Goal: Task Accomplishment & Management: Manage account settings

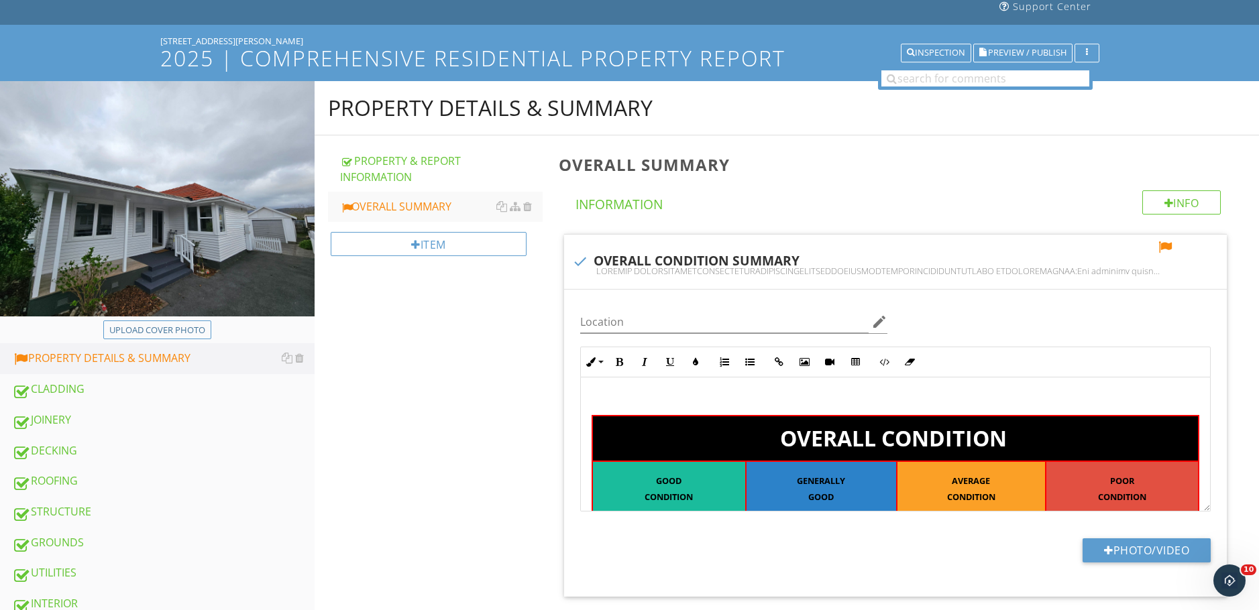
scroll to position [89, 0]
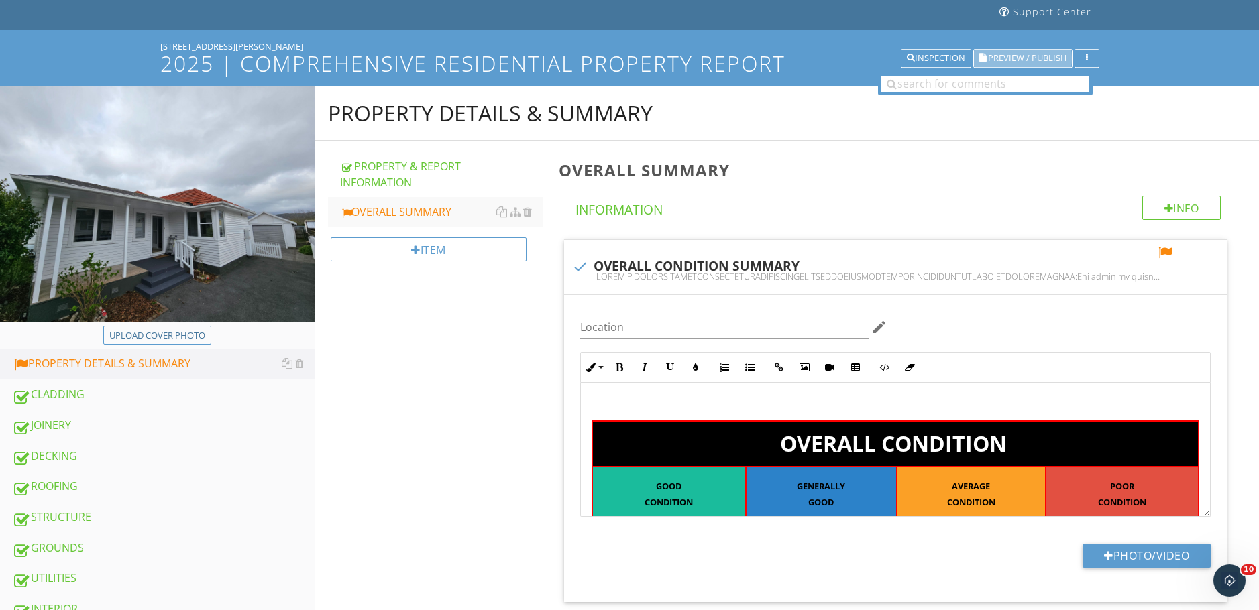
click at [1012, 56] on span "Preview / Publish" at bounding box center [1027, 58] width 78 height 9
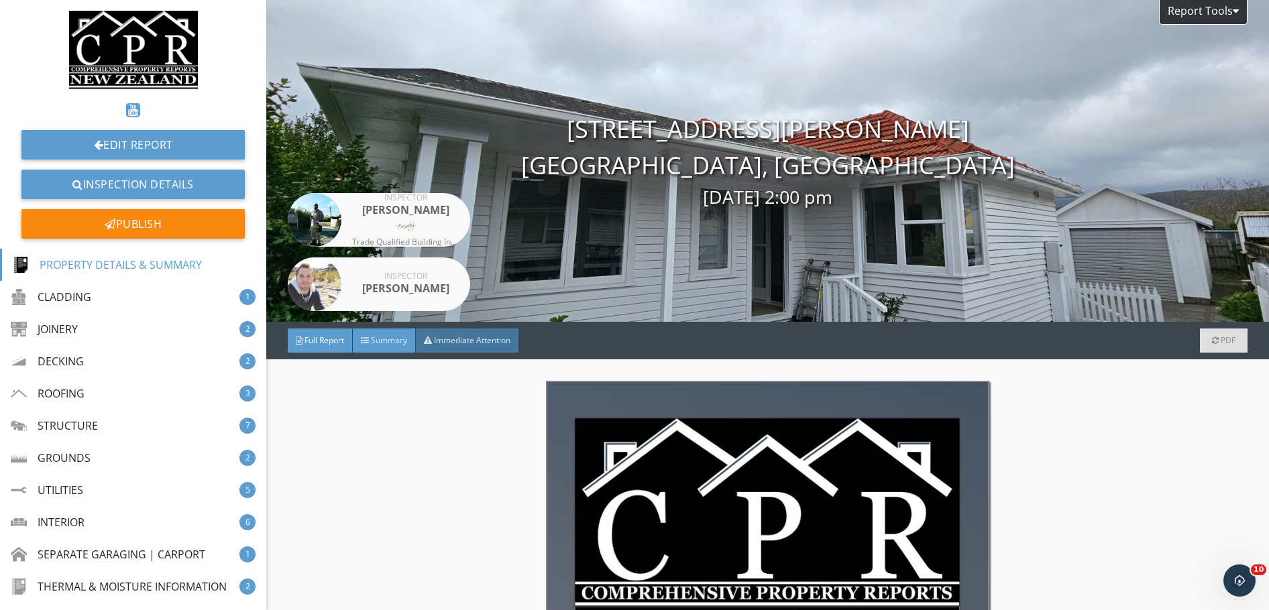
click at [386, 350] on div "Summary" at bounding box center [384, 341] width 63 height 24
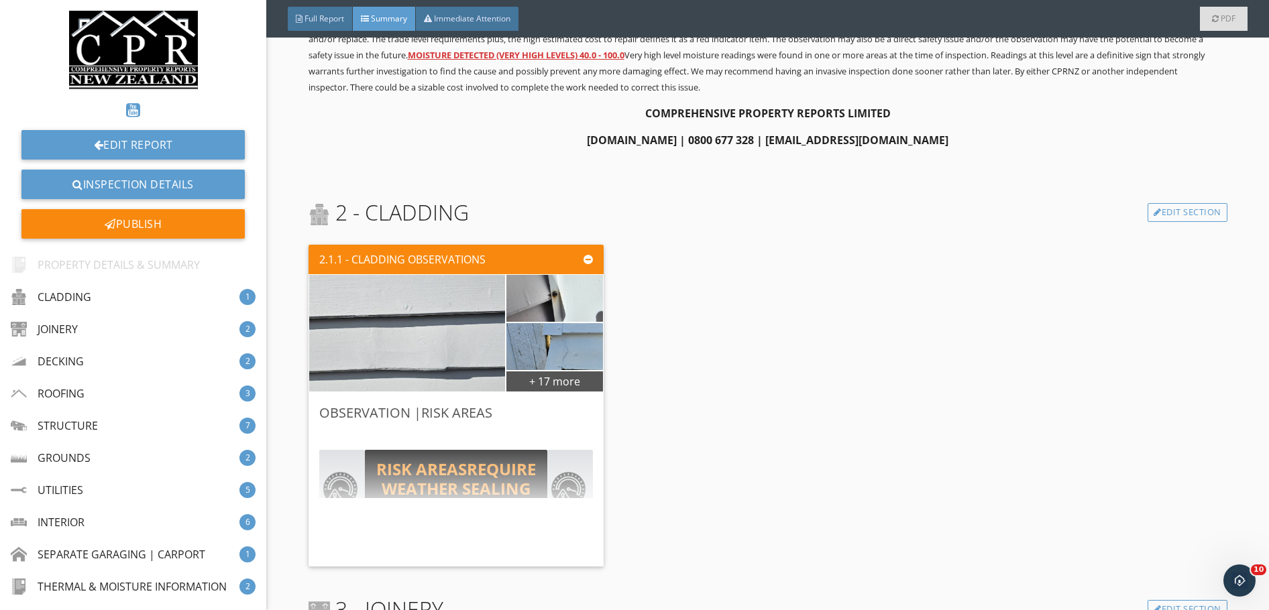
scroll to position [850, 0]
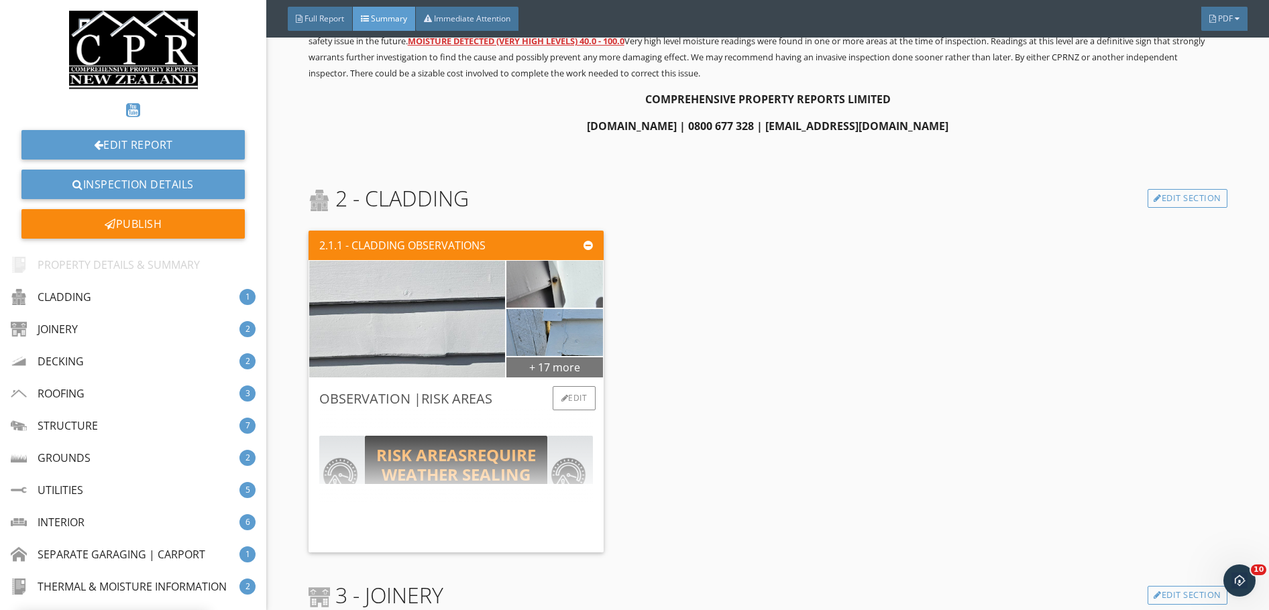
click at [553, 364] on div "+ 17 more" at bounding box center [554, 366] width 97 height 21
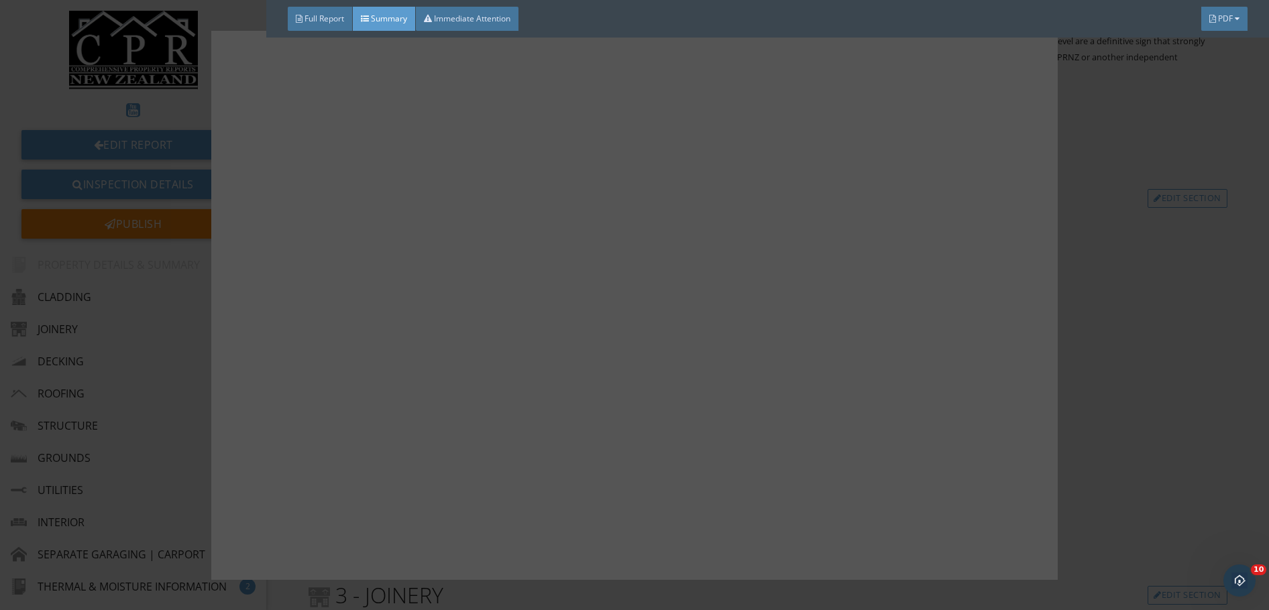
scroll to position [1087, 0]
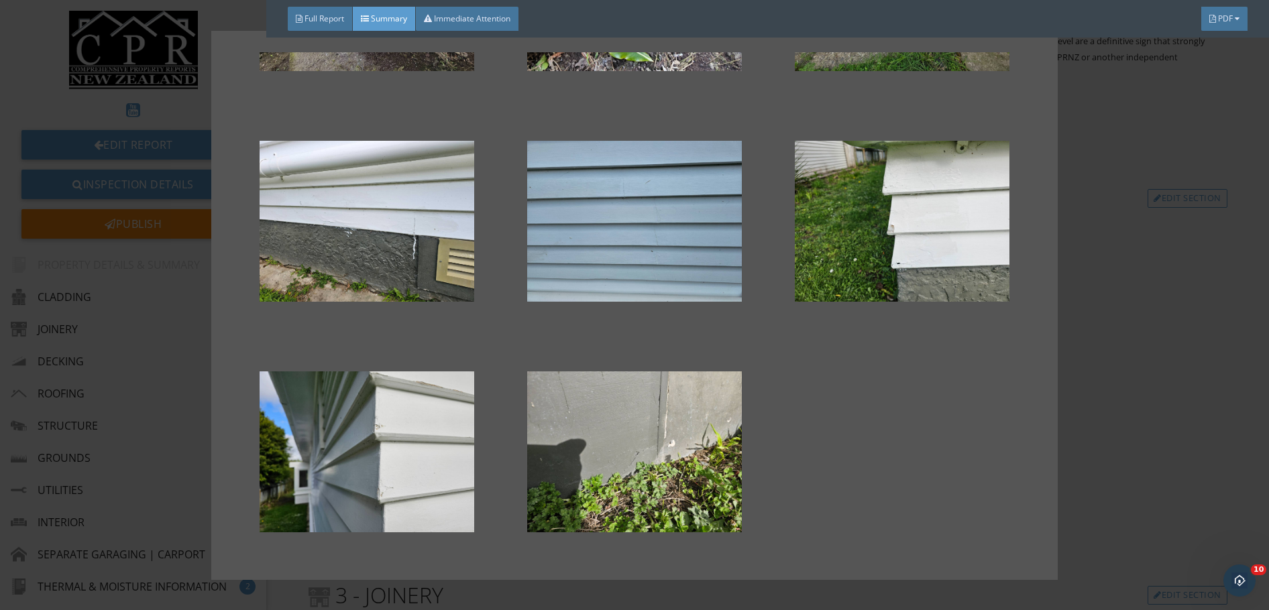
click at [1138, 307] on div at bounding box center [634, 305] width 1269 height 610
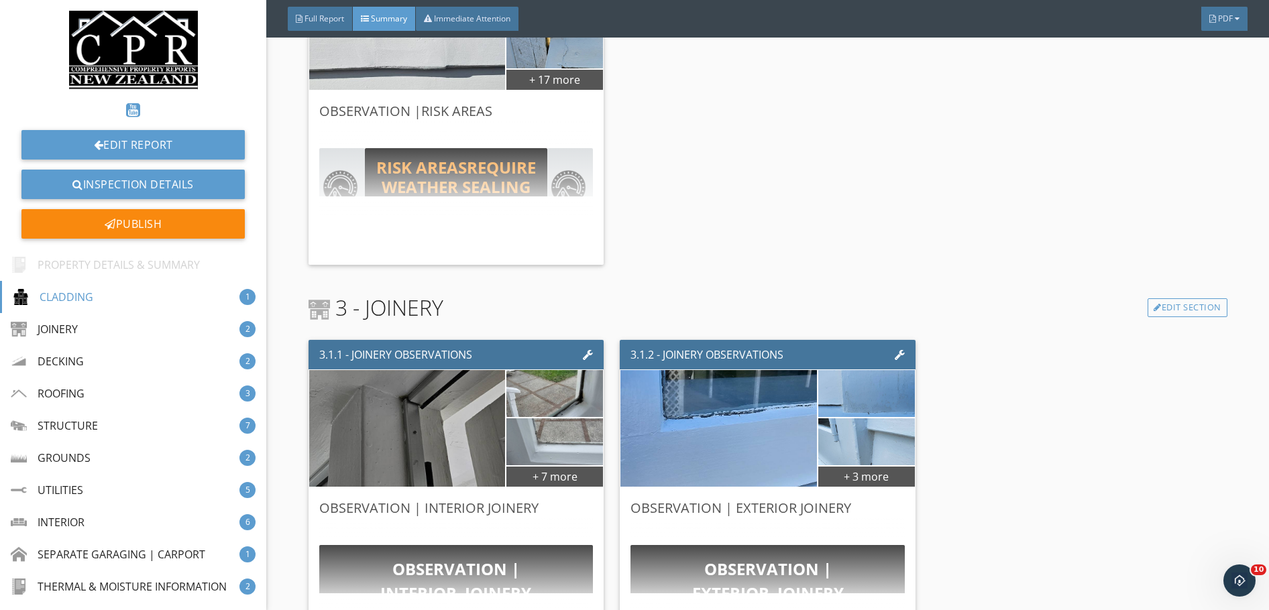
scroll to position [1163, 0]
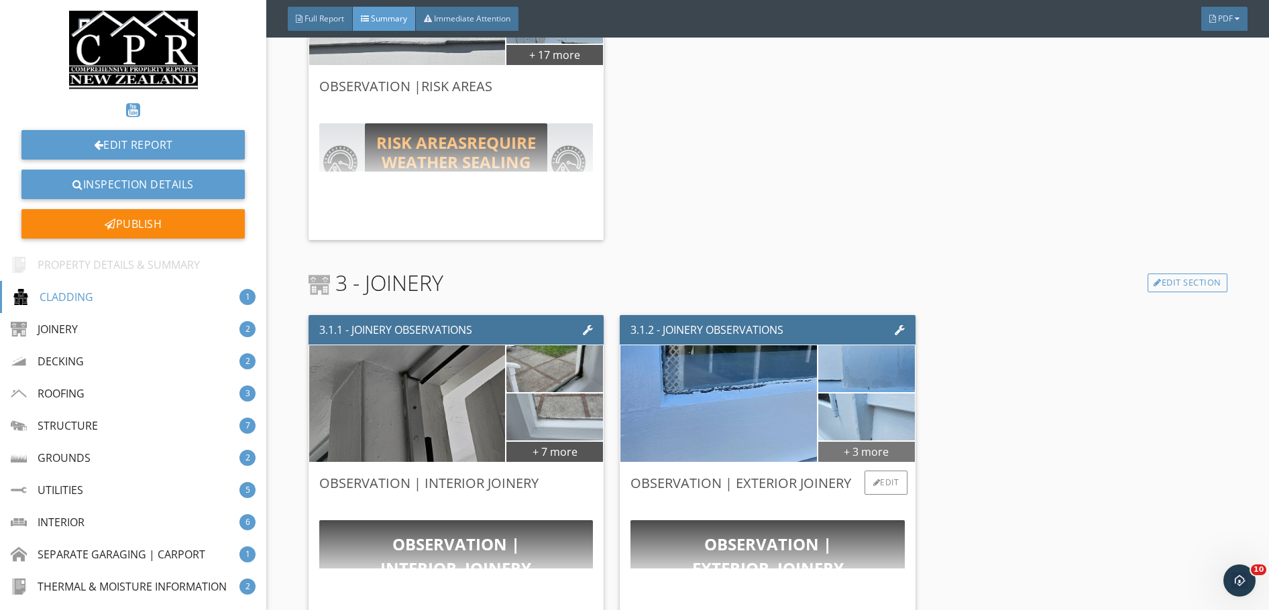
click at [857, 446] on div "+ 3 more" at bounding box center [866, 451] width 97 height 21
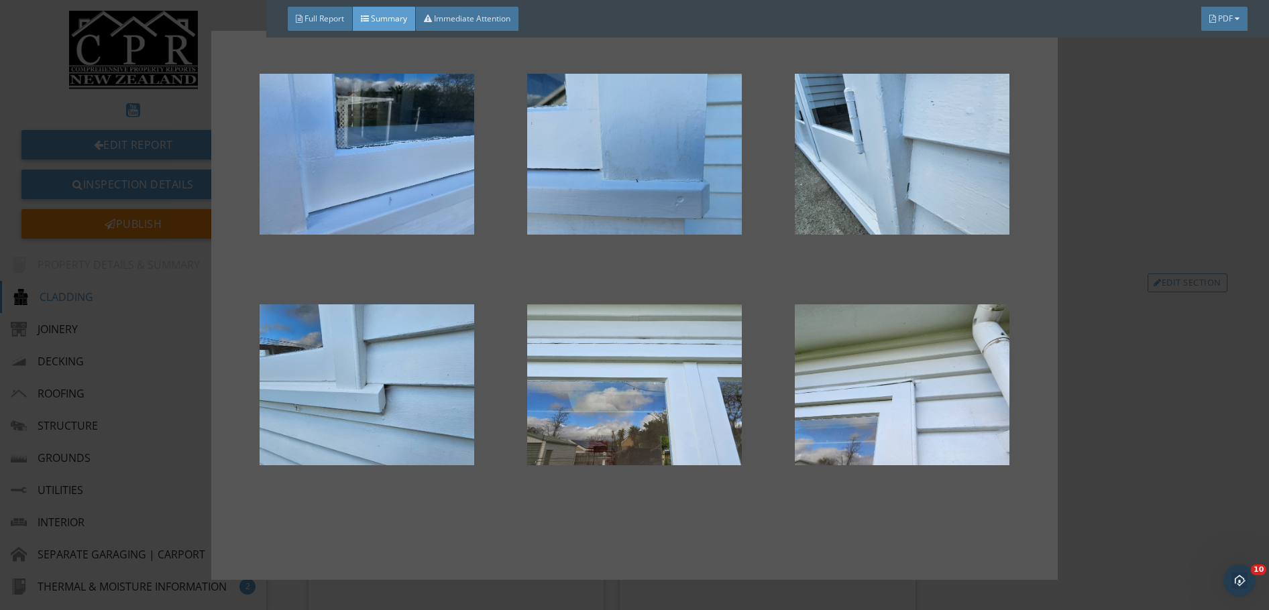
click at [1127, 461] on div at bounding box center [634, 305] width 1269 height 610
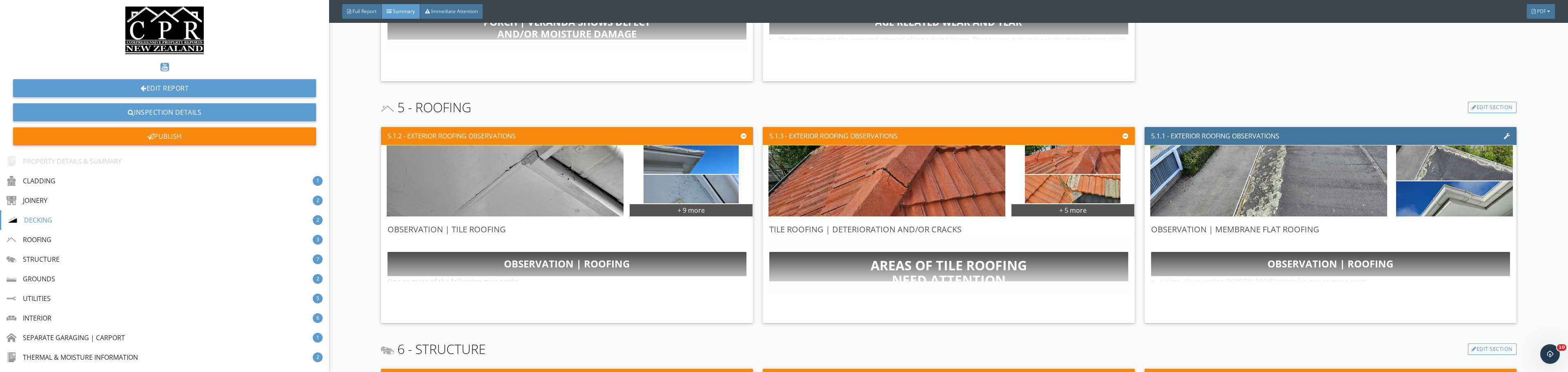
scroll to position [1198, 0]
click at [688, 210] on div "+ 9 more" at bounding box center [691, 209] width 123 height 13
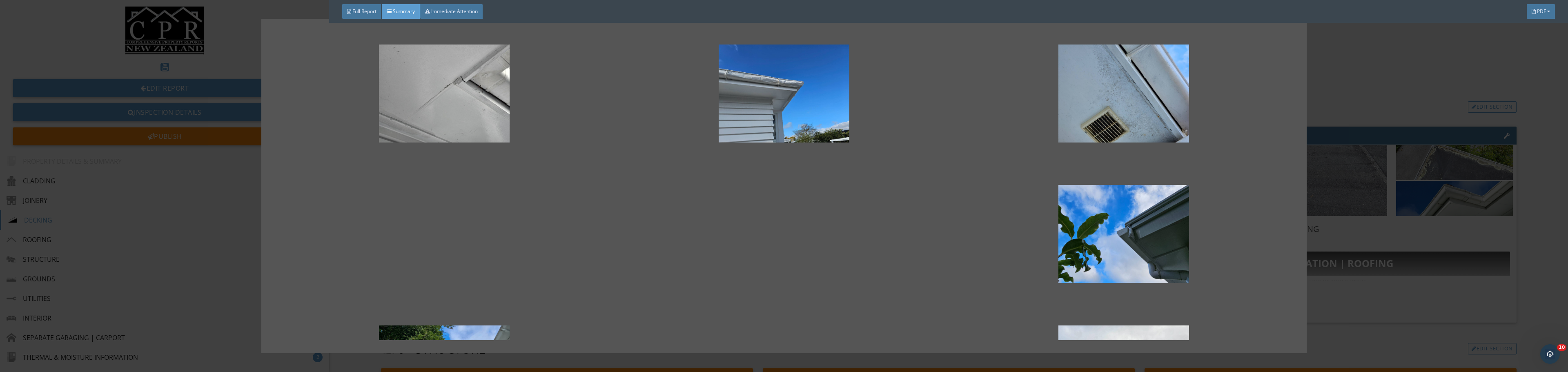
scroll to position [0, 0]
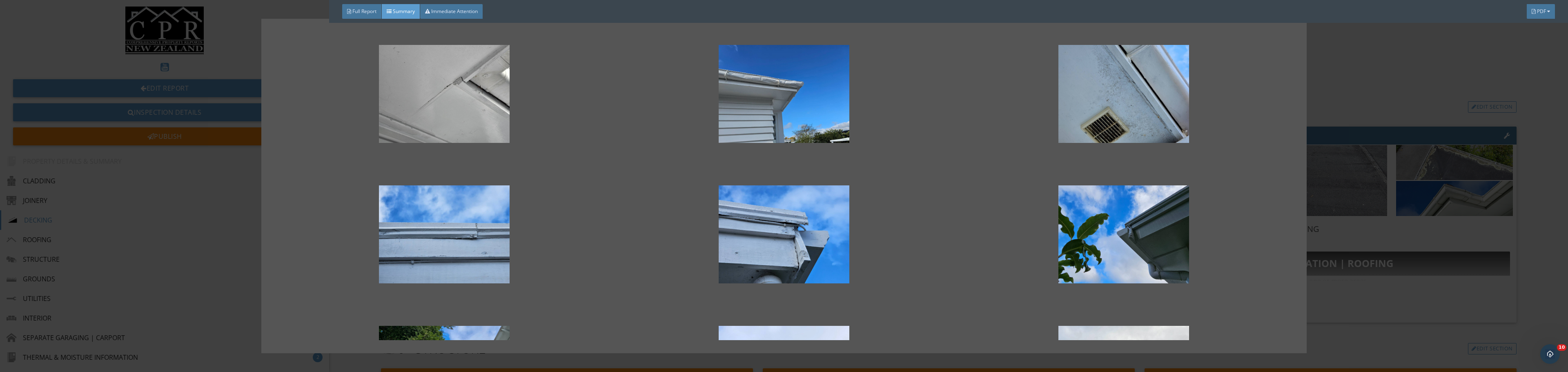
click at [113, 149] on div at bounding box center [784, 186] width 1568 height 372
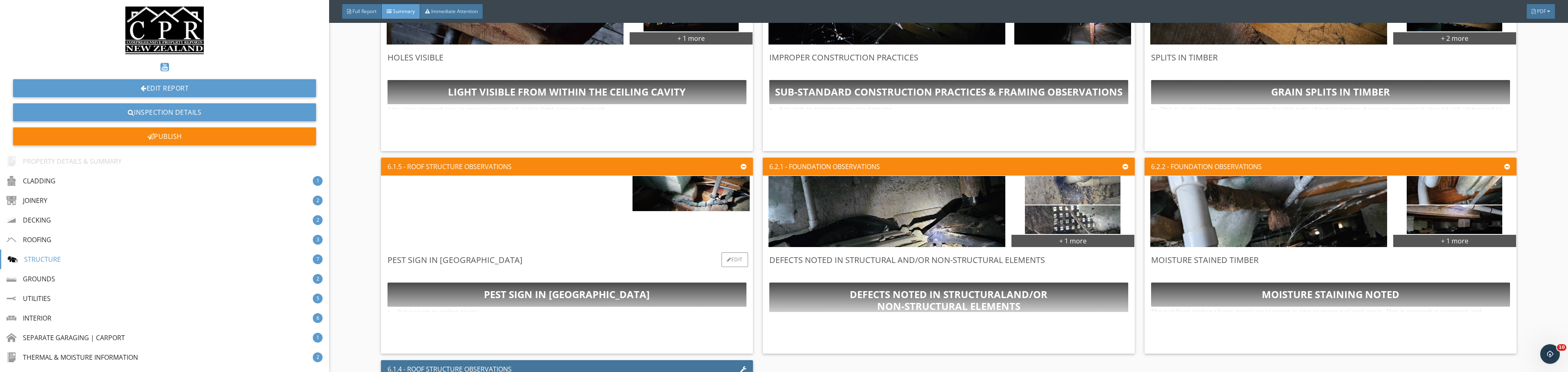
scroll to position [1606, 0]
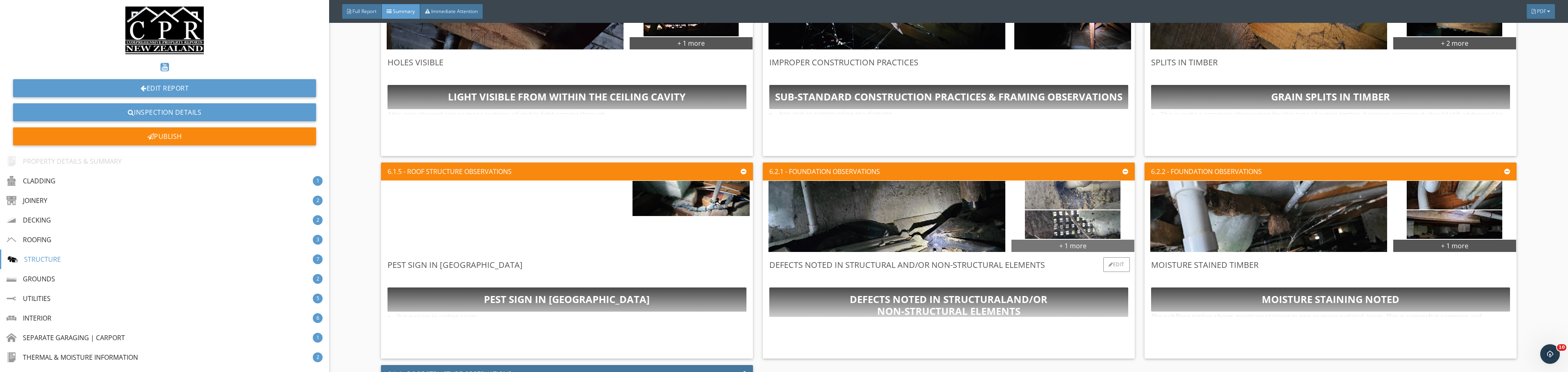
click at [772, 246] on div "+ 1 more" at bounding box center [1073, 245] width 123 height 13
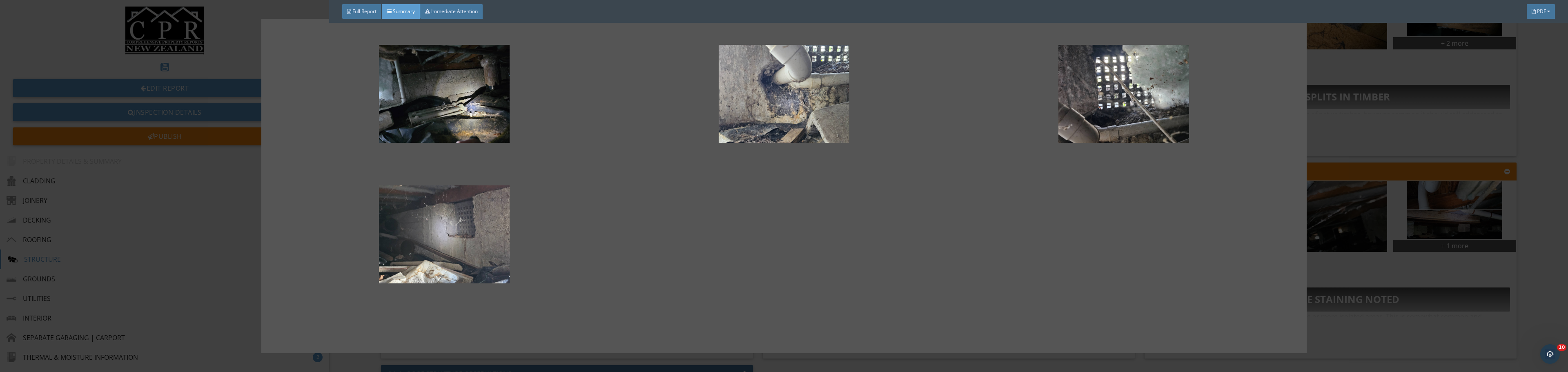
click at [772, 250] on div at bounding box center [784, 186] width 1568 height 372
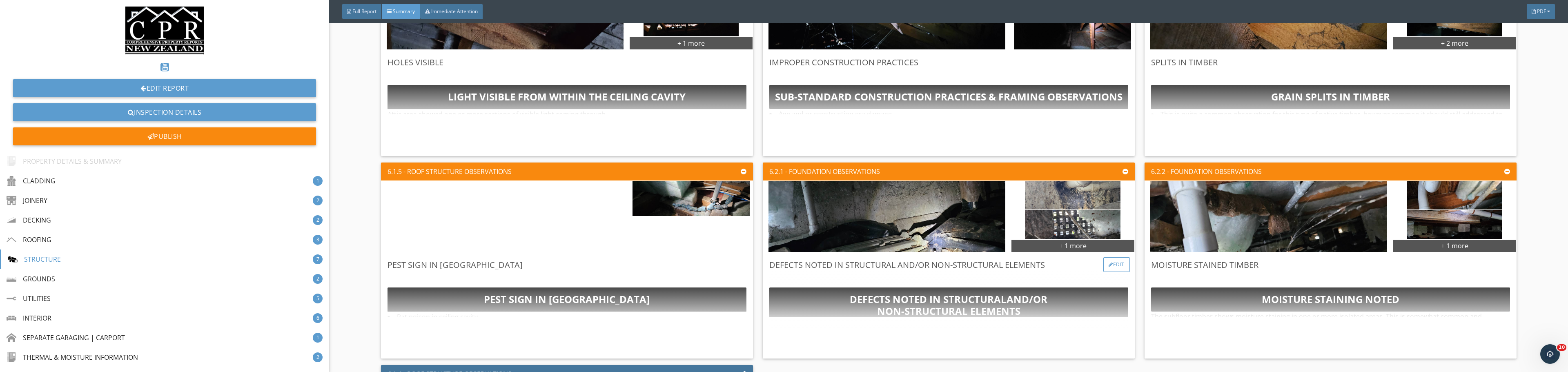
click at [772, 264] on div "Edit" at bounding box center [1117, 265] width 27 height 15
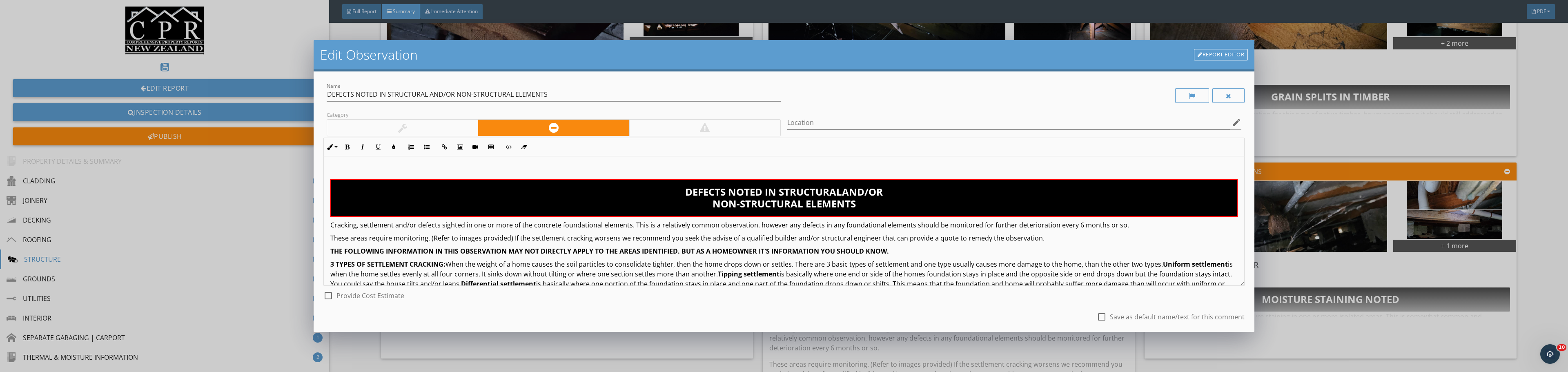
click at [453, 132] on div at bounding box center [402, 128] width 151 height 16
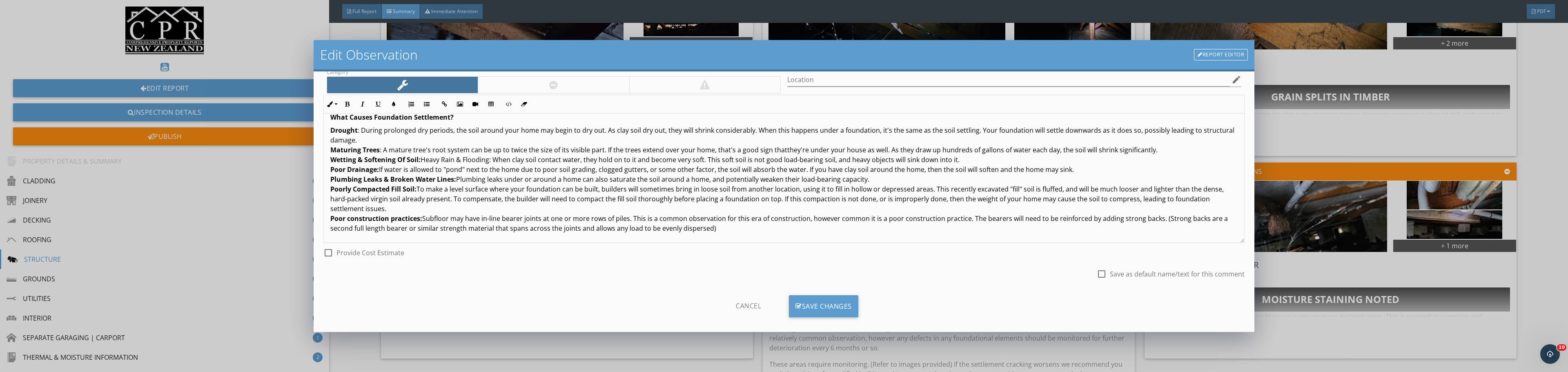
scroll to position [51, 0]
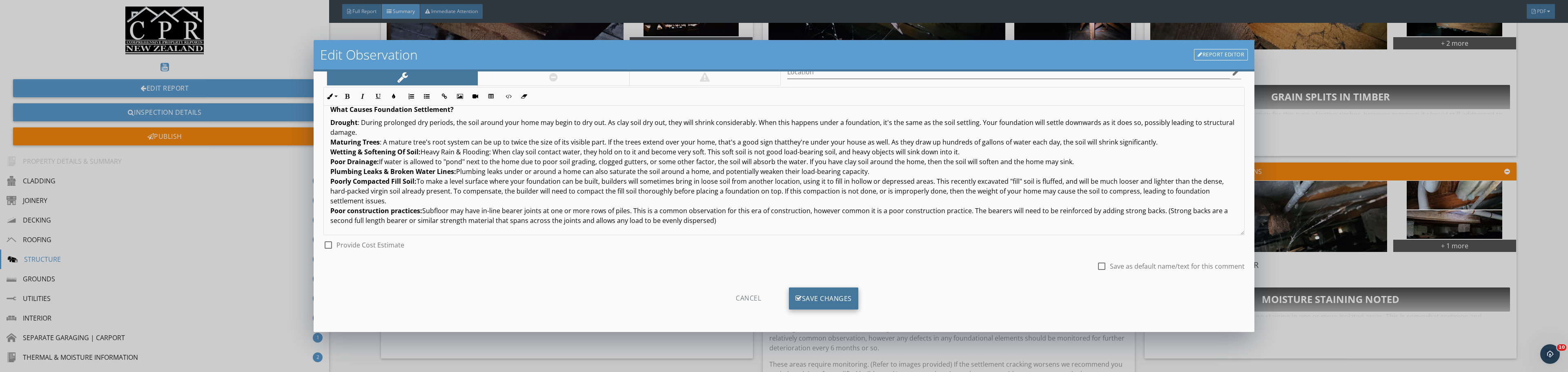
click at [772, 301] on div "Save Changes" at bounding box center [824, 298] width 69 height 22
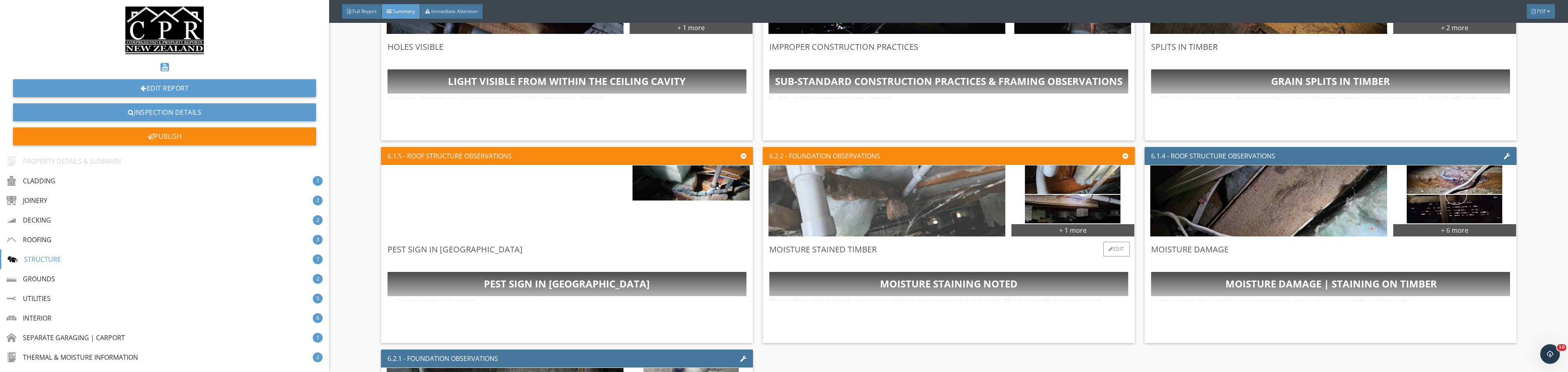
scroll to position [1620, 0]
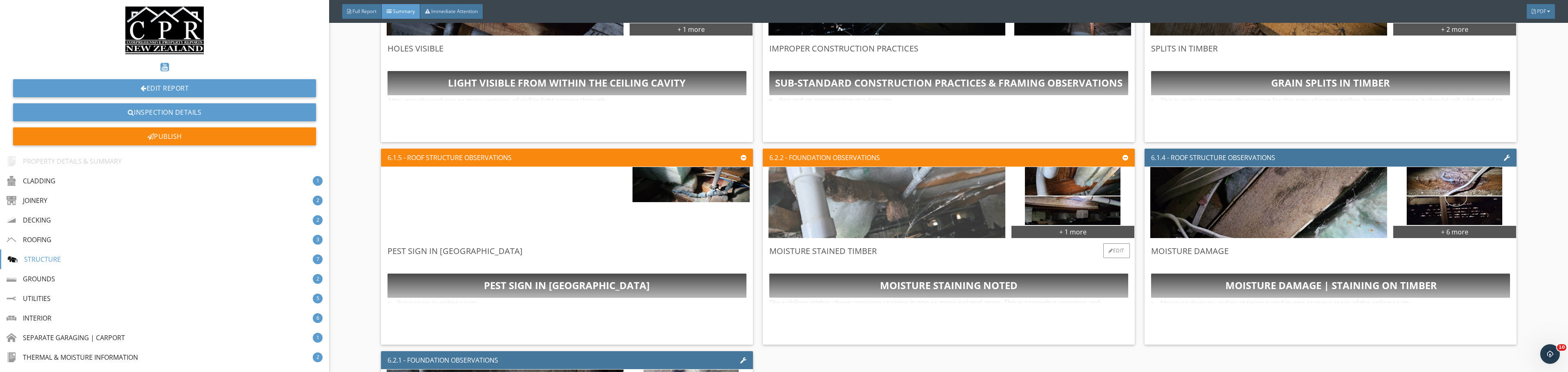
click at [772, 204] on img at bounding box center [887, 203] width 237 height 178
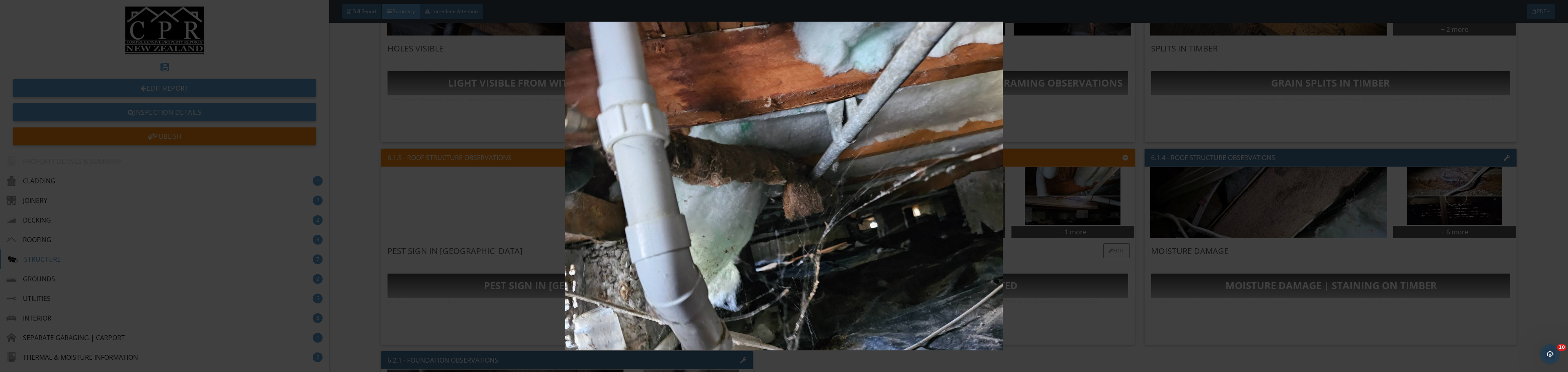
click at [772, 204] on img at bounding box center [784, 186] width 1465 height 329
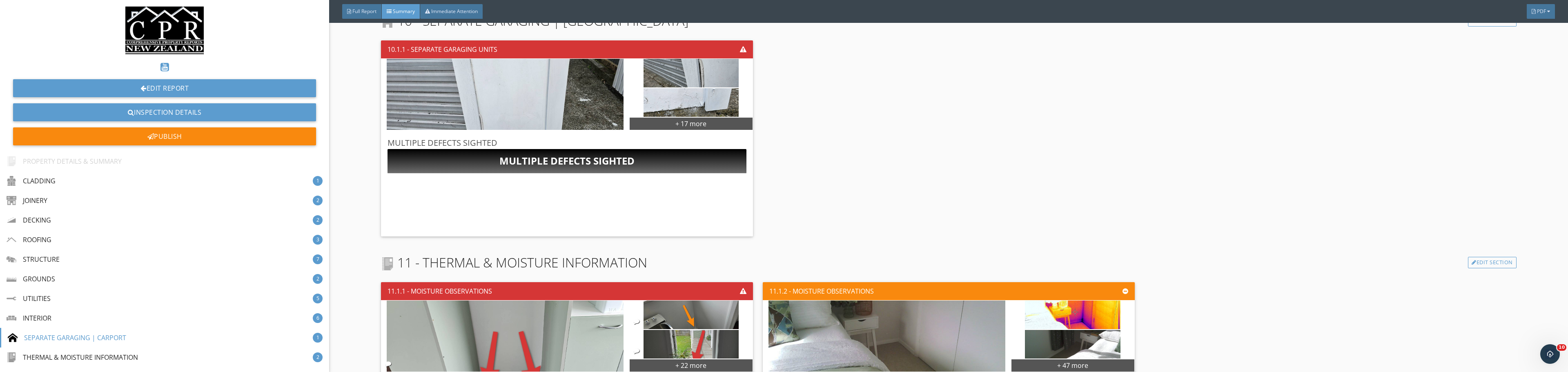
scroll to position [3991, 0]
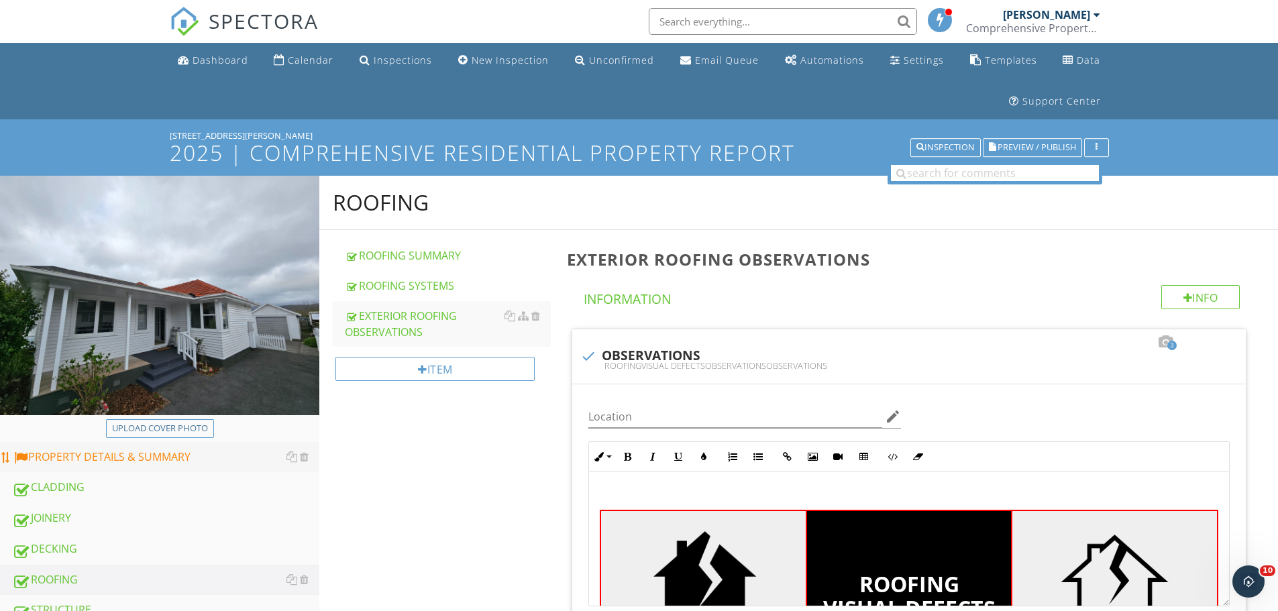
click at [202, 469] on link "PROPERTY DETAILS & SUMMARY" at bounding box center [165, 457] width 307 height 31
type textarea "<p><br></p><table style="width: 100%;"><tbody><tr><td class="fr-highlighted fr-…"
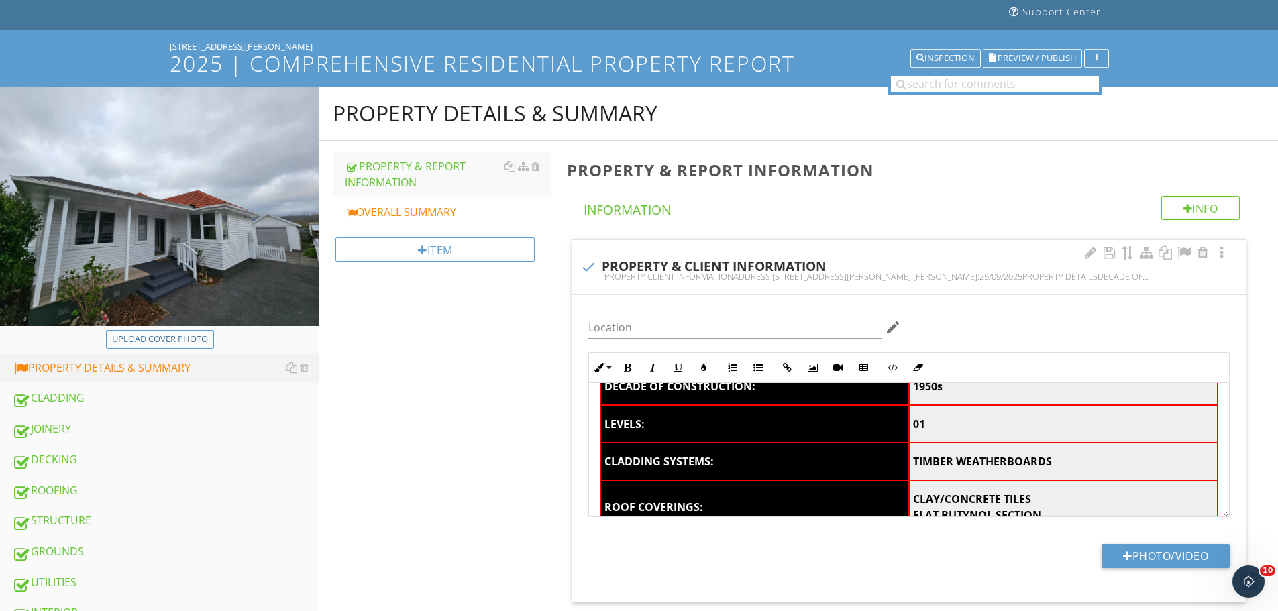
scroll to position [268, 0]
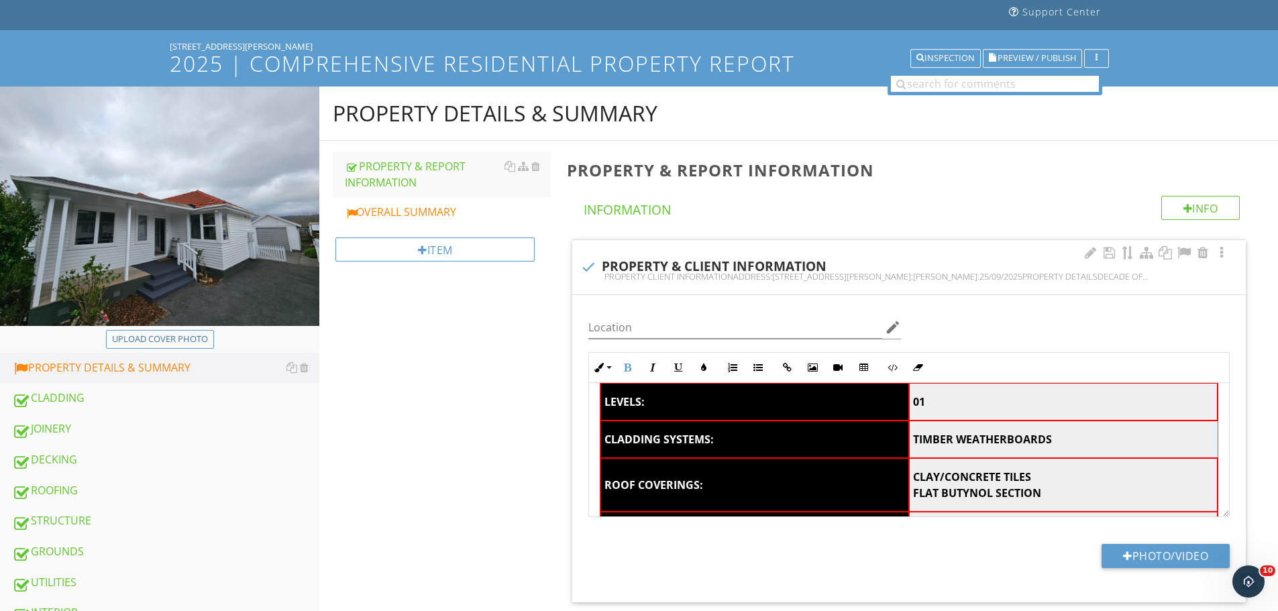
click at [1057, 444] on td "TIMBER WEATHERBOARDS" at bounding box center [1063, 440] width 309 height 38
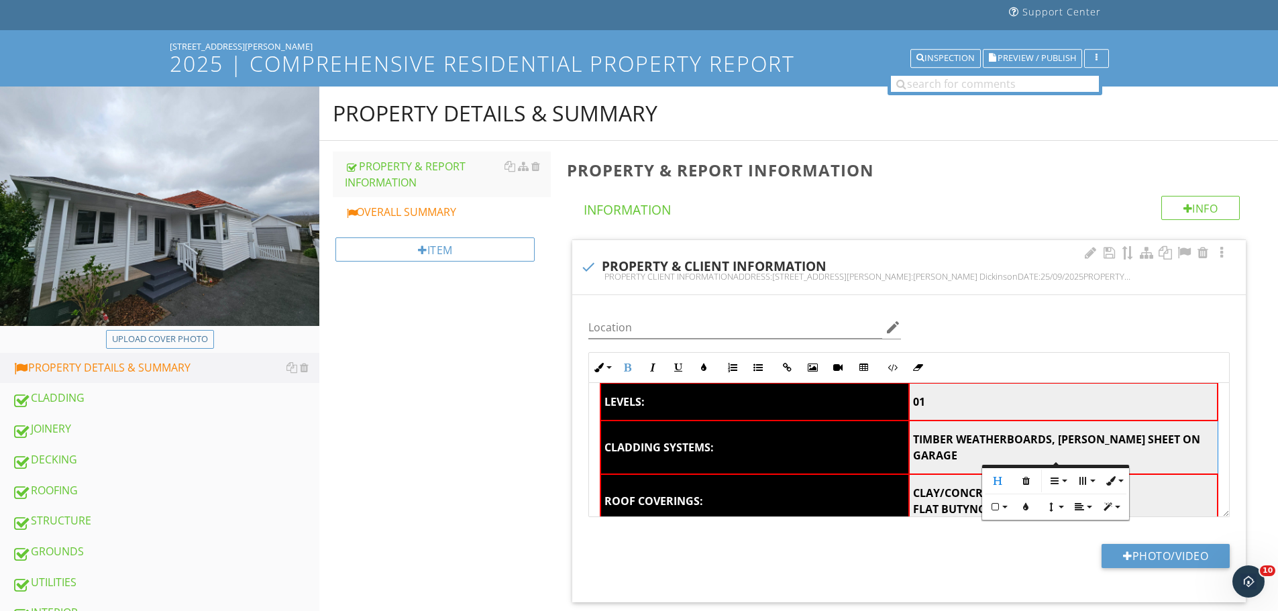
click at [1051, 445] on strong "TIMBER WEATHERBOARDS, HARDIES SHEET ON GARAGE" at bounding box center [1056, 447] width 287 height 31
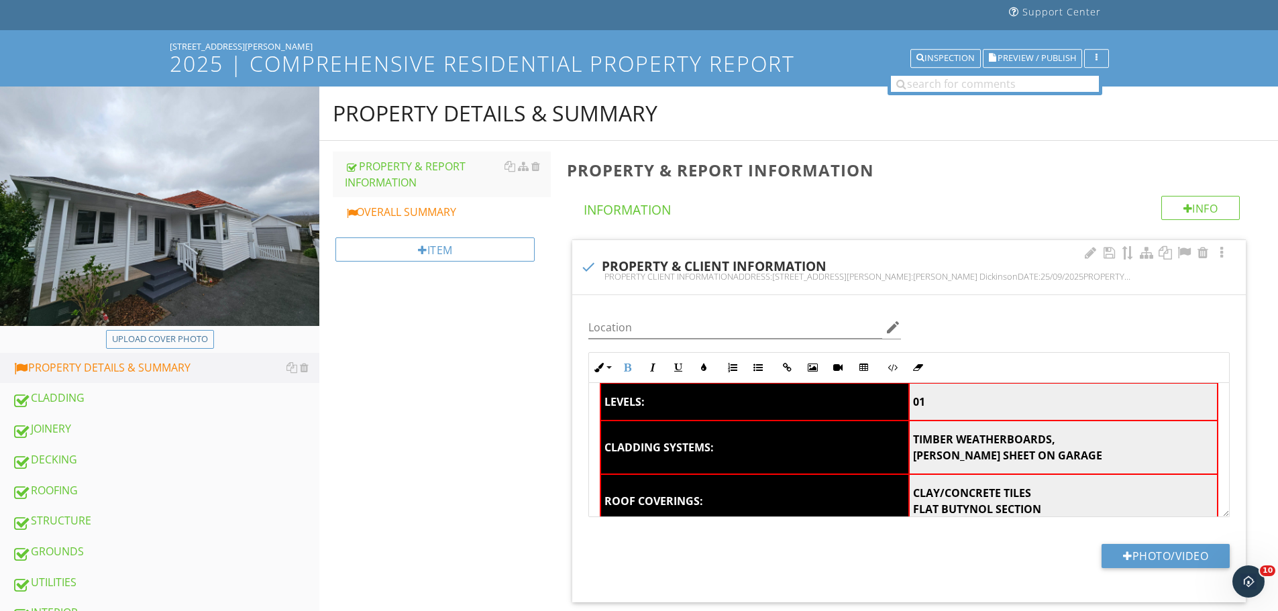
click at [1065, 464] on td "TIMBER WEATHERBOARDS, HARDIES SHEET ON GARAGE" at bounding box center [1063, 448] width 309 height 54
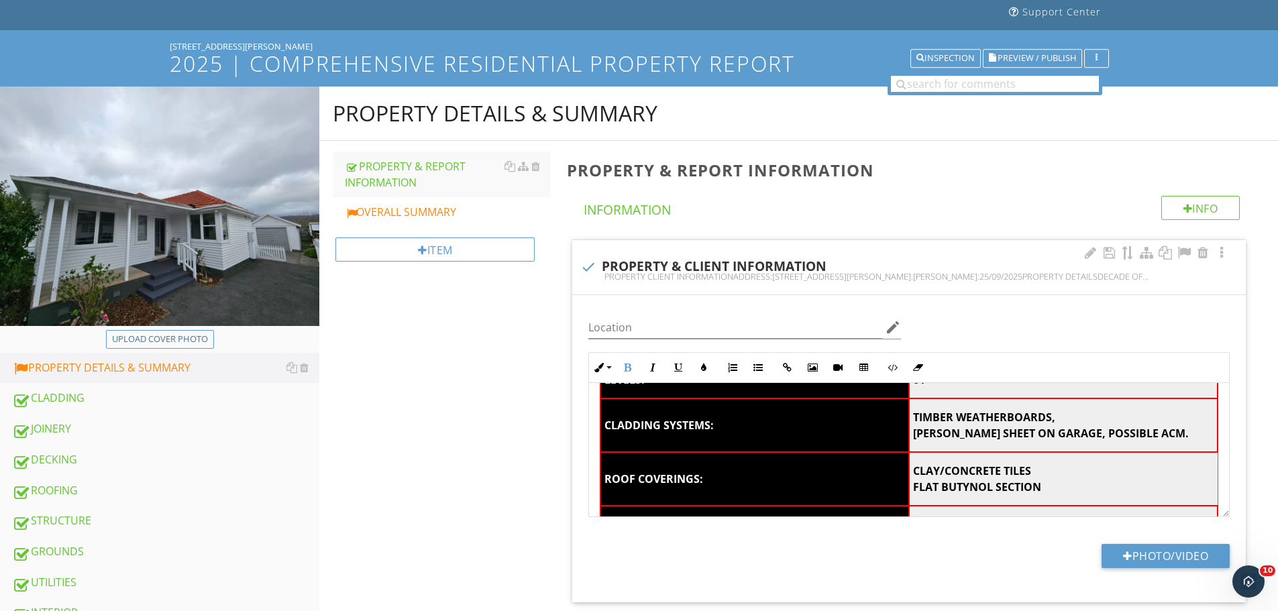
click at [1043, 496] on td "CLAY/CONCRETE TILES FLAT BUTYNOL SECTION" at bounding box center [1063, 479] width 309 height 54
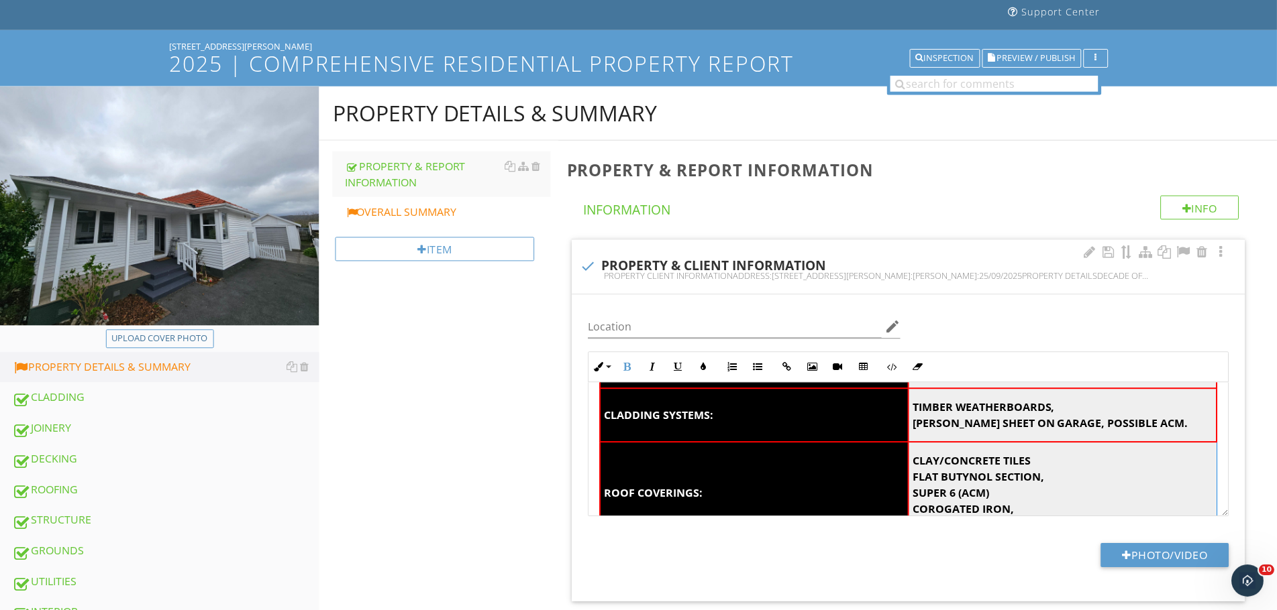
scroll to position [295, 0]
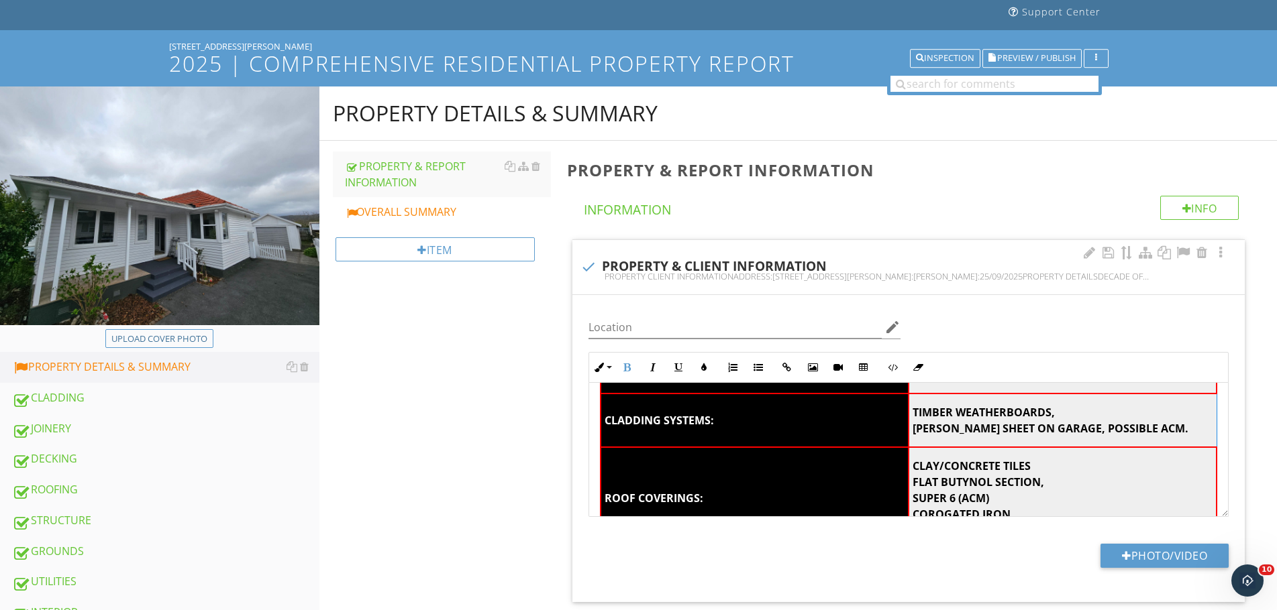
click at [1112, 435] on strong "HARDIES SHEET ON GARAGE, POSSIBLE ACM." at bounding box center [1050, 428] width 276 height 15
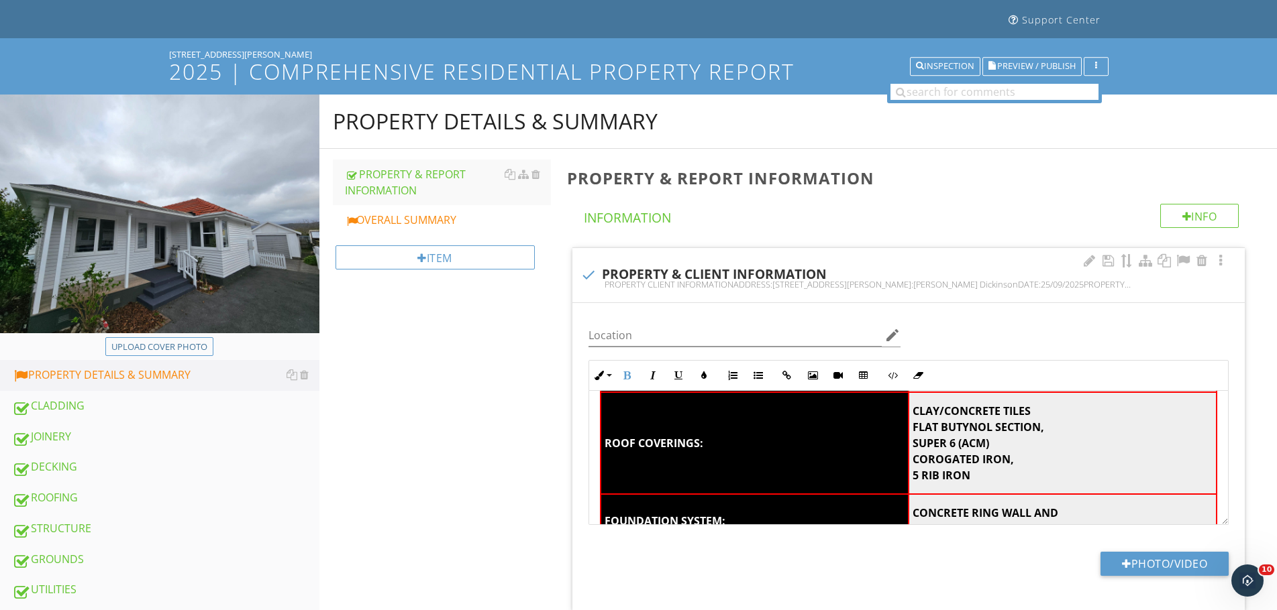
scroll to position [370, 0]
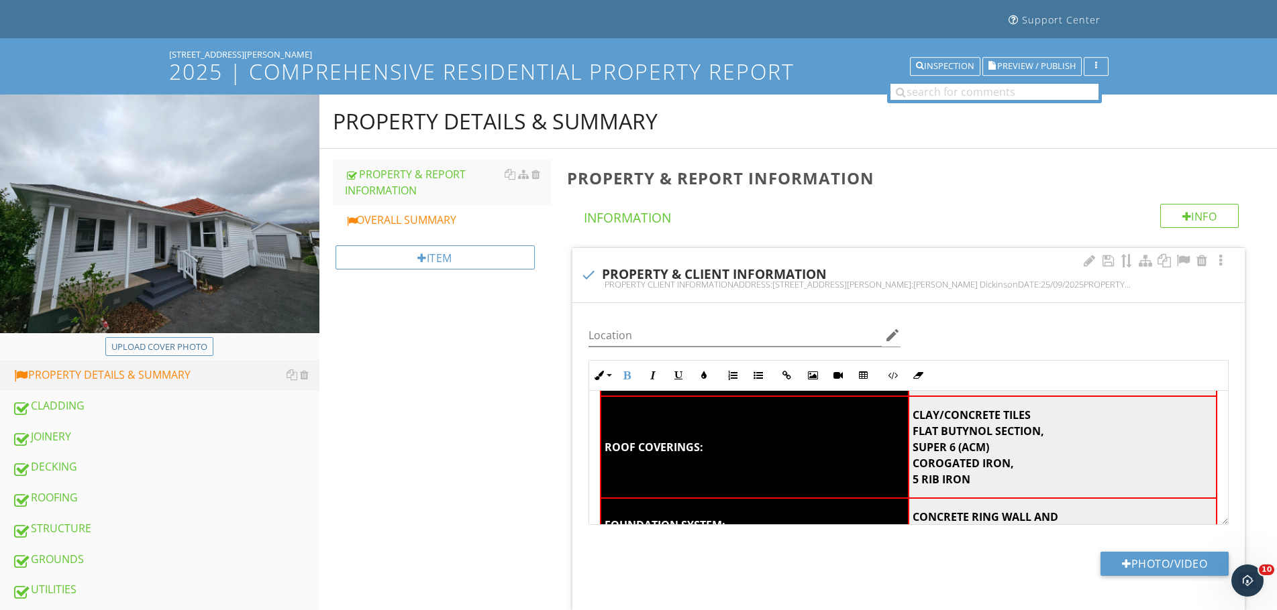
click at [1061, 403] on td "CLAY/CONCRETE TILES FLAT BUTYNOL SECTION, SUPER 6 (ACM) COROGATED IRON, 5 RIB I…" at bounding box center [1062, 447] width 308 height 102
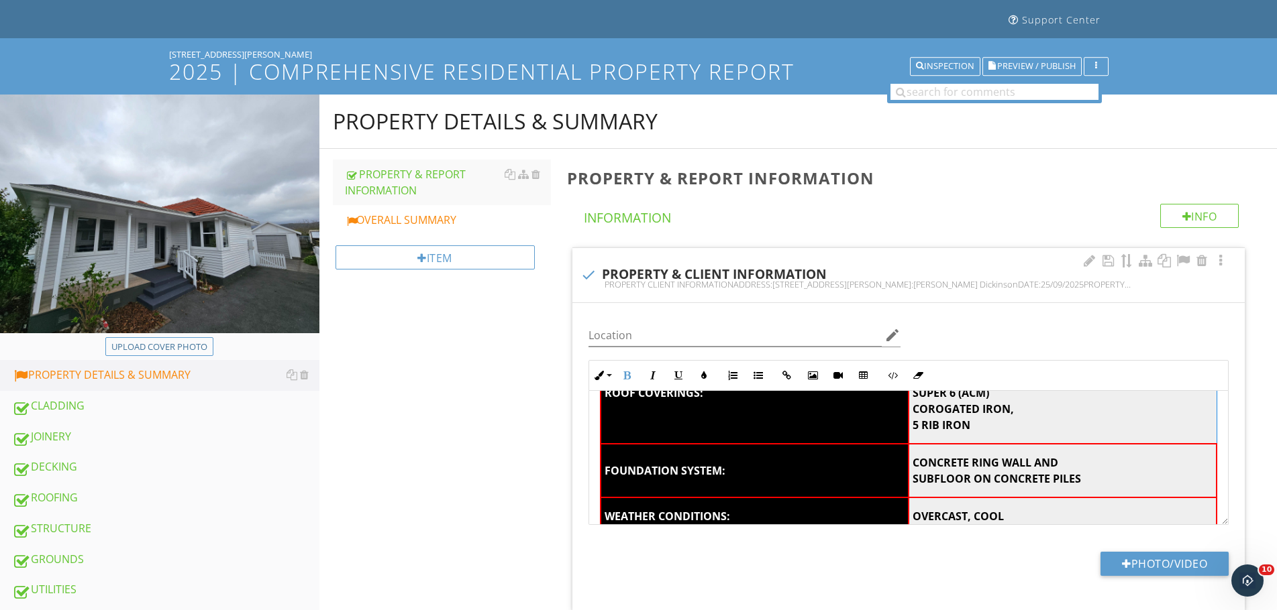
click at [985, 402] on strong "COROGATED IRON," at bounding box center [962, 409] width 101 height 15
click at [988, 391] on div "Inline Style XLarge Large Normal Small Light Small/Light Bold Italic Underline …" at bounding box center [908, 375] width 640 height 31
click at [986, 391] on div "Inline Style XLarge Large Normal Small Light Small/Light Bold Italic Underline …" at bounding box center [908, 375] width 640 height 31
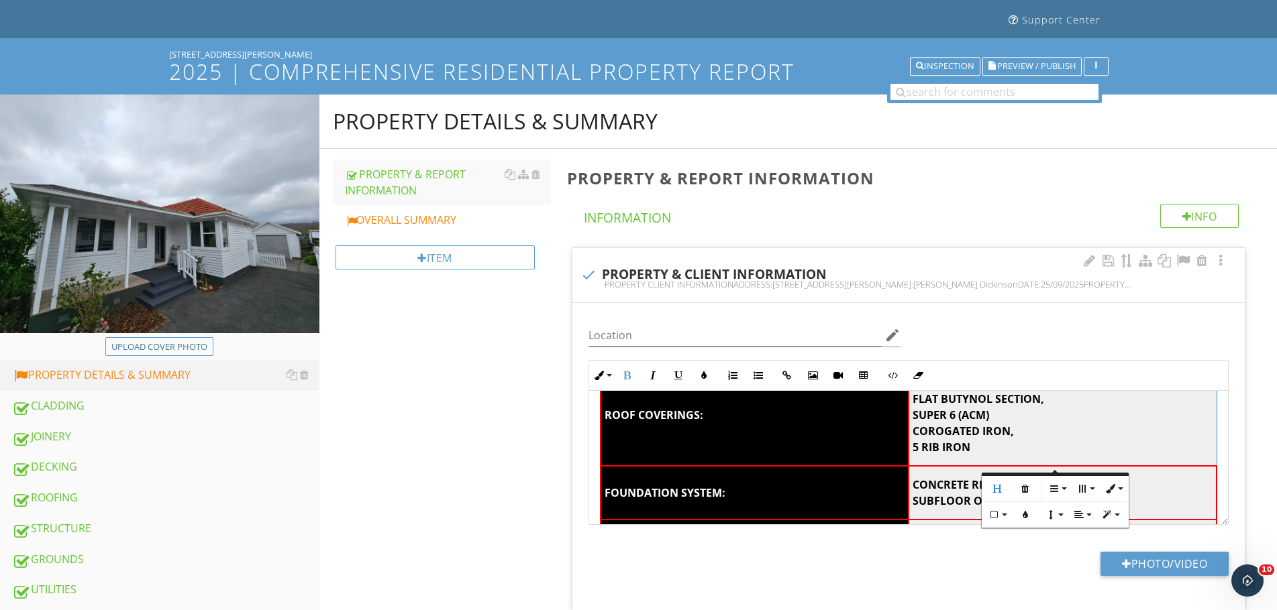
click at [981, 417] on strong "SUPER 6 (ACM)" at bounding box center [950, 415] width 76 height 15
click at [989, 415] on td "CLAY/CONCRETE TILES, FLAT BUTYNOL SECTION, SUPER 6 (ACM) COROGATED IRON, 5 RIB …" at bounding box center [1062, 415] width 308 height 102
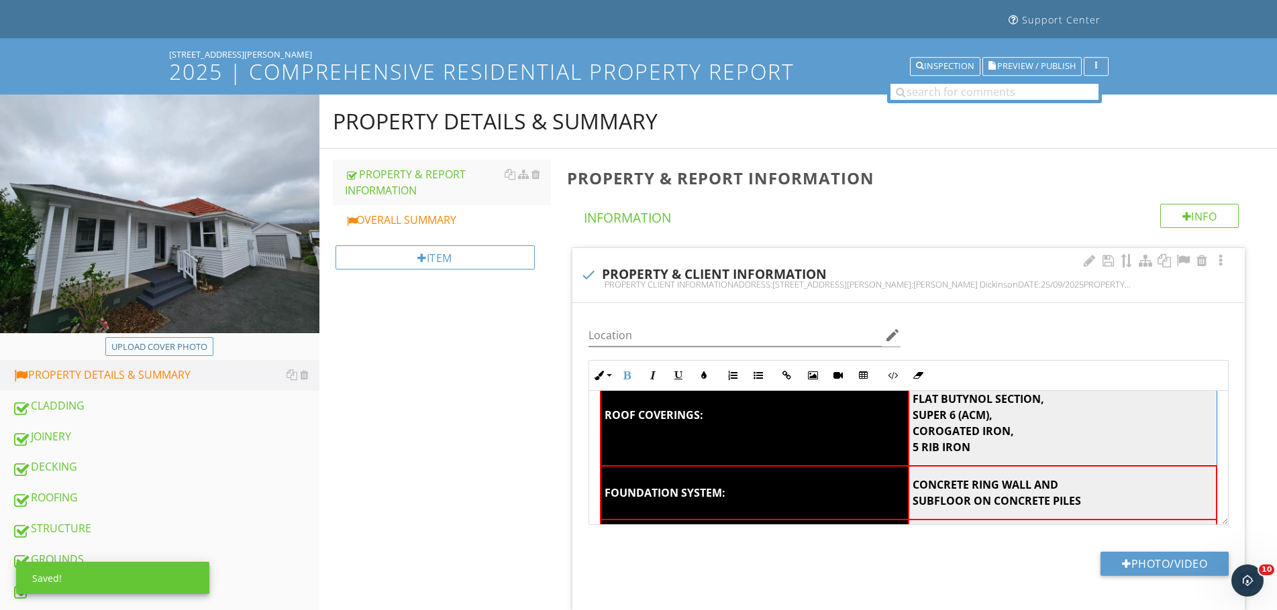
click at [967, 452] on td "CLAY/CONCRETE TILES, FLAT BUTYNOL SECTION, SUPER 6 (ACM), COROGATED IRON, 5 RIB…" at bounding box center [1062, 415] width 308 height 102
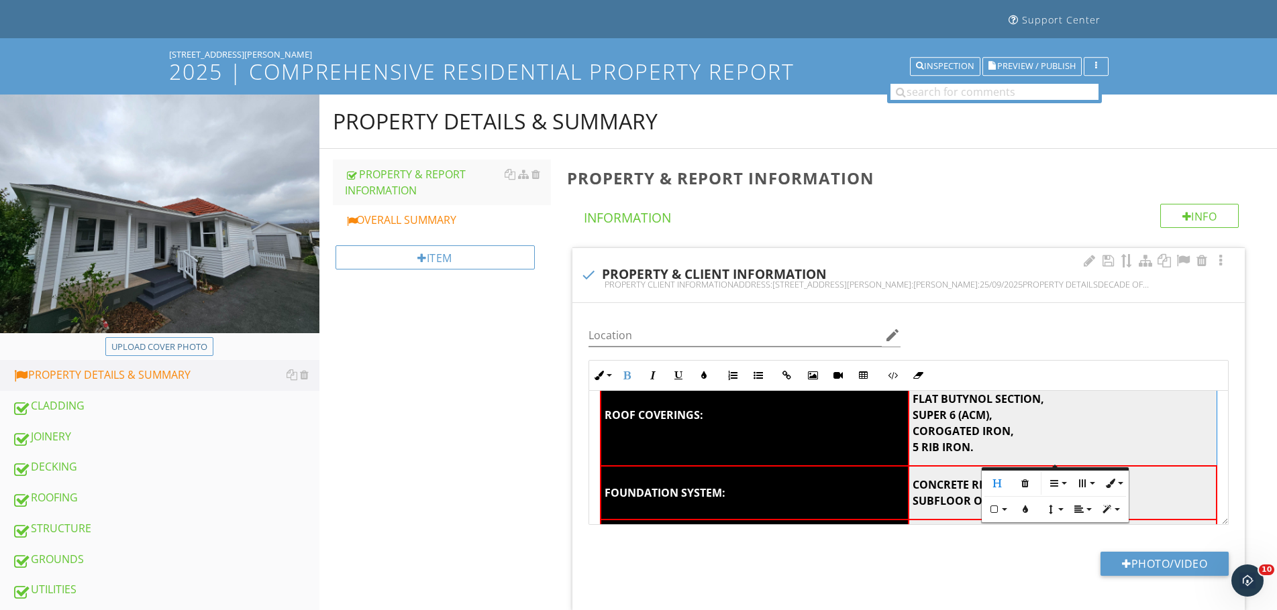
scroll to position [425, 0]
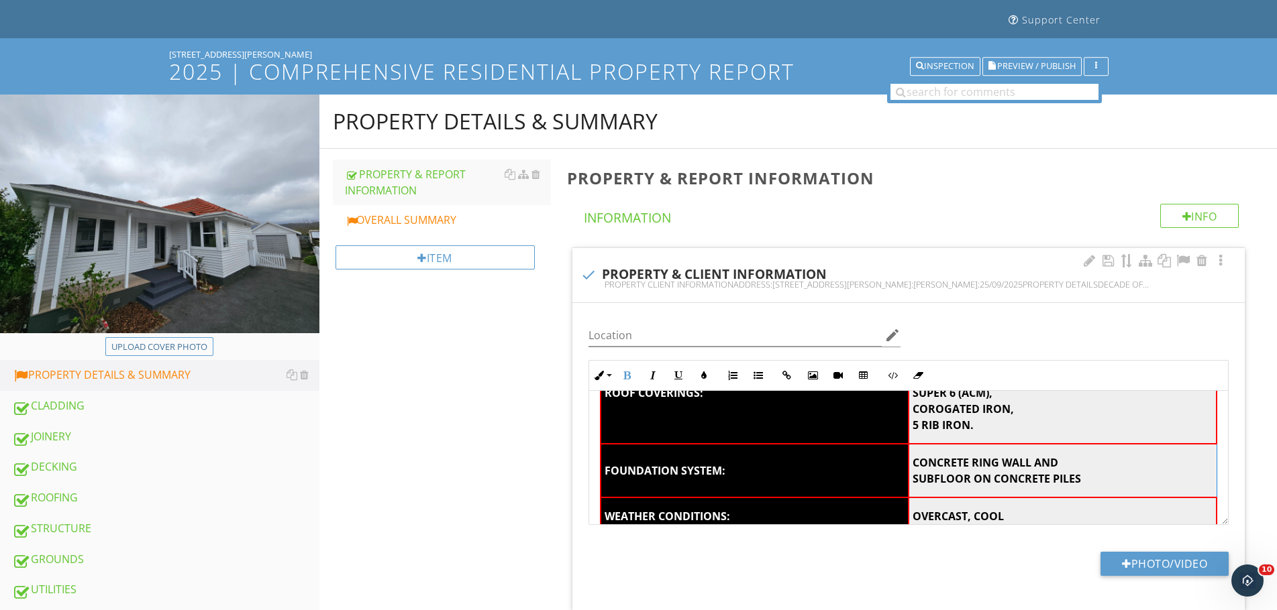
click at [956, 483] on strong "SUBFLOOR ON CONCRETE PILES" at bounding box center [996, 479] width 168 height 15
click at [1063, 461] on td "CONCRETE RING WALL AND SUBFLOOR ON CONCRETE PILES" at bounding box center [1062, 471] width 308 height 54
click at [1055, 468] on strong "CONCRETE RING WALL AND NATIVE HARD WOOD" at bounding box center [1041, 462] width 258 height 15
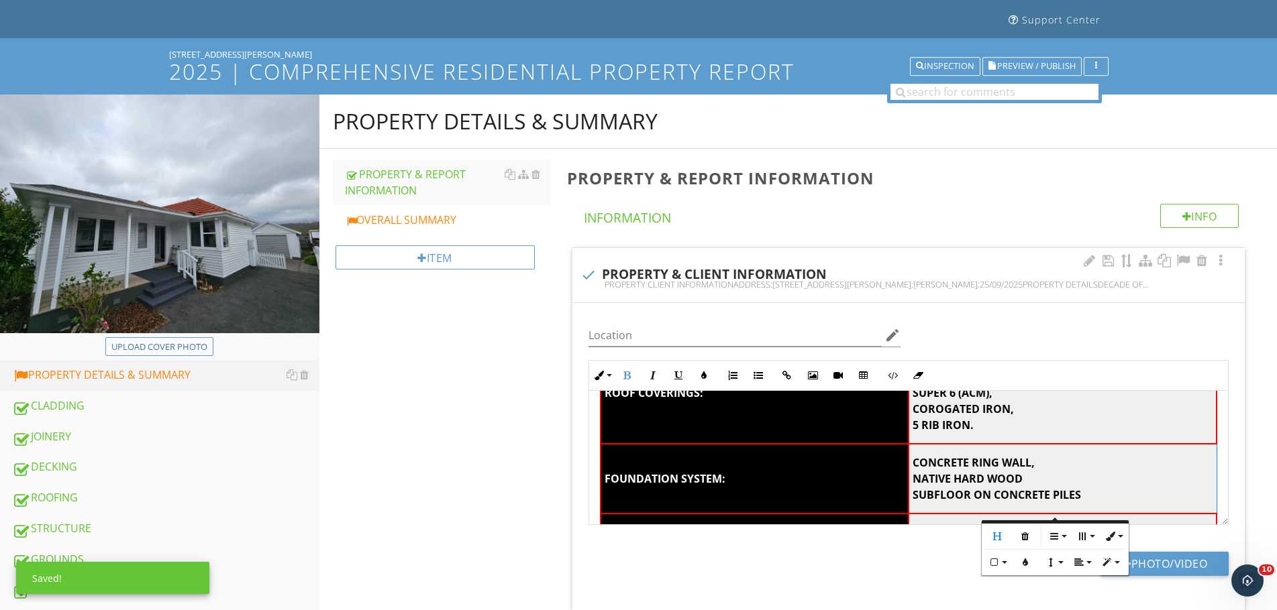
click at [965, 498] on strong "SUBFLOOR ON CONCRETE PILES" at bounding box center [996, 495] width 168 height 15
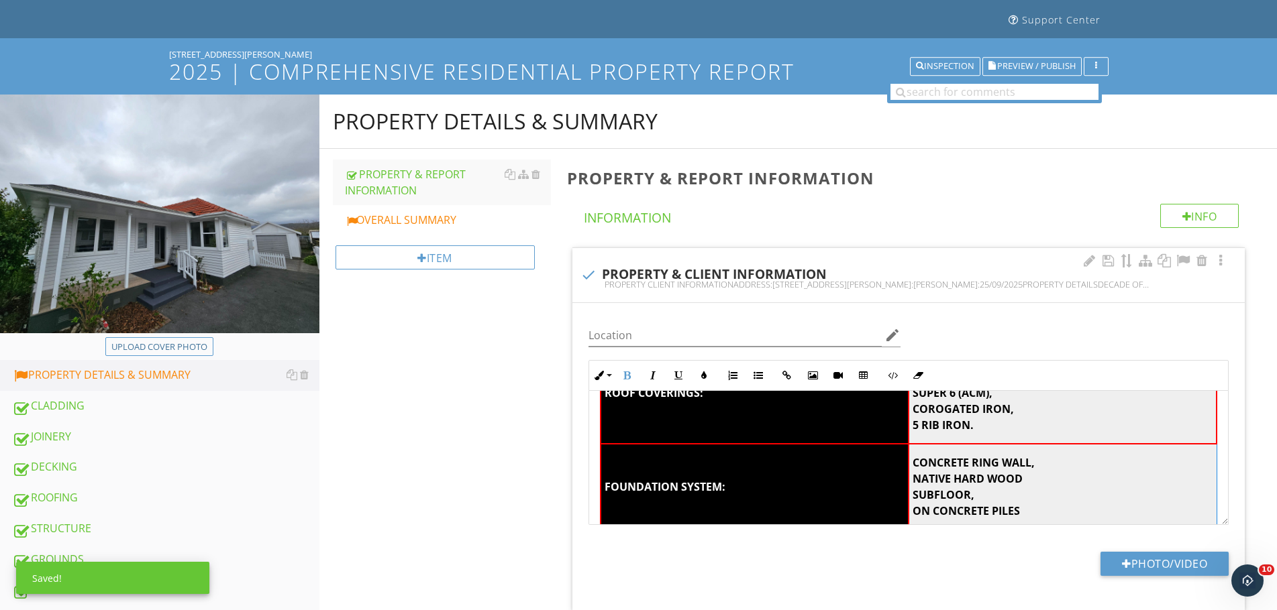
click at [931, 511] on strong "ON CONCRETE PILES" at bounding box center [965, 511] width 107 height 15
click at [1001, 511] on td "CONCRETE RING WALL, NATIVE HARD WOOD SUBFLOOR, CONCRETE PILES" at bounding box center [1062, 487] width 308 height 86
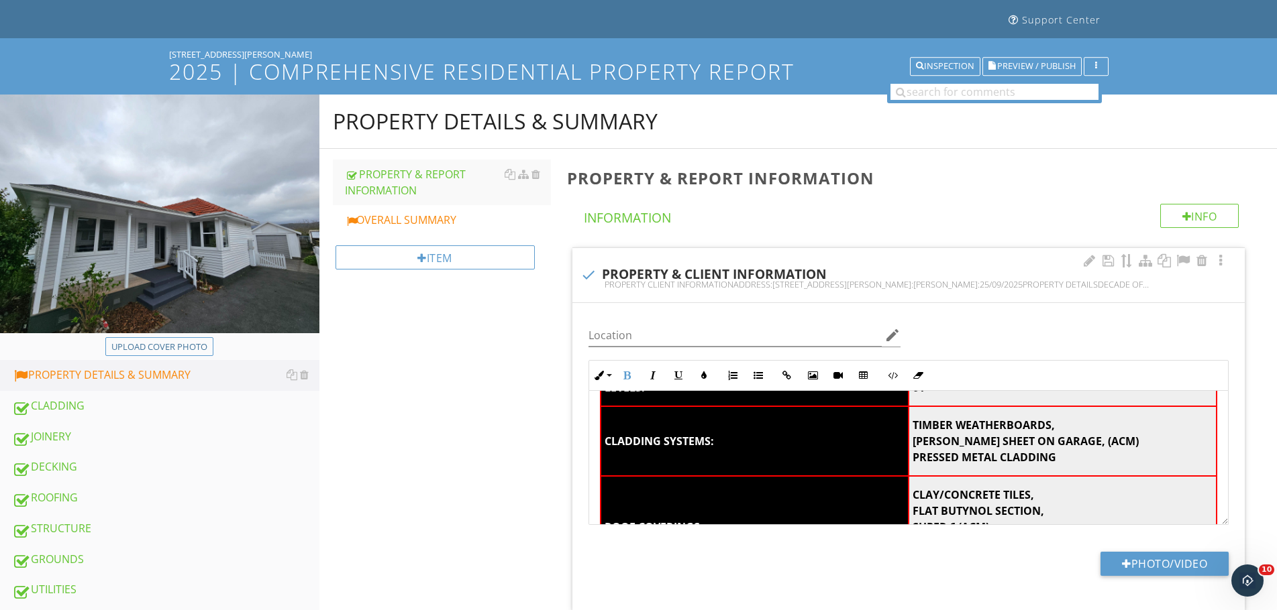
scroll to position [268, 0]
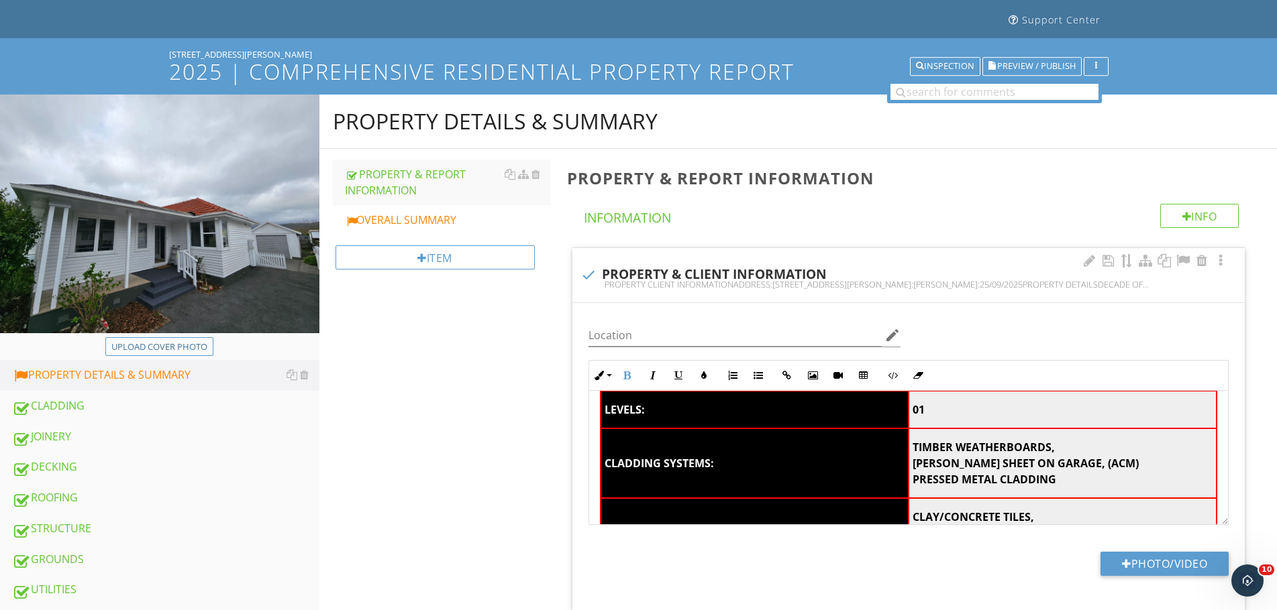
click at [1059, 469] on strong "HARDIES SHEET ON GARAGE, (ACM)" at bounding box center [1025, 463] width 226 height 15
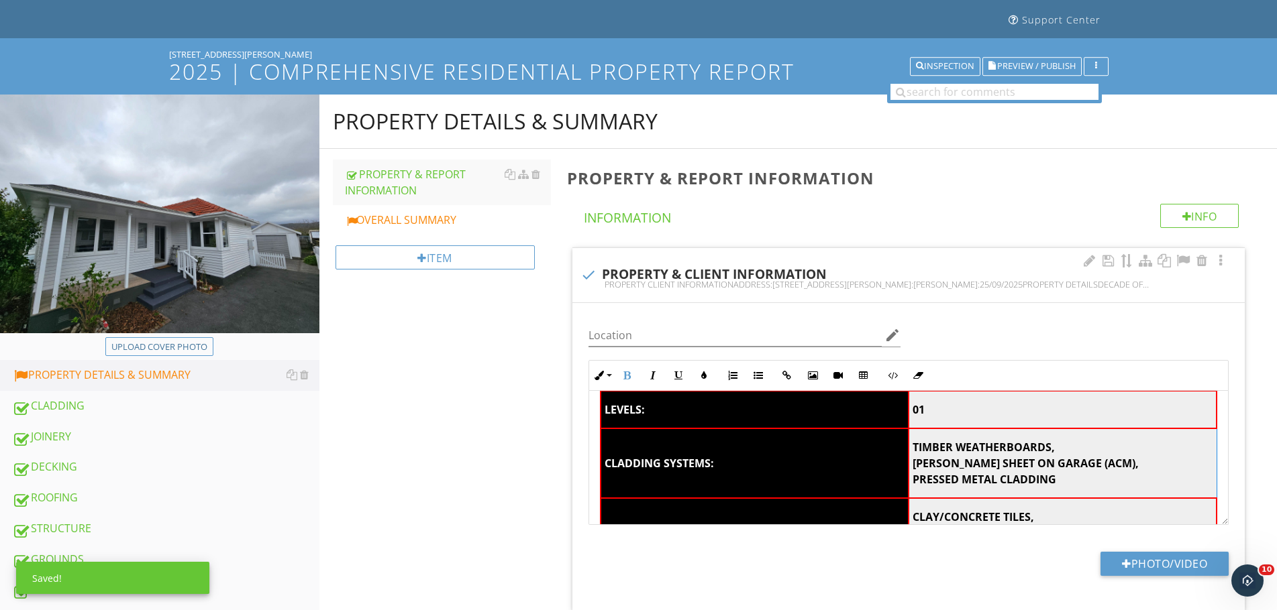
click at [1059, 474] on td "TIMBER WEATHERBOARDS, HARDIES SHEET ON GARAGE (ACM), PRESSED METAL CLADDING" at bounding box center [1062, 464] width 308 height 70
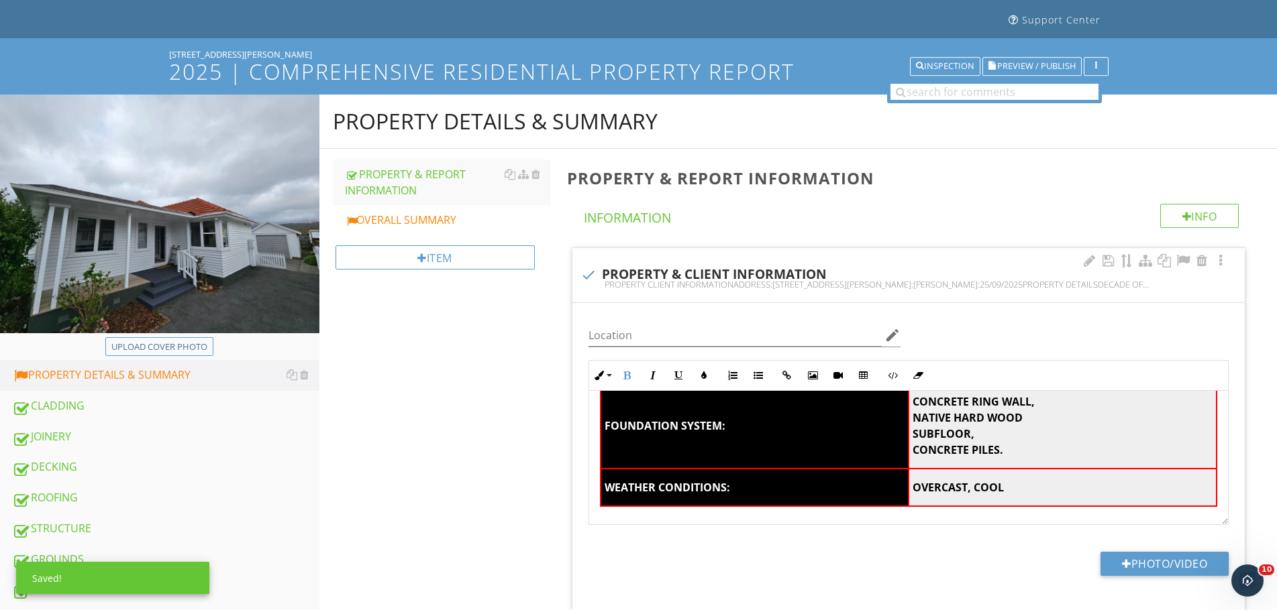
scroll to position [492, 0]
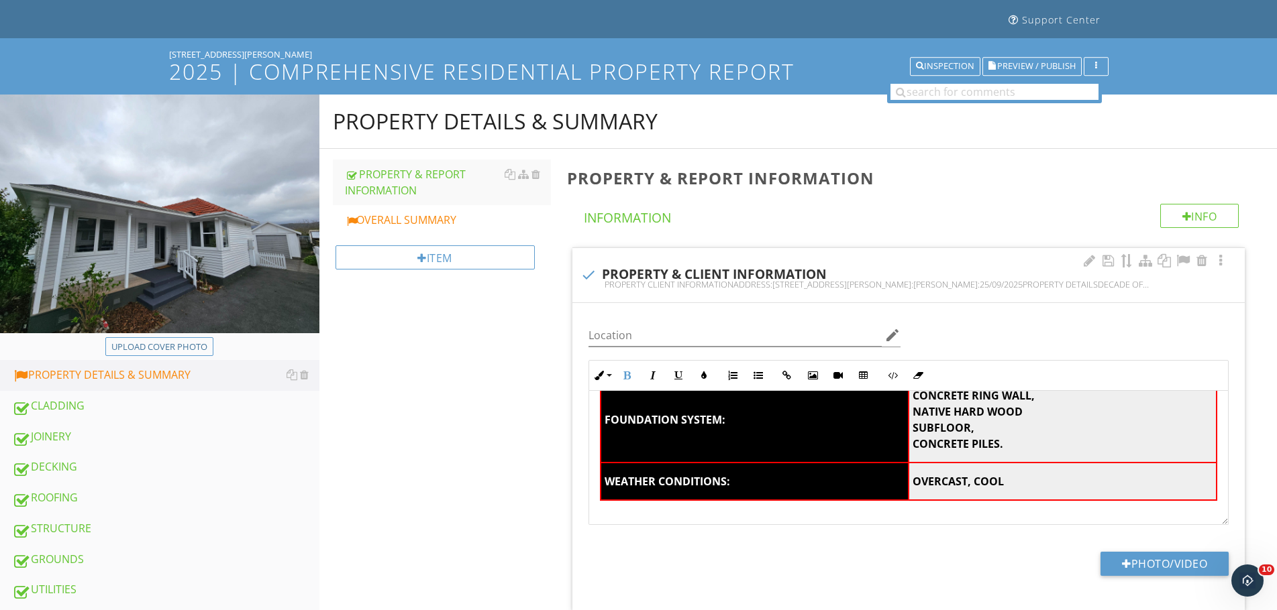
click at [1006, 486] on td "OVERCAST, COOL" at bounding box center [1062, 482] width 308 height 38
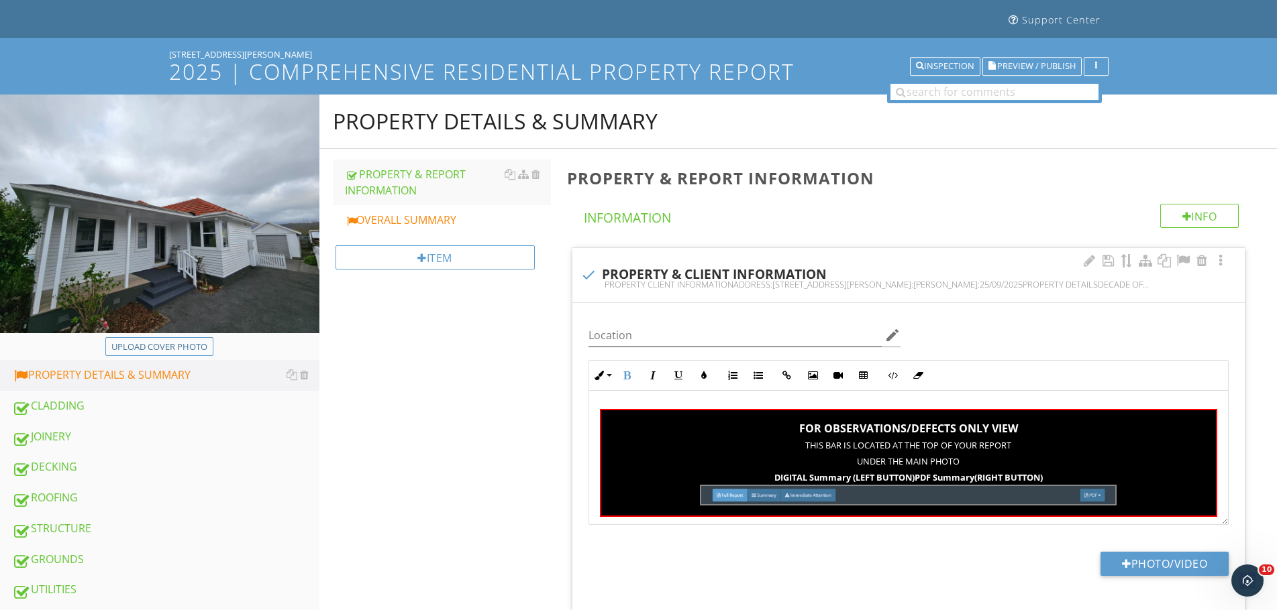
scroll to position [614, 0]
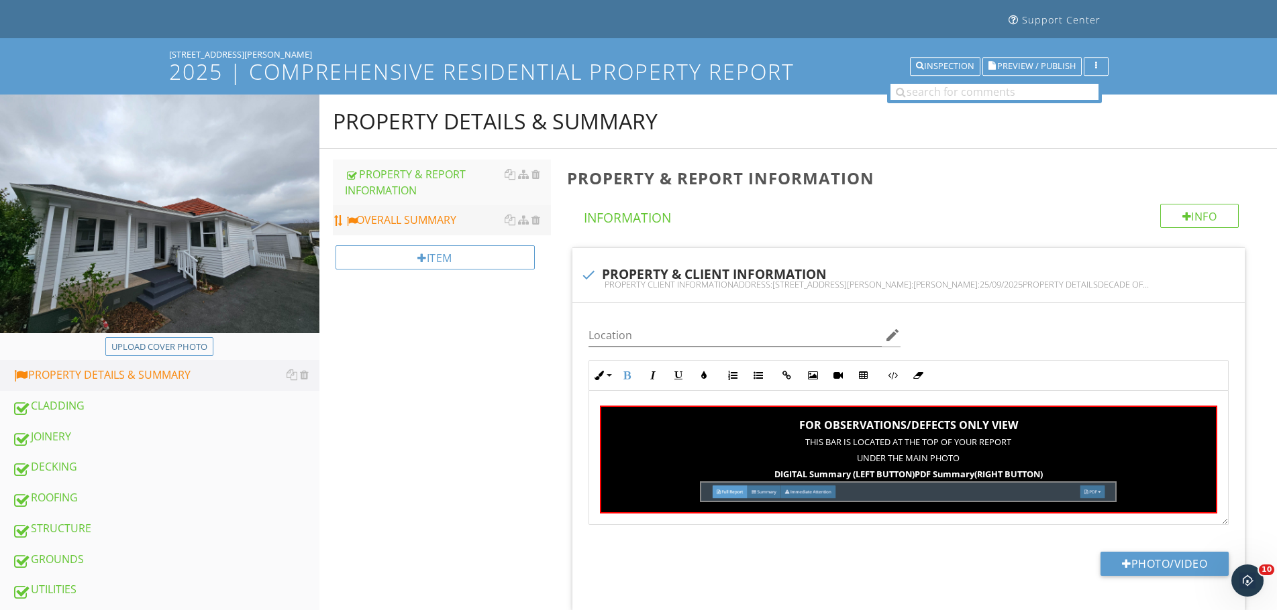
click at [431, 226] on div "OVERALL SUMMARY" at bounding box center [448, 220] width 206 height 16
type textarea "<table style="width: 100%;"><thead><tr><th class="fr-highlighted fr-thick " col…"
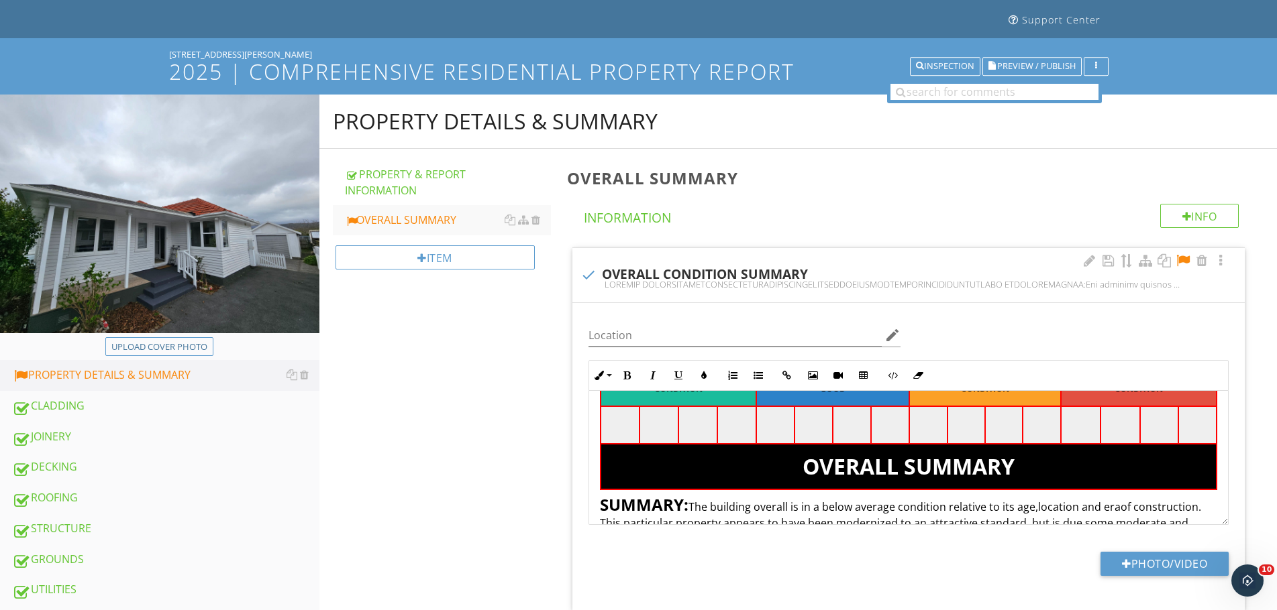
scroll to position [156, 0]
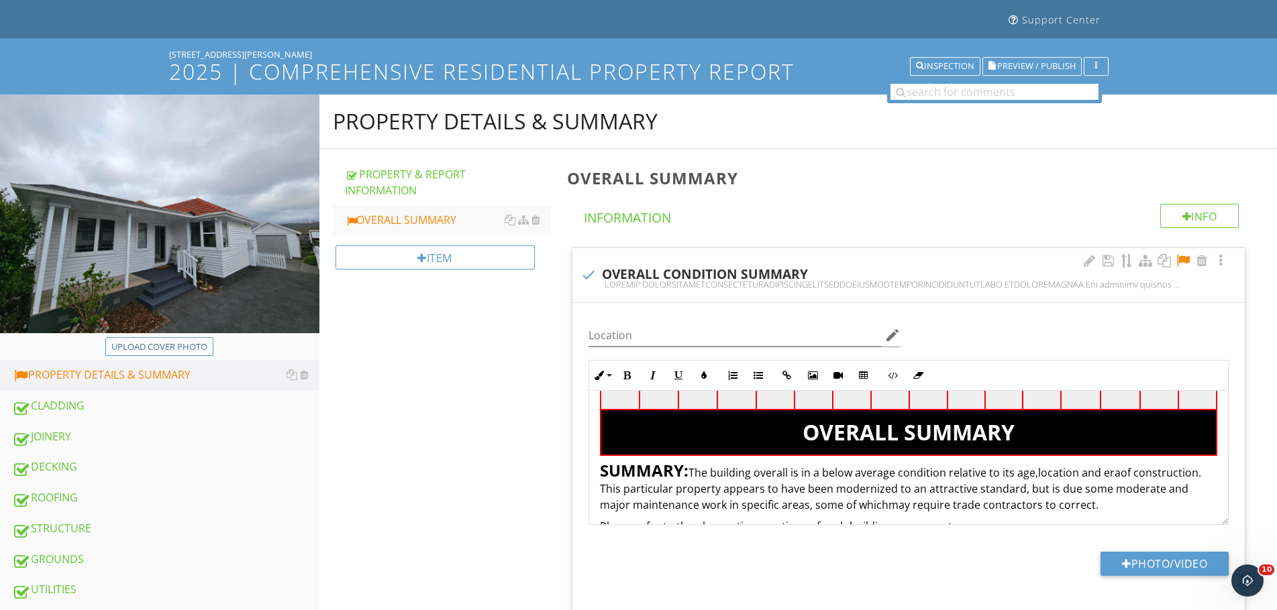
click at [843, 473] on span "The building overall is in a below average condition relative to its age, locat…" at bounding box center [900, 489] width 601 height 47
drag, startPoint x: 1037, startPoint y: 482, endPoint x: 1042, endPoint y: 477, distance: 7.6
drag, startPoint x: 1042, startPoint y: 477, endPoint x: 1032, endPoint y: 495, distance: 21.1
click at [1032, 495] on span "The building overall is in a average condition relative to its age, location an…" at bounding box center [899, 489] width 598 height 47
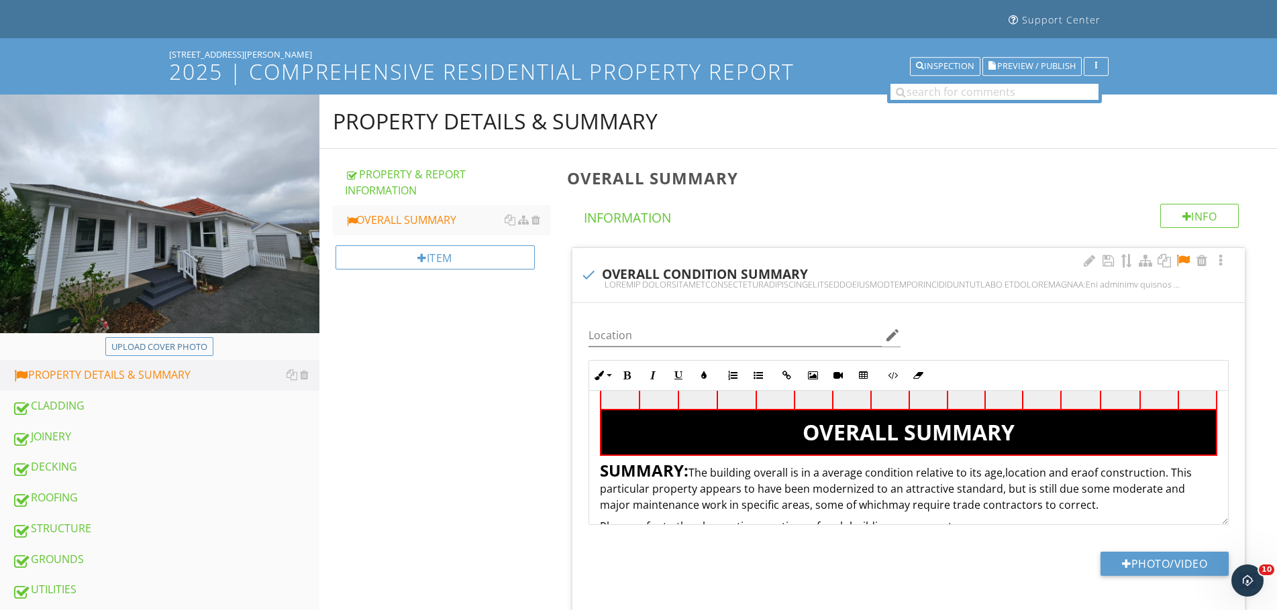
click at [1208, 492] on div "OVERALL CONDITION GOOD CONDITION GENERALLY GOOD AVERAGE CONDITION POOR CONDITIO…" at bounding box center [908, 579] width 639 height 689
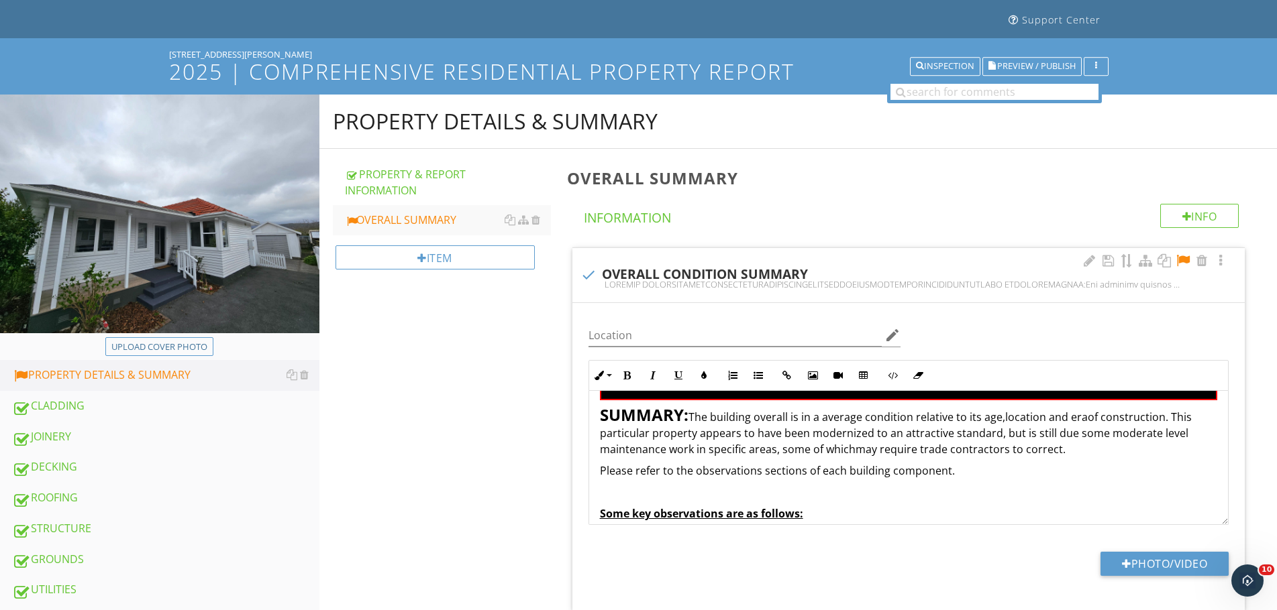
scroll to position [201, 0]
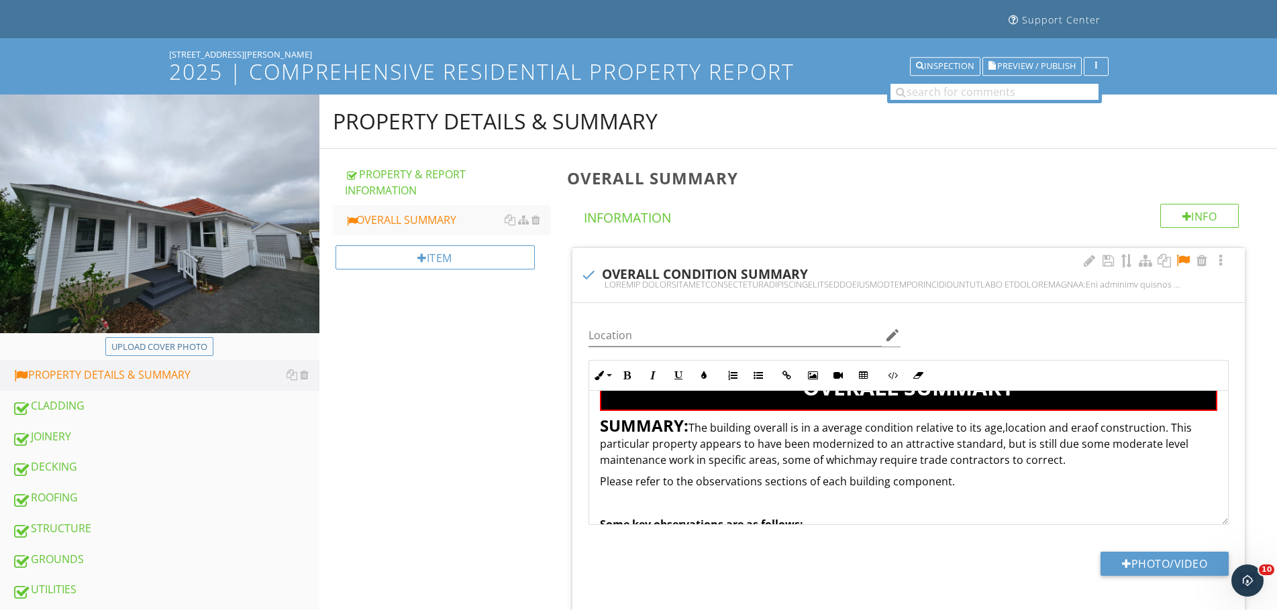
click at [613, 482] on span "Please refer to the observations sections of each building component." at bounding box center [777, 481] width 355 height 15
click at [613, 483] on span "Please refer to the observations sections of each building component." at bounding box center [777, 481] width 355 height 15
click at [613, 484] on span "Please refer to the observations sections of each building component." at bounding box center [777, 481] width 355 height 15
click at [629, 364] on button "Bold" at bounding box center [626, 375] width 25 height 25
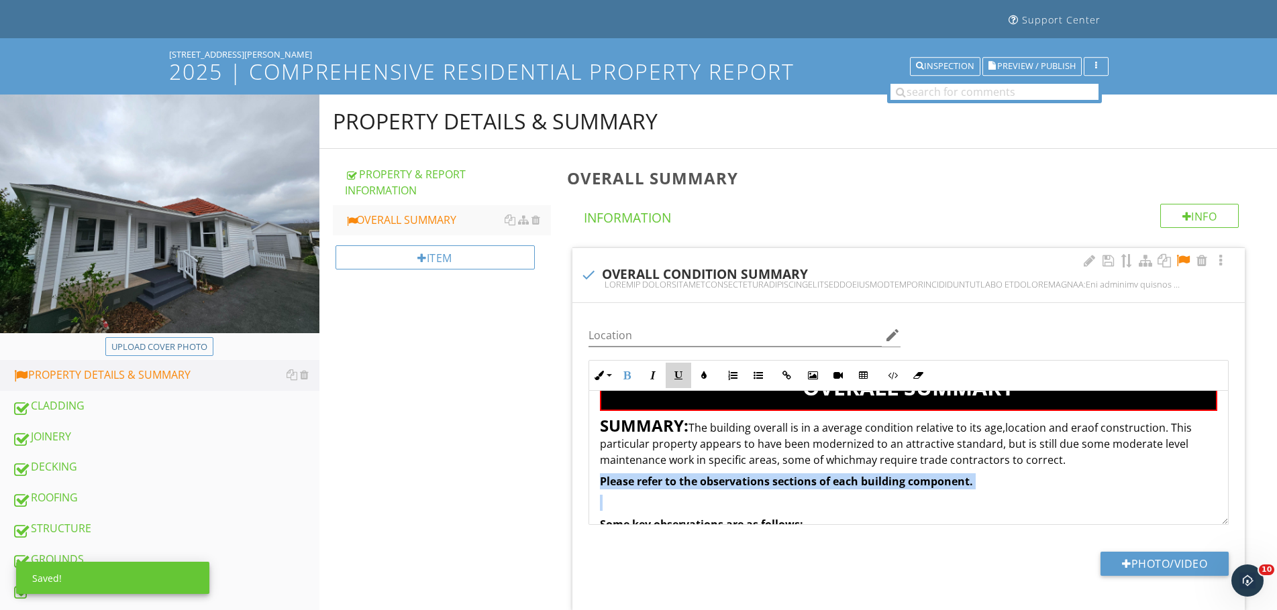
click at [678, 380] on icon "button" at bounding box center [678, 375] width 9 height 9
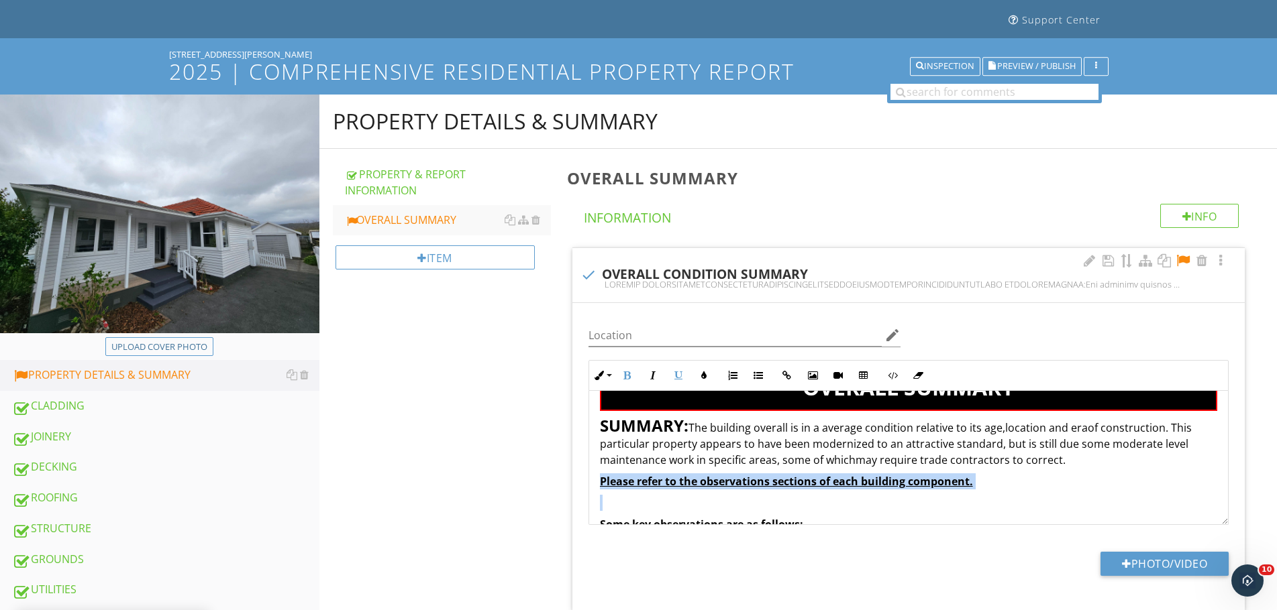
click at [979, 477] on p "Please refer to the observations sections of each building component." at bounding box center [908, 482] width 617 height 16
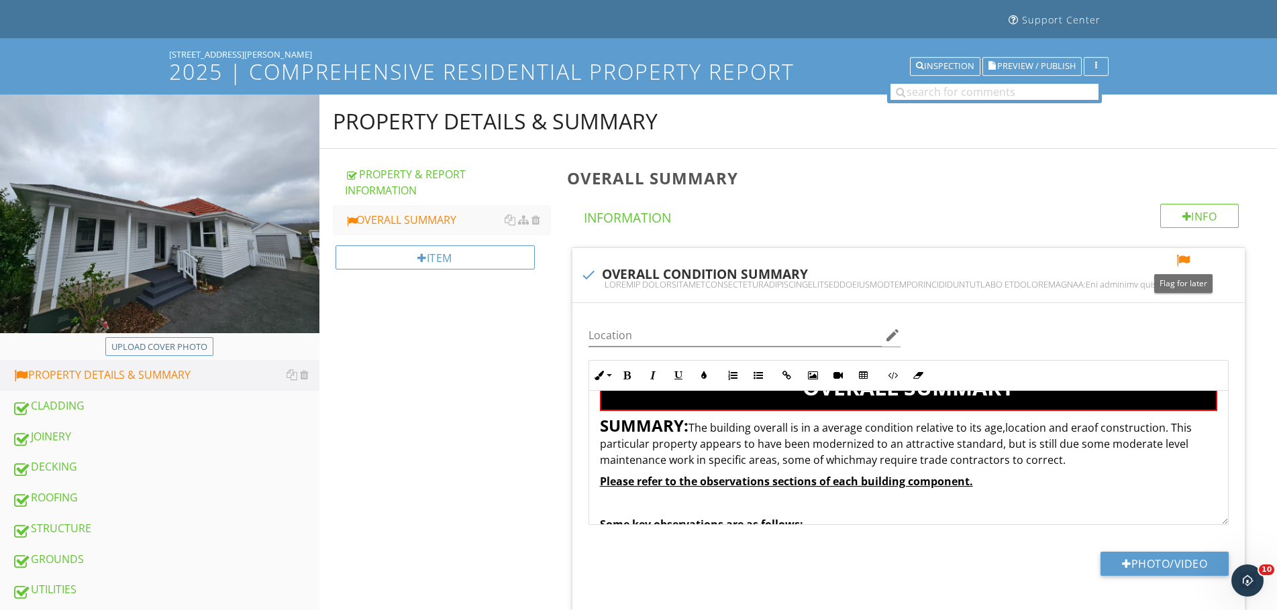
drag, startPoint x: 1185, startPoint y: 258, endPoint x: 1161, endPoint y: 290, distance: 40.7
click at [1185, 261] on div at bounding box center [1183, 260] width 16 height 13
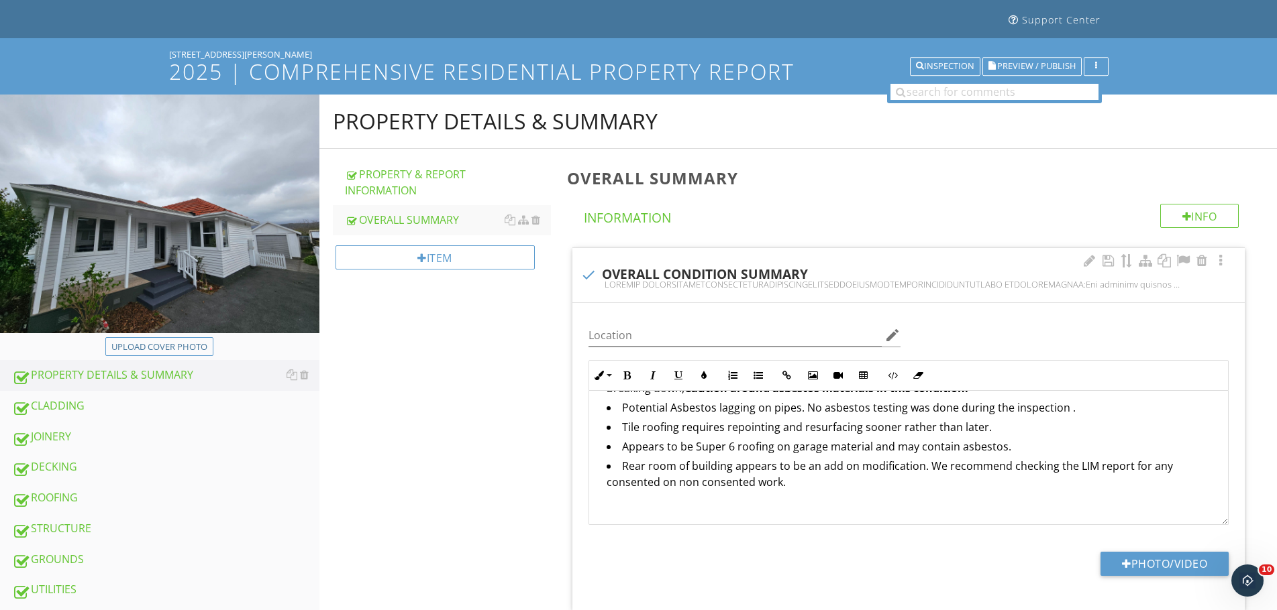
scroll to position [470, 0]
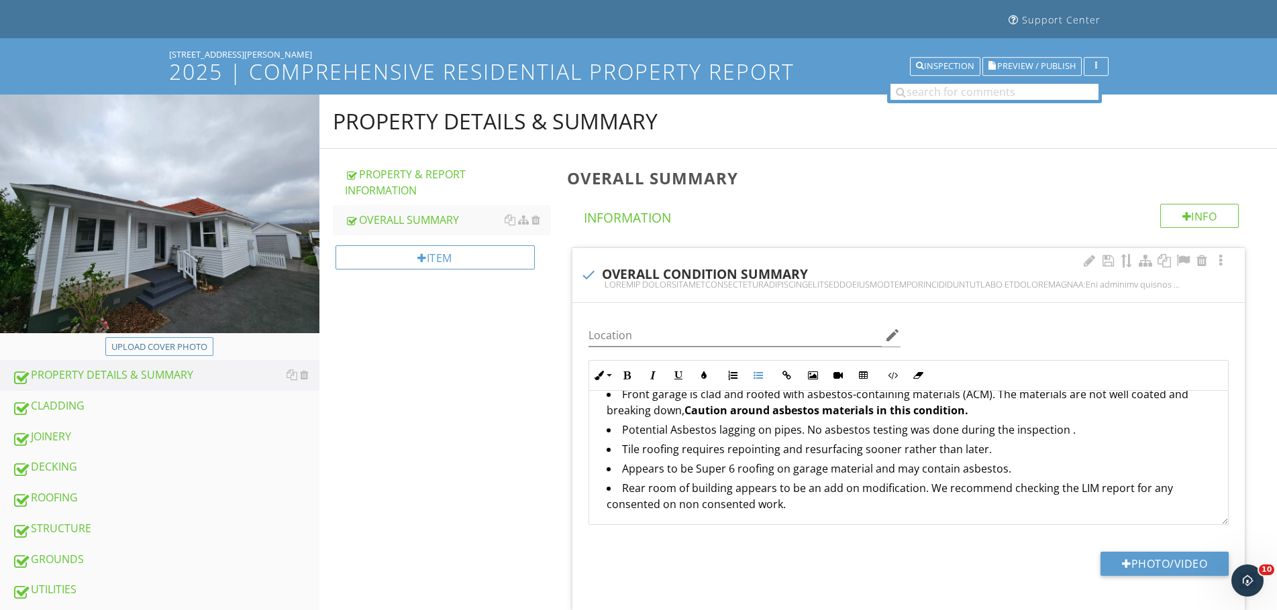
click at [639, 466] on li "Appears to be Super 6 roofing on garage material and may contain asbestos." at bounding box center [911, 470] width 610 height 19
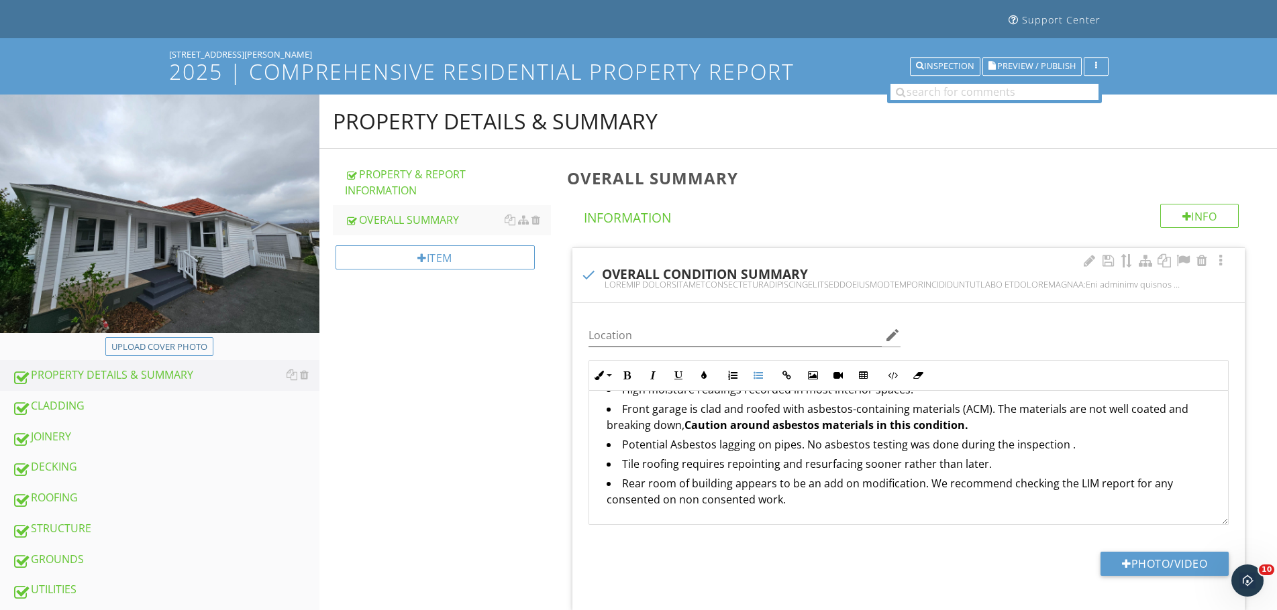
scroll to position [447, 0]
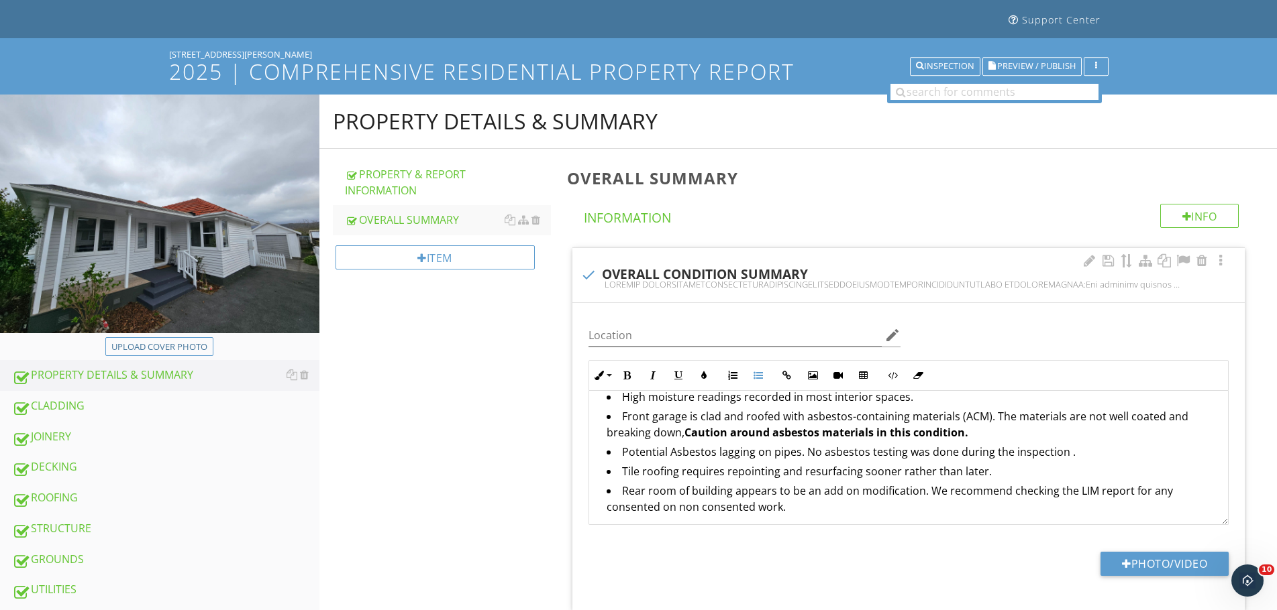
click at [989, 434] on li "Front garage is clad and roofed with asbestos-containing materials (ACM). The m…" at bounding box center [911, 427] width 610 height 36
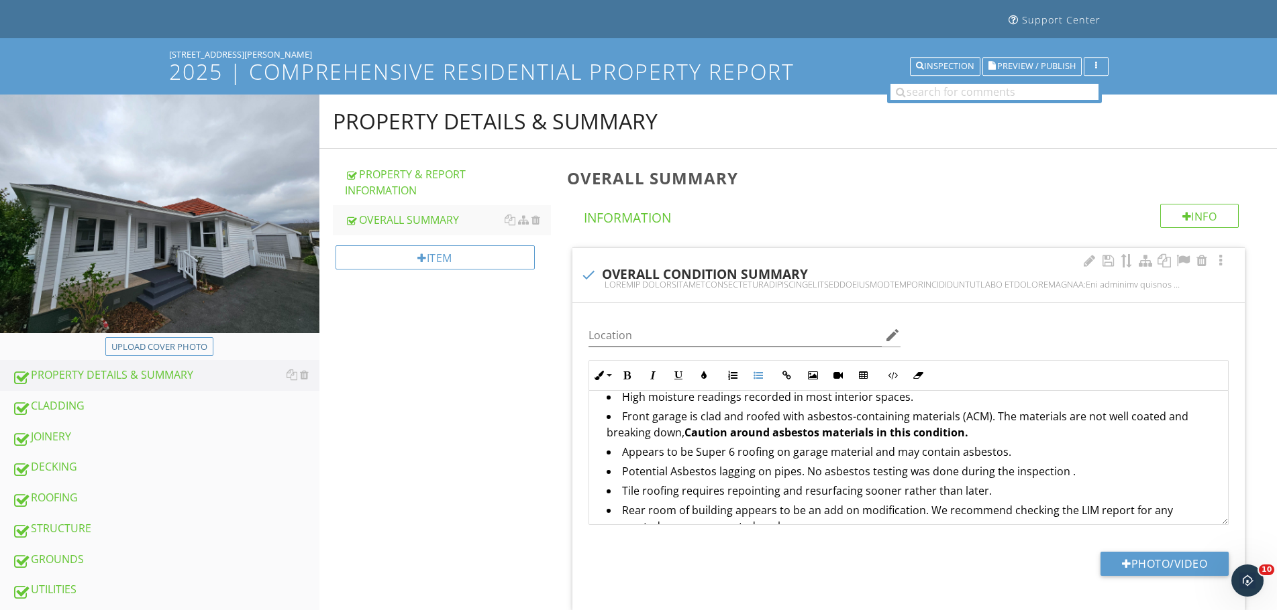
click at [805, 470] on li "Potential Asbestos lagging on pipes. No asbestos testing was done during the in…" at bounding box center [911, 473] width 610 height 19
click at [1068, 474] on li "Potential Asbestos lagging on pipes. (No asbestos testing was done during the i…" at bounding box center [911, 473] width 610 height 19
click at [1067, 476] on li "Potential Asbestos lagging on pipes. (No asbestos testing was done during the i…" at bounding box center [911, 473] width 610 height 19
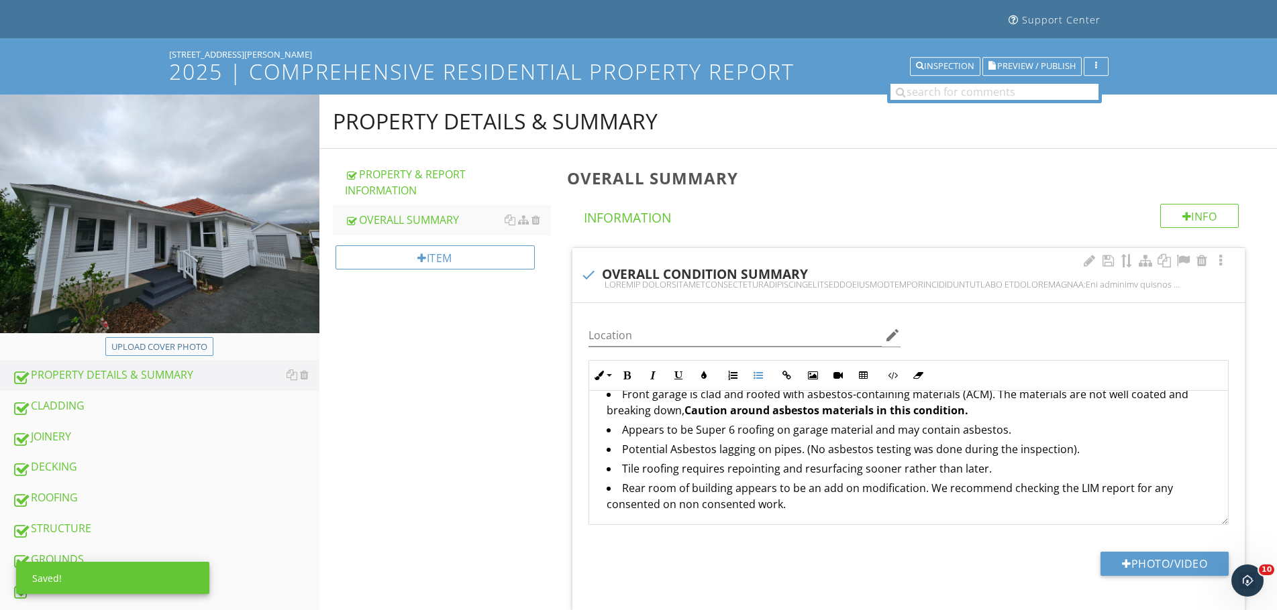
scroll to position [492, 0]
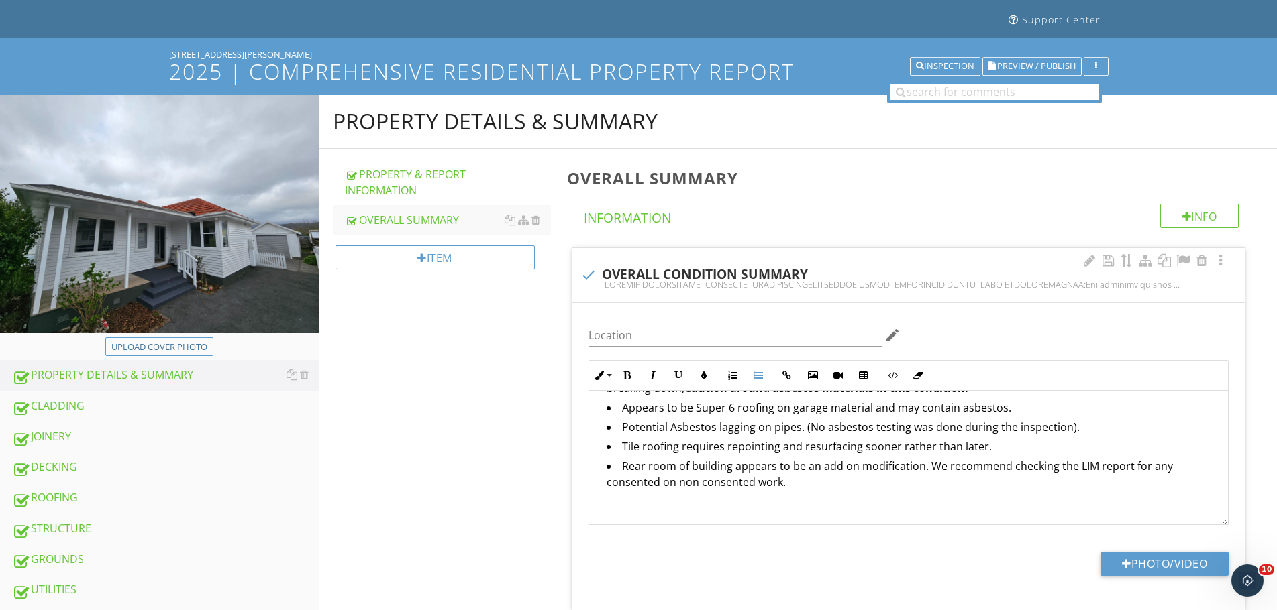
click at [802, 488] on li "Rear room of building appears to be an add on modification. We recommend checki…" at bounding box center [911, 476] width 610 height 36
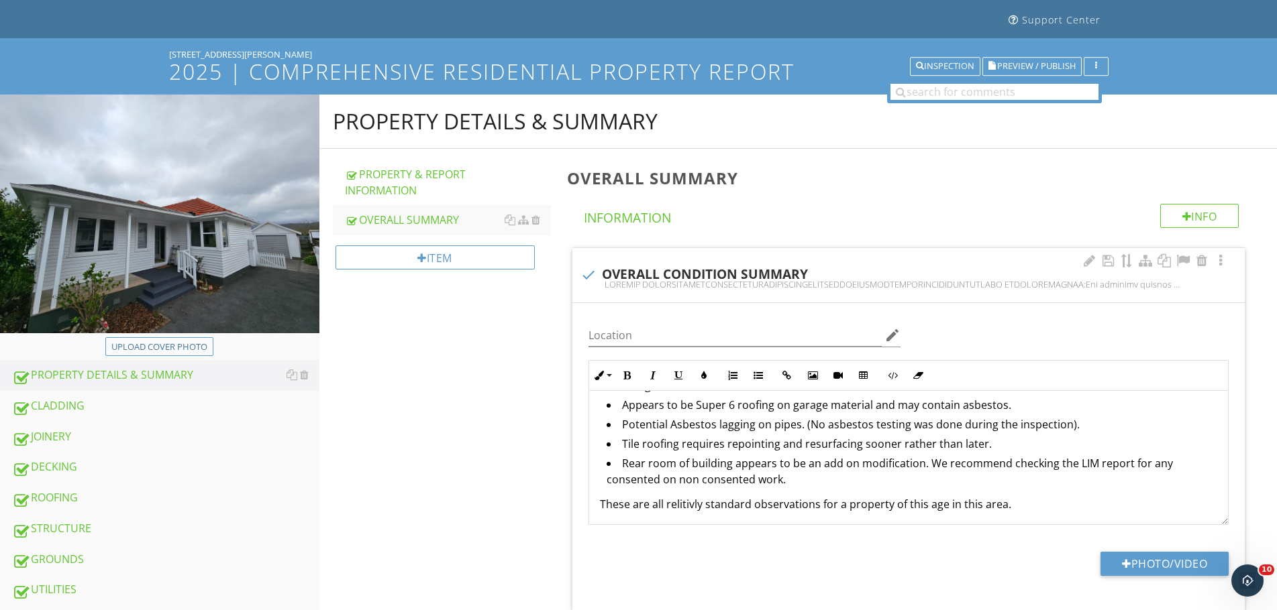
scroll to position [515, 0]
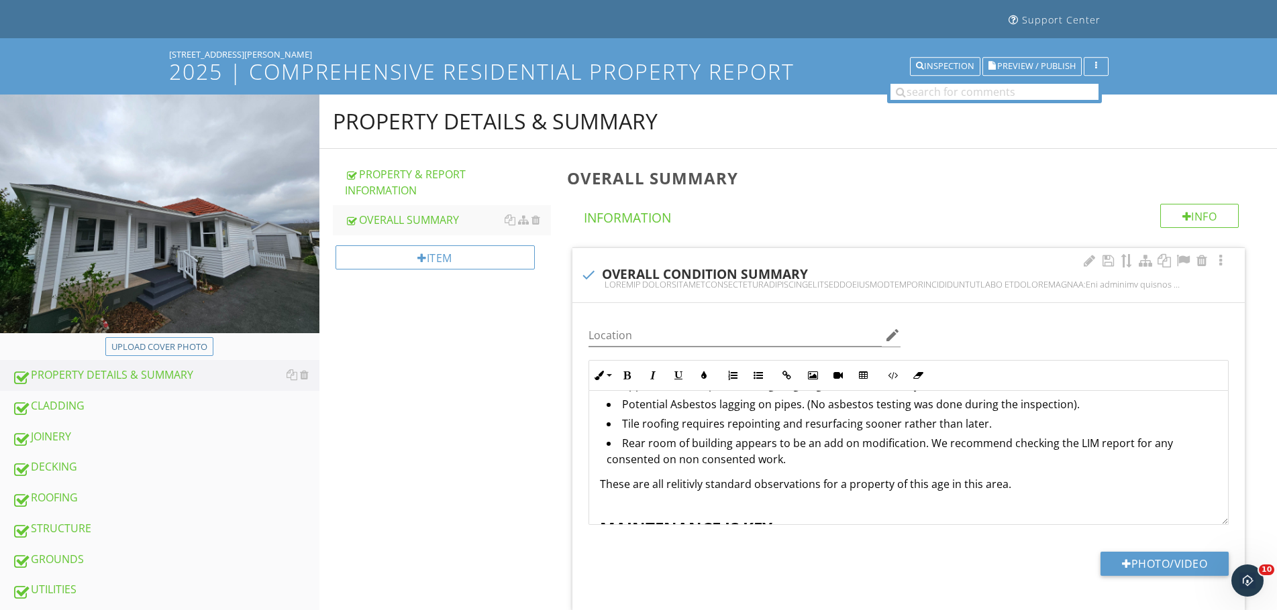
drag, startPoint x: 660, startPoint y: 484, endPoint x: 672, endPoint y: 488, distance: 12.5
drag, startPoint x: 1027, startPoint y: 486, endPoint x: 1032, endPoint y: 493, distance: 9.1
click at [1032, 493] on div "OVERALL CONDITION GOOD CONDITION GENERALLY GOOD AVERAGE CONDITION POOR CONDITIO…" at bounding box center [908, 232] width 639 height 710
drag, startPoint x: 620, startPoint y: 420, endPoint x: 804, endPoint y: 453, distance: 186.8
click at [812, 458] on ul "Sections of weatherboards are rotten. No drip edge on bottom line of weatherboa…" at bounding box center [908, 348] width 617 height 246
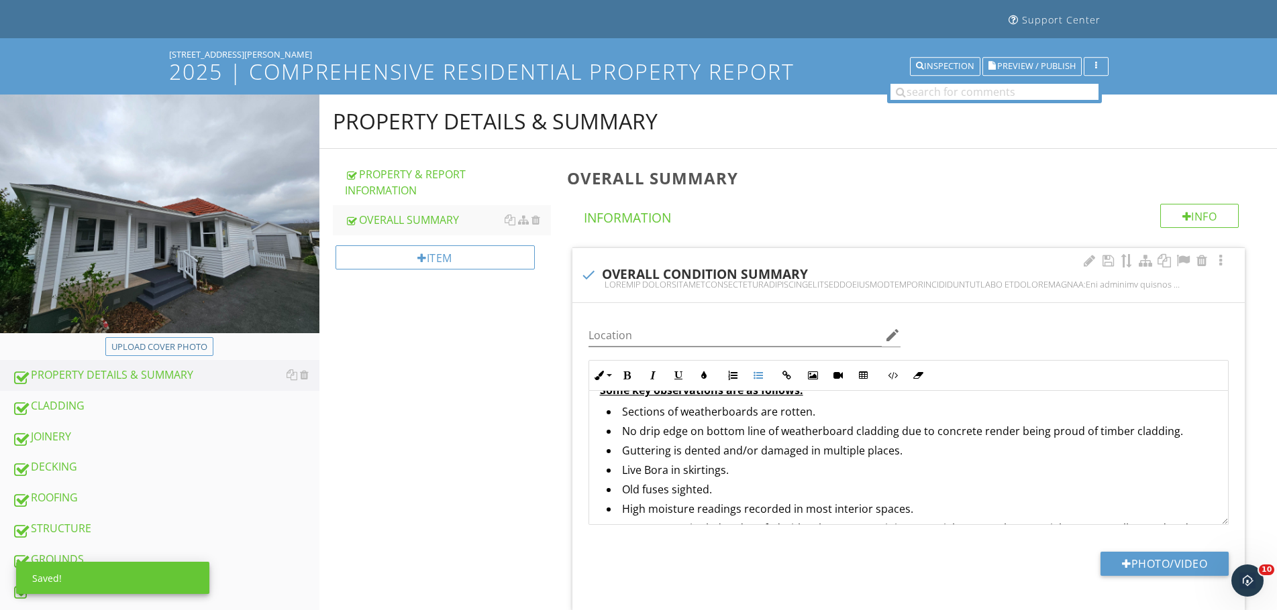
scroll to position [313, 0]
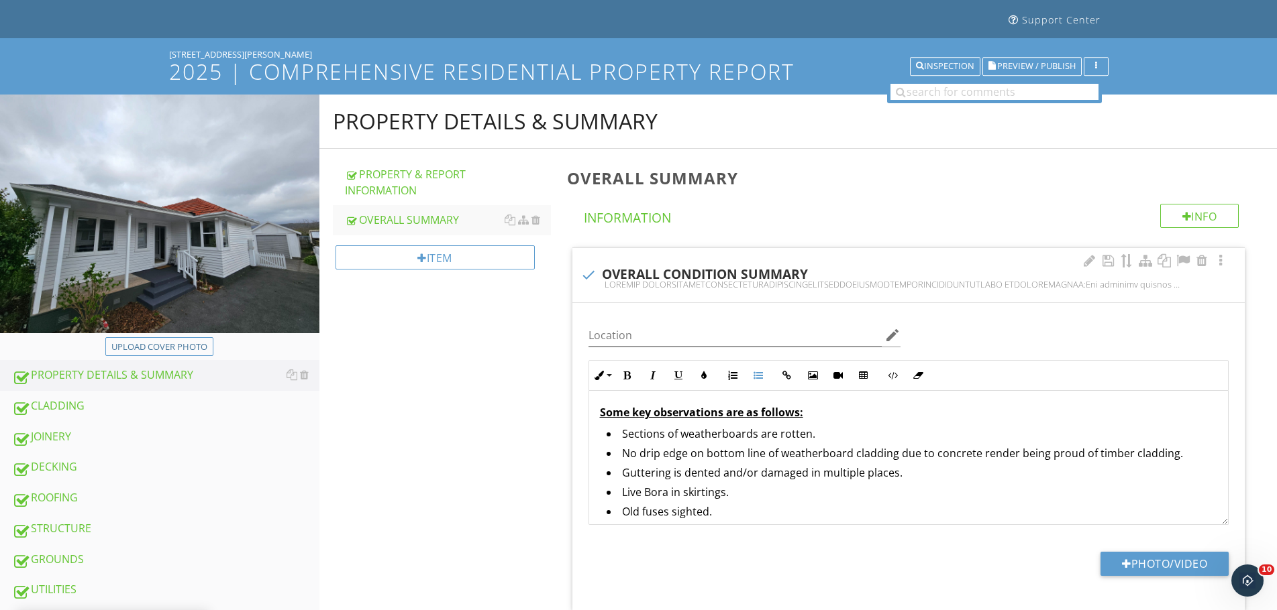
click at [623, 439] on li "Sections of weatherboards are rotten." at bounding box center [911, 435] width 610 height 19
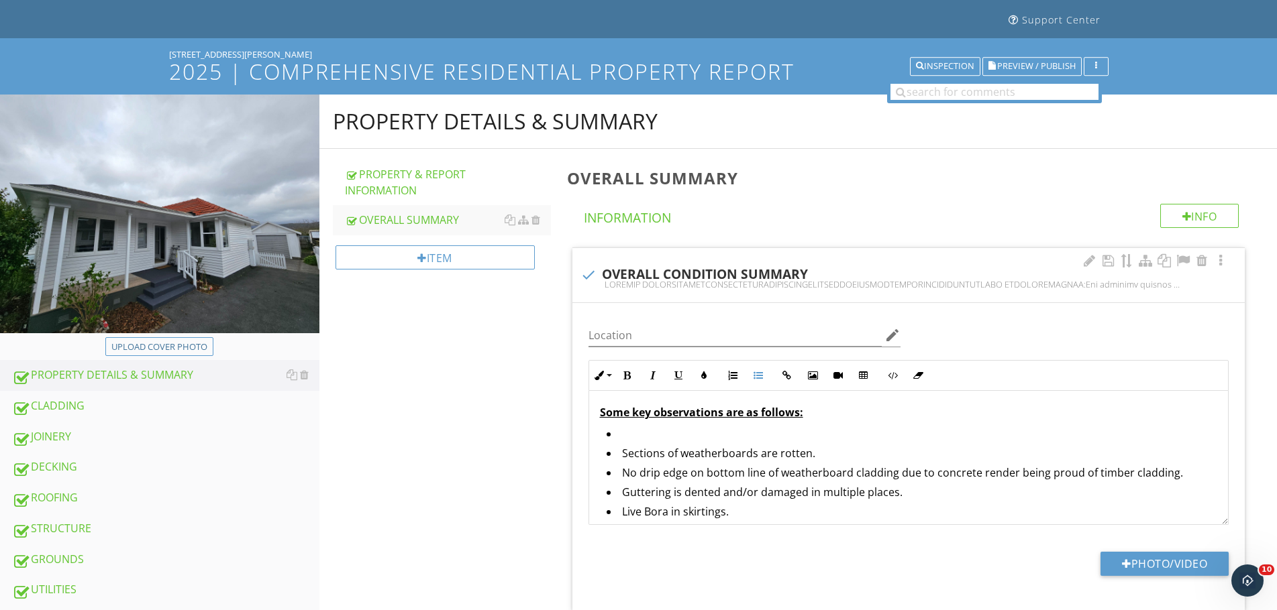
click at [624, 439] on li at bounding box center [911, 435] width 610 height 19
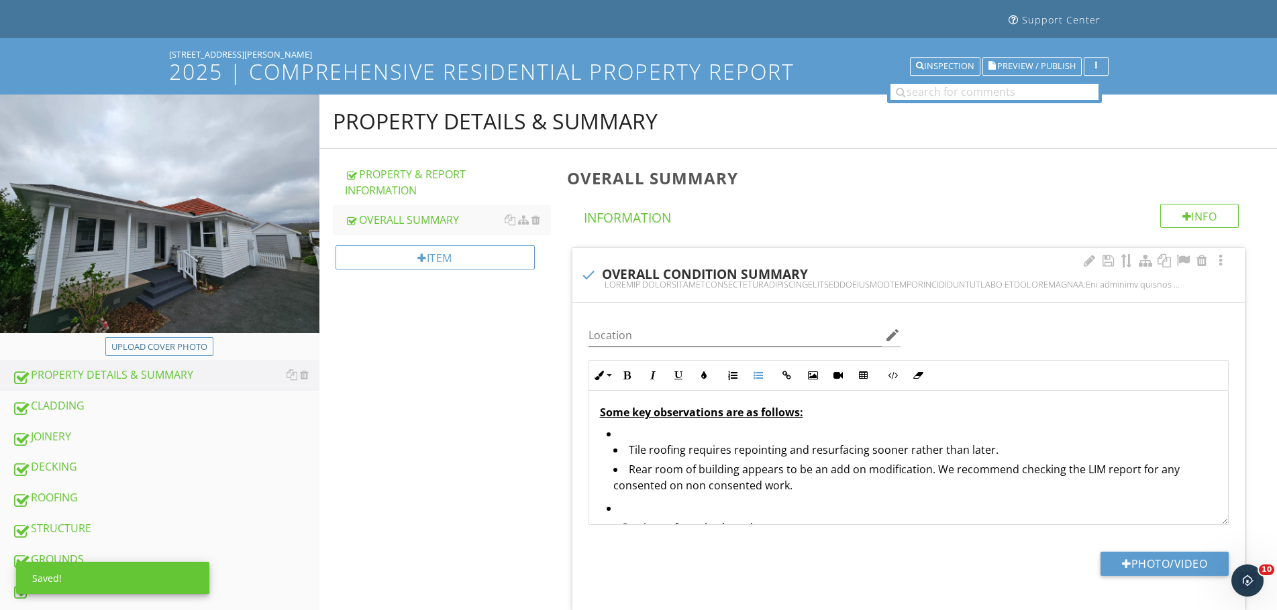
drag, startPoint x: 625, startPoint y: 444, endPoint x: 627, endPoint y: 451, distance: 7.6
click at [627, 451] on li "Tile roofing requires repointing and resurfacing sooner rather than later." at bounding box center [915, 451] width 604 height 19
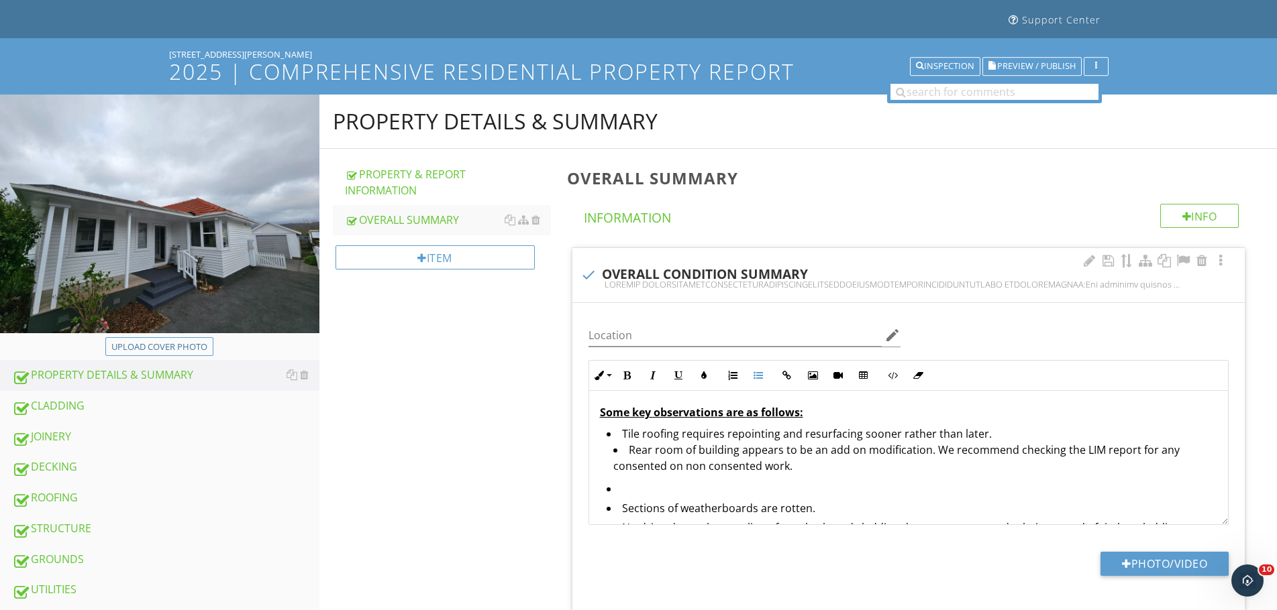
click at [629, 448] on span "Rear room of building appears to be an add on modification. We recommend checki…" at bounding box center [896, 458] width 566 height 31
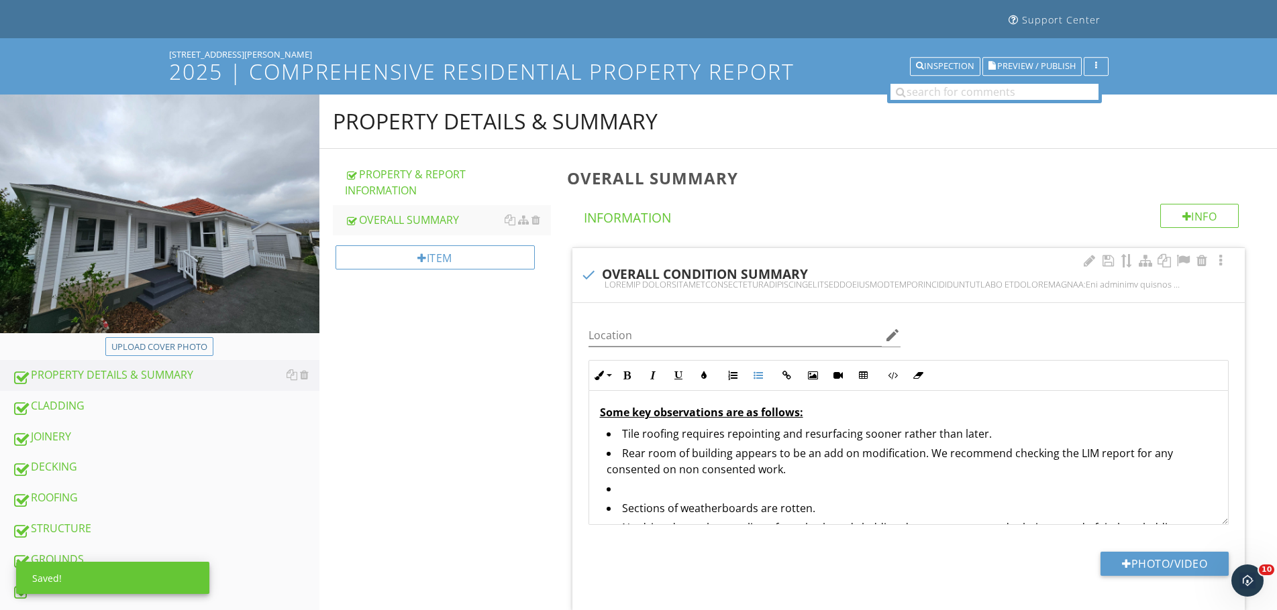
click at [611, 499] on li at bounding box center [911, 490] width 610 height 19
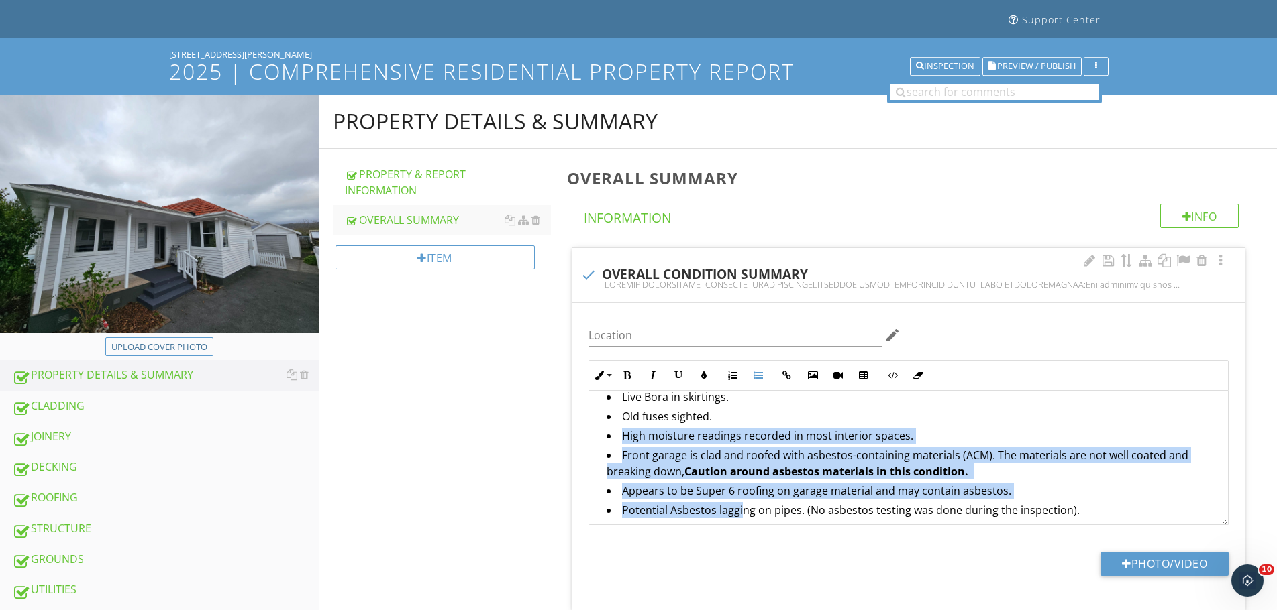
scroll to position [507, 0]
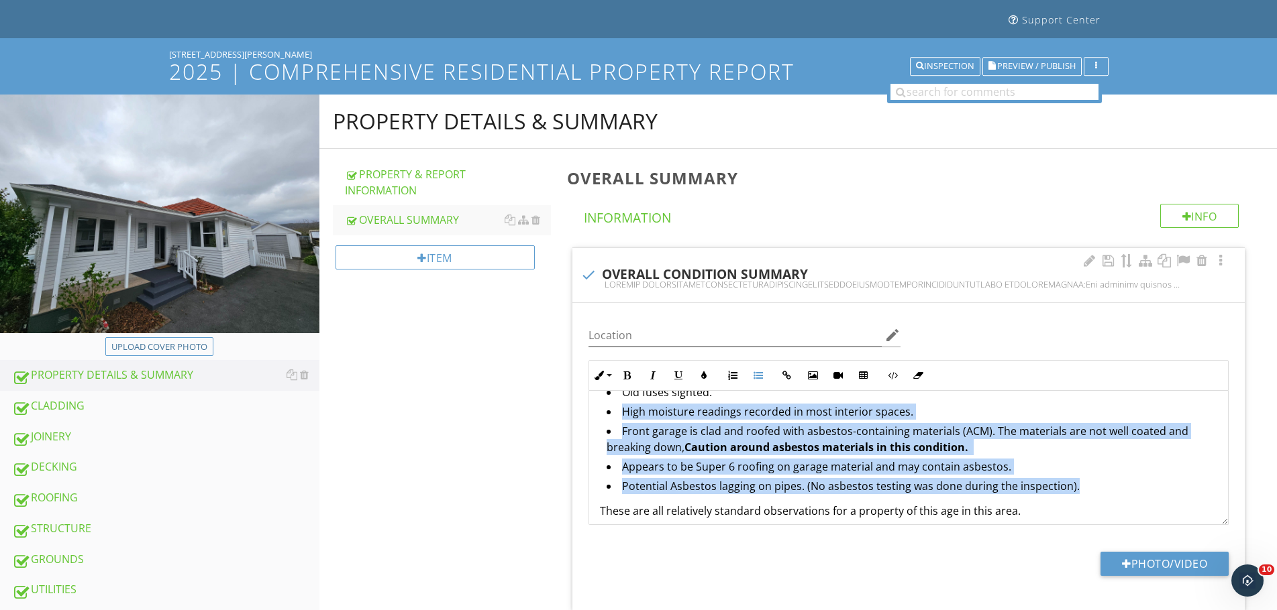
drag, startPoint x: 619, startPoint y: 449, endPoint x: 1081, endPoint y: 490, distance: 464.0
click at [1081, 489] on ul "Tile roofing requires repointing and resurfacing sooner rather than later. Rear…" at bounding box center [908, 365] width 617 height 266
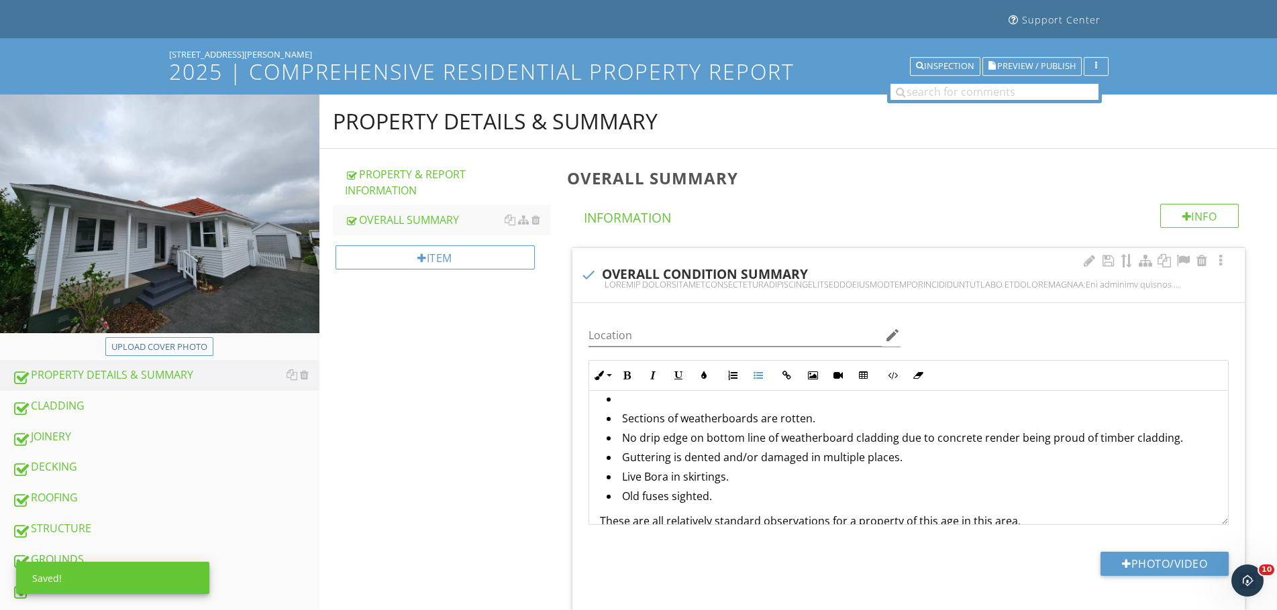
scroll to position [395, 0]
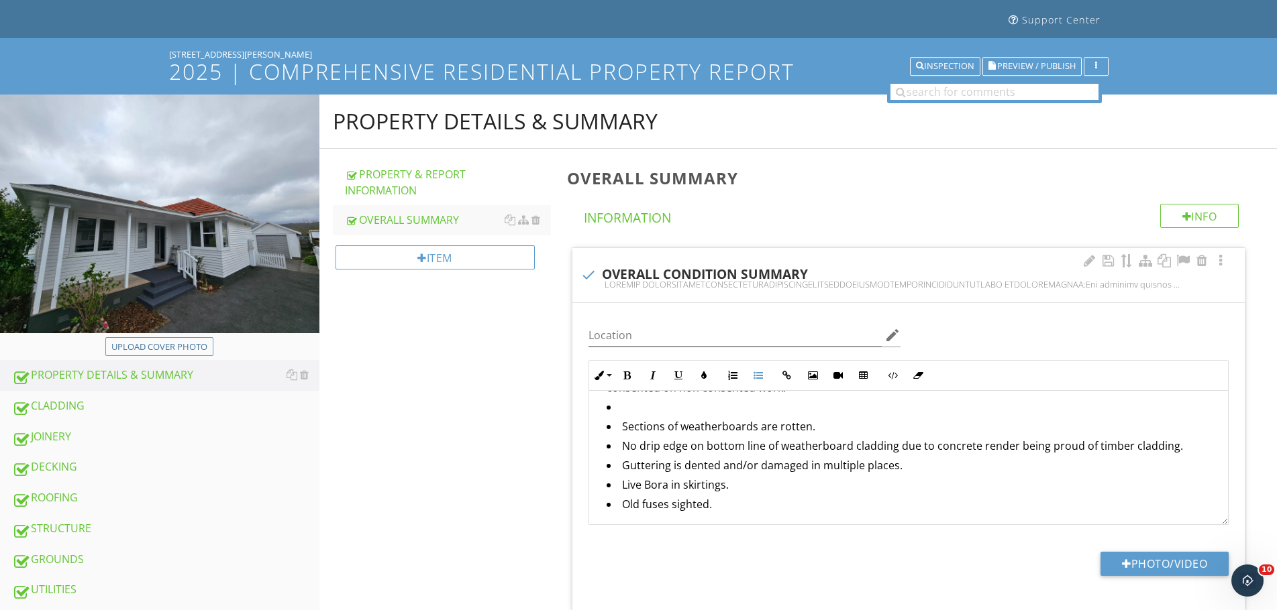
click at [640, 410] on li at bounding box center [911, 408] width 610 height 19
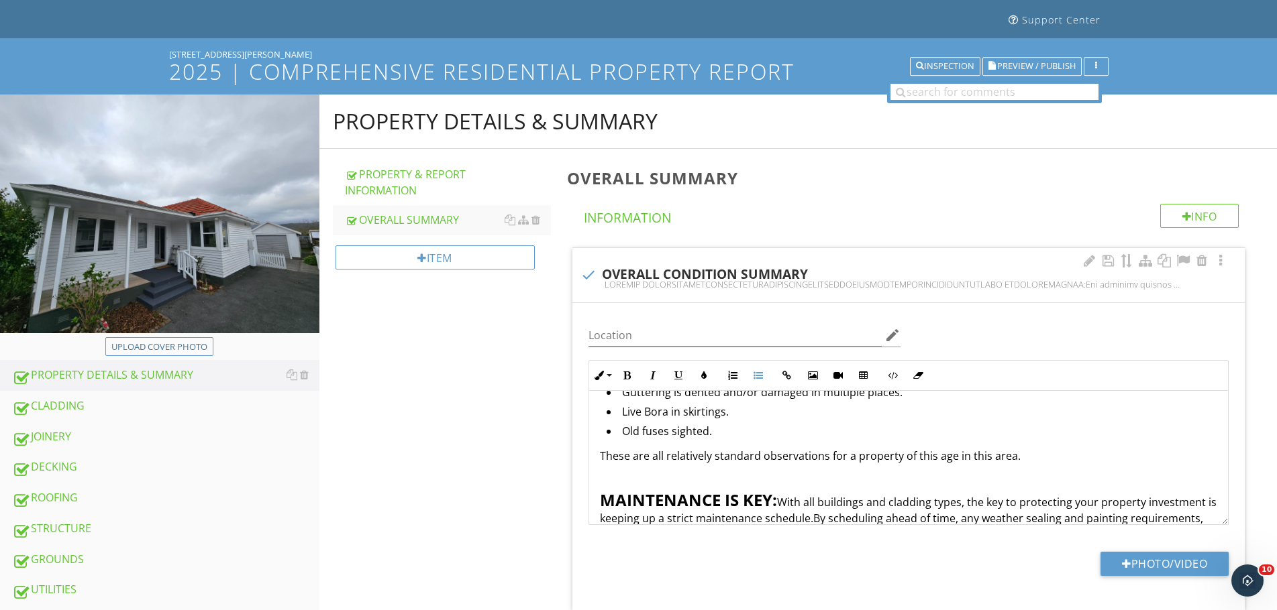
scroll to position [552, 0]
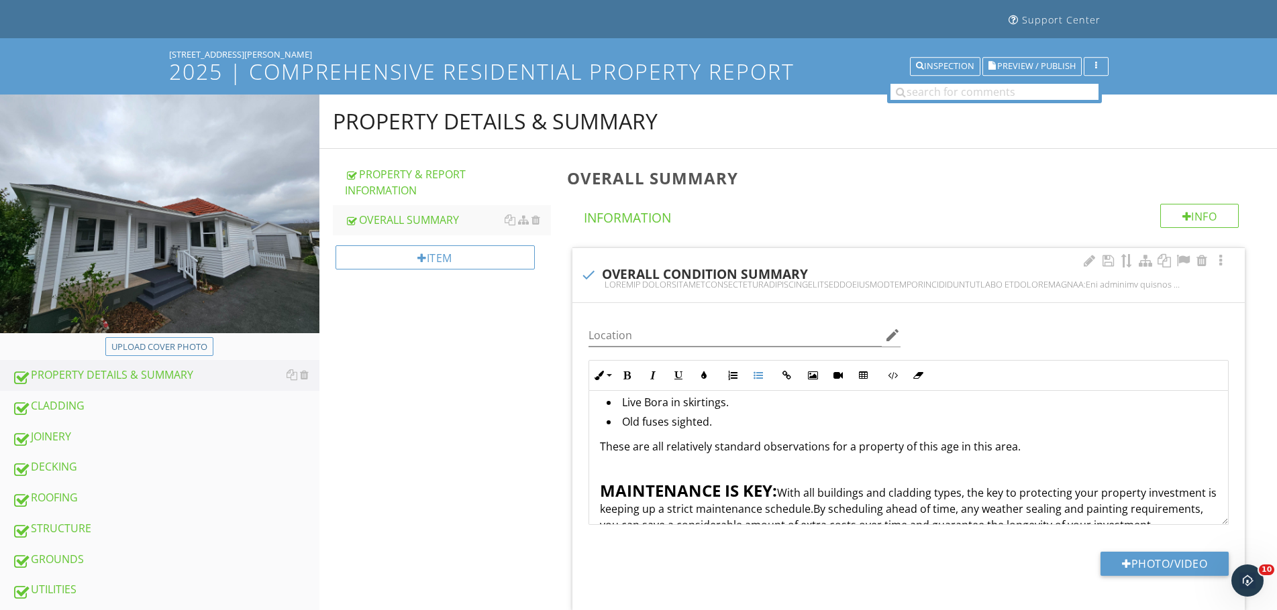
click at [1030, 445] on p "These are all relatively standard observations for a property of this age in th…" at bounding box center [908, 447] width 617 height 16
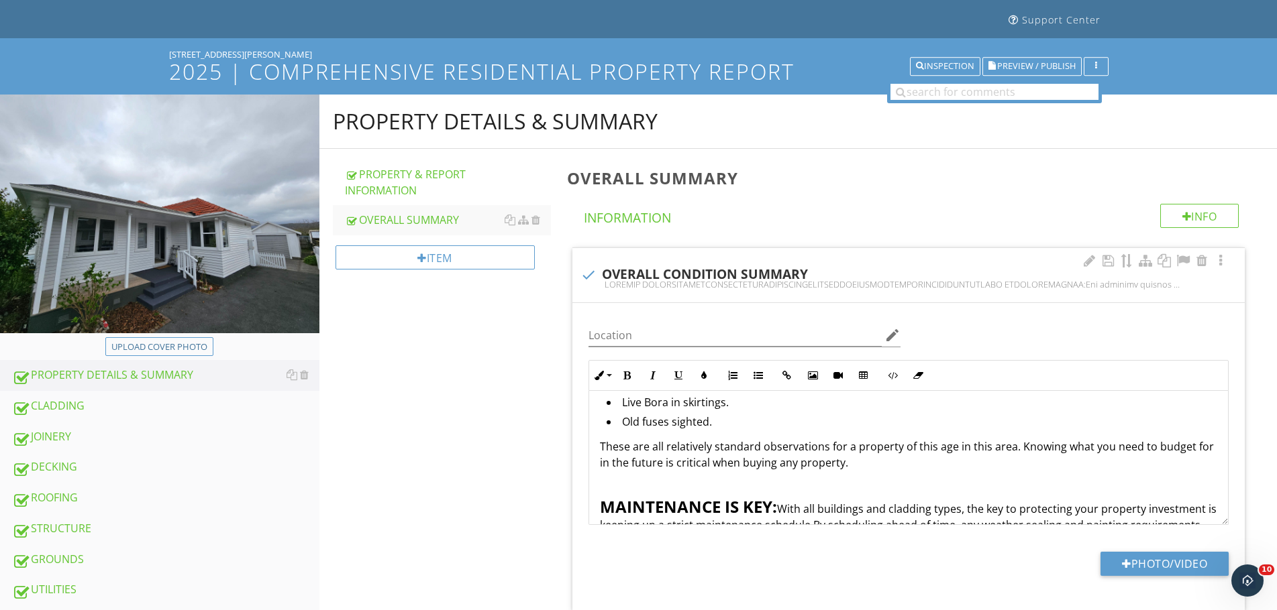
drag, startPoint x: 914, startPoint y: 444, endPoint x: 797, endPoint y: 468, distance: 119.7
click at [797, 468] on span "These are all relatively standard observations for a property of this age in th…" at bounding box center [907, 454] width 614 height 31
click at [584, 447] on icon "Speechify Inline player Play button" at bounding box center [582, 447] width 5 height 5
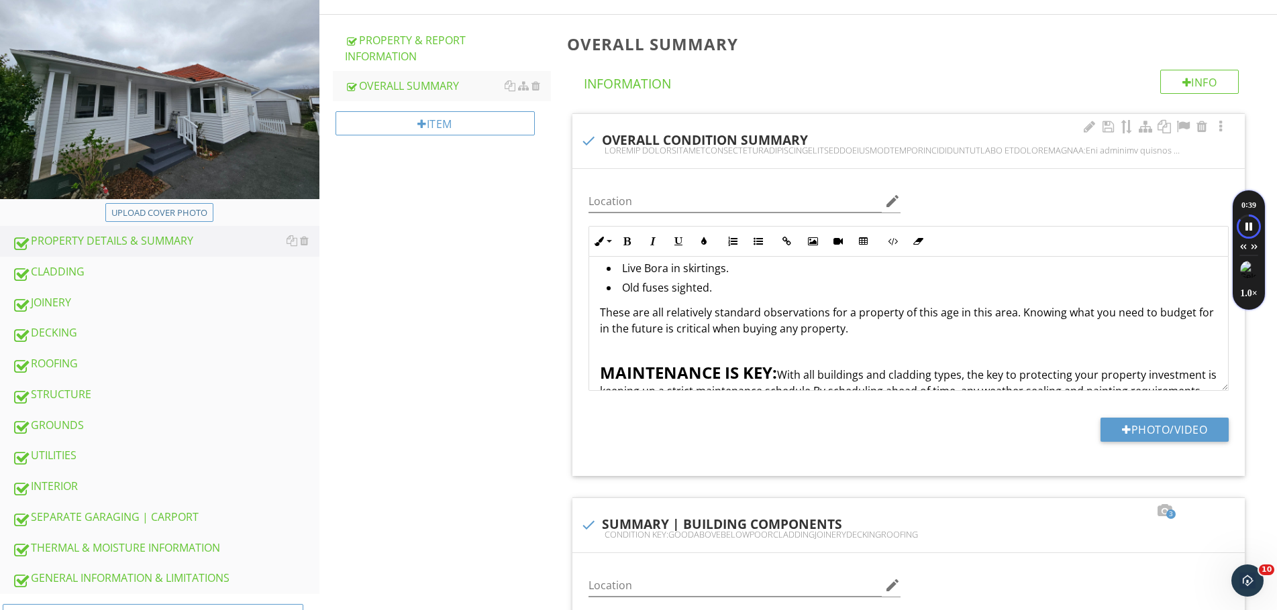
scroll to position [272, 0]
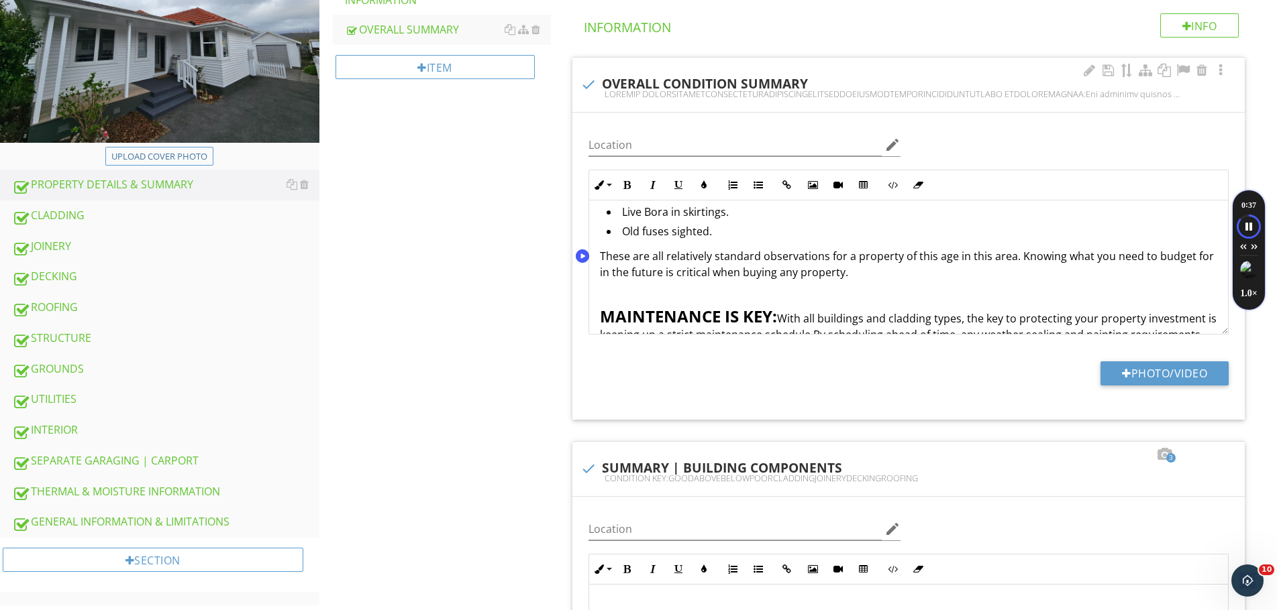
click at [1022, 258] on span "These are all relatively standard observations for a property of this age in th…" at bounding box center [907, 264] width 614 height 31
click at [1020, 255] on span "These are all relatively standard observations for a property of this age in th…" at bounding box center [907, 264] width 614 height 31
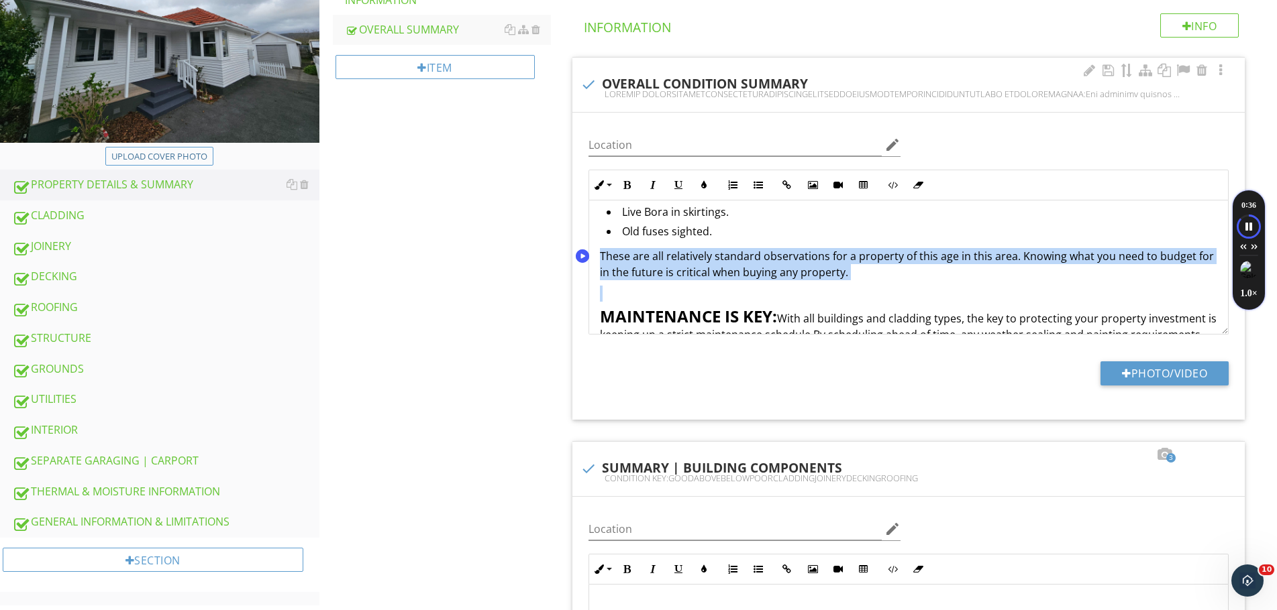
click at [1020, 255] on span "These are all relatively standard observations for a property of this age in th…" at bounding box center [907, 264] width 614 height 31
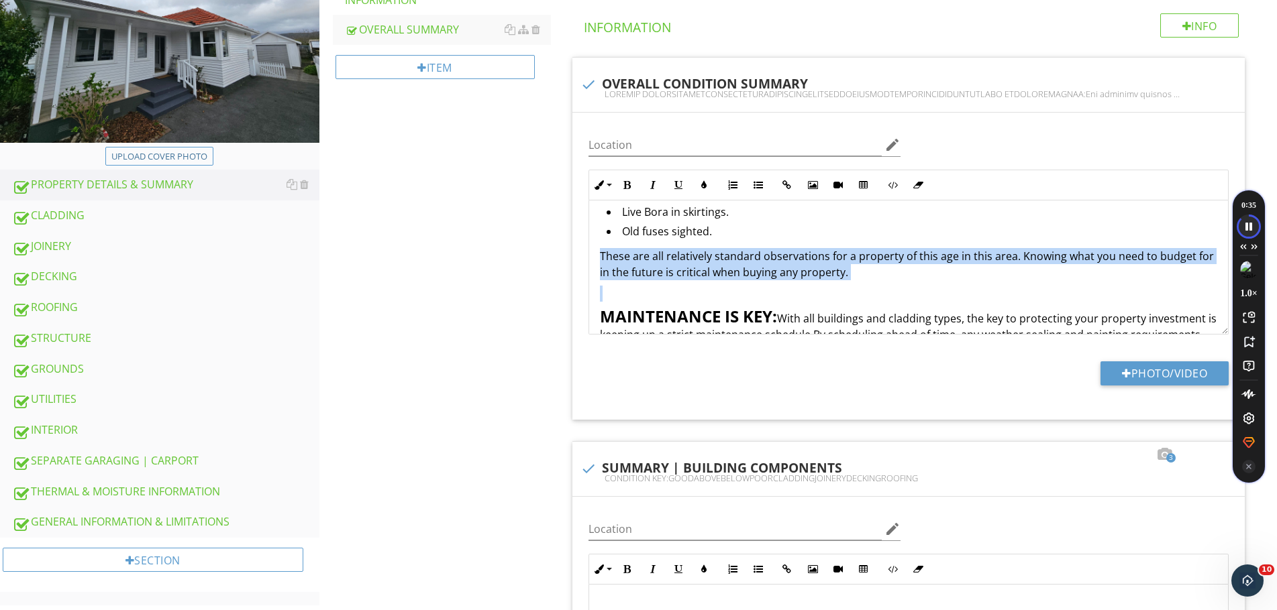
click at [1243, 225] on icon "Speechify pause button" at bounding box center [1248, 226] width 22 height 22
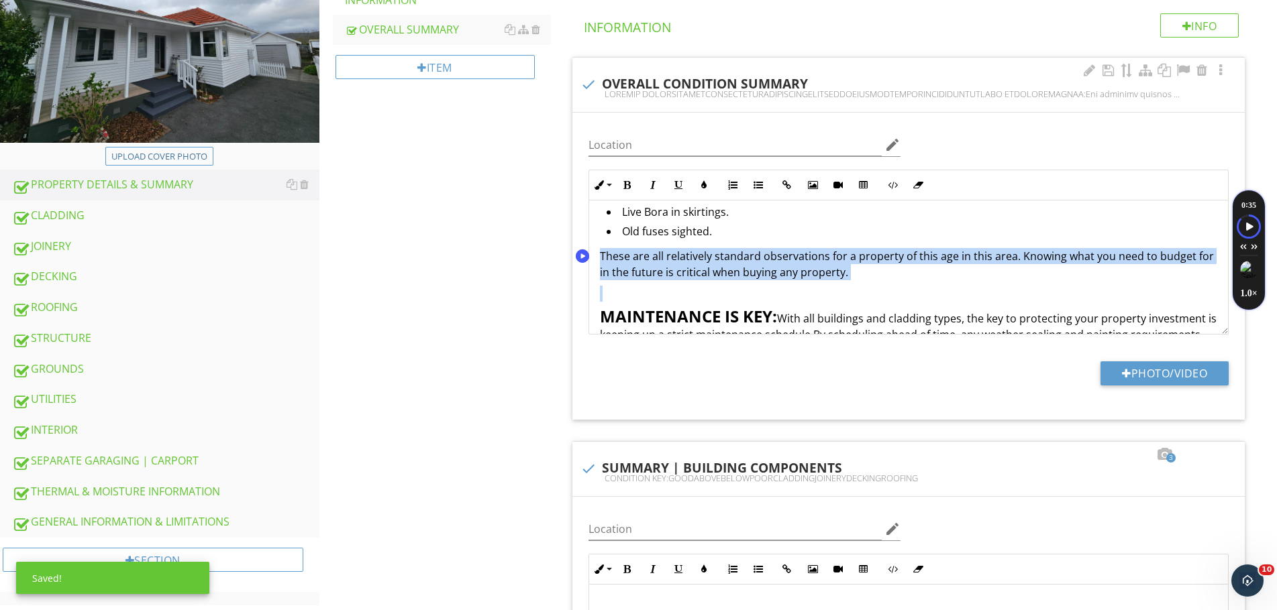
click at [659, 276] on span "These are all relatively standard observations for a property of this age in th…" at bounding box center [907, 264] width 614 height 31
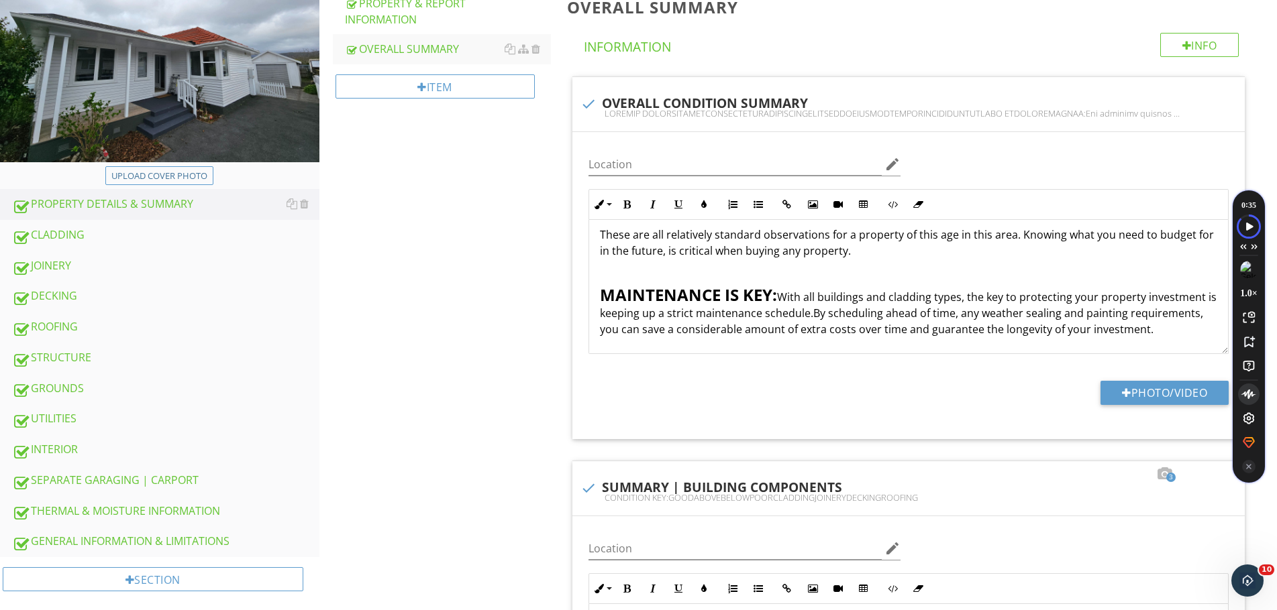
scroll to position [250, 0]
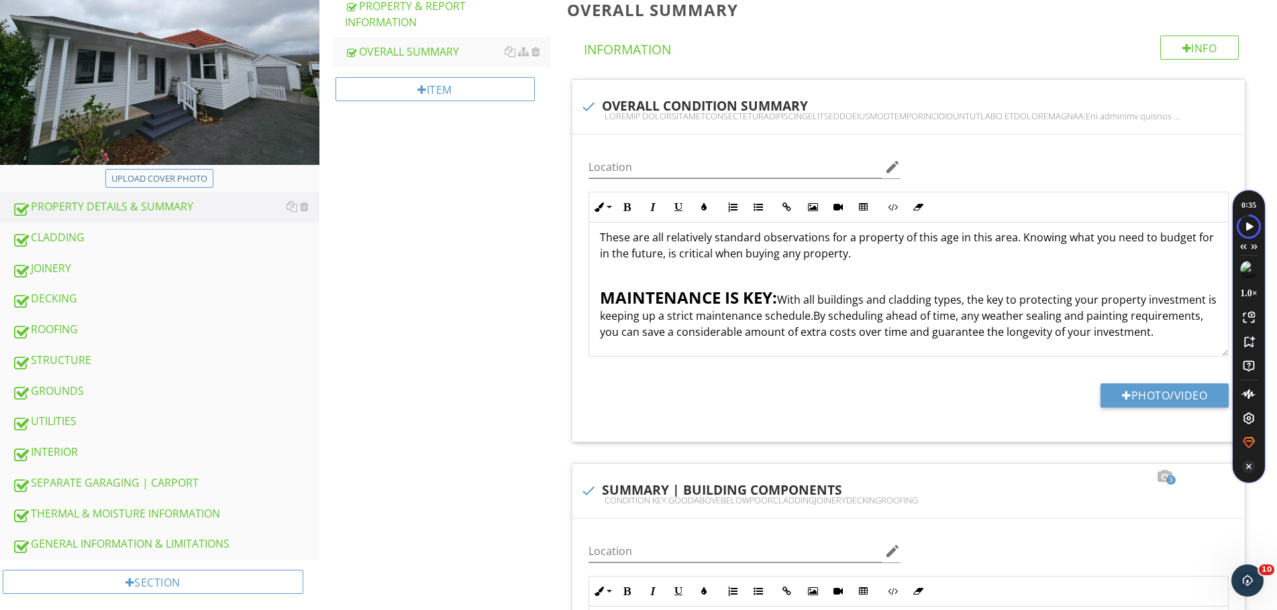
click at [1247, 468] on icon "Turn Off Speechify button" at bounding box center [1248, 466] width 13 height 13
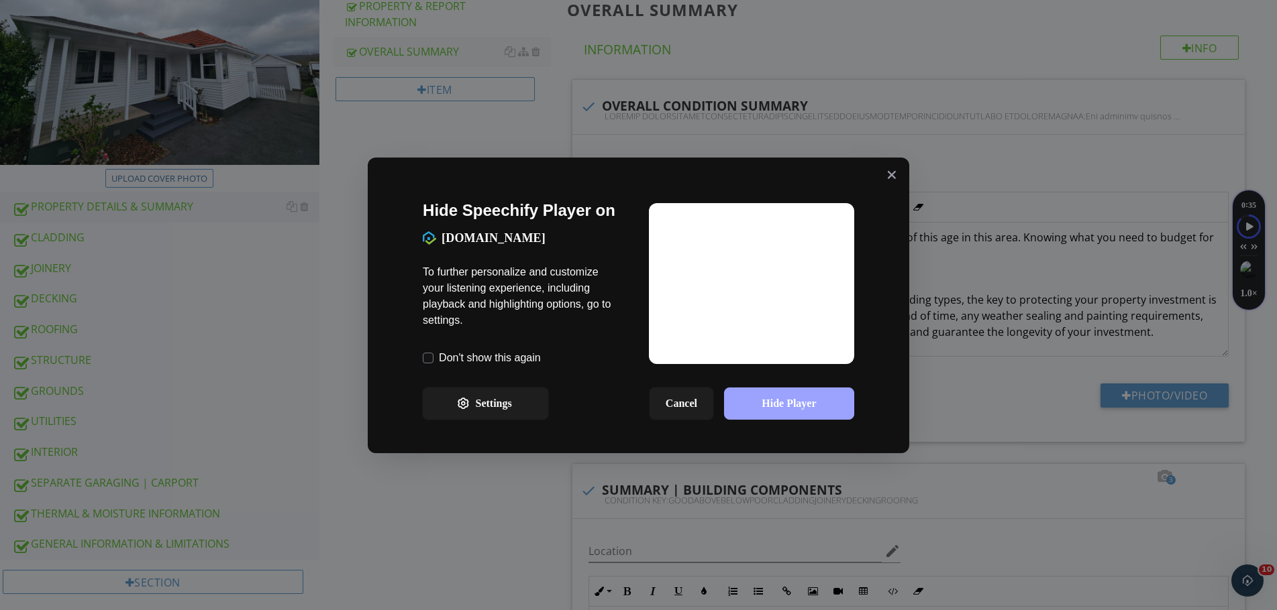
click at [835, 411] on button "Hide Player" at bounding box center [789, 404] width 130 height 32
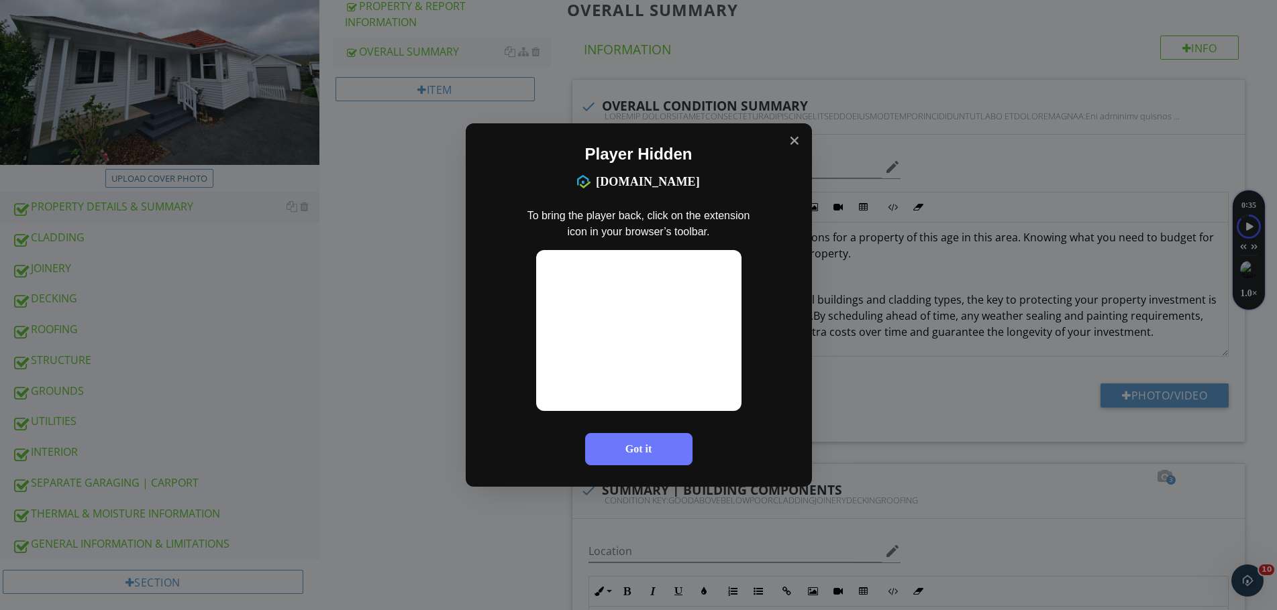
click at [667, 454] on button "Got it" at bounding box center [638, 449] width 107 height 32
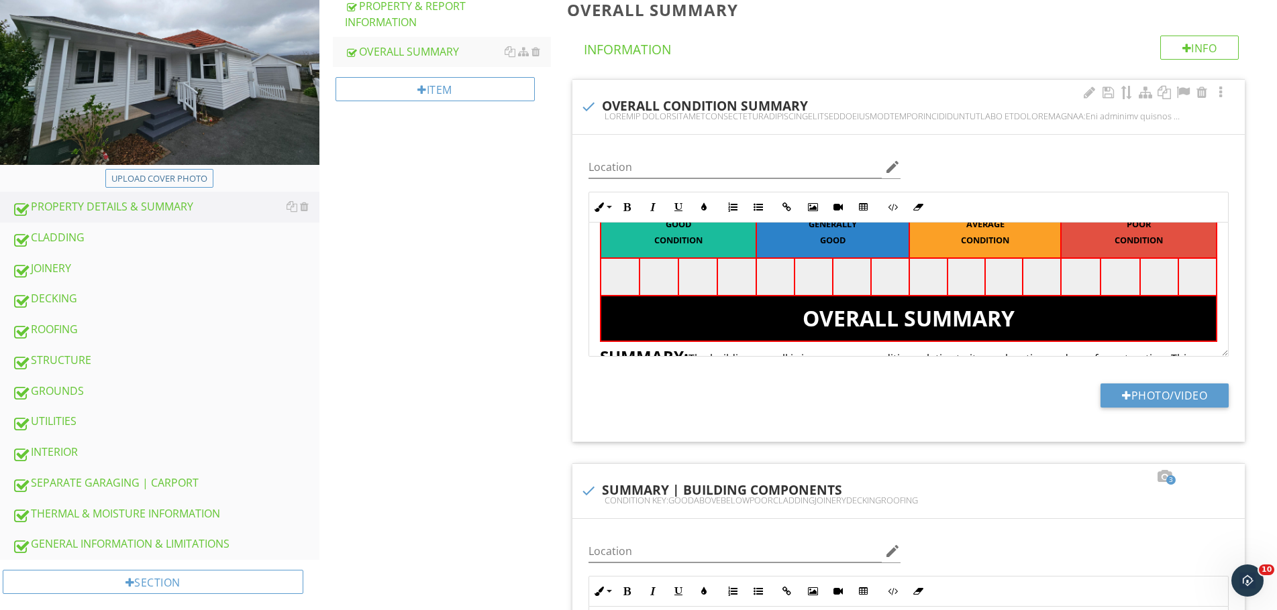
scroll to position [95, 0]
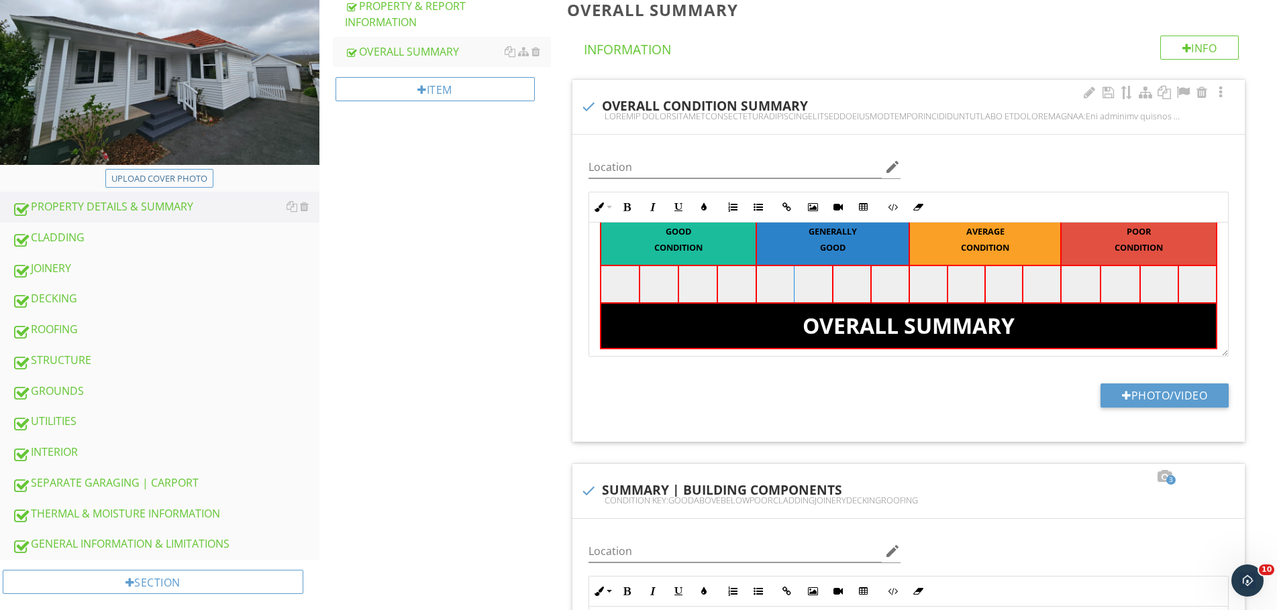
drag, startPoint x: 780, startPoint y: 287, endPoint x: 798, endPoint y: 288, distance: 17.5
click at [798, 288] on tr at bounding box center [908, 285] width 616 height 38
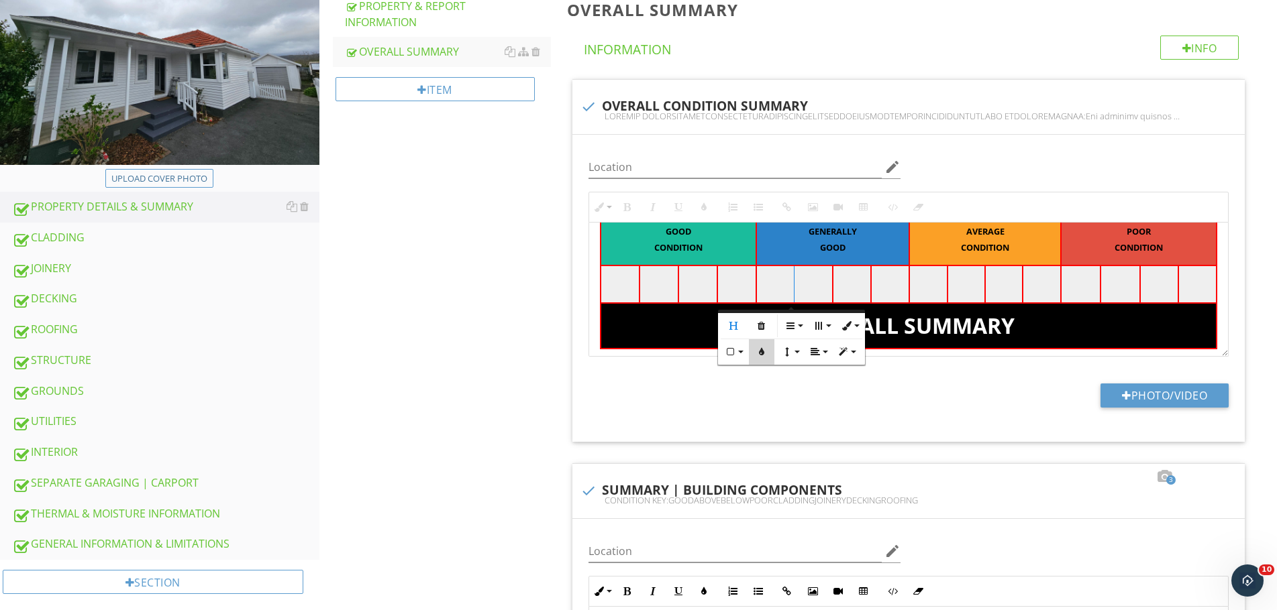
click at [759, 346] on button "Cell Background" at bounding box center [761, 351] width 25 height 25
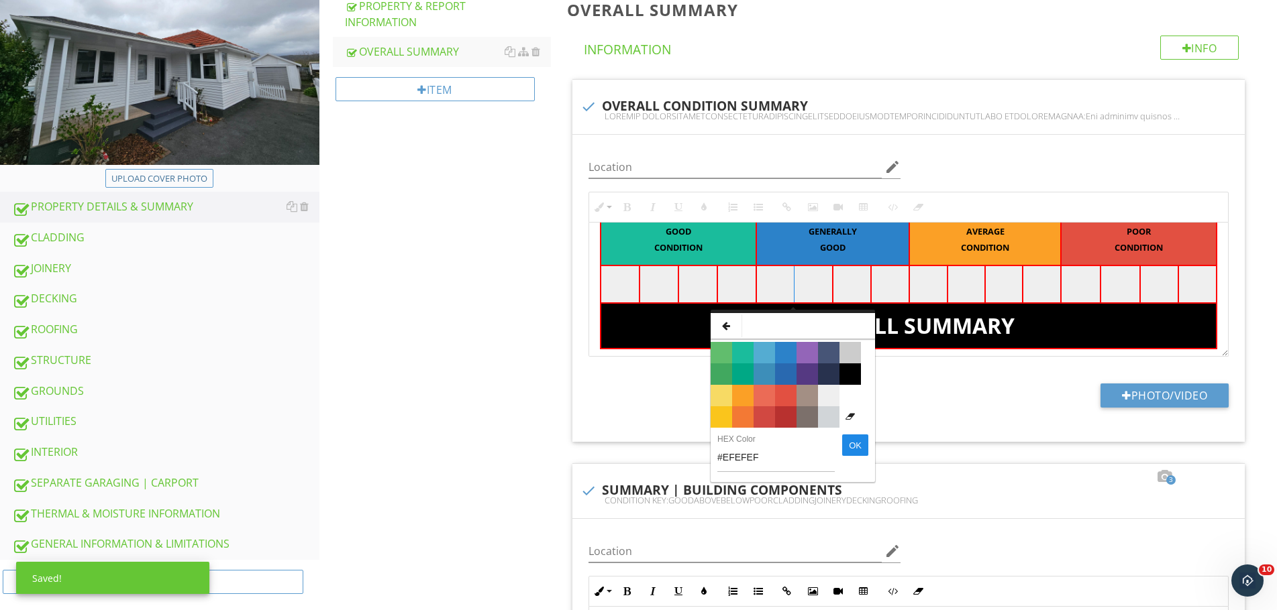
click at [781, 356] on span "Color #2C82C9" at bounding box center [785, 352] width 21 height 21
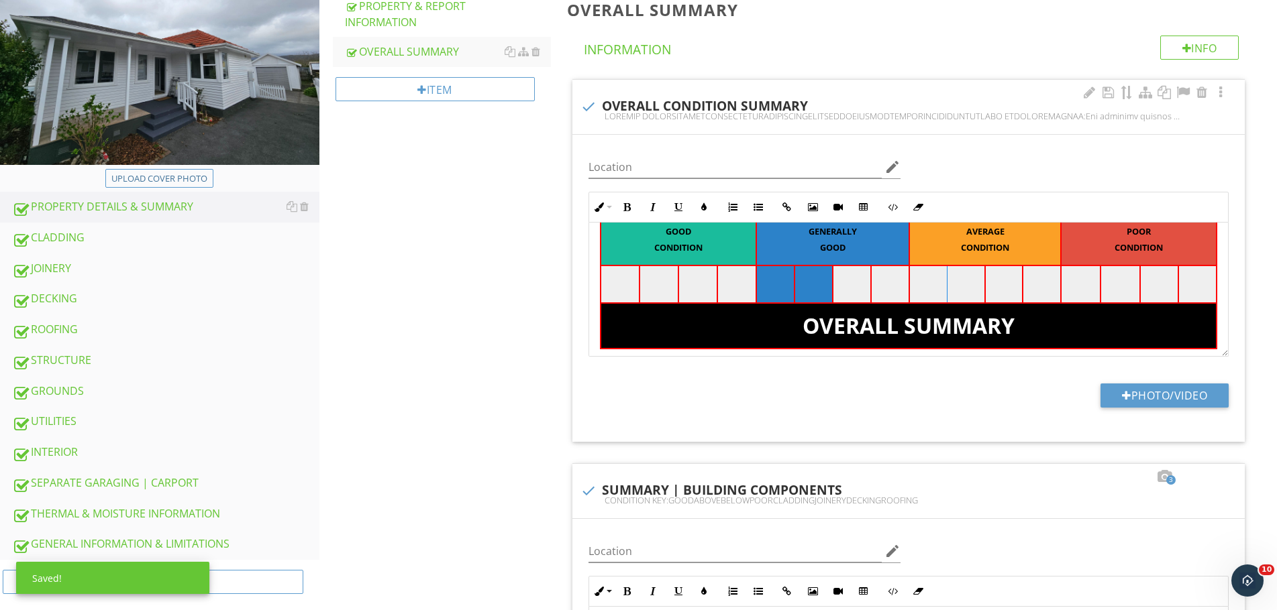
drag, startPoint x: 922, startPoint y: 292, endPoint x: 968, endPoint y: 291, distance: 45.6
click at [968, 291] on tr at bounding box center [908, 285] width 616 height 38
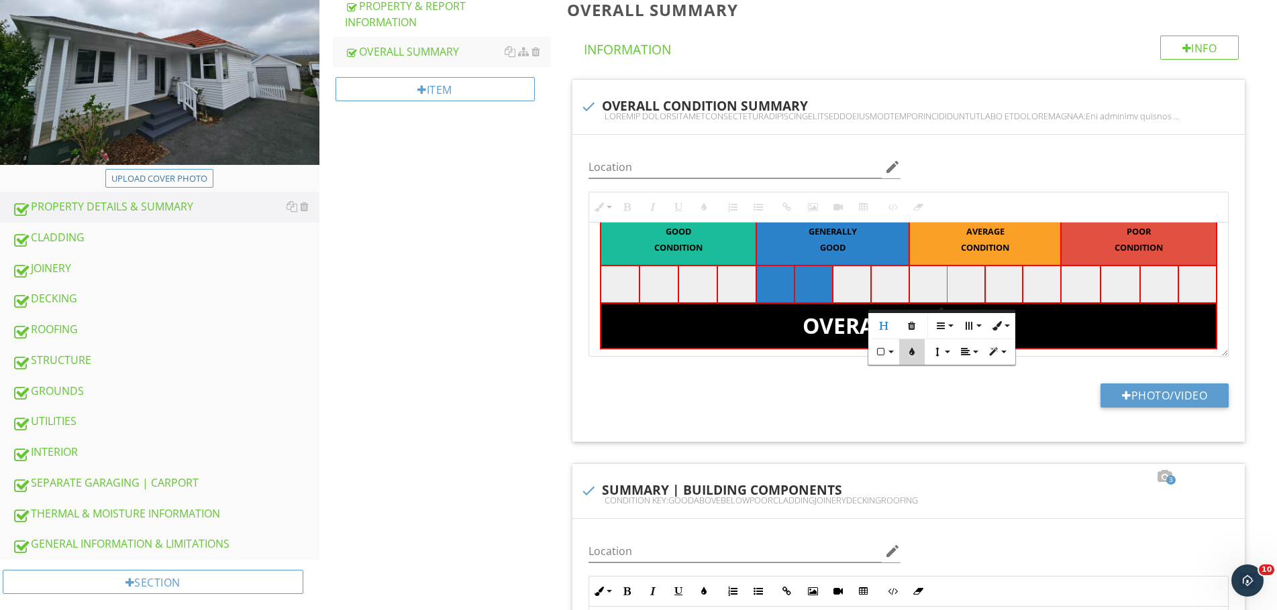
click at [914, 347] on button "Cell Background" at bounding box center [911, 351] width 25 height 25
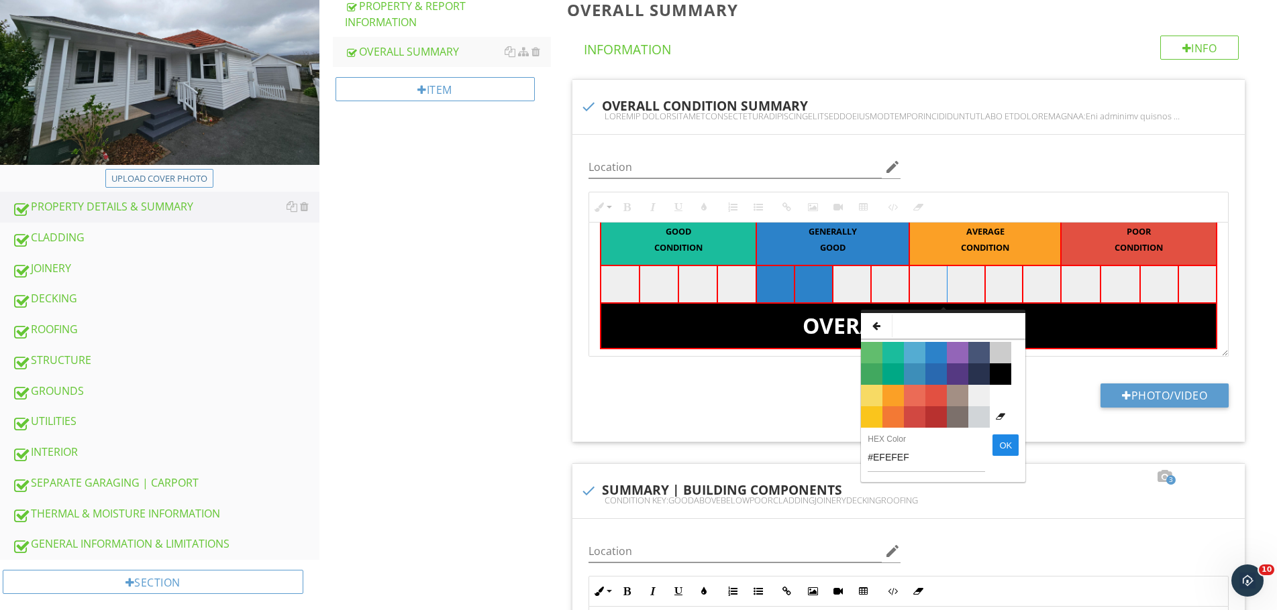
click at [893, 390] on span "Color #FBA026" at bounding box center [892, 395] width 21 height 21
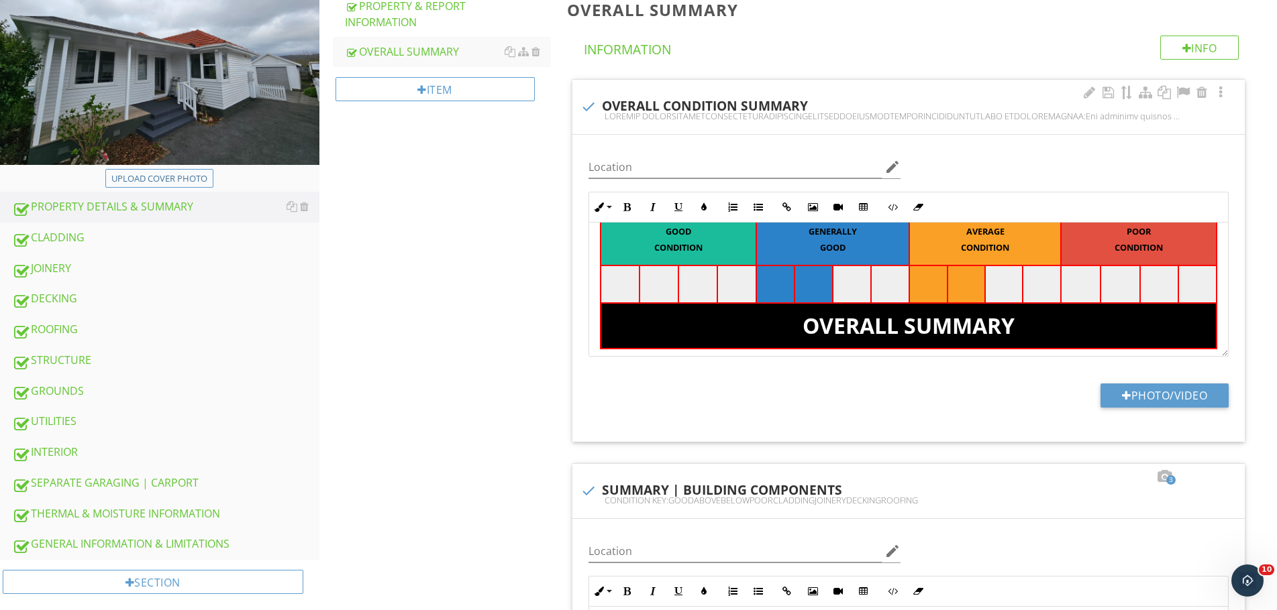
click at [1066, 280] on td at bounding box center [1081, 285] width 40 height 38
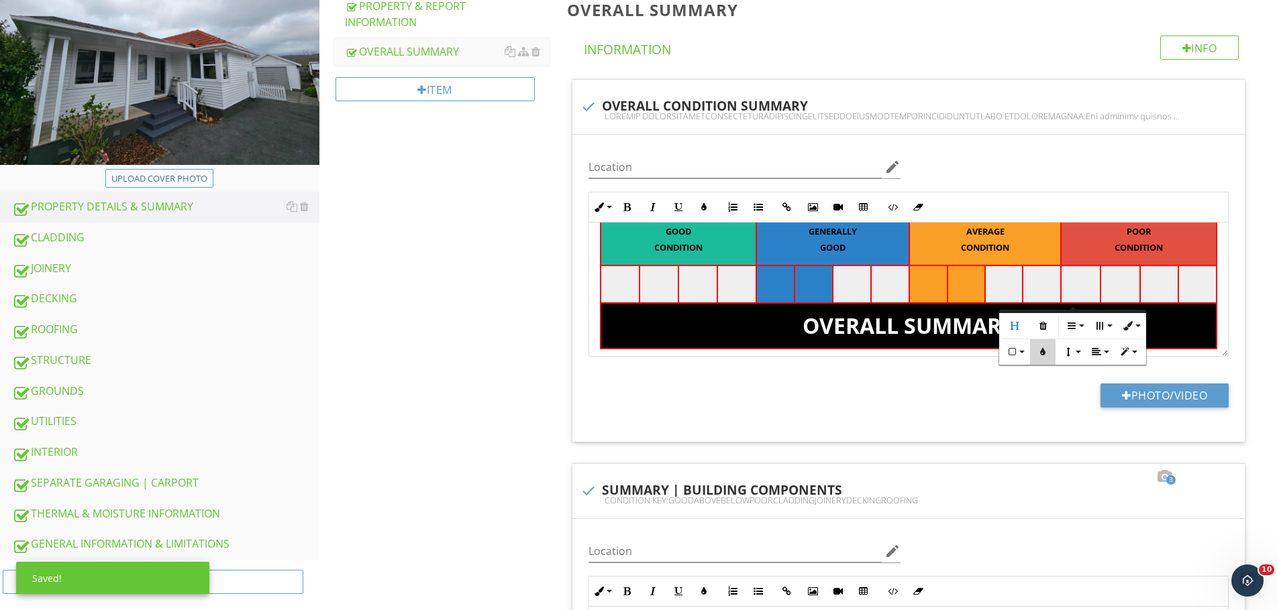
click at [1044, 355] on icon "button" at bounding box center [1042, 351] width 9 height 9
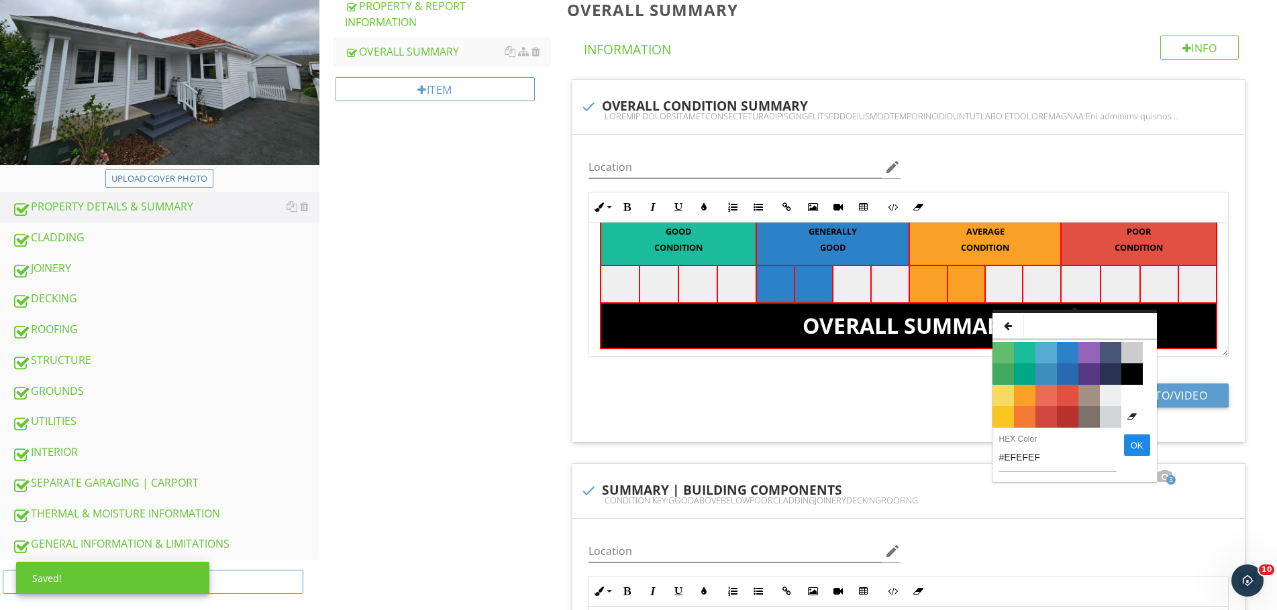
click at [1062, 396] on span "Color #E25041" at bounding box center [1067, 395] width 21 height 21
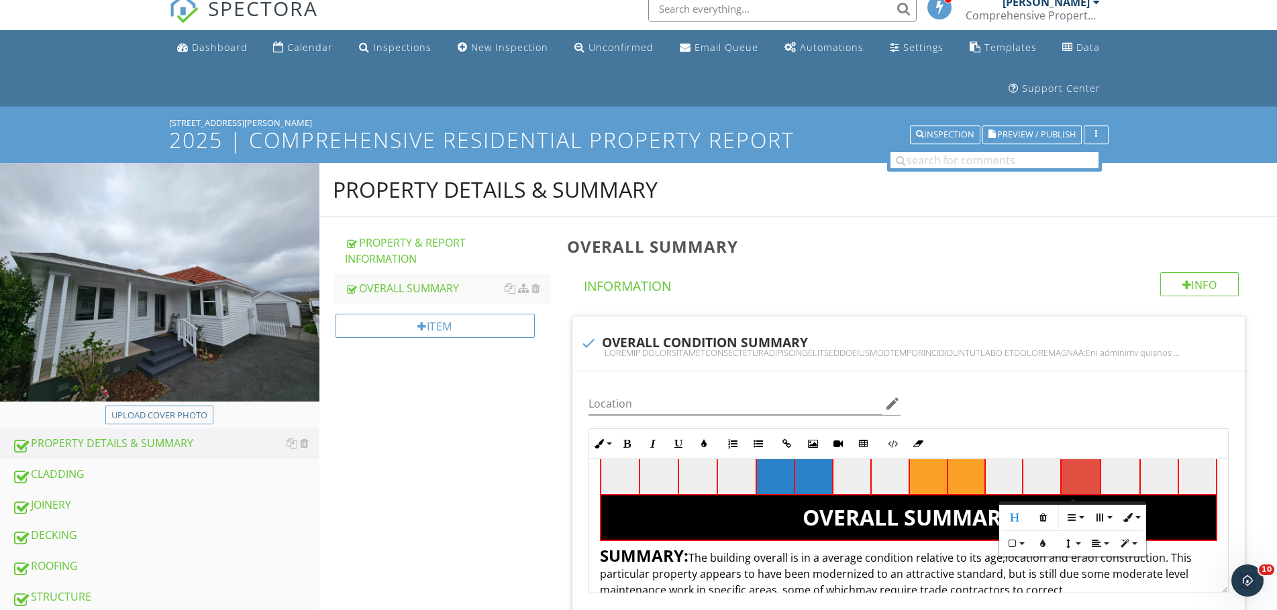
scroll to position [0, 0]
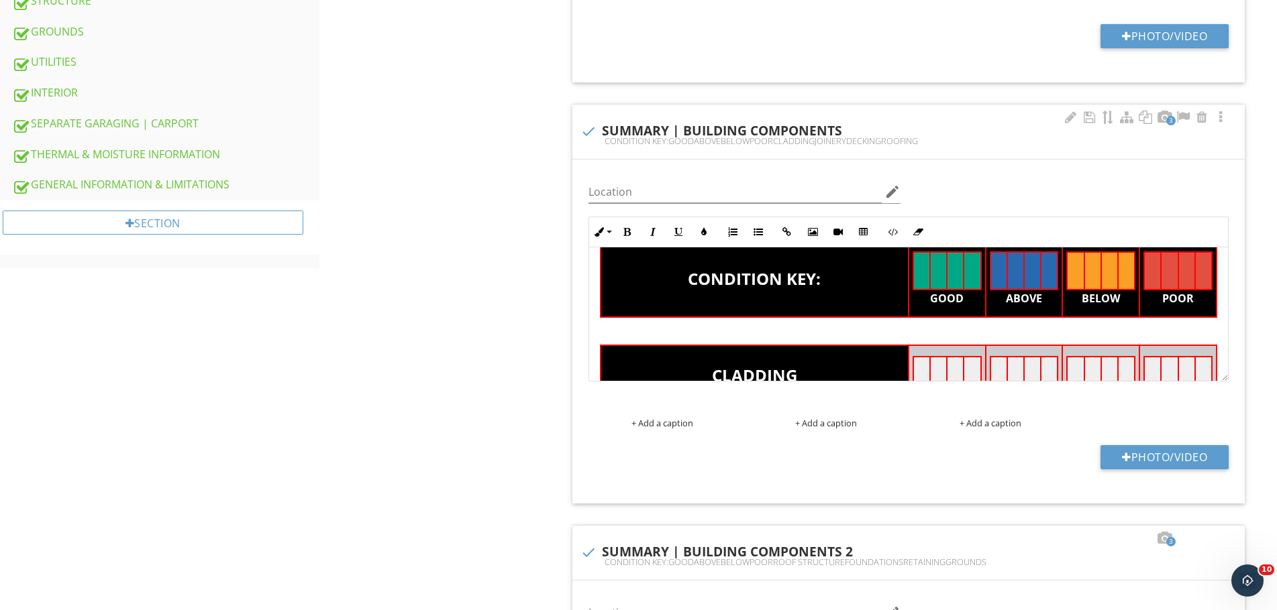
scroll to position [67, 0]
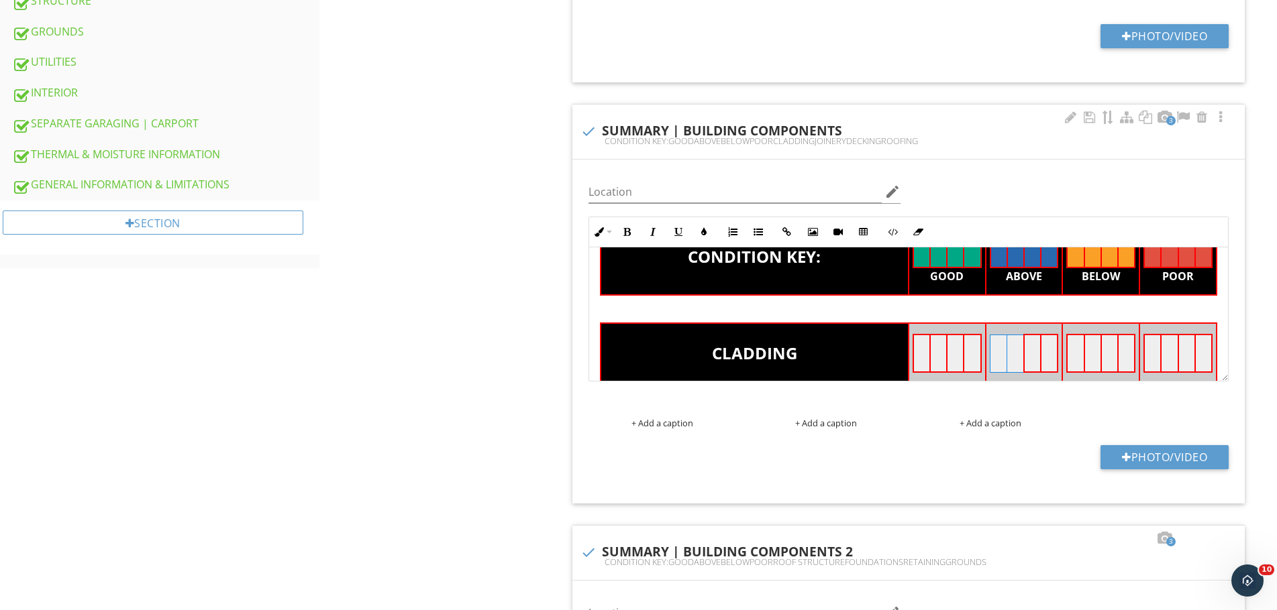
drag, startPoint x: 989, startPoint y: 356, endPoint x: 1014, endPoint y: 357, distance: 24.9
click at [1014, 357] on tr at bounding box center [1023, 354] width 68 height 38
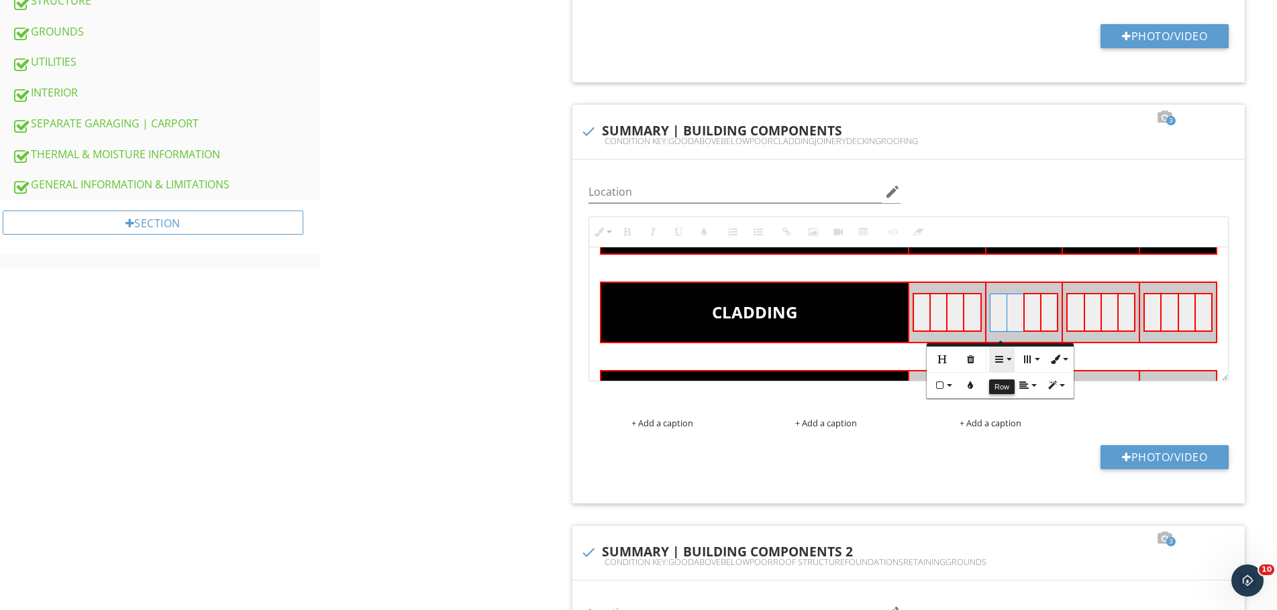
scroll to position [112, 0]
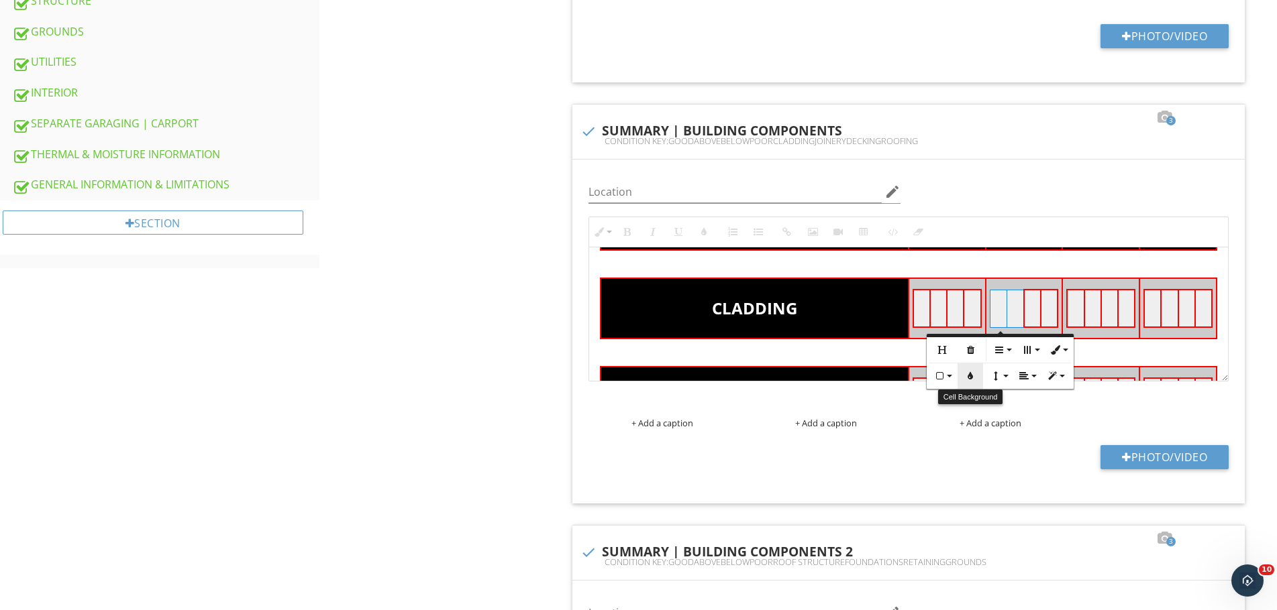
click at [968, 377] on icon "button" at bounding box center [969, 376] width 9 height 9
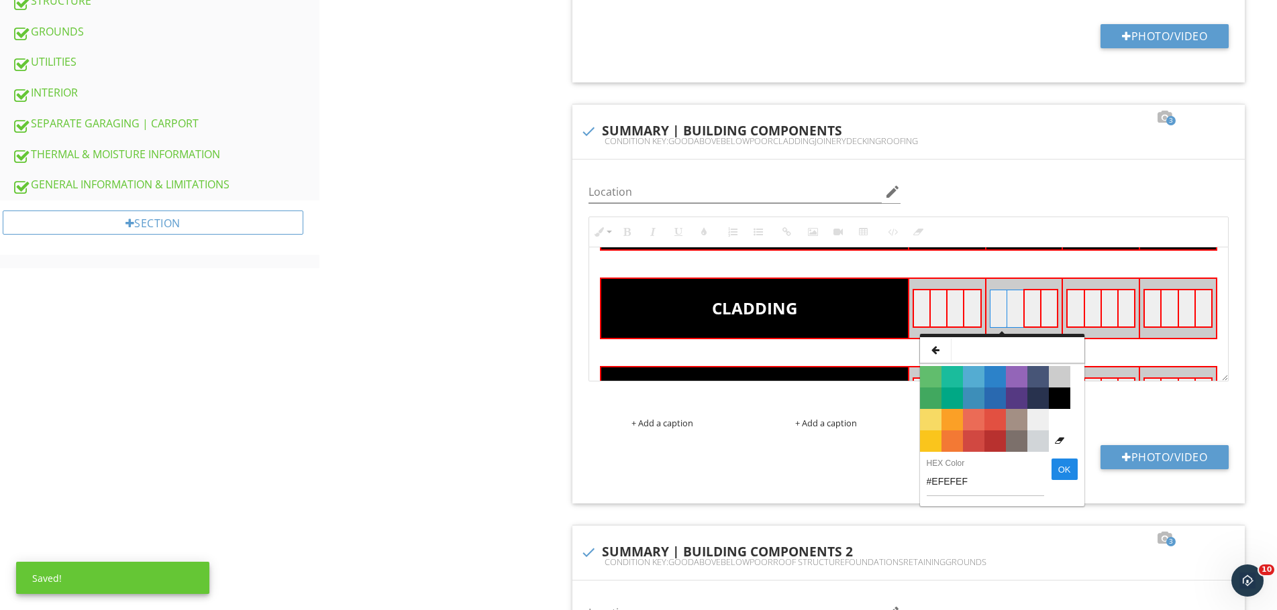
click at [994, 394] on span "Color #2969B0" at bounding box center [994, 398] width 21 height 21
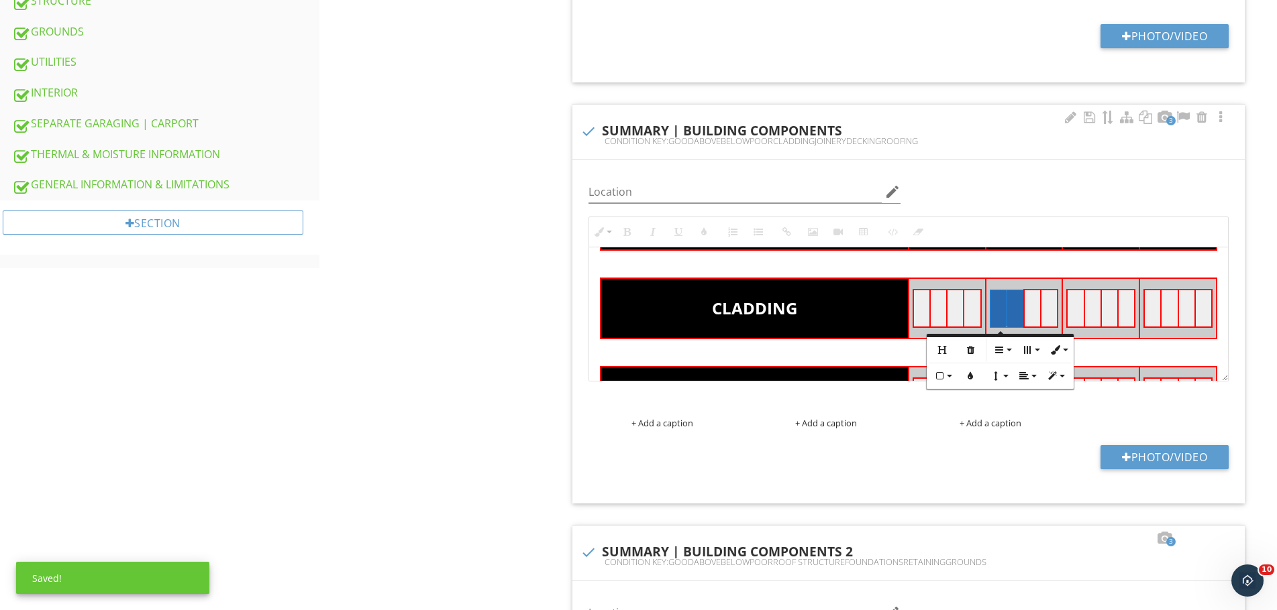
click at [1071, 314] on td at bounding box center [1075, 309] width 17 height 38
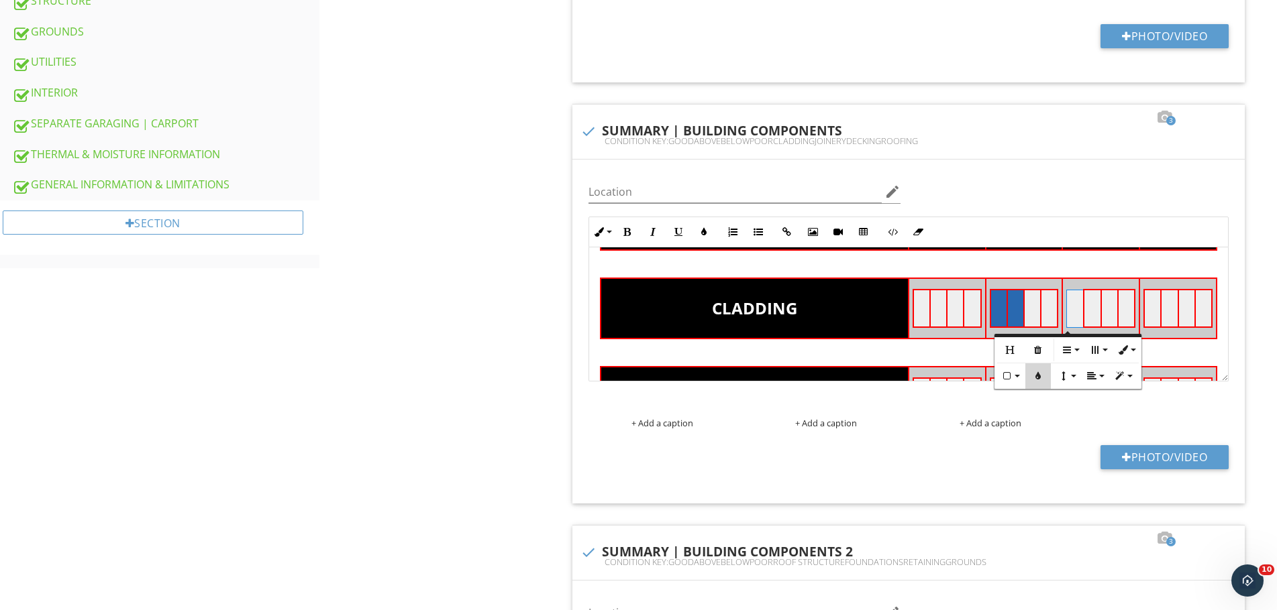
click at [1039, 378] on icon "button" at bounding box center [1037, 376] width 9 height 9
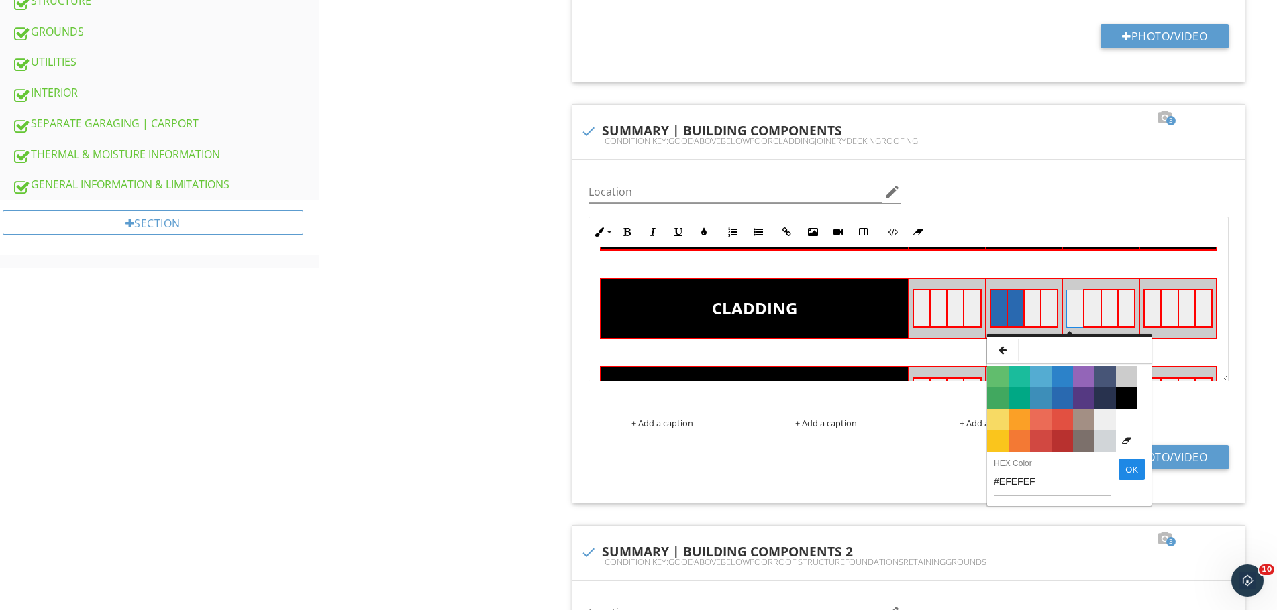
click at [1022, 415] on span "Color #FBA026" at bounding box center [1018, 419] width 21 height 21
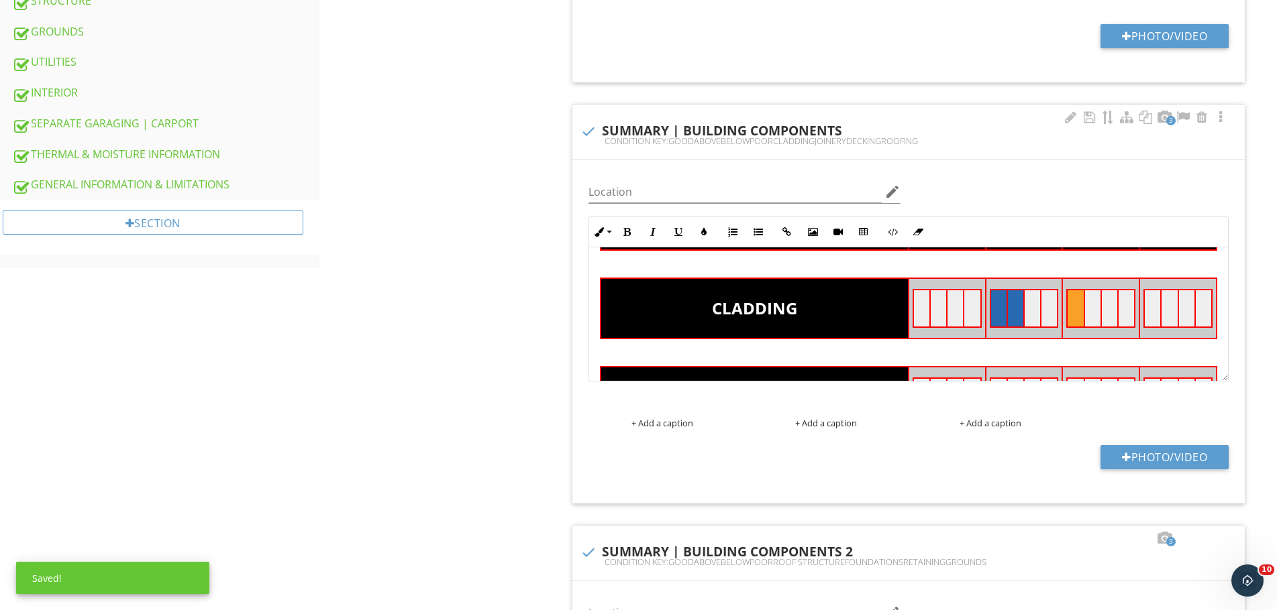
drag, startPoint x: 1128, startPoint y: 307, endPoint x: 1140, endPoint y: 288, distance: 22.0
click at [1140, 288] on th at bounding box center [1177, 308] width 77 height 60
click at [1144, 302] on td at bounding box center [1152, 309] width 17 height 38
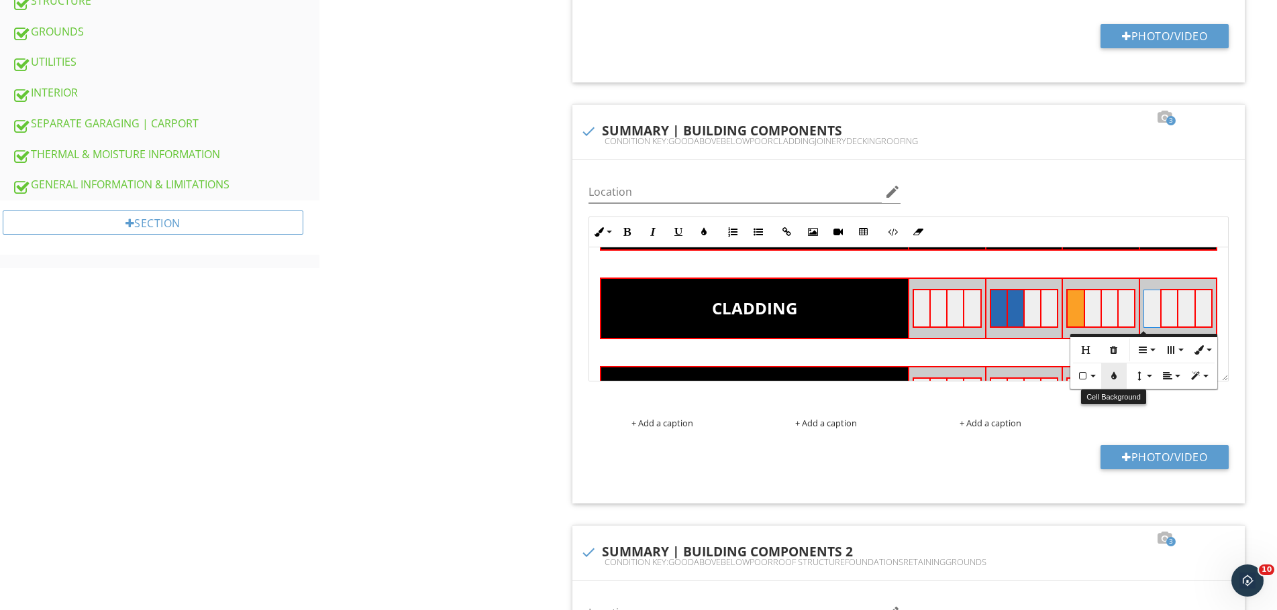
click at [1112, 376] on icon "button" at bounding box center [1113, 376] width 9 height 9
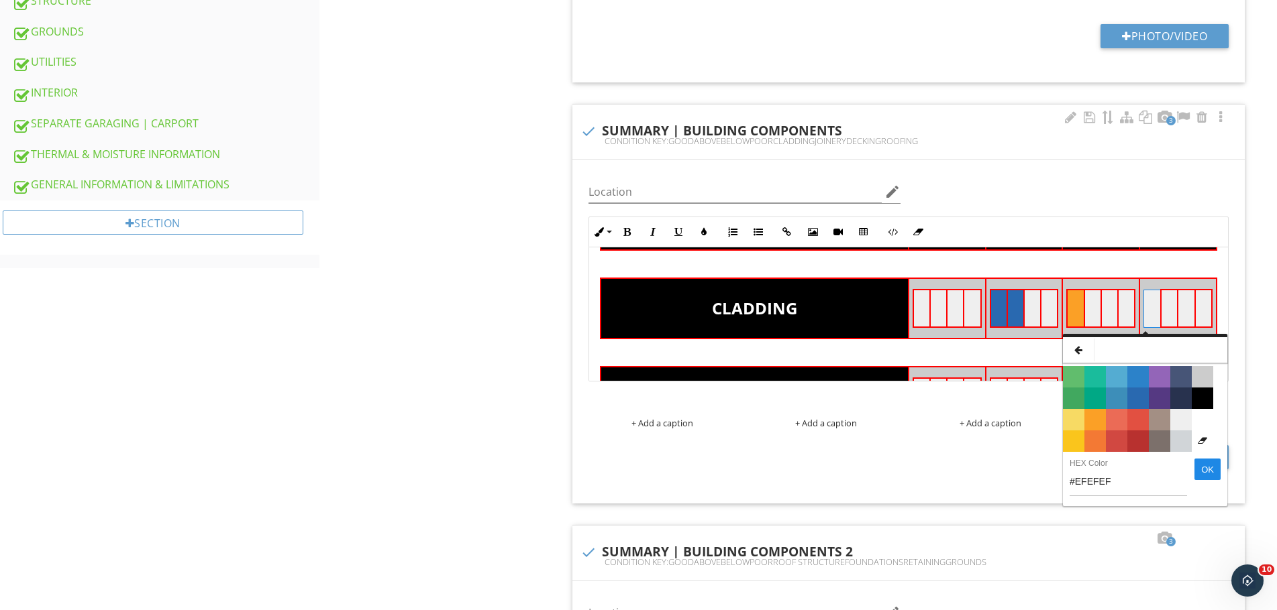
click at [1132, 422] on span "Color #E25041" at bounding box center [1137, 419] width 21 height 21
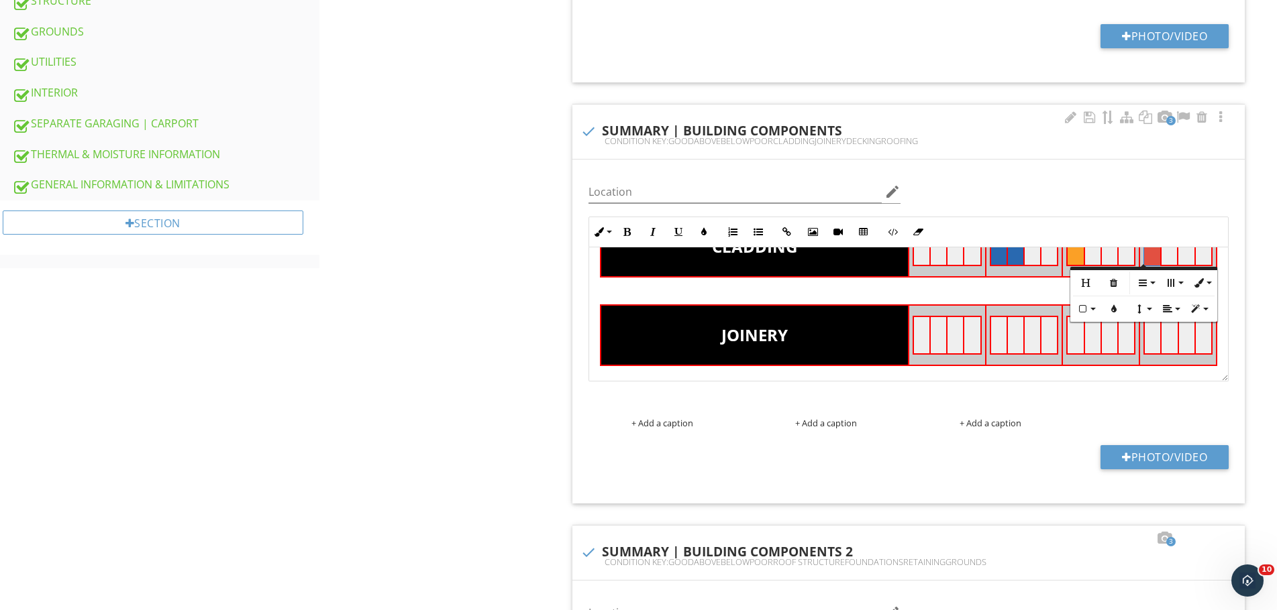
scroll to position [179, 0]
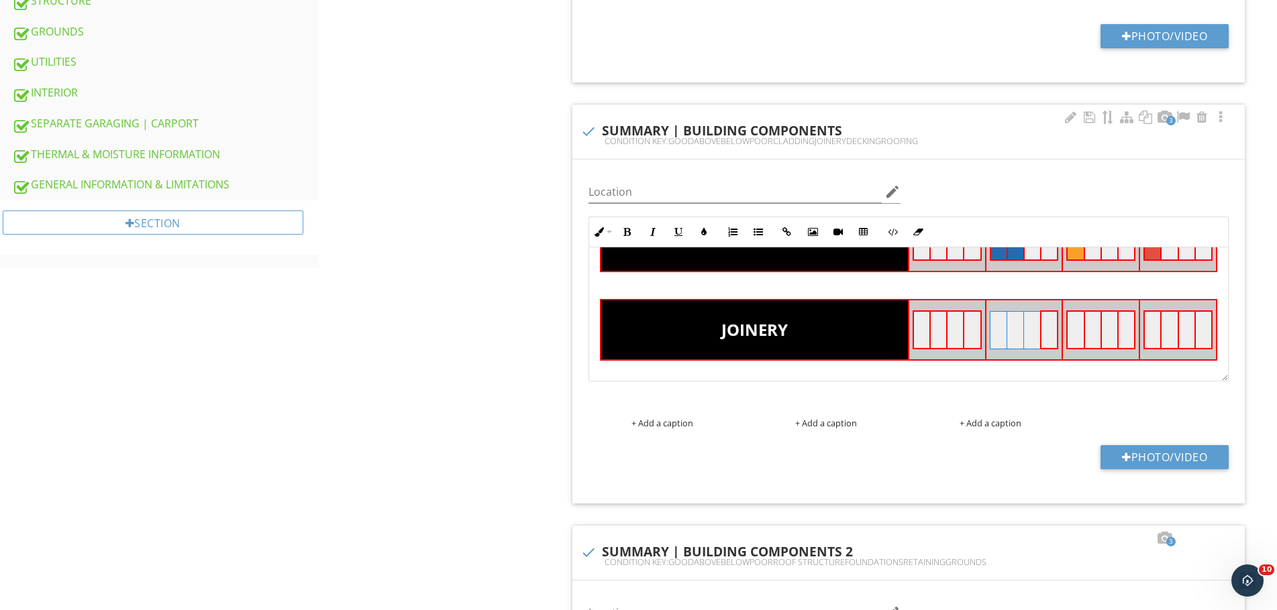
drag, startPoint x: 989, startPoint y: 327, endPoint x: 1028, endPoint y: 330, distance: 39.0
click at [1028, 330] on tr at bounding box center [1023, 330] width 68 height 38
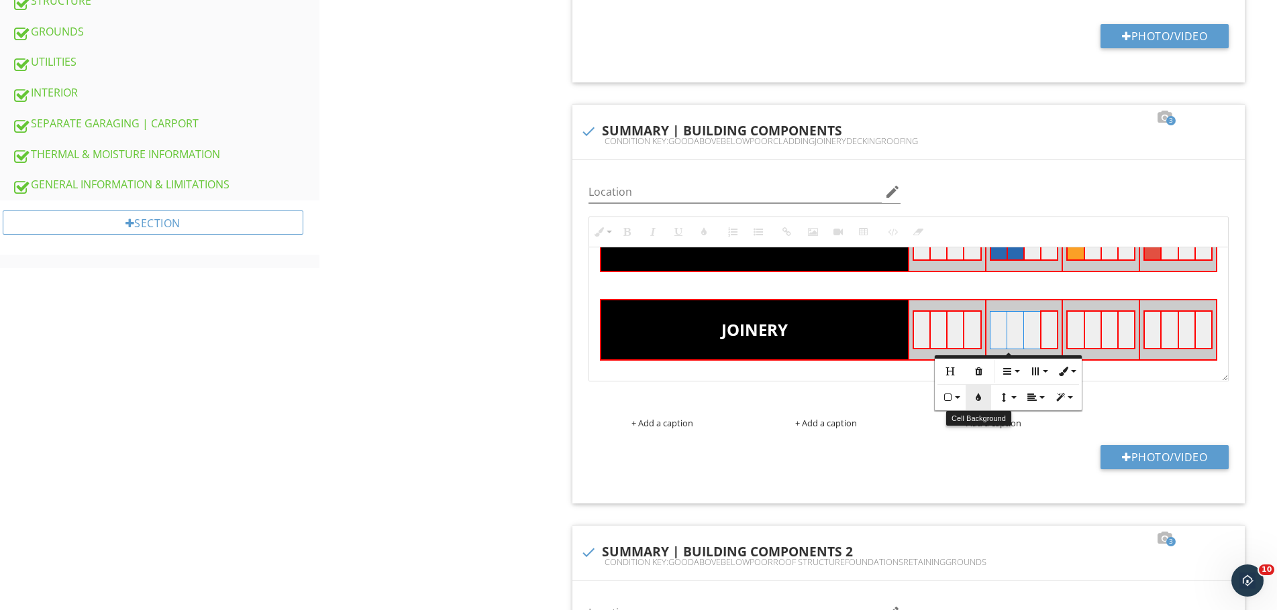
click at [979, 409] on button "Cell Background" at bounding box center [977, 397] width 25 height 25
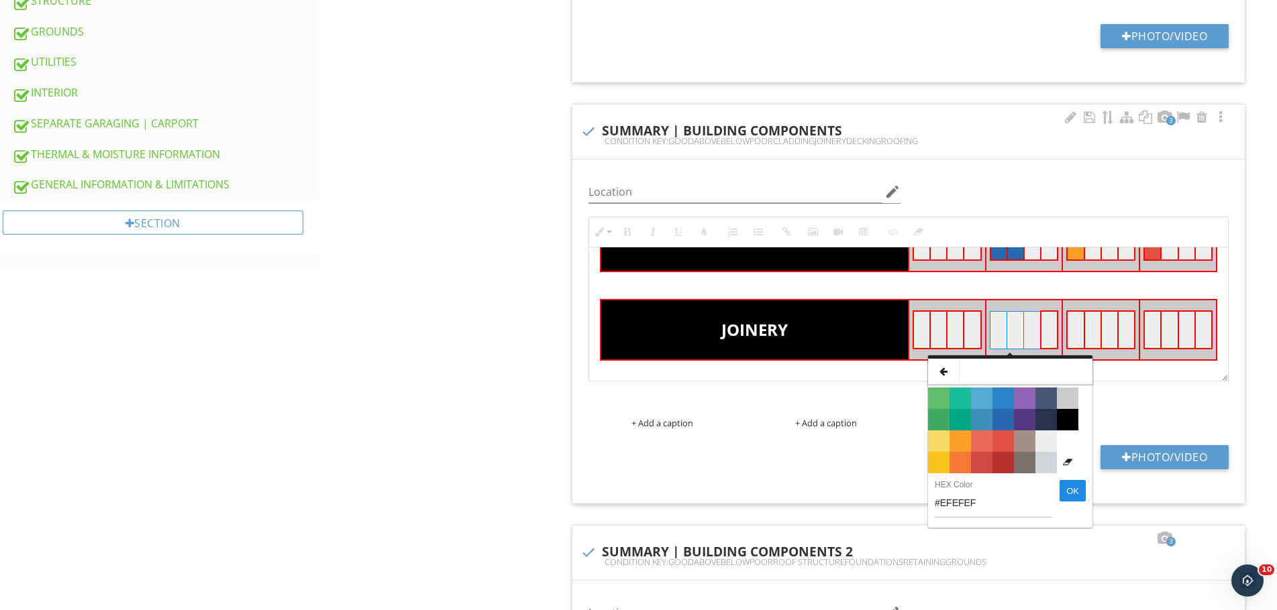
click at [1002, 417] on span "Color #2969B0" at bounding box center [1002, 419] width 21 height 21
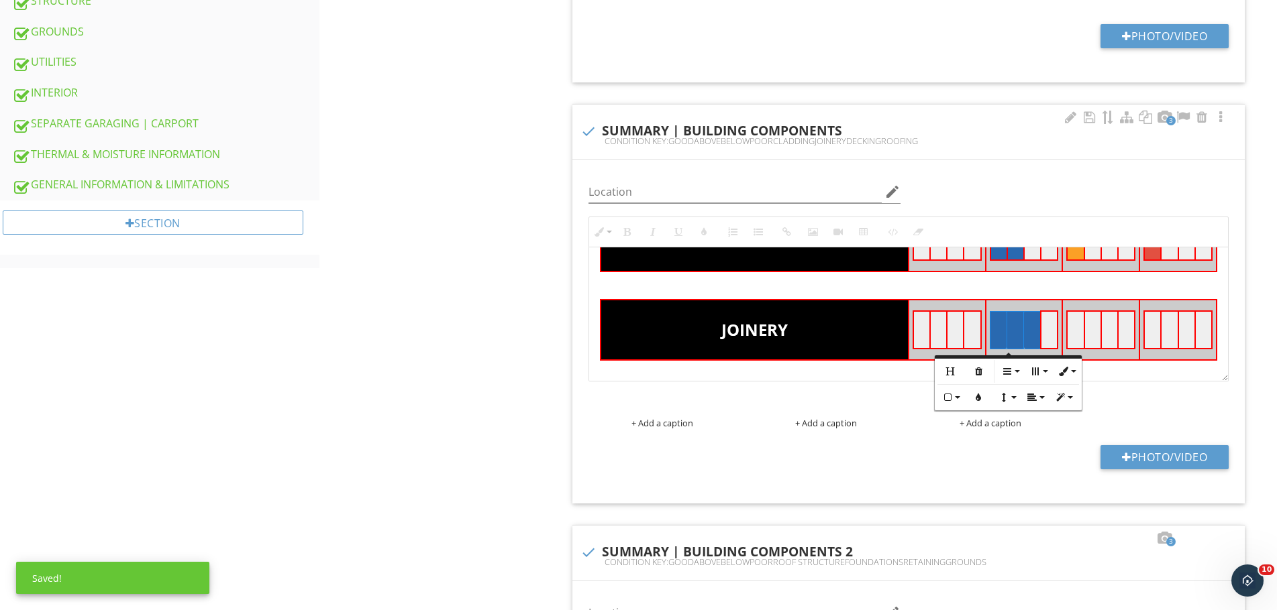
click at [1069, 333] on td at bounding box center [1075, 330] width 17 height 38
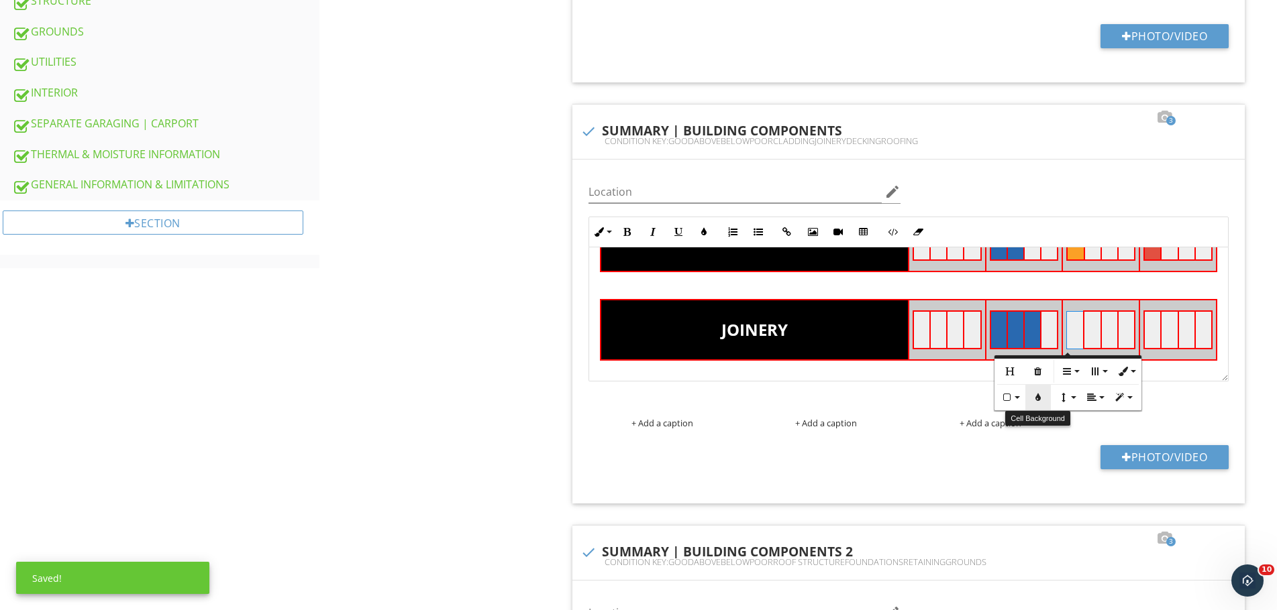
click at [1043, 395] on button "Cell Background" at bounding box center [1037, 397] width 25 height 25
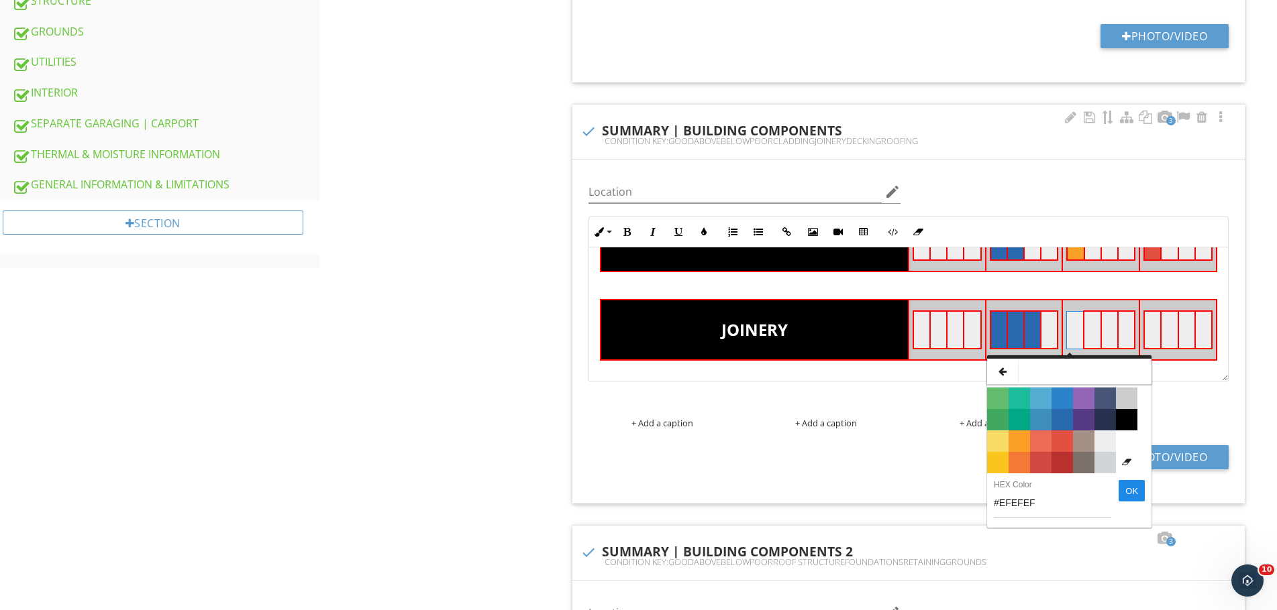
click at [1022, 439] on span "Color #FBA026" at bounding box center [1018, 441] width 21 height 21
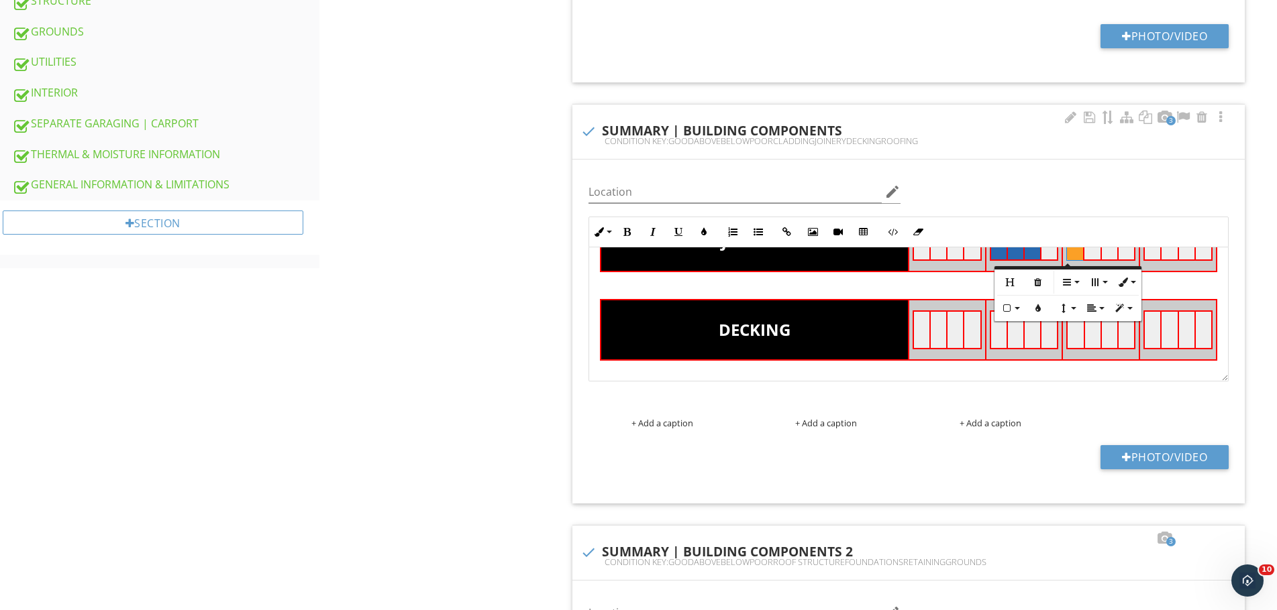
scroll to position [268, 0]
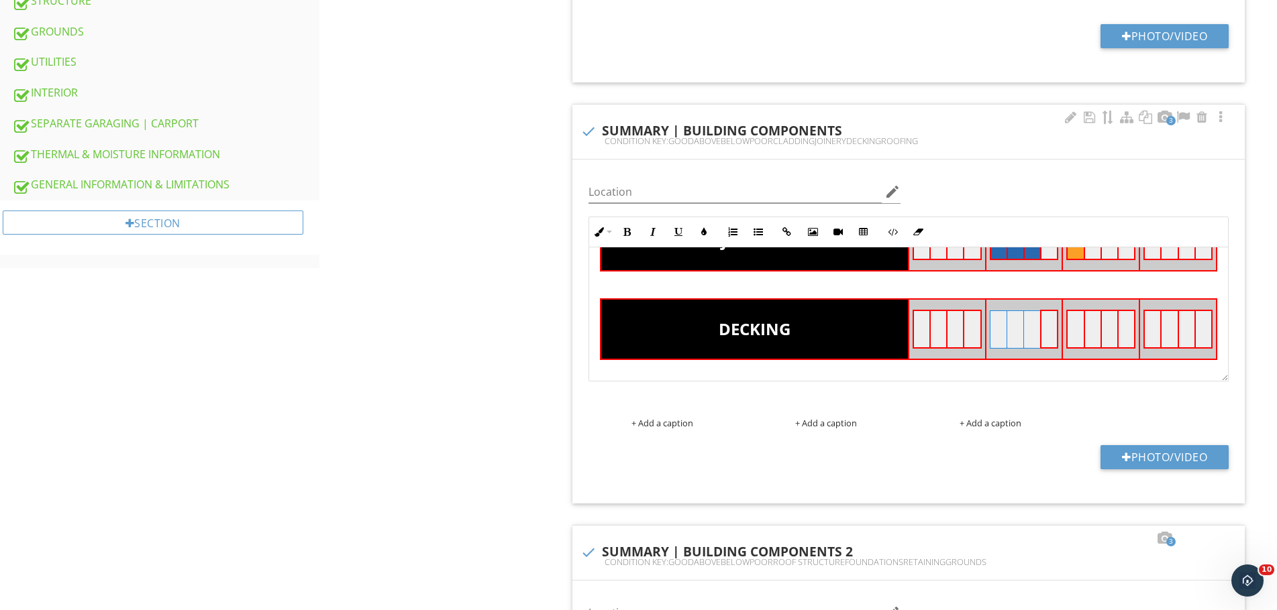
drag, startPoint x: 989, startPoint y: 337, endPoint x: 1032, endPoint y: 344, distance: 43.6
click at [1032, 344] on tr at bounding box center [1023, 330] width 68 height 38
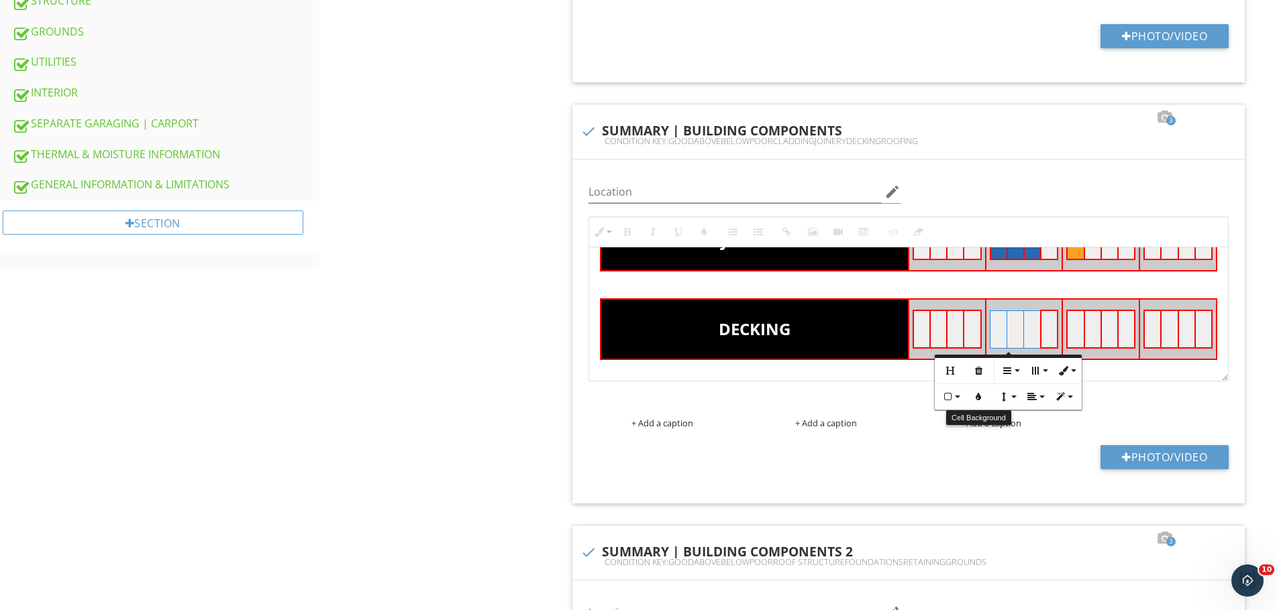
drag, startPoint x: 981, startPoint y: 402, endPoint x: 980, endPoint y: 409, distance: 6.8
click at [980, 407] on button "Cell Background" at bounding box center [977, 396] width 25 height 25
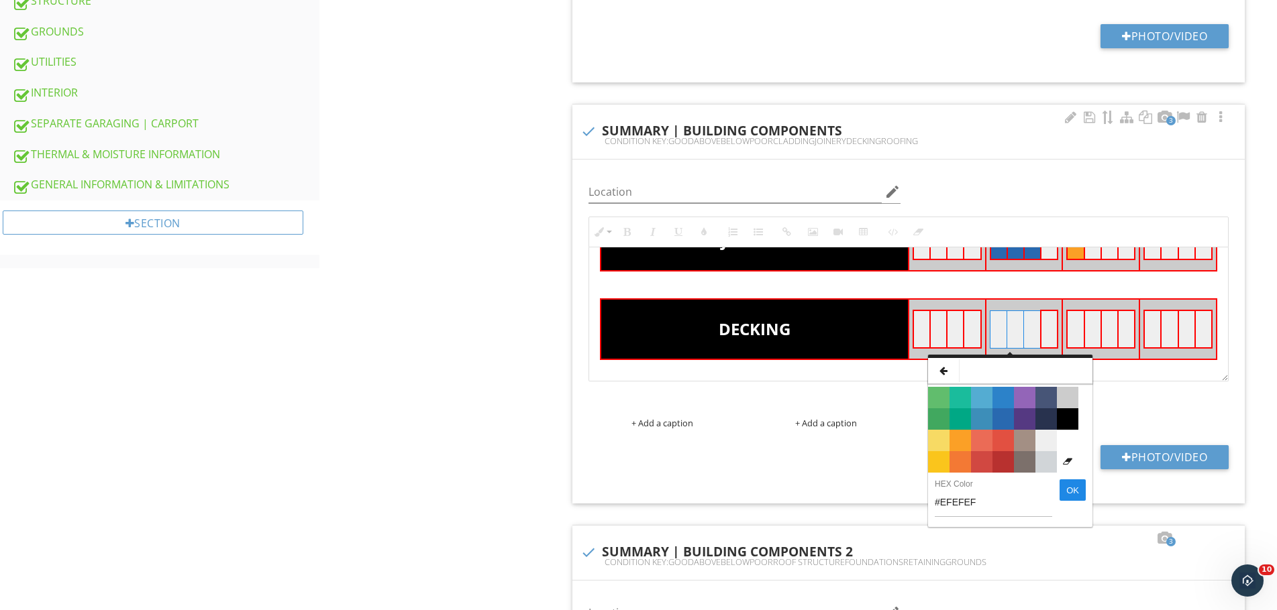
click at [1000, 415] on span "Color #2969B0" at bounding box center [1002, 419] width 21 height 21
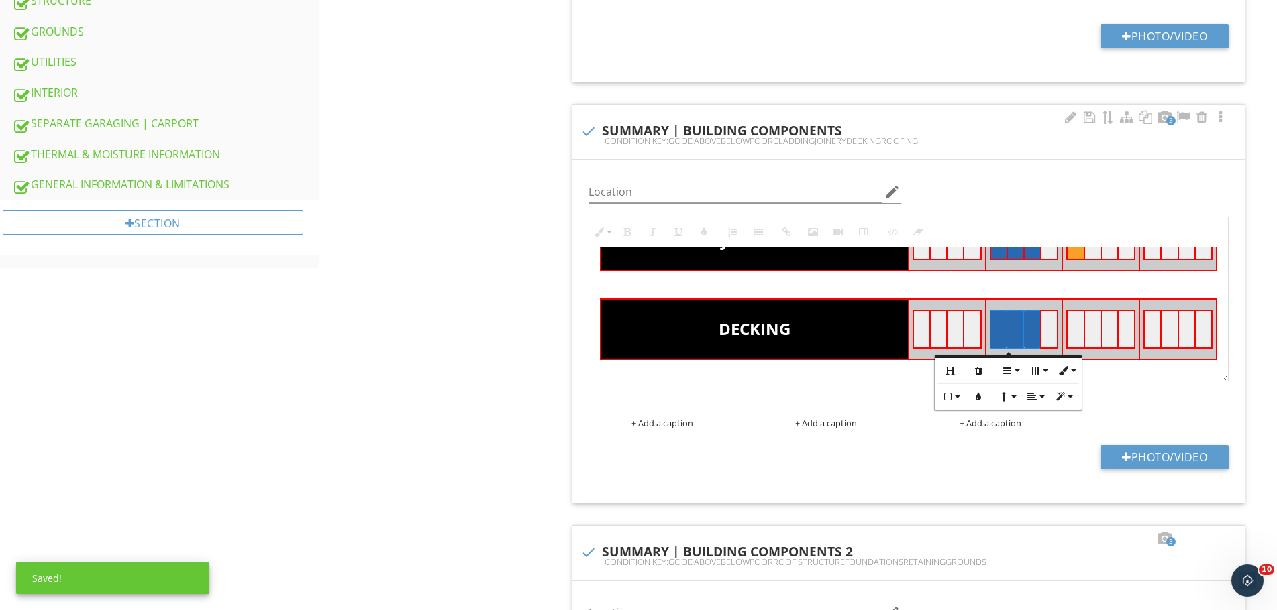
click at [1070, 329] on td at bounding box center [1075, 330] width 17 height 38
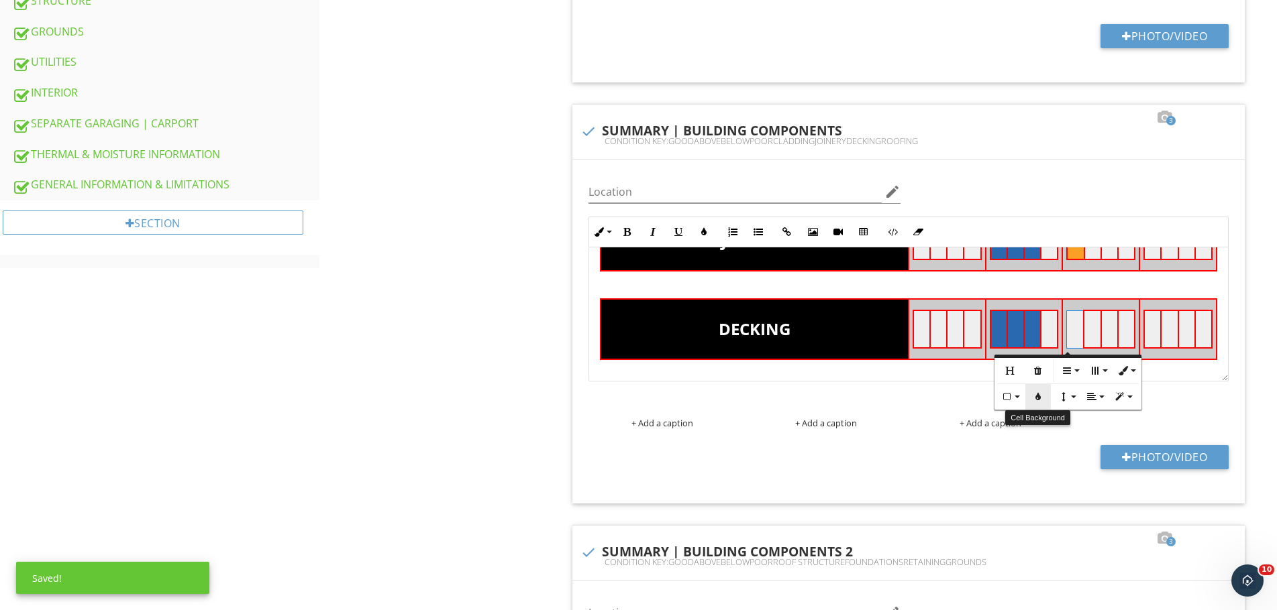
click at [1040, 400] on icon "button" at bounding box center [1037, 396] width 9 height 9
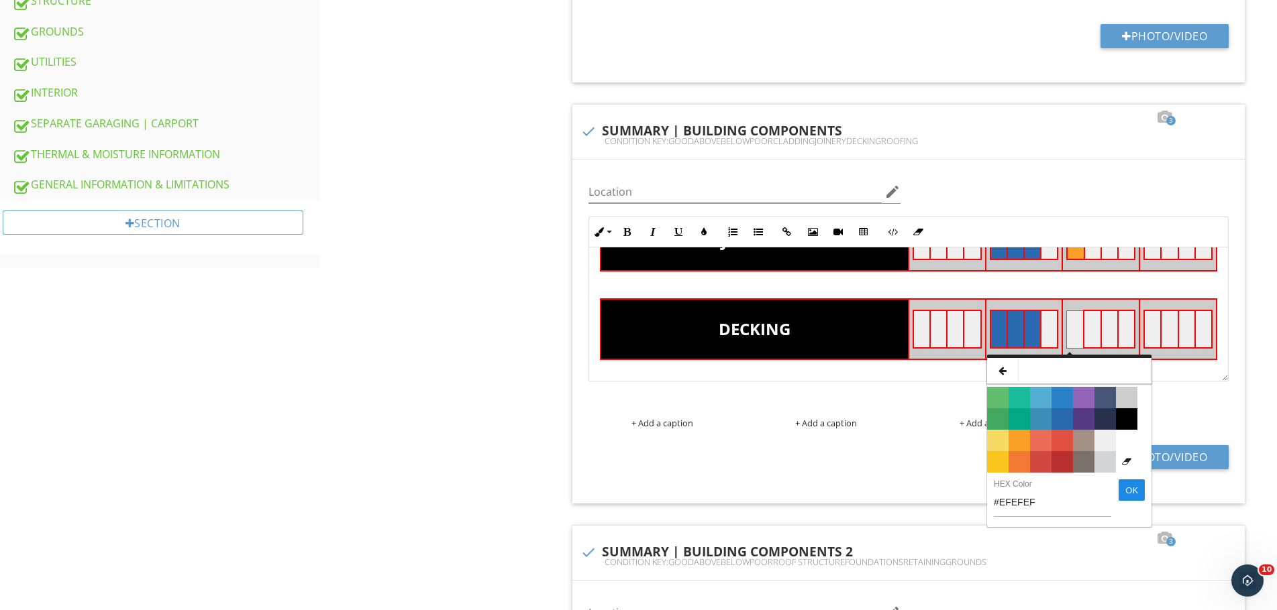
click at [1022, 435] on span "Color #FBA026" at bounding box center [1018, 440] width 21 height 21
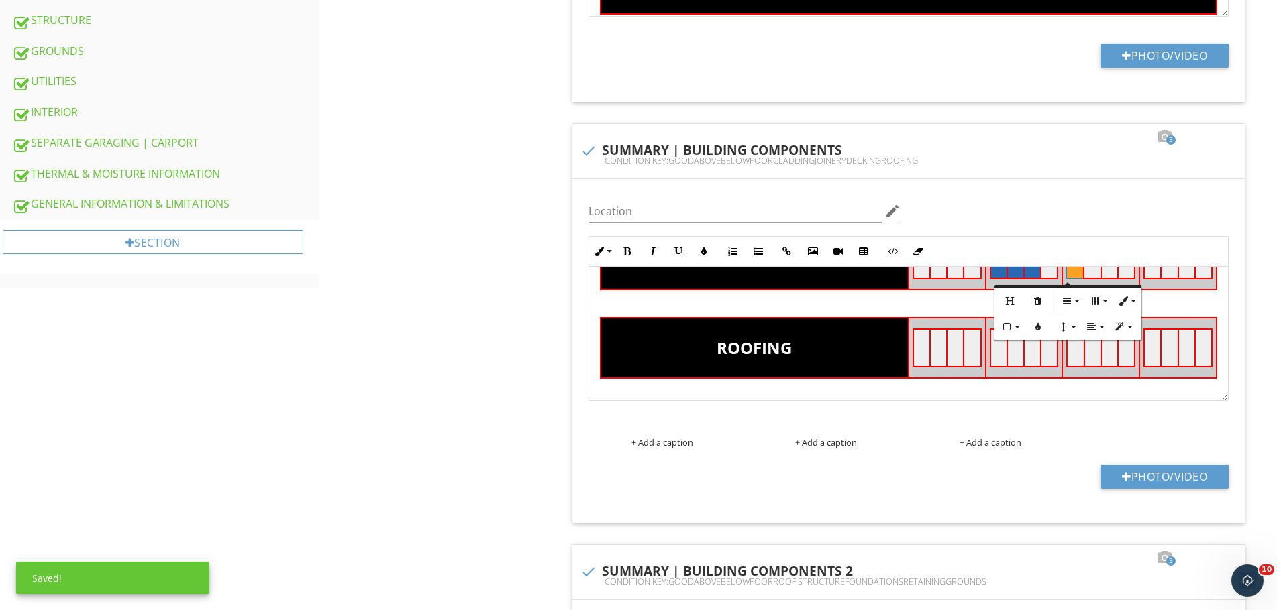
scroll to position [587, 0]
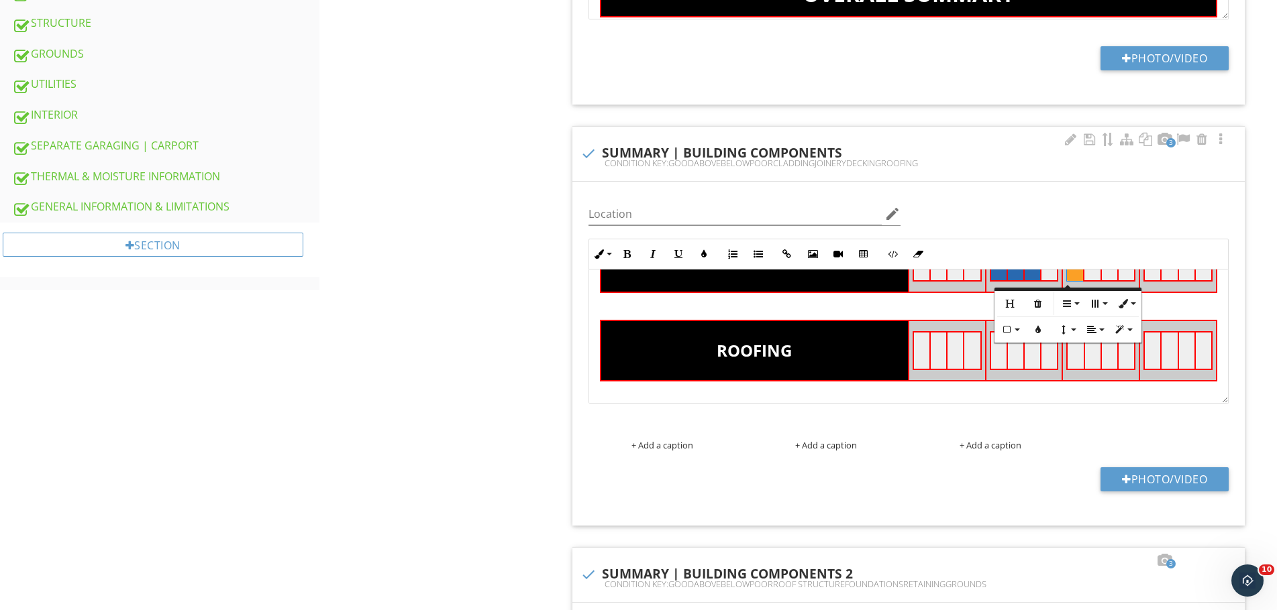
click at [994, 351] on td at bounding box center [998, 351] width 17 height 38
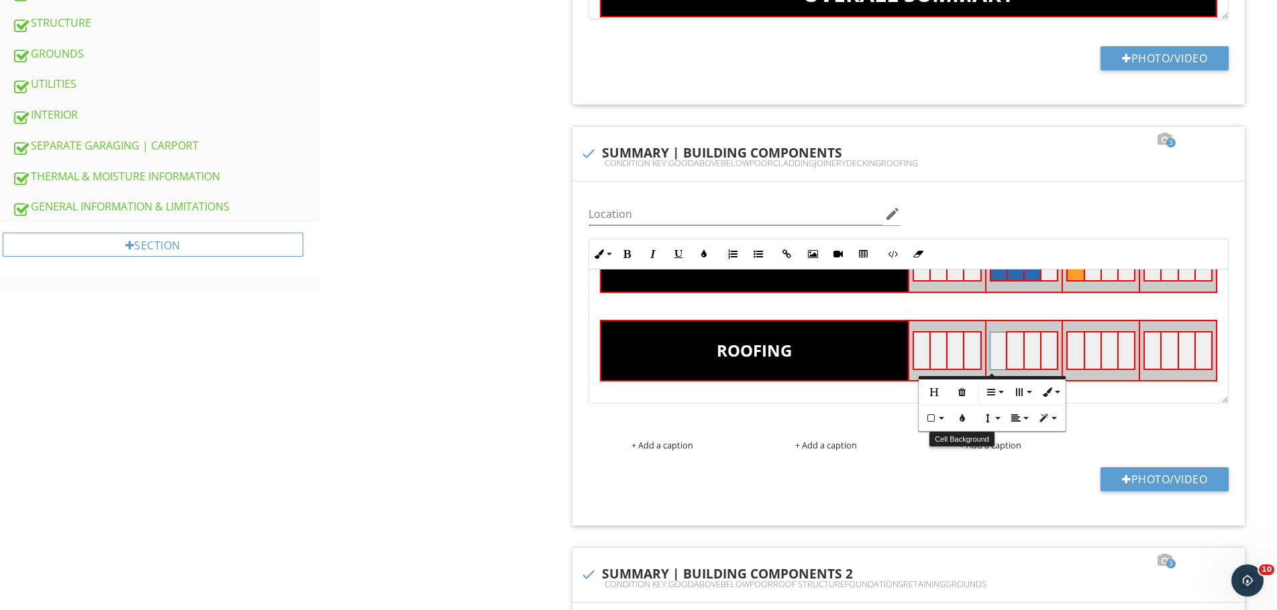
click at [957, 423] on icon "button" at bounding box center [961, 418] width 9 height 9
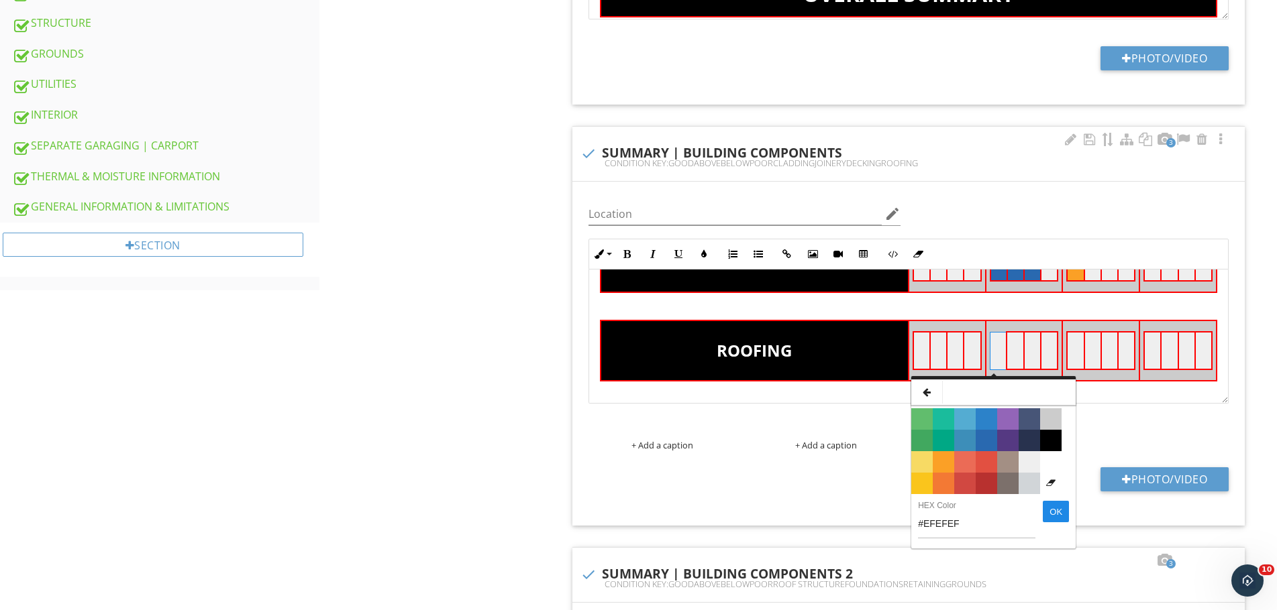
click at [983, 437] on span "Color #2969B0" at bounding box center [985, 440] width 21 height 21
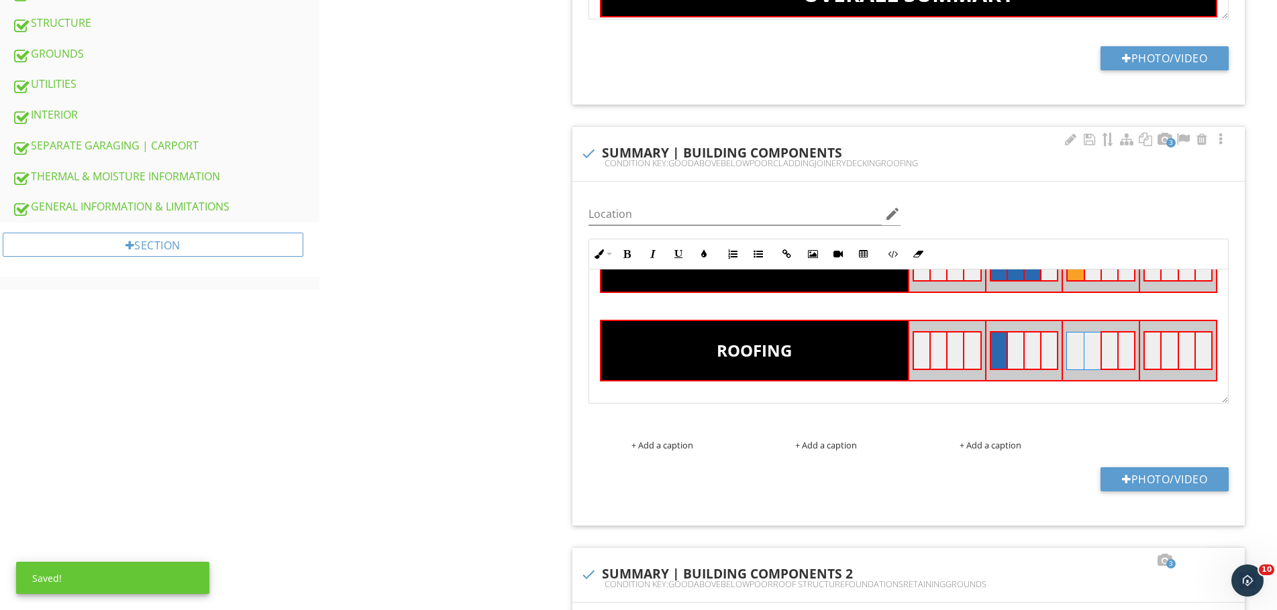
drag, startPoint x: 1069, startPoint y: 350, endPoint x: 1083, endPoint y: 356, distance: 15.7
click at [1083, 356] on tr at bounding box center [1101, 351] width 68 height 38
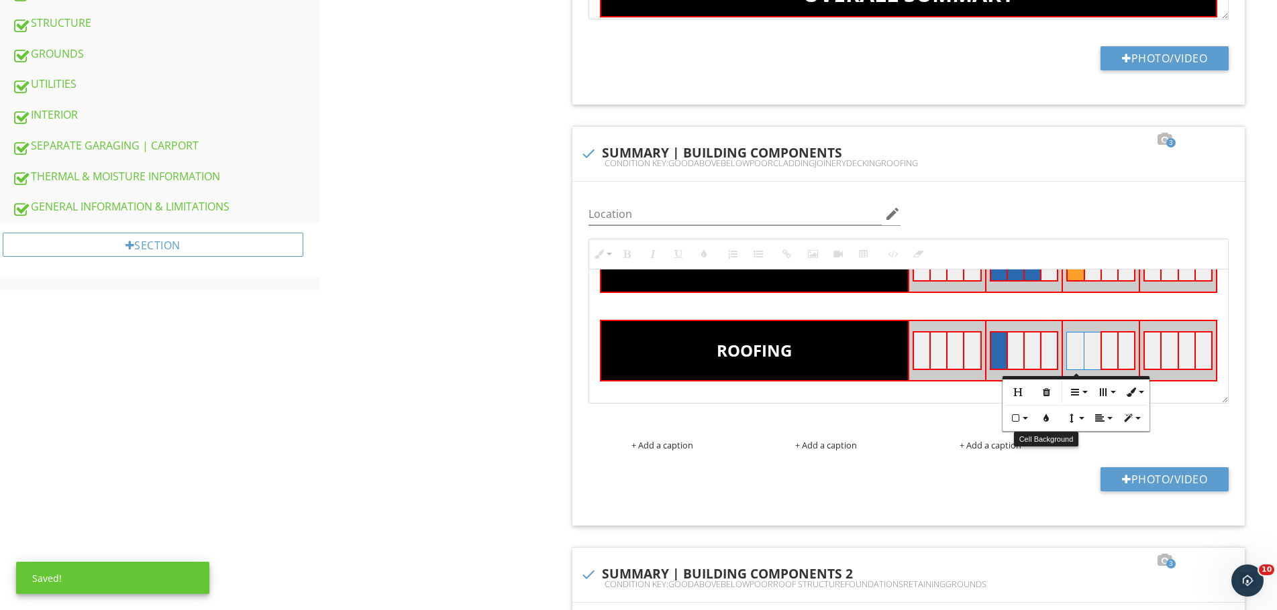
click at [1044, 423] on button "Cell Background" at bounding box center [1045, 418] width 25 height 25
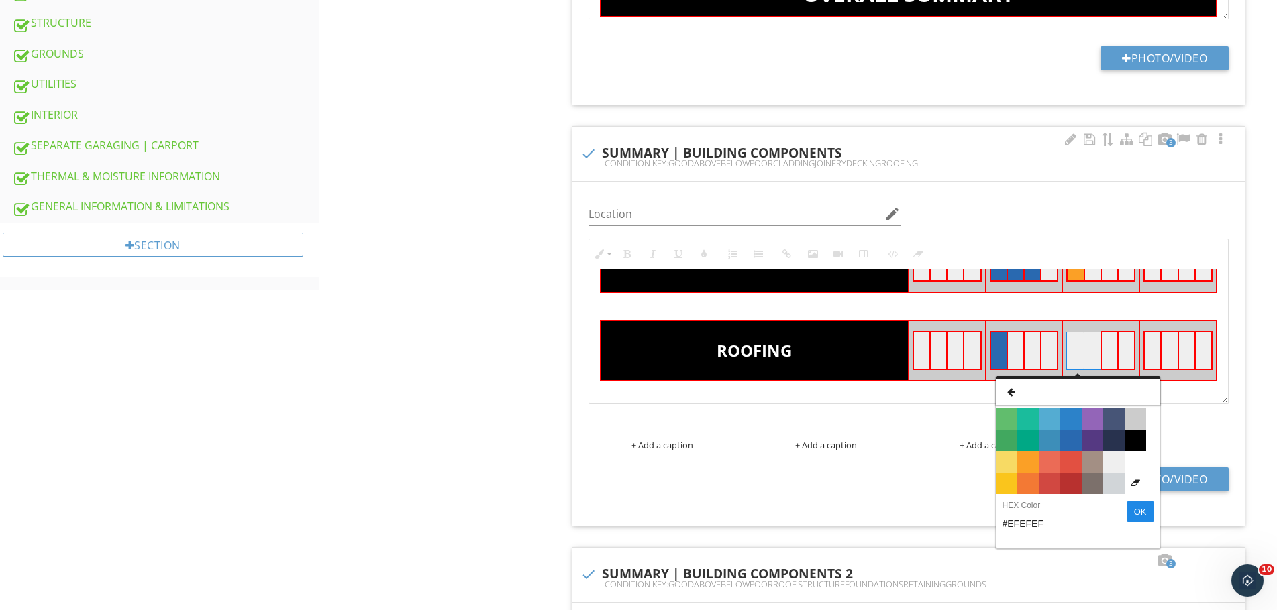
click at [1028, 462] on span "Color #FBA026" at bounding box center [1027, 461] width 21 height 21
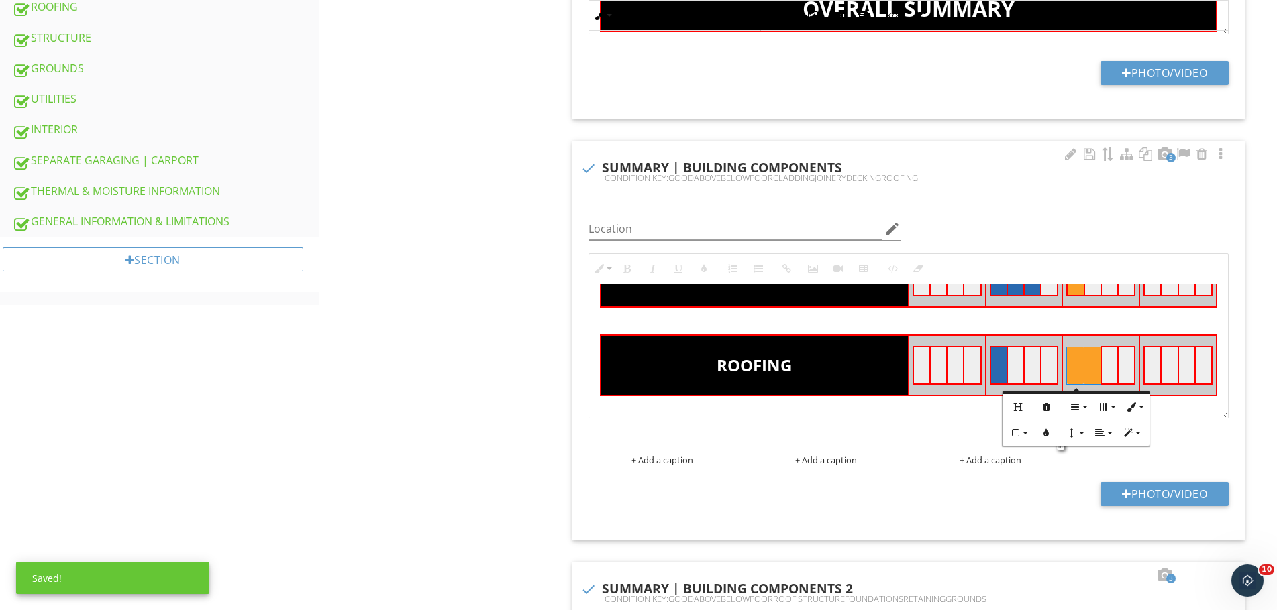
scroll to position [564, 0]
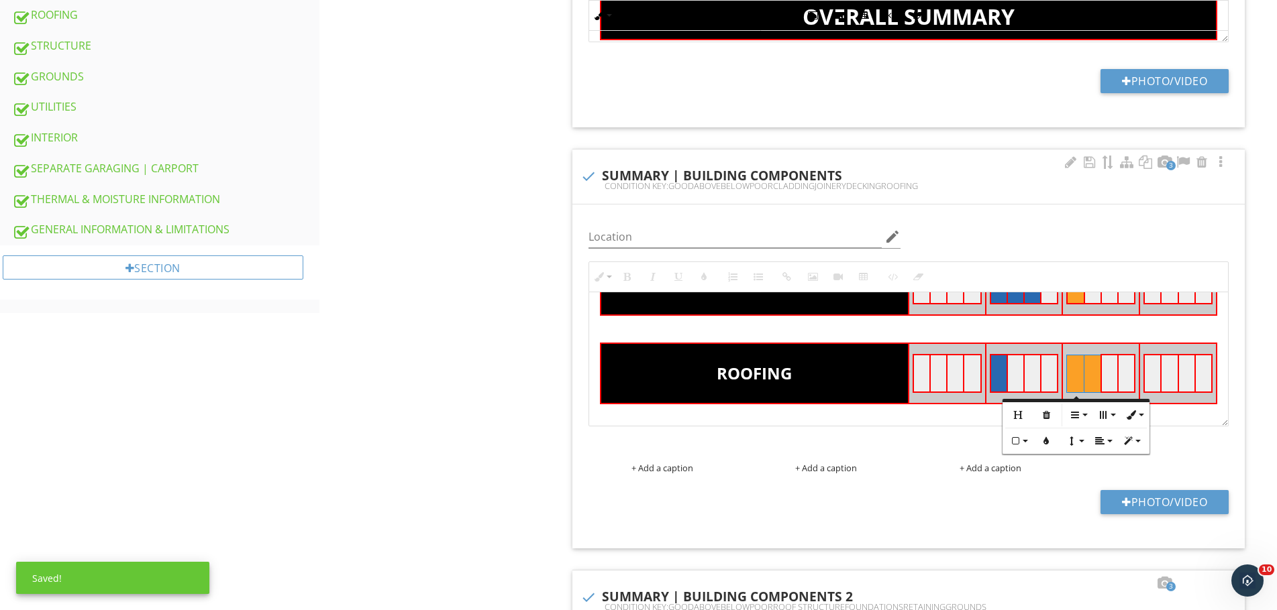
click at [1144, 380] on td at bounding box center [1152, 374] width 17 height 38
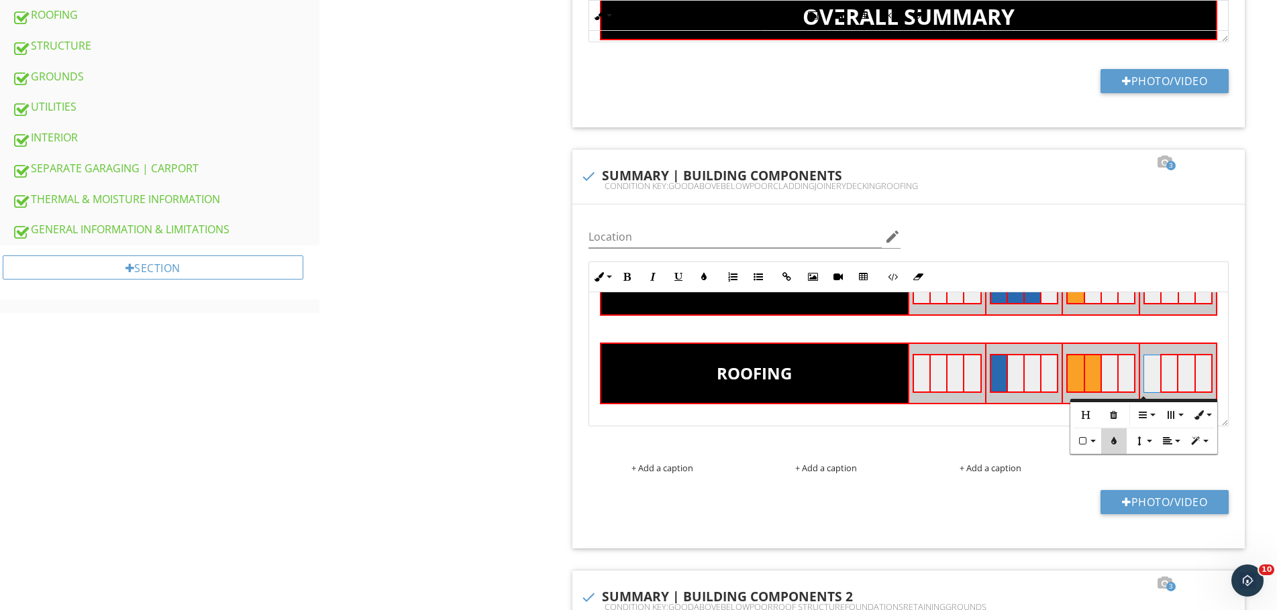
click at [1116, 439] on icon "button" at bounding box center [1113, 441] width 9 height 9
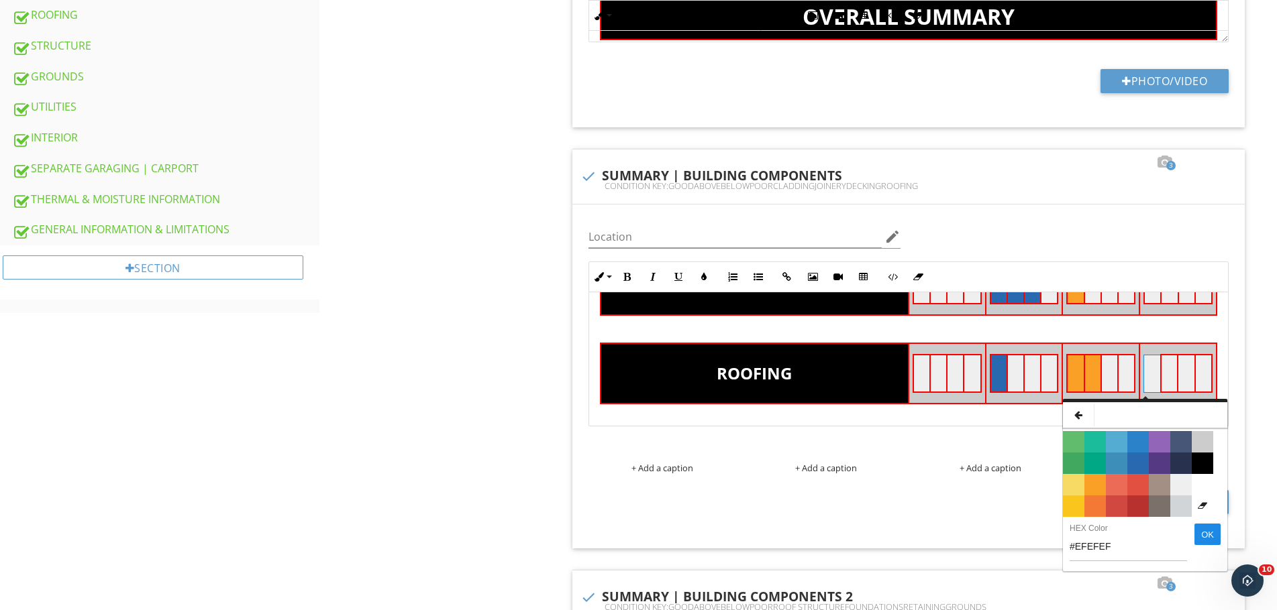
click at [1140, 488] on span "Color #E25041" at bounding box center [1137, 484] width 21 height 21
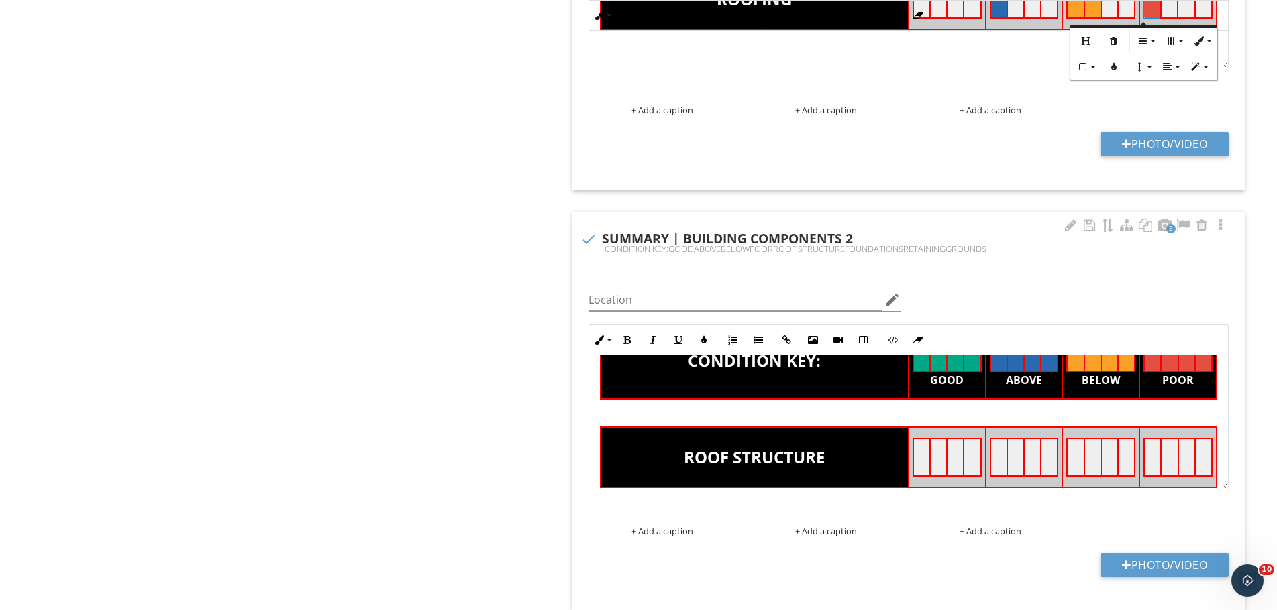
scroll to position [89, 0]
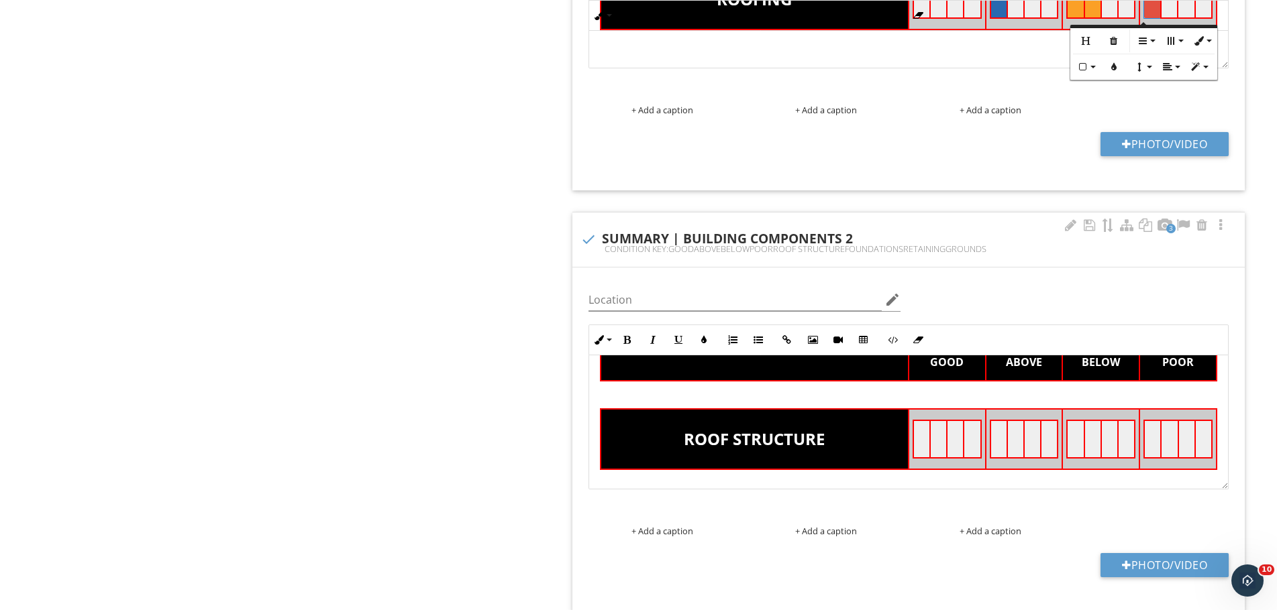
click at [990, 435] on td at bounding box center [998, 440] width 17 height 38
drag, startPoint x: 987, startPoint y: 431, endPoint x: 1004, endPoint y: 433, distance: 17.6
click at [1004, 433] on tr at bounding box center [1023, 440] width 68 height 38
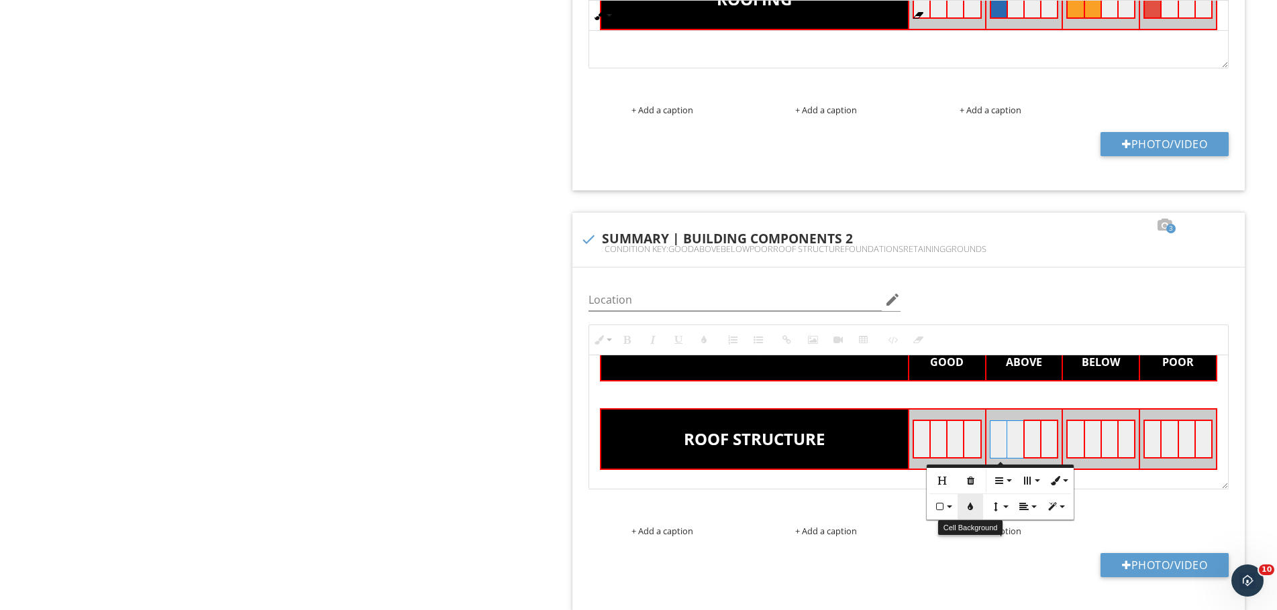
click at [969, 508] on icon "button" at bounding box center [969, 506] width 9 height 9
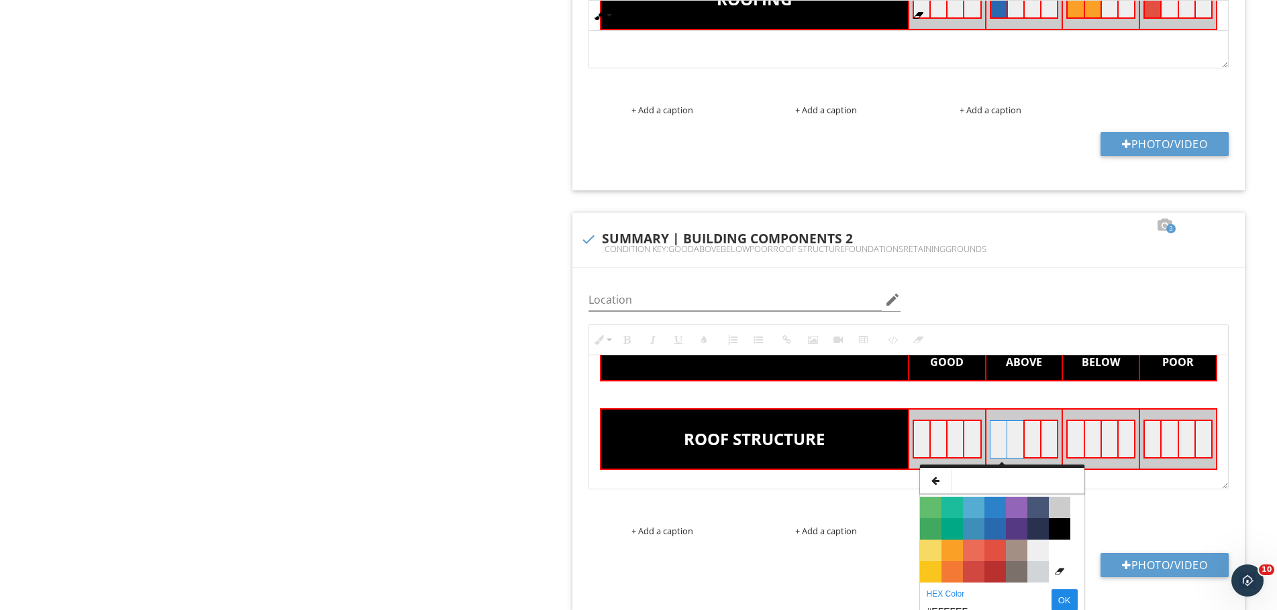
scroll to position [939, 0]
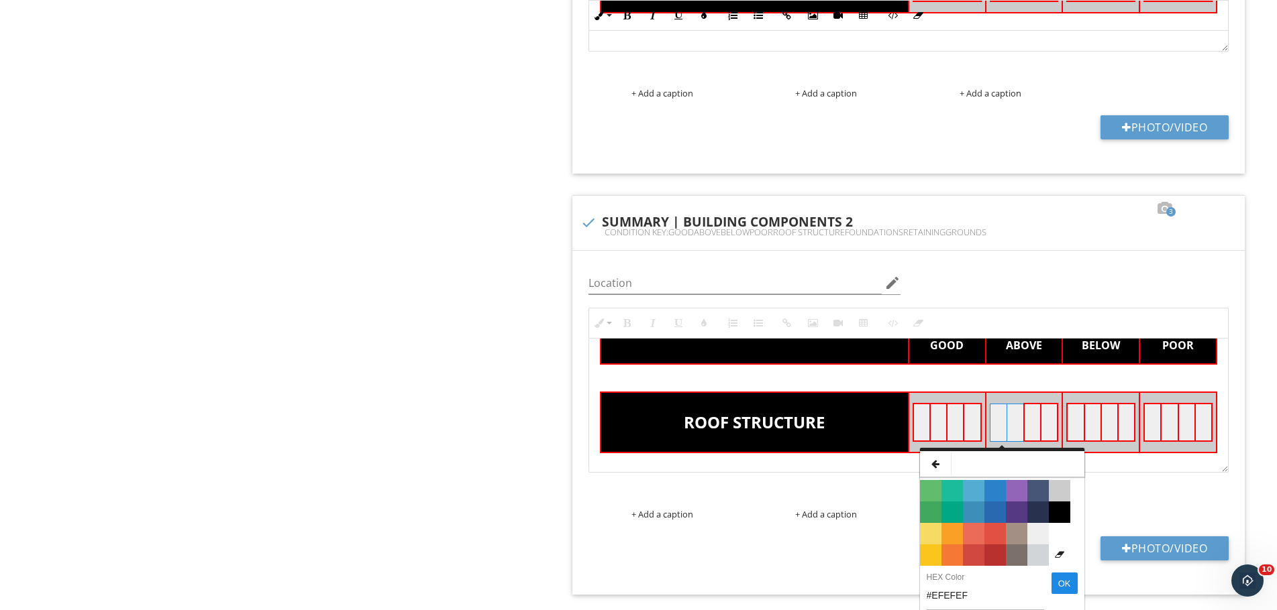
click at [985, 508] on span "Color #2969B0" at bounding box center [994, 512] width 21 height 21
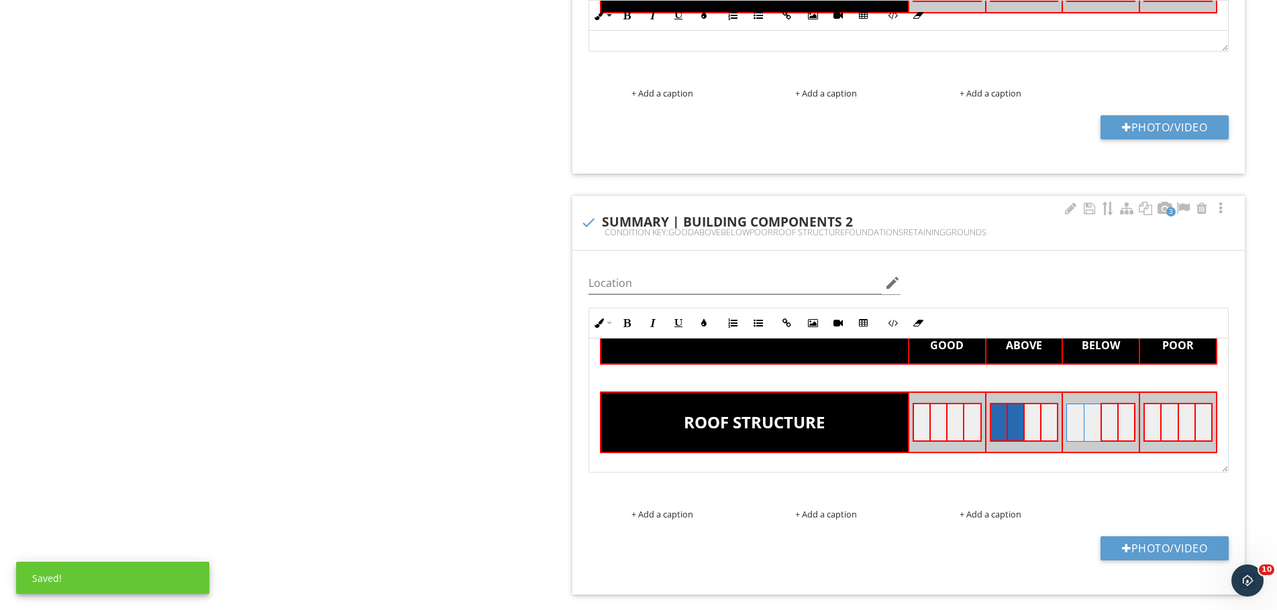
drag, startPoint x: 1064, startPoint y: 428, endPoint x: 1083, endPoint y: 431, distance: 19.6
click at [1083, 431] on tr at bounding box center [1101, 423] width 68 height 38
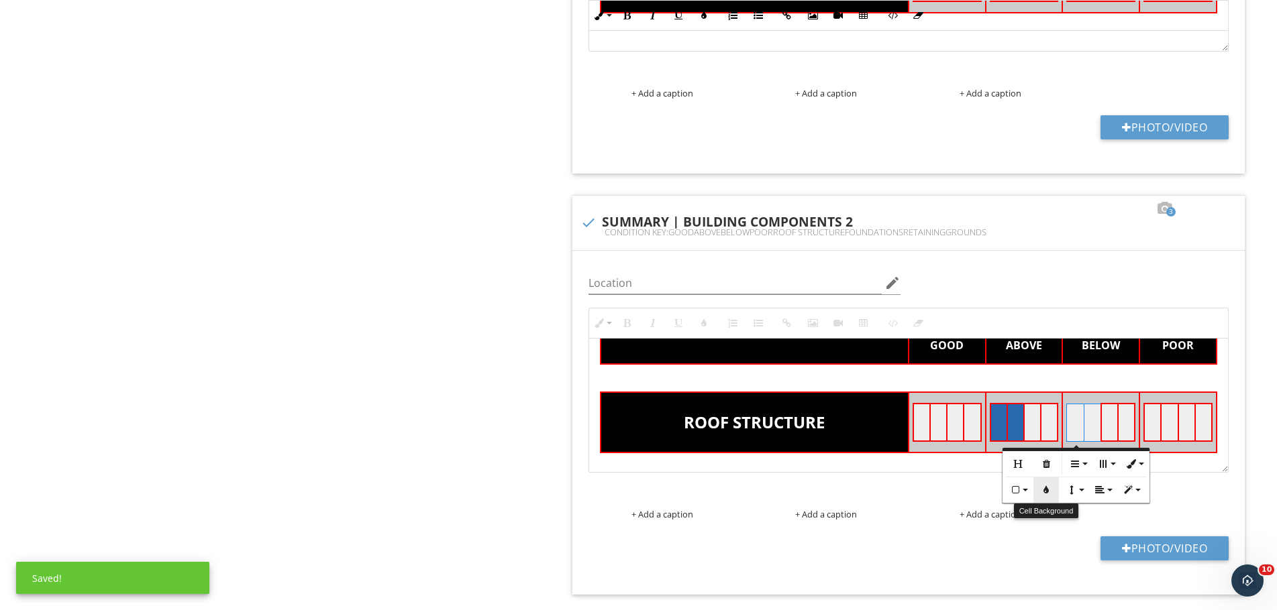
click at [1051, 489] on button "Cell Background" at bounding box center [1045, 490] width 25 height 25
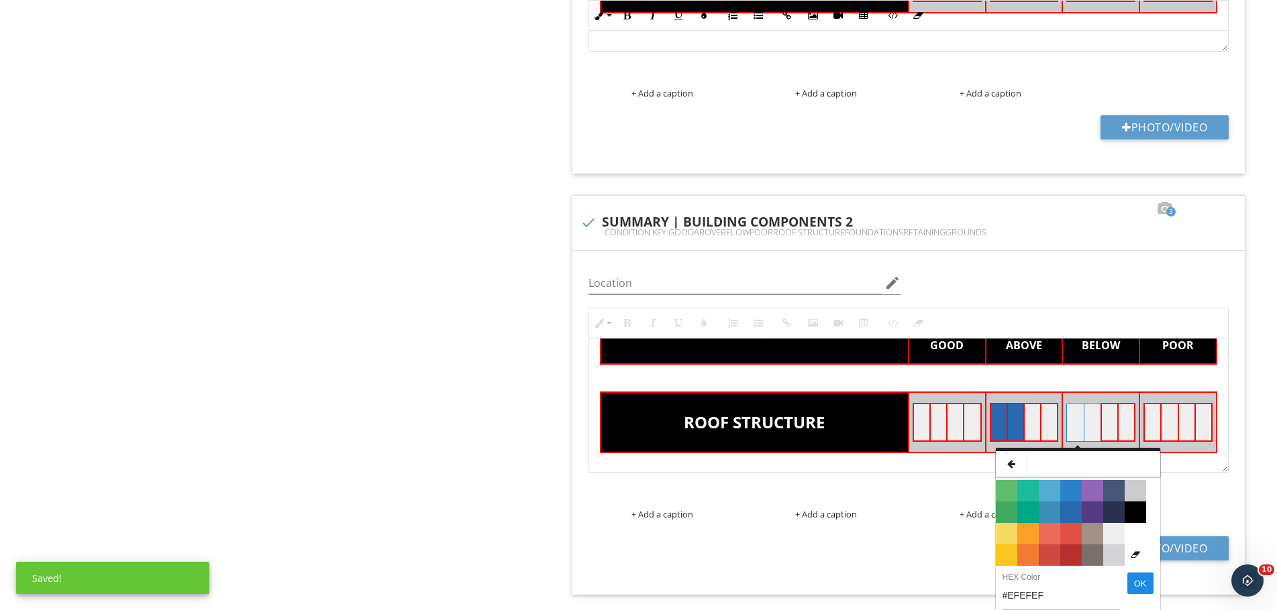
click at [1027, 528] on span "Color #FBA026" at bounding box center [1027, 533] width 21 height 21
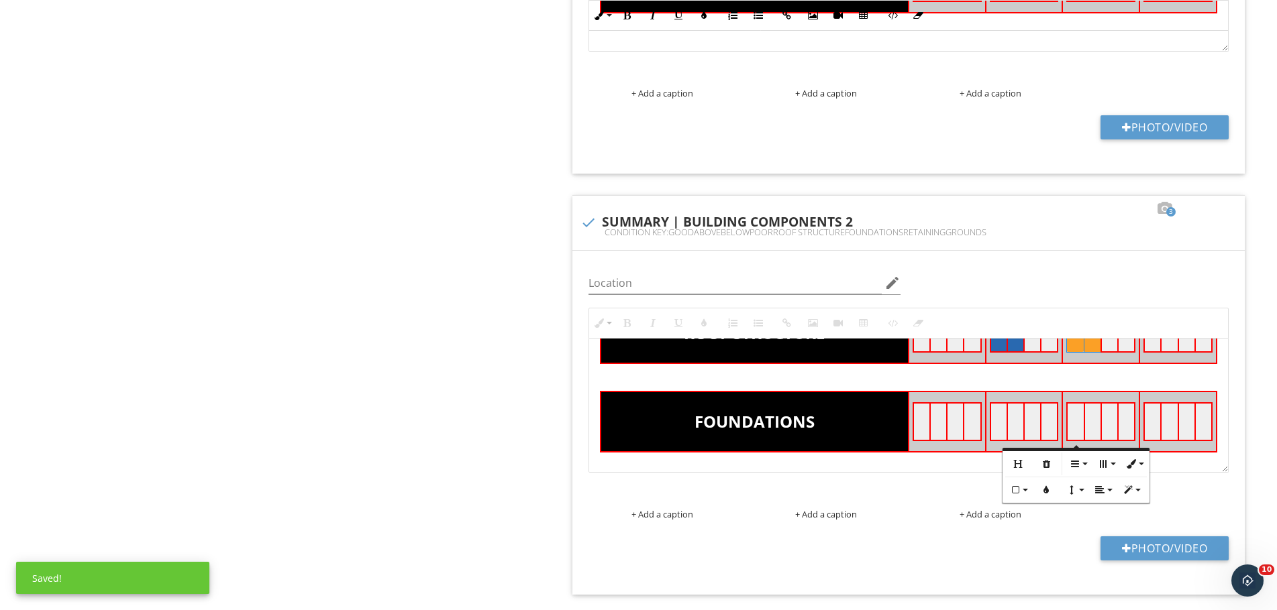
scroll to position [179, 0]
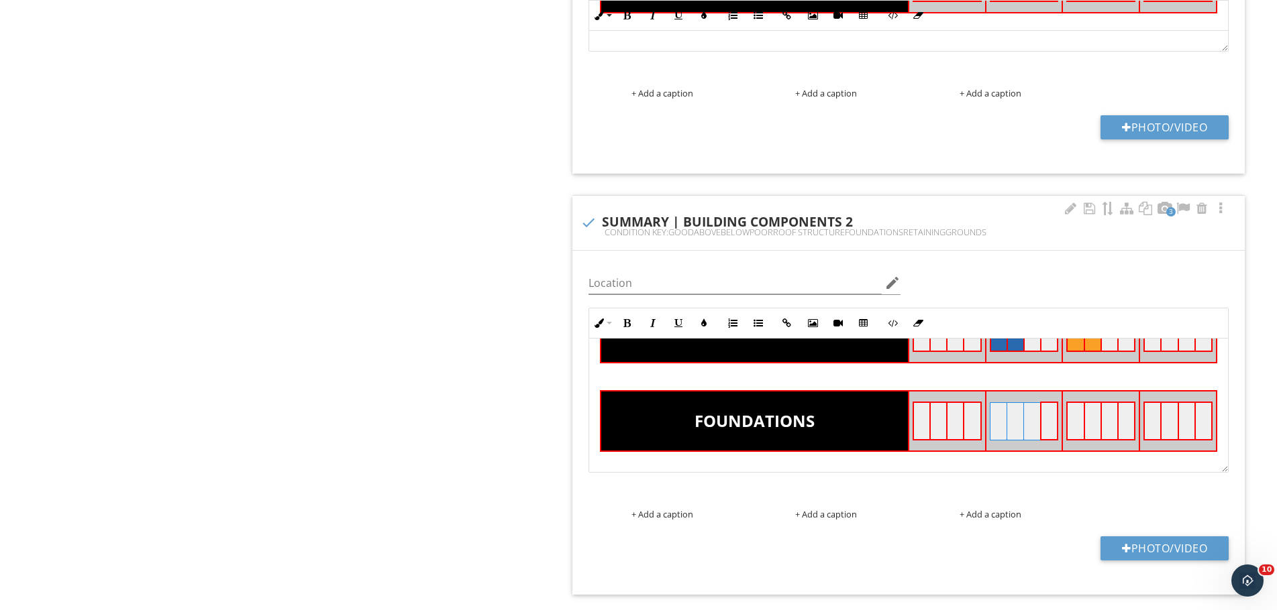
drag, startPoint x: 994, startPoint y: 433, endPoint x: 1022, endPoint y: 432, distance: 28.9
click at [1022, 432] on tr at bounding box center [1023, 421] width 68 height 38
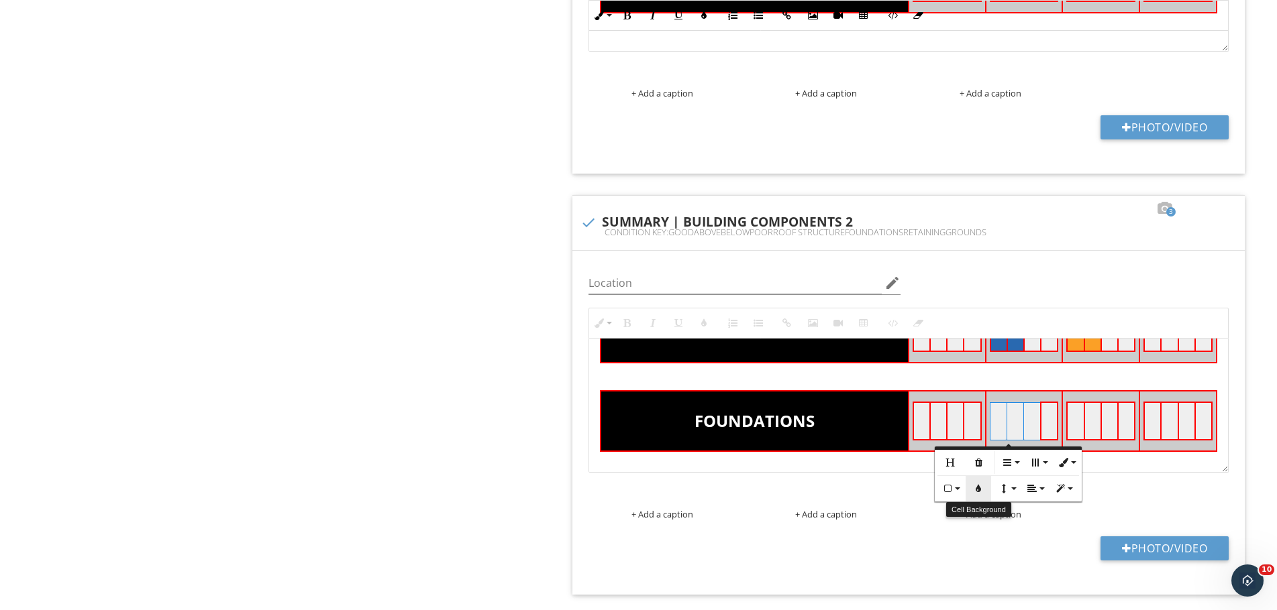
click at [983, 494] on icon "button" at bounding box center [977, 488] width 9 height 9
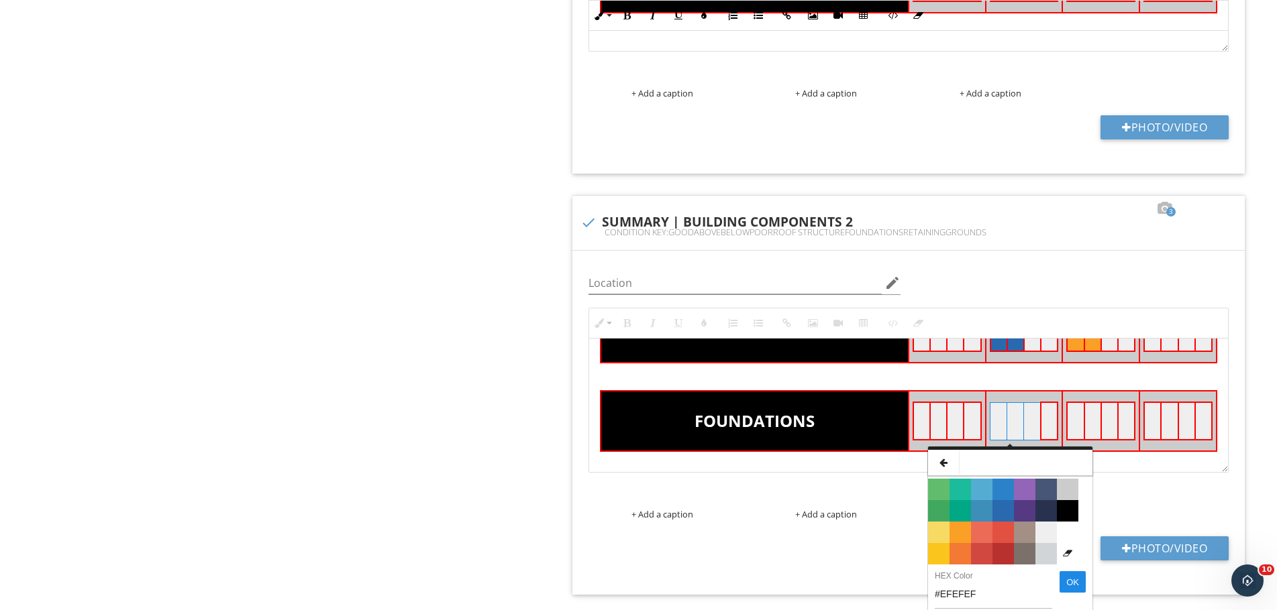
click at [1002, 512] on span "Color #2969B0" at bounding box center [1002, 510] width 21 height 21
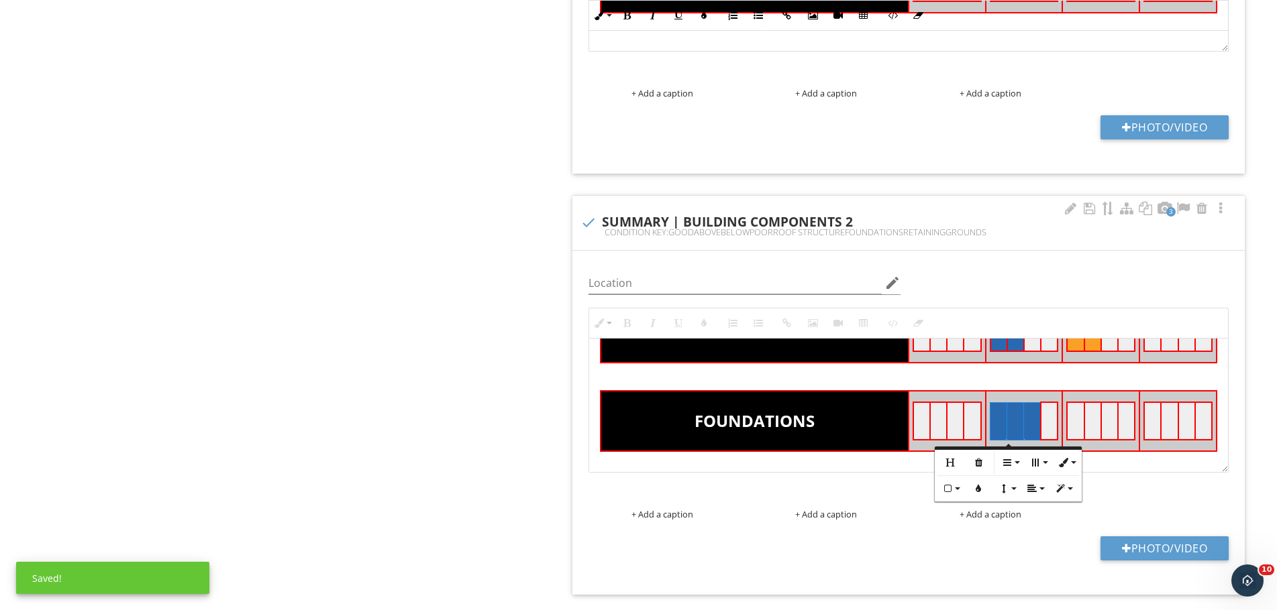
click at [1067, 411] on td at bounding box center [1075, 421] width 17 height 38
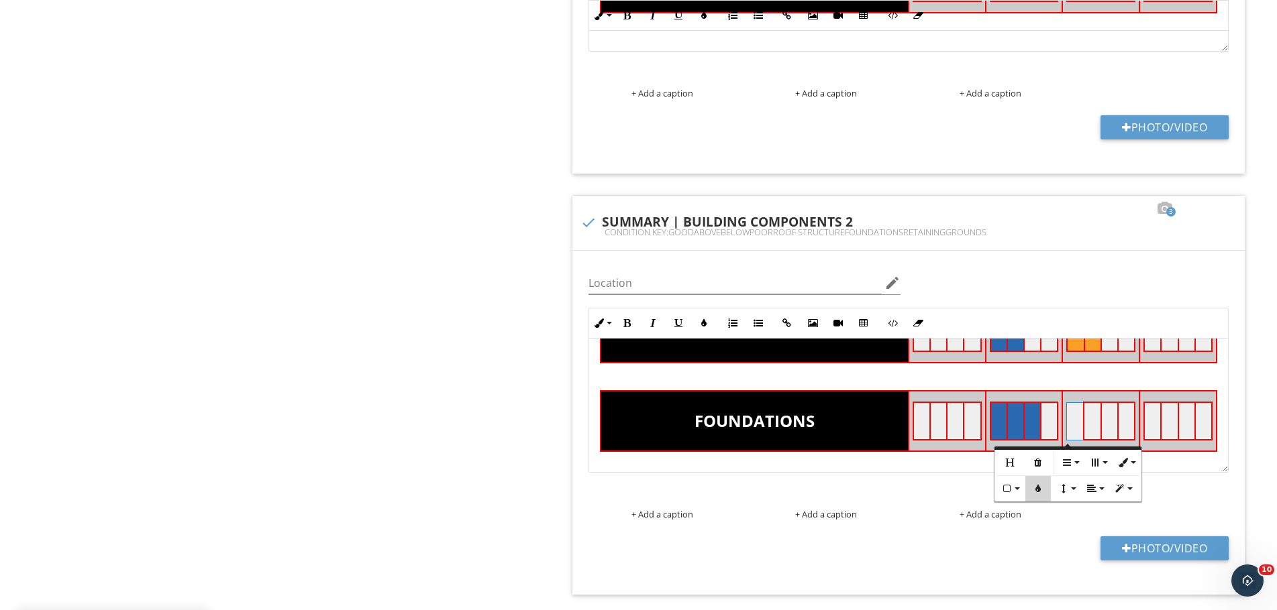
click at [1036, 492] on icon "button" at bounding box center [1037, 488] width 9 height 9
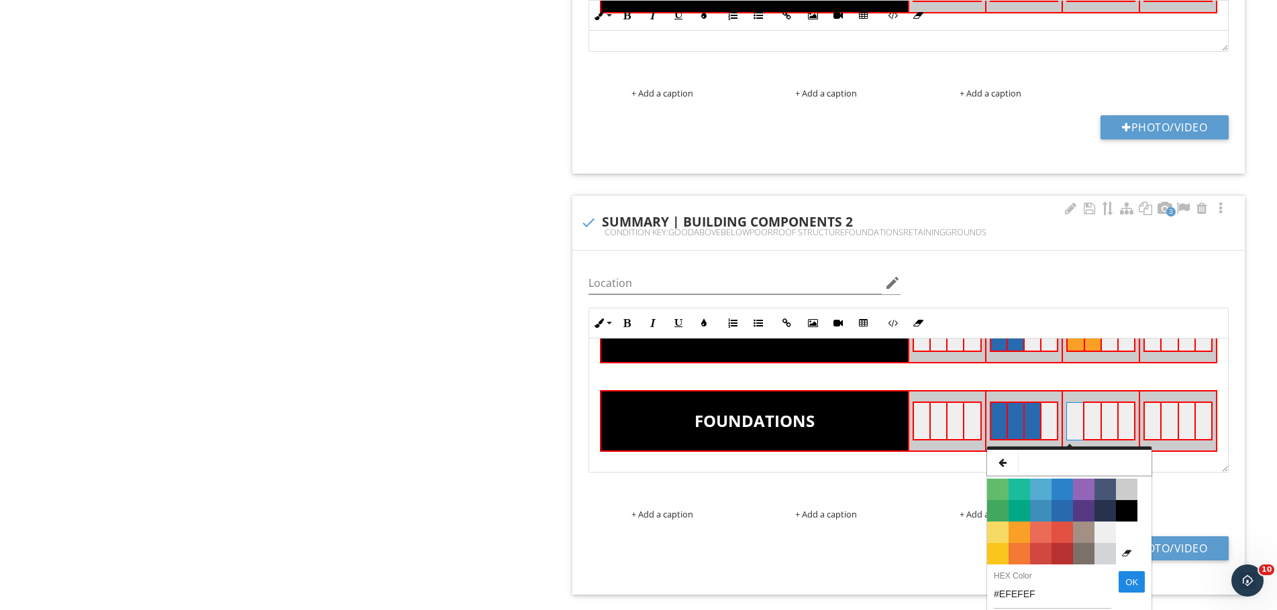
click at [1021, 525] on span "Color #FBA026" at bounding box center [1018, 532] width 21 height 21
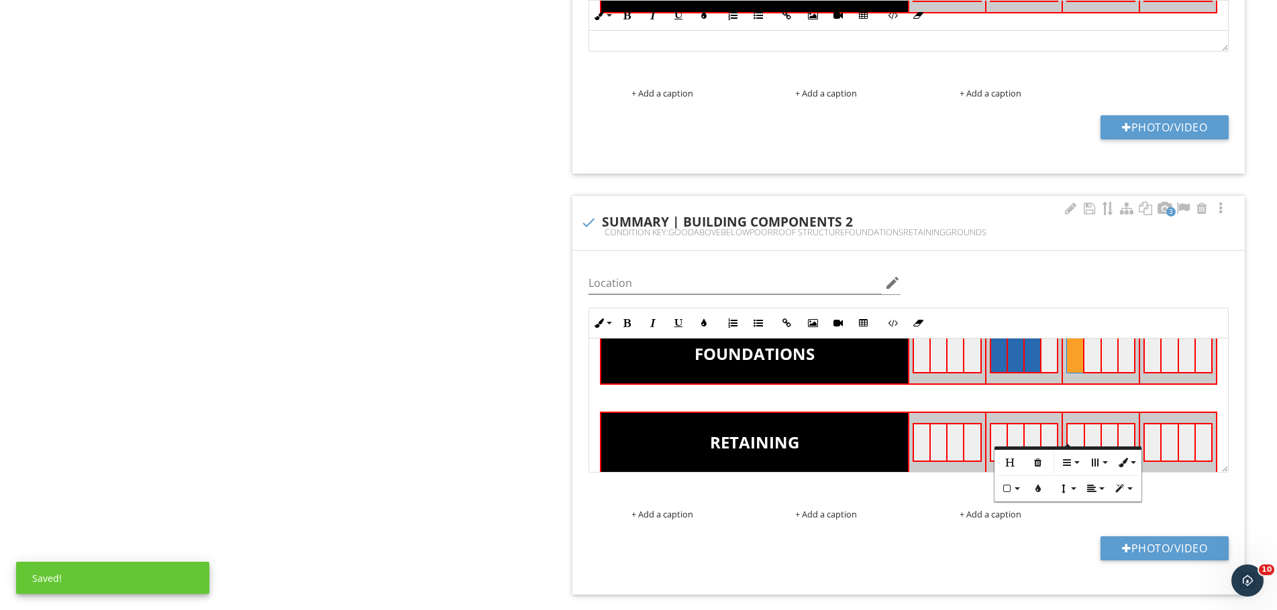
scroll to position [268, 0]
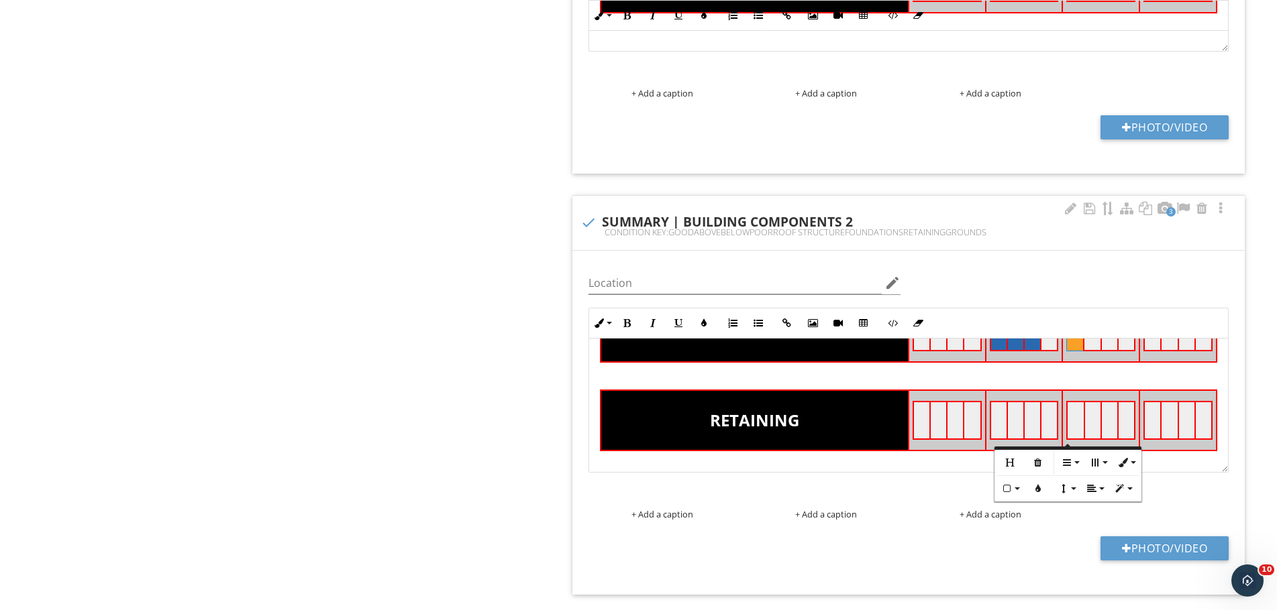
click at [848, 433] on th "RETAINING" at bounding box center [754, 420] width 308 height 60
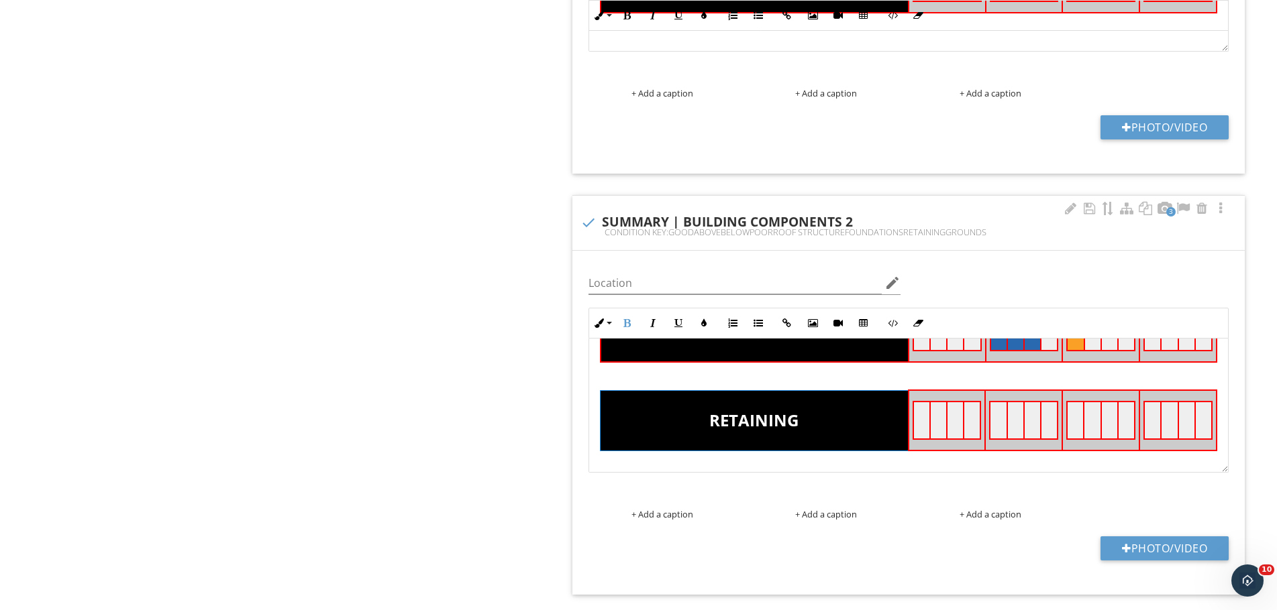
click at [810, 421] on th "RETAINING" at bounding box center [754, 420] width 308 height 60
click at [718, 475] on icon "button" at bounding box center [721, 473] width 9 height 9
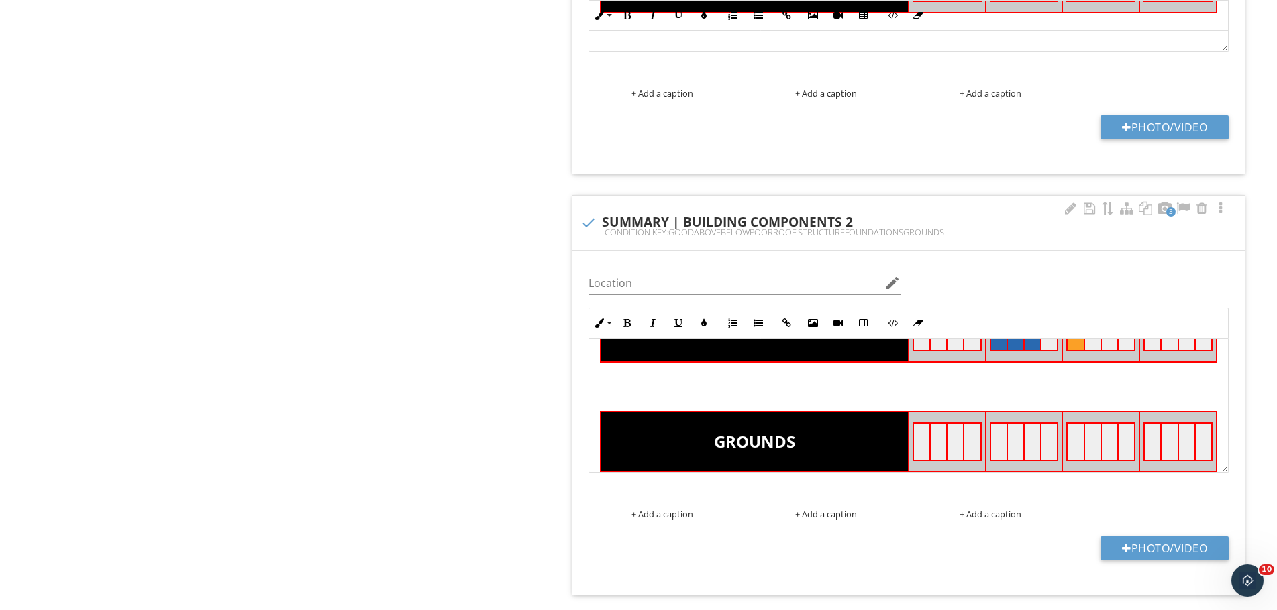
click at [757, 396] on p at bounding box center [908, 398] width 617 height 16
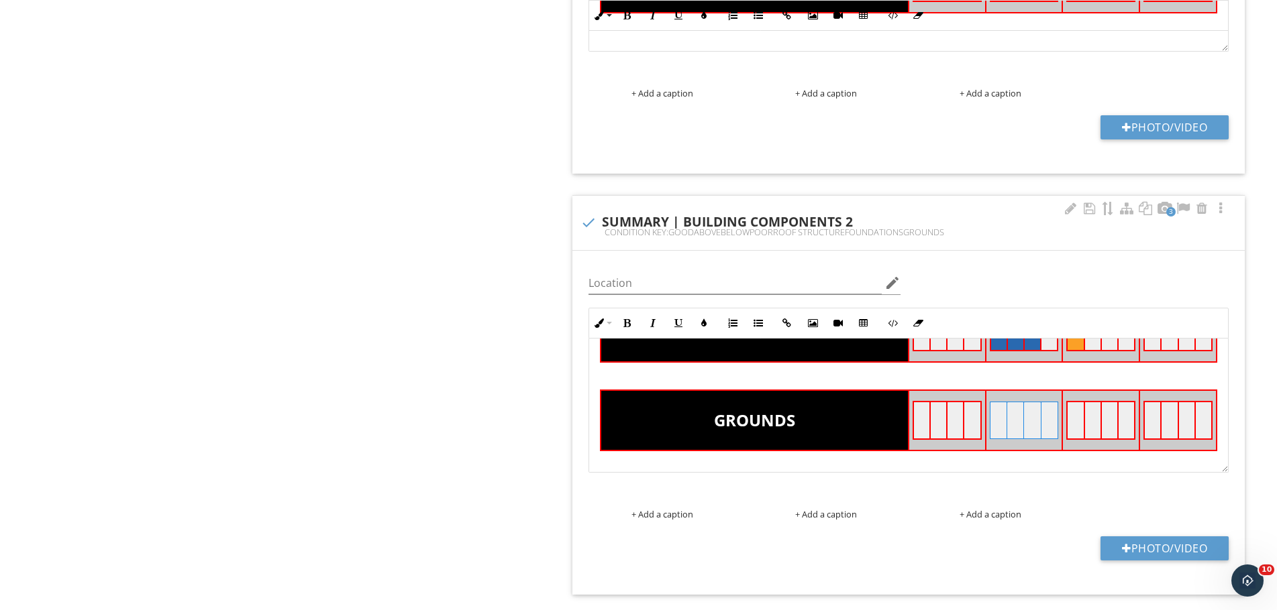
drag, startPoint x: 994, startPoint y: 422, endPoint x: 1040, endPoint y: 421, distance: 47.0
click at [1040, 421] on tr at bounding box center [1023, 420] width 68 height 37
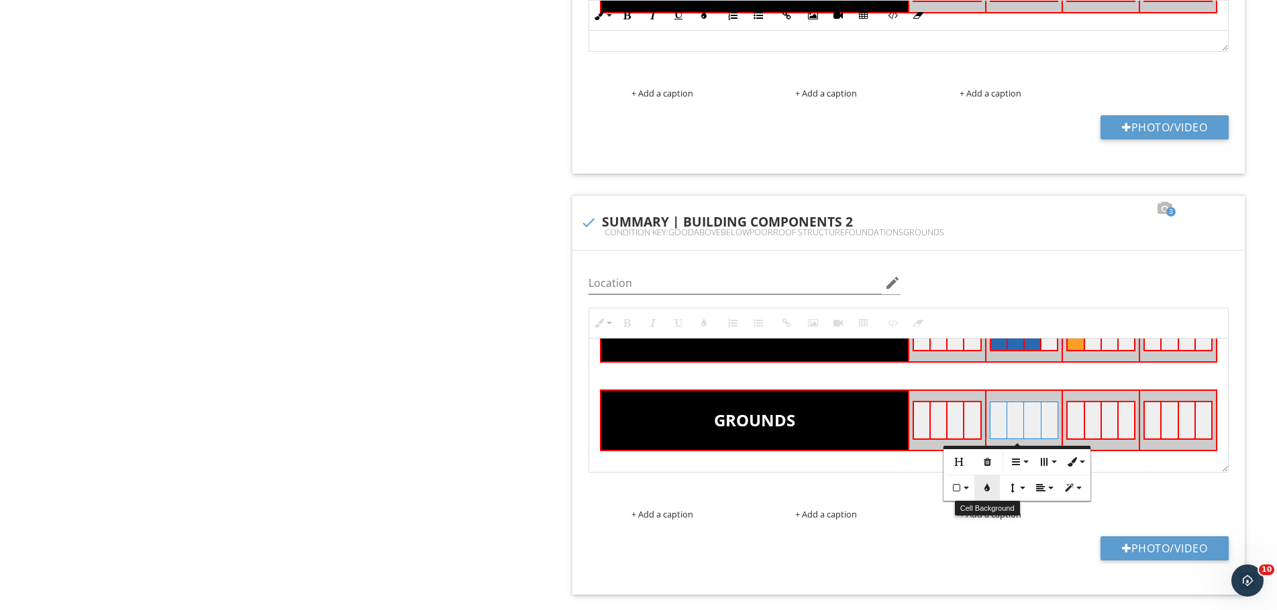
click at [993, 496] on button "Cell Background" at bounding box center [986, 488] width 25 height 25
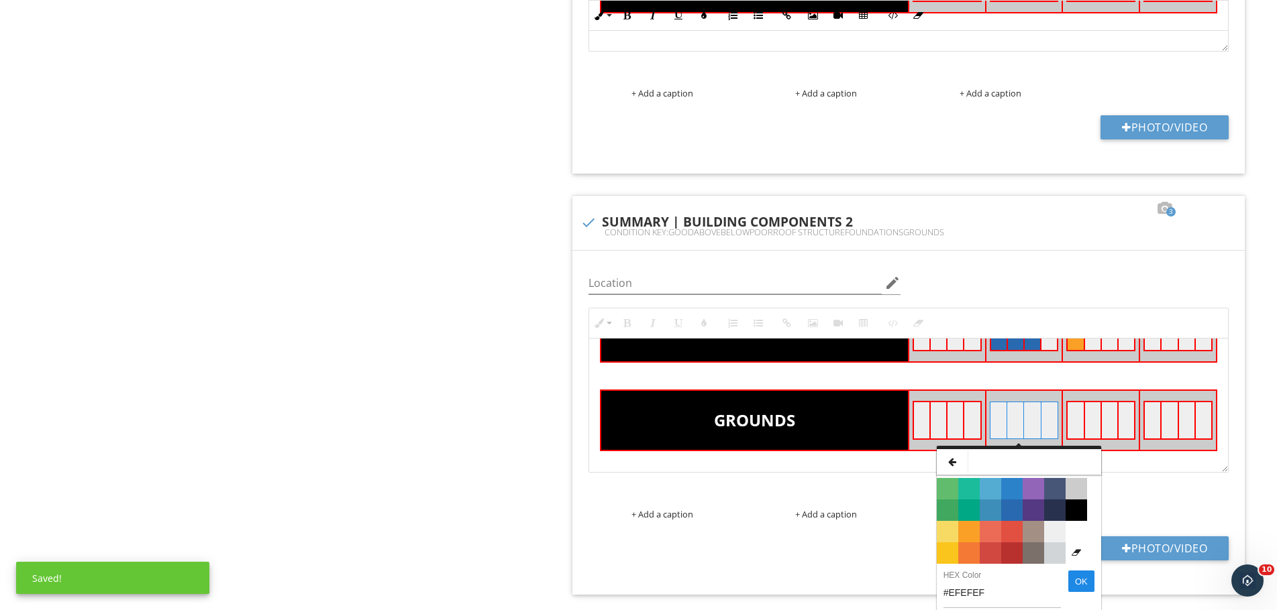
click at [1012, 513] on span "Color #2969B0" at bounding box center [1011, 510] width 21 height 21
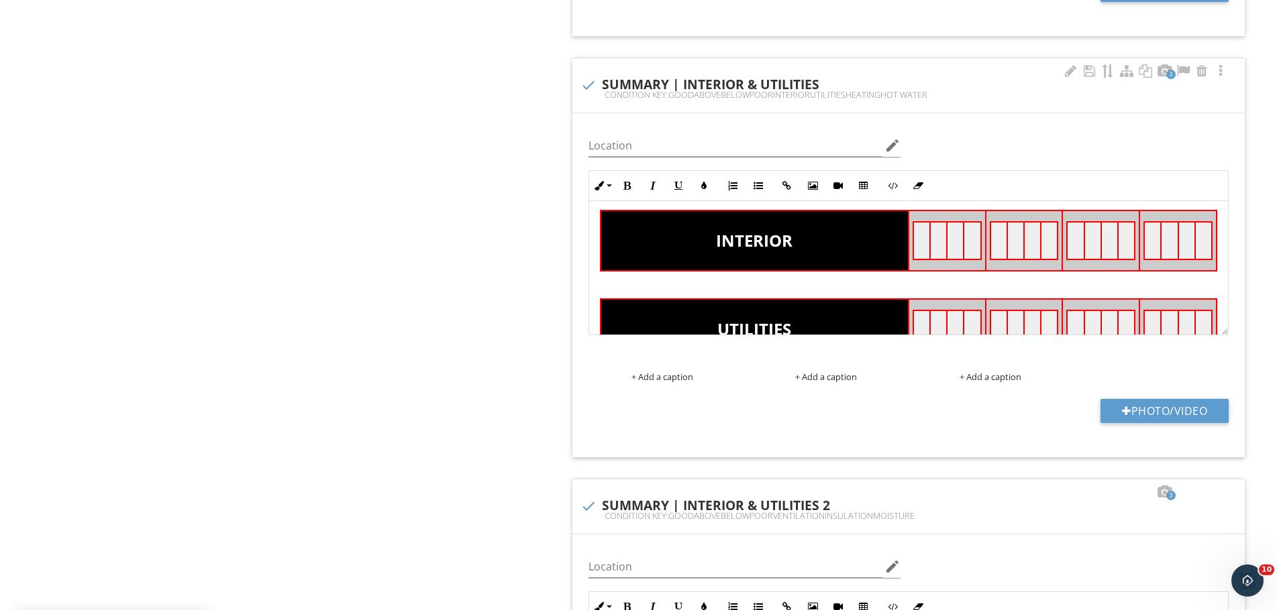
scroll to position [134, 0]
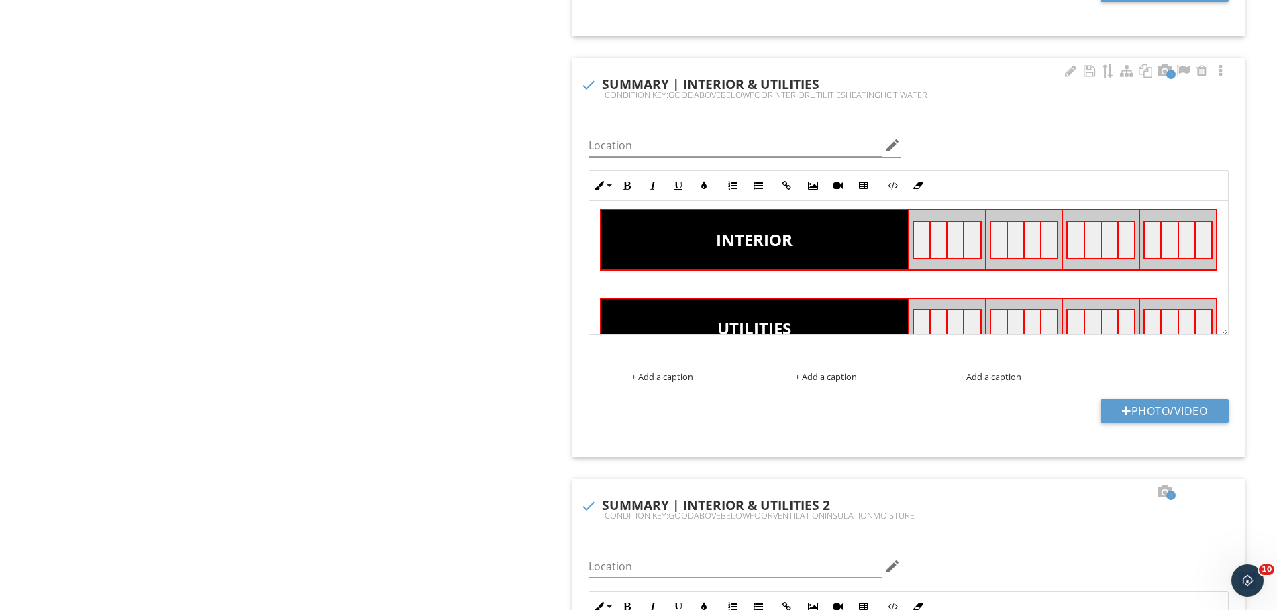
click at [992, 248] on td at bounding box center [998, 240] width 17 height 38
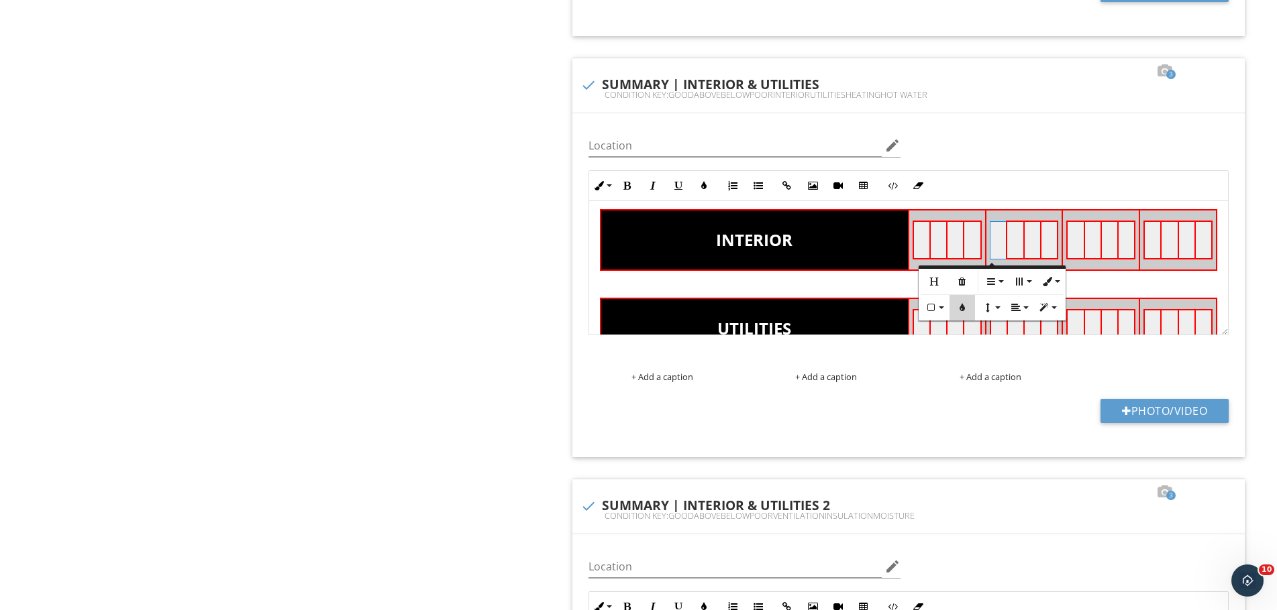
click at [959, 311] on icon "button" at bounding box center [961, 307] width 9 height 9
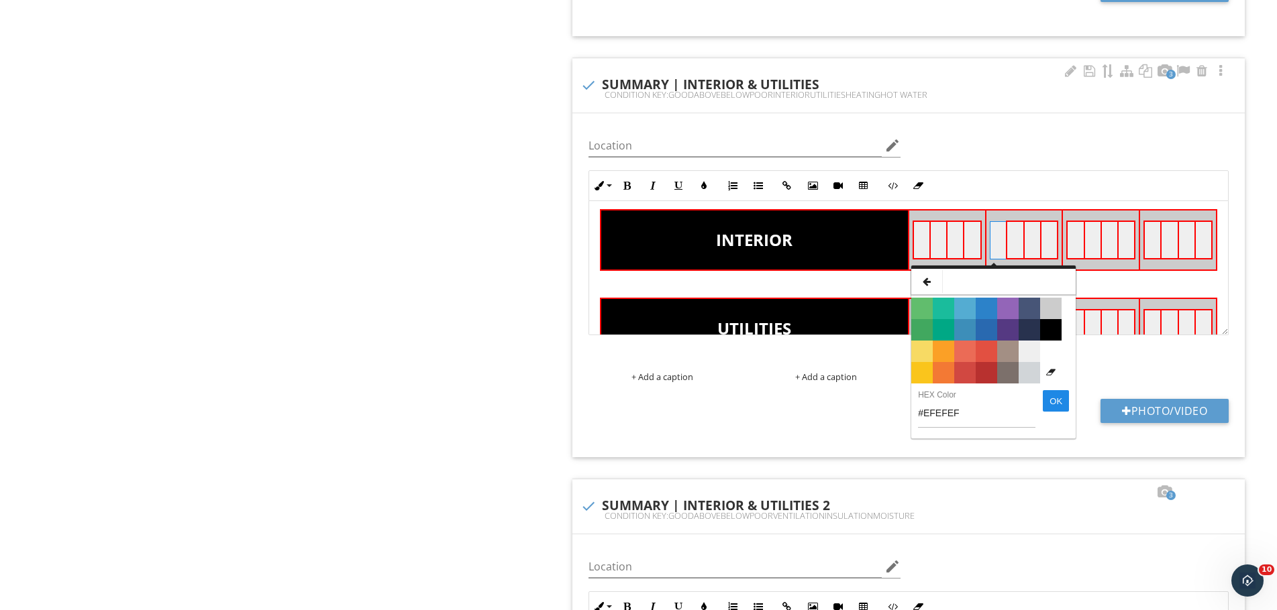
click at [980, 325] on span "Color #2969B0" at bounding box center [985, 329] width 21 height 21
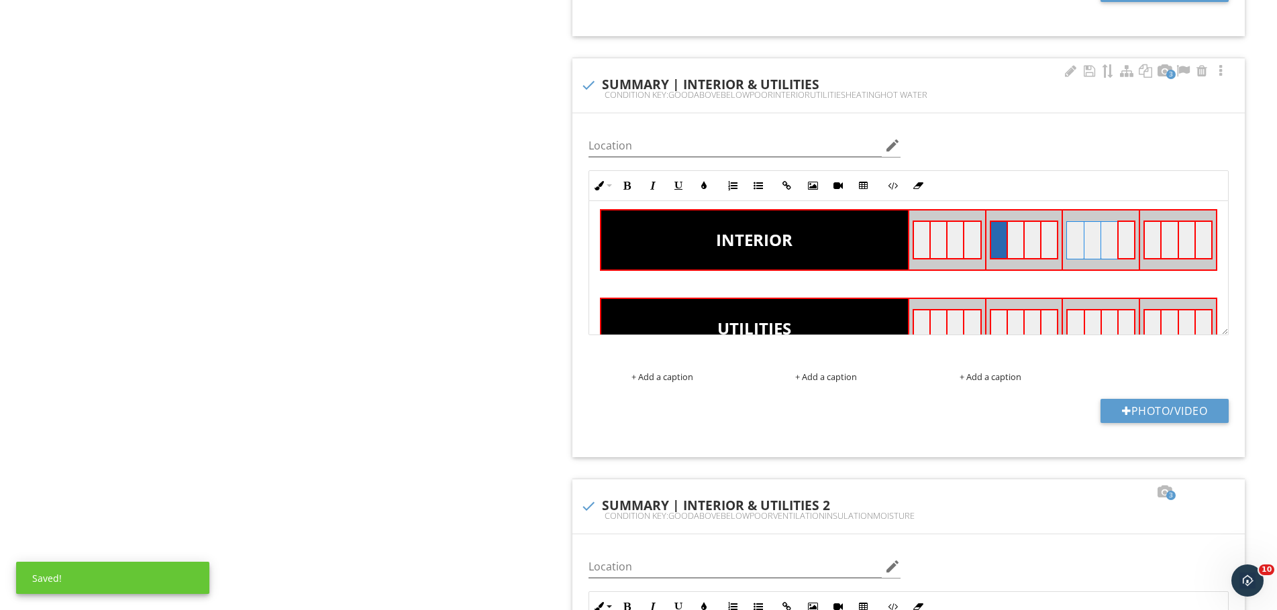
drag, startPoint x: 1070, startPoint y: 250, endPoint x: 1097, endPoint y: 242, distance: 28.7
click at [1097, 242] on tr at bounding box center [1101, 240] width 68 height 38
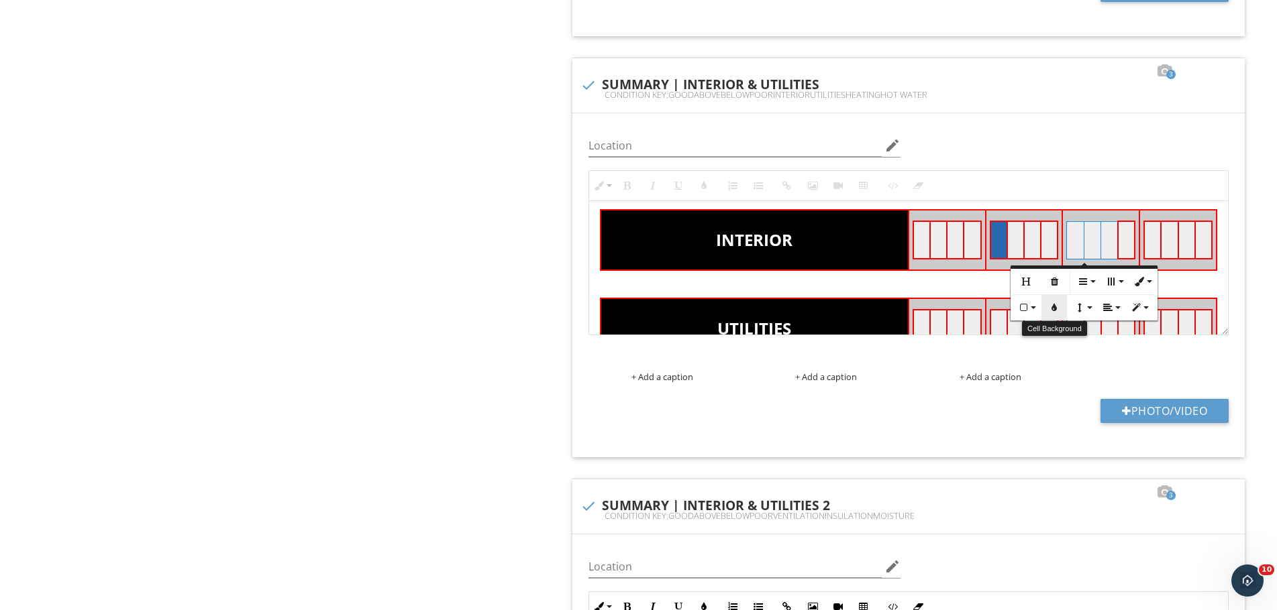
click at [1054, 311] on icon "button" at bounding box center [1053, 307] width 9 height 9
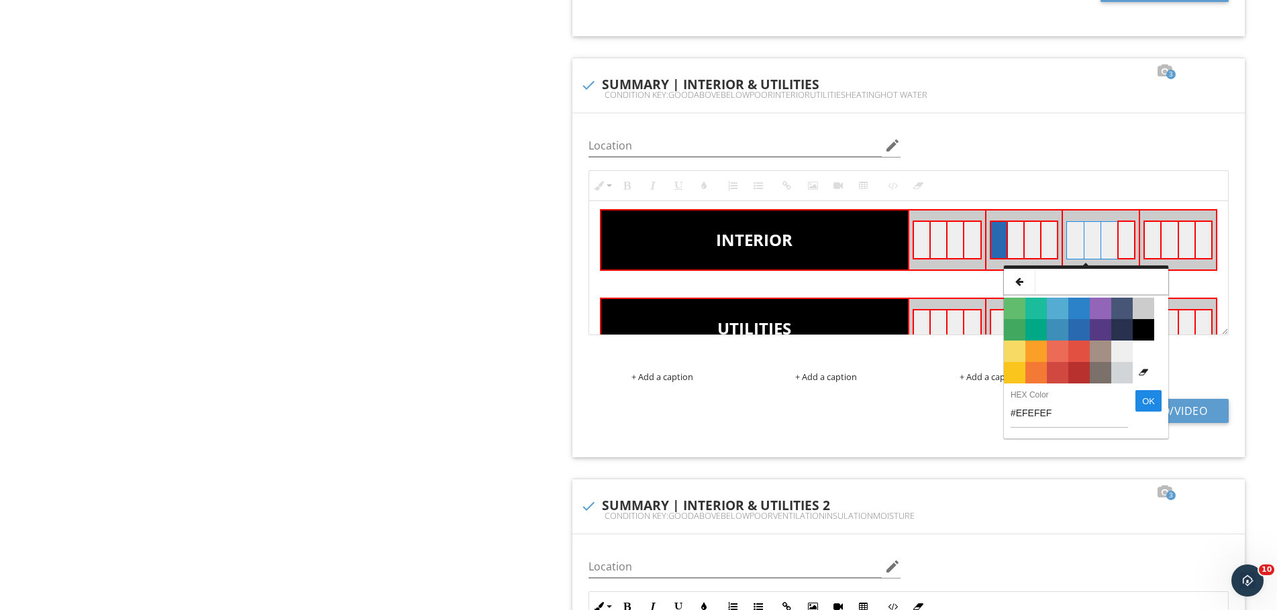
click at [1036, 348] on span "Color #FBA026" at bounding box center [1035, 351] width 21 height 21
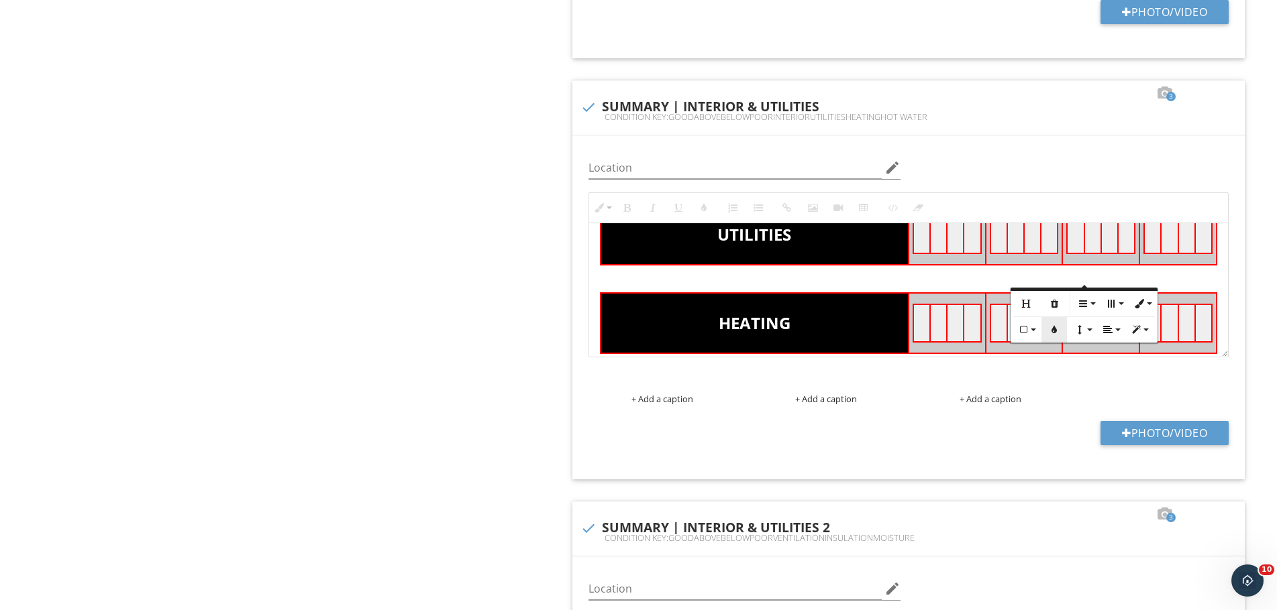
scroll to position [246, 0]
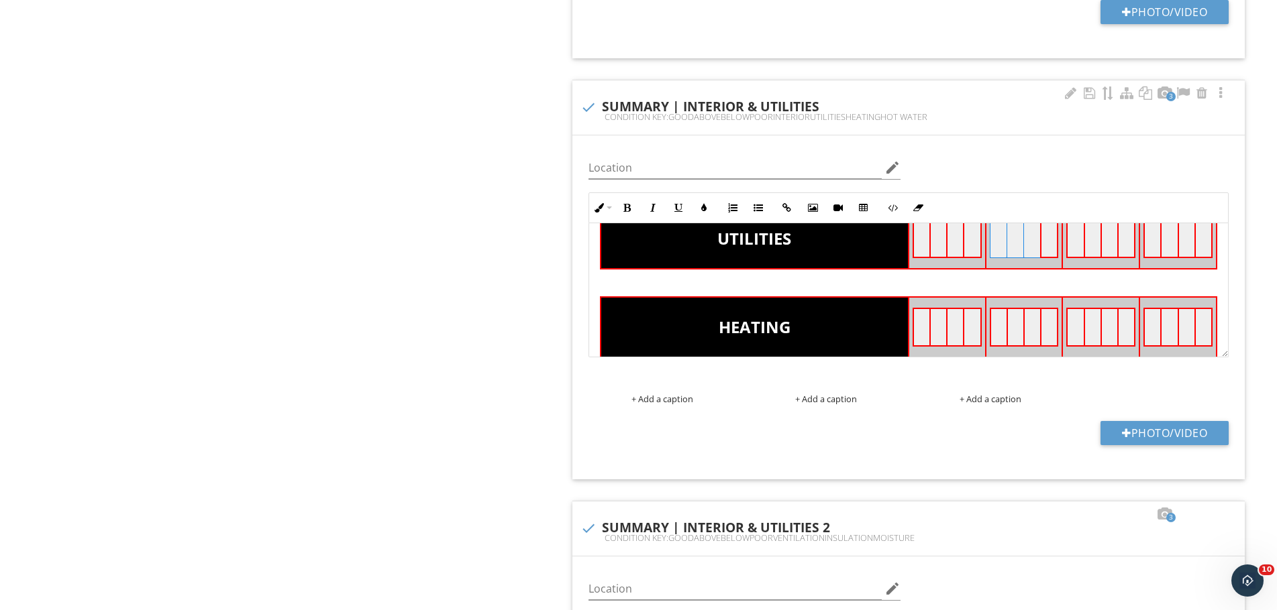
drag, startPoint x: 991, startPoint y: 248, endPoint x: 1019, endPoint y: 246, distance: 28.2
click at [1019, 246] on tr at bounding box center [1023, 239] width 68 height 38
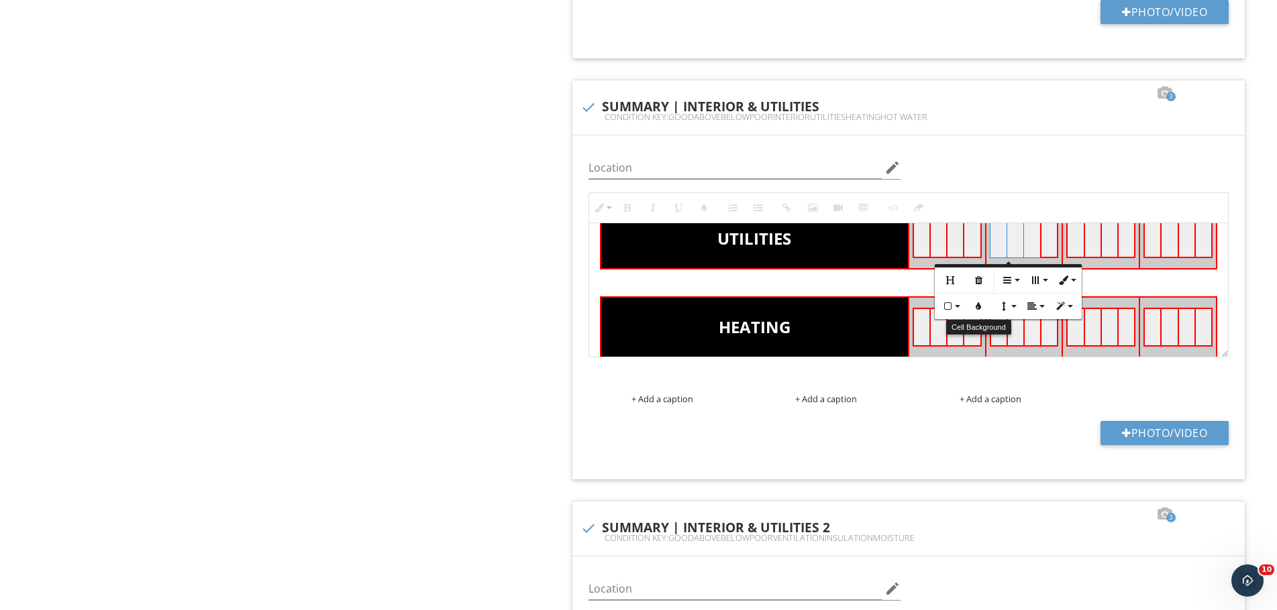
click at [980, 311] on icon "button" at bounding box center [977, 306] width 9 height 9
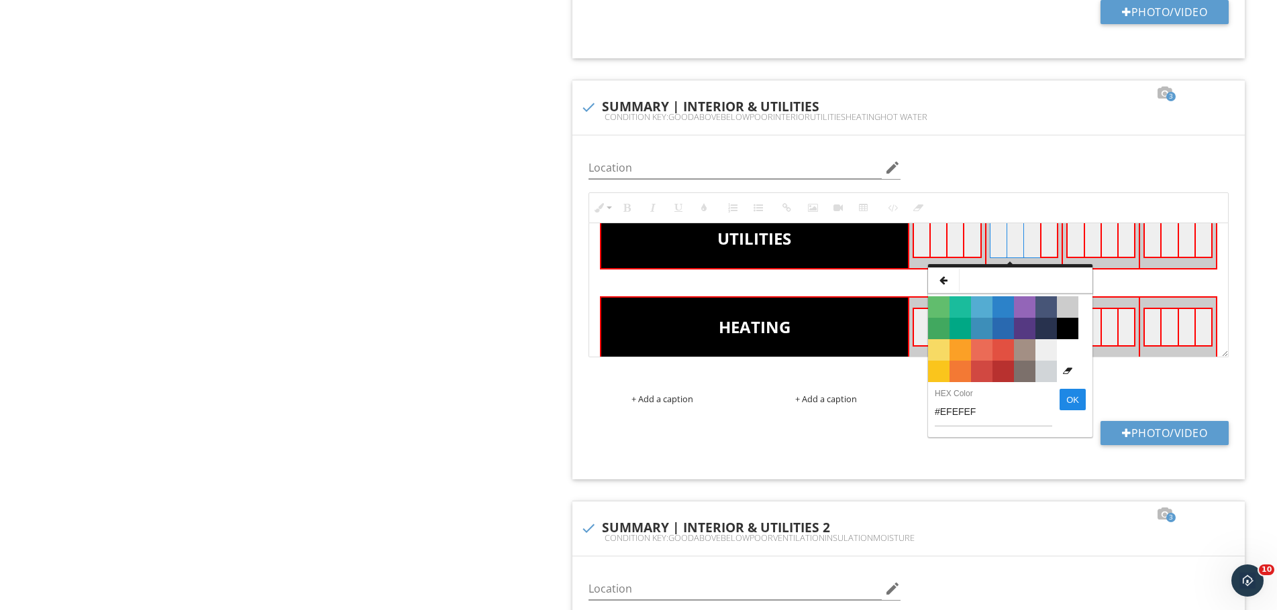
click at [1004, 317] on span "Color #2C82C9" at bounding box center [1002, 307] width 21 height 21
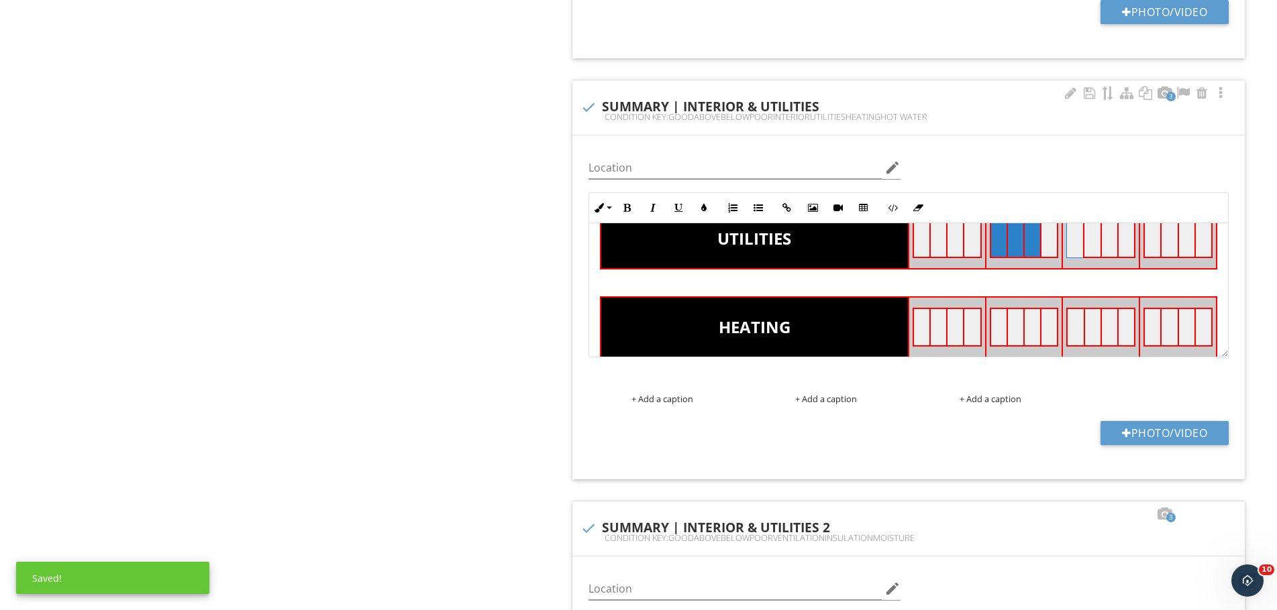
click at [1068, 249] on td at bounding box center [1075, 239] width 17 height 38
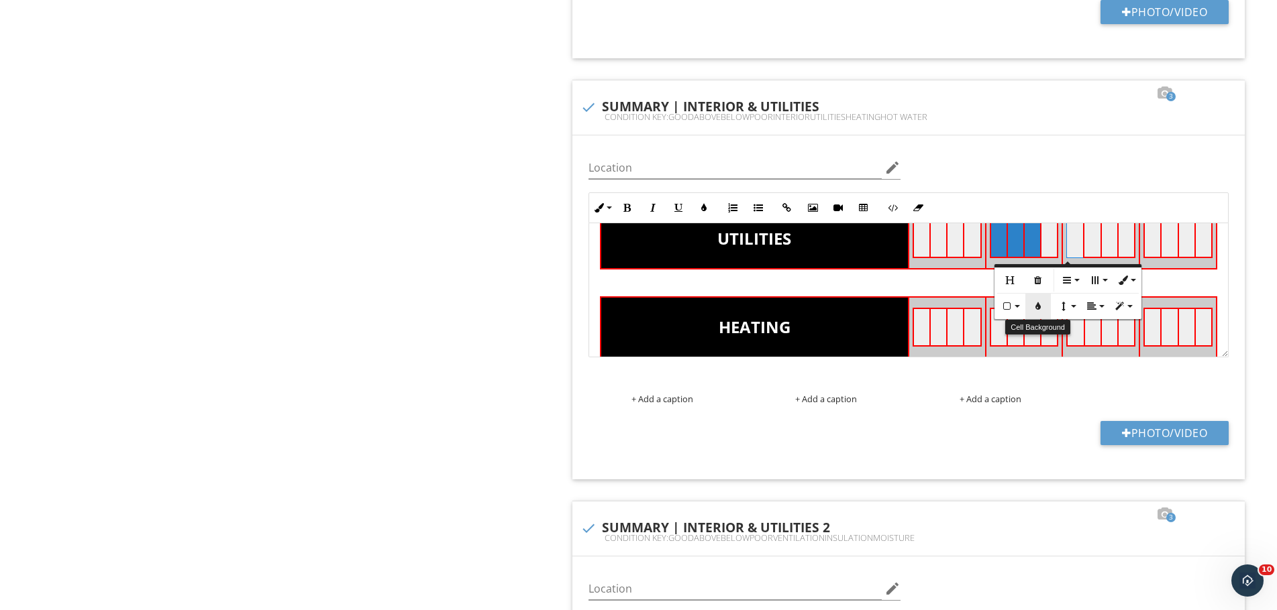
click at [1038, 311] on icon "button" at bounding box center [1037, 306] width 9 height 9
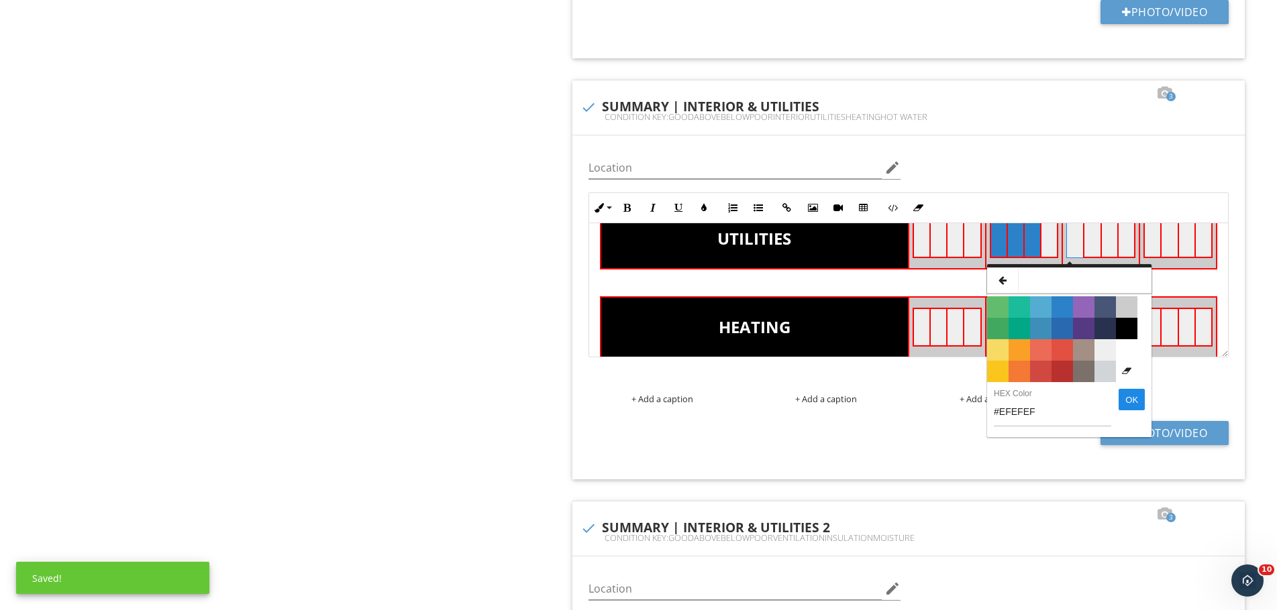
click at [1027, 349] on span "Color #FBA026" at bounding box center [1018, 349] width 21 height 21
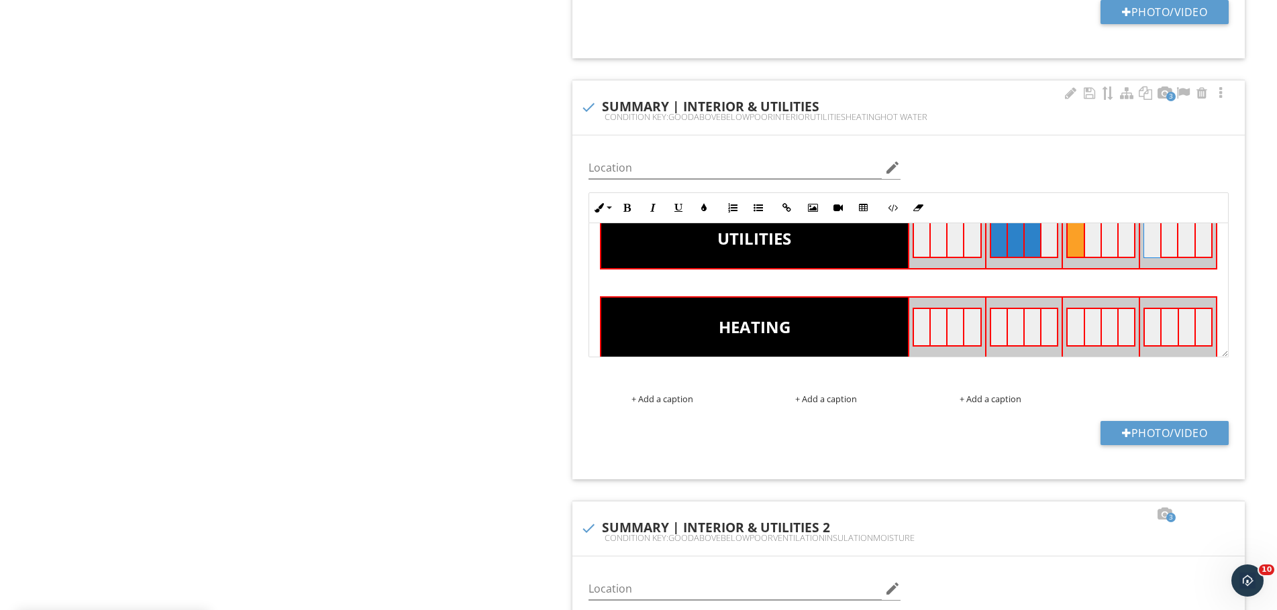
click at [1146, 244] on td at bounding box center [1152, 239] width 17 height 38
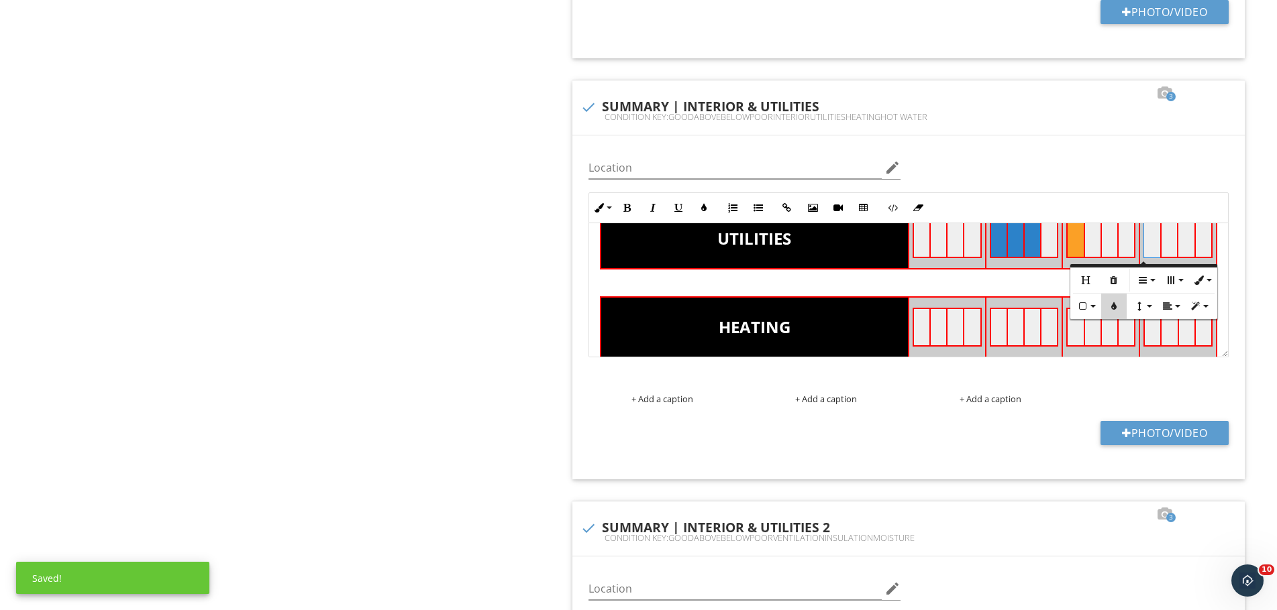
click at [1110, 310] on icon "button" at bounding box center [1113, 306] width 9 height 9
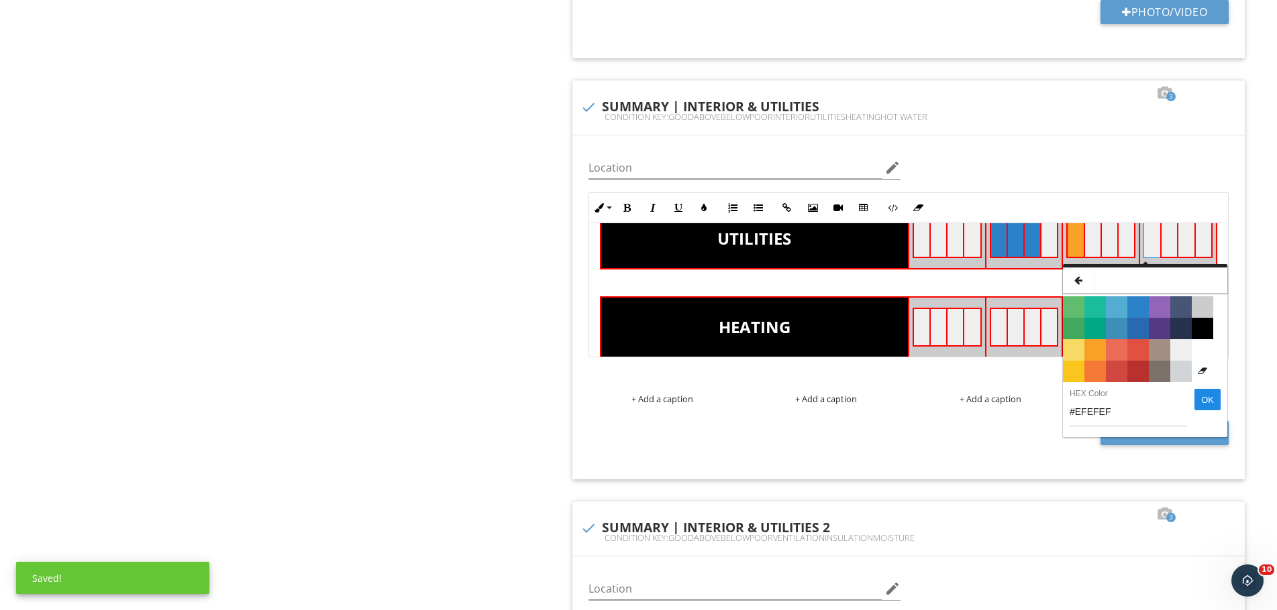
click at [1132, 341] on span "Color #E25041" at bounding box center [1137, 349] width 21 height 21
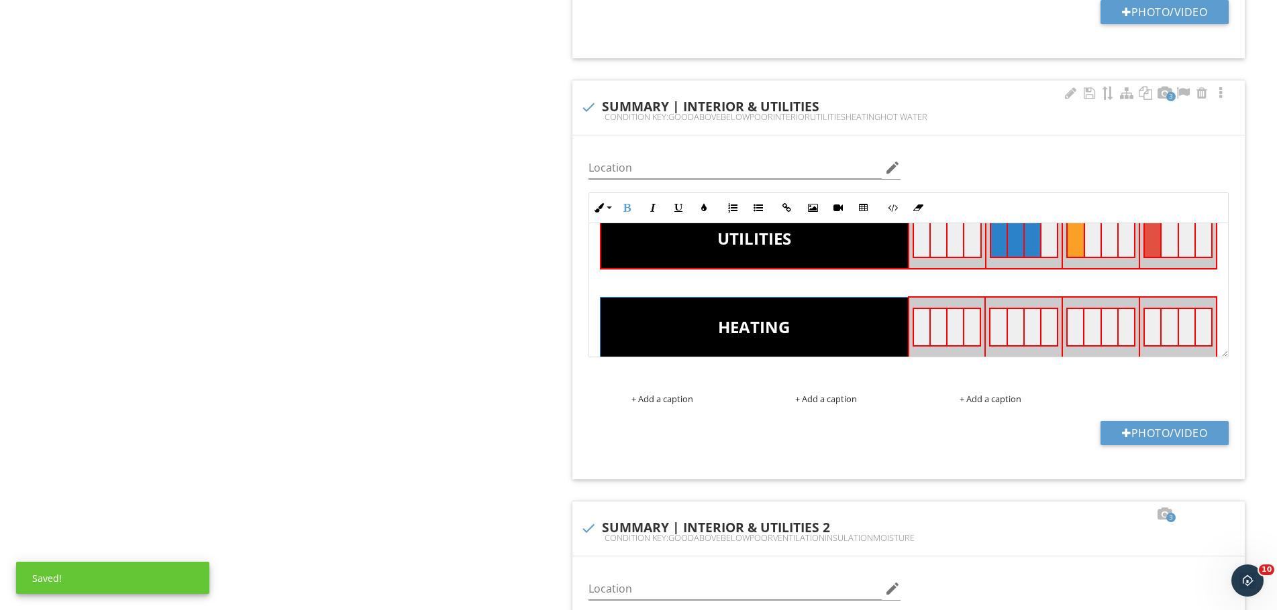
click at [864, 325] on th "HEATING" at bounding box center [754, 327] width 308 height 60
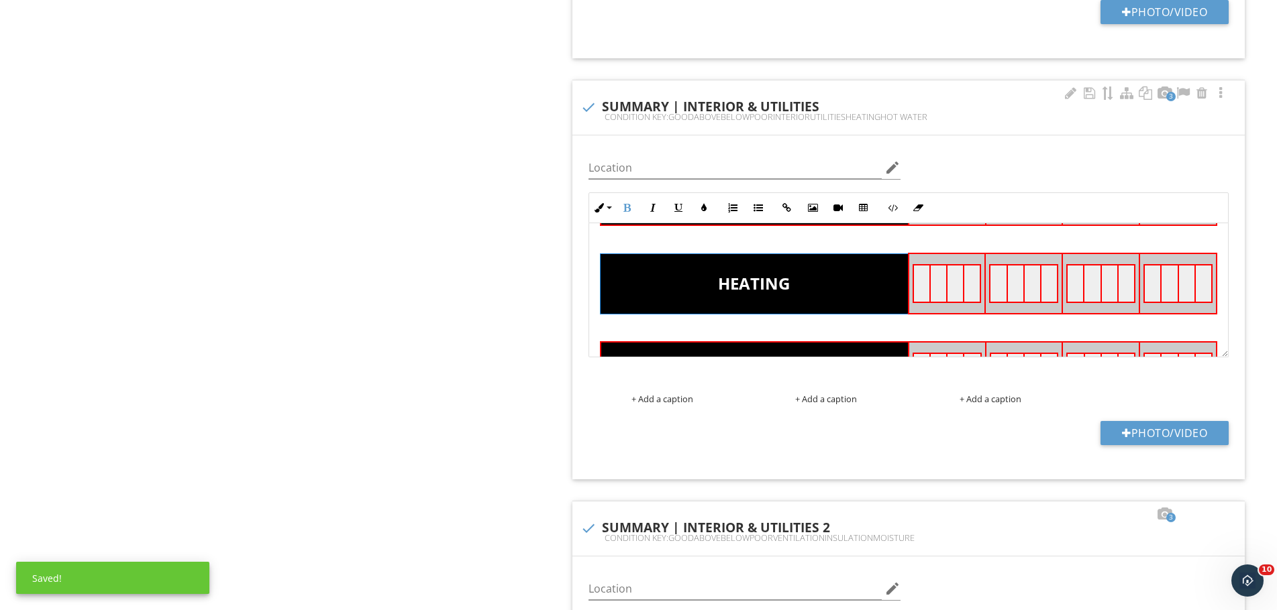
scroll to position [290, 0]
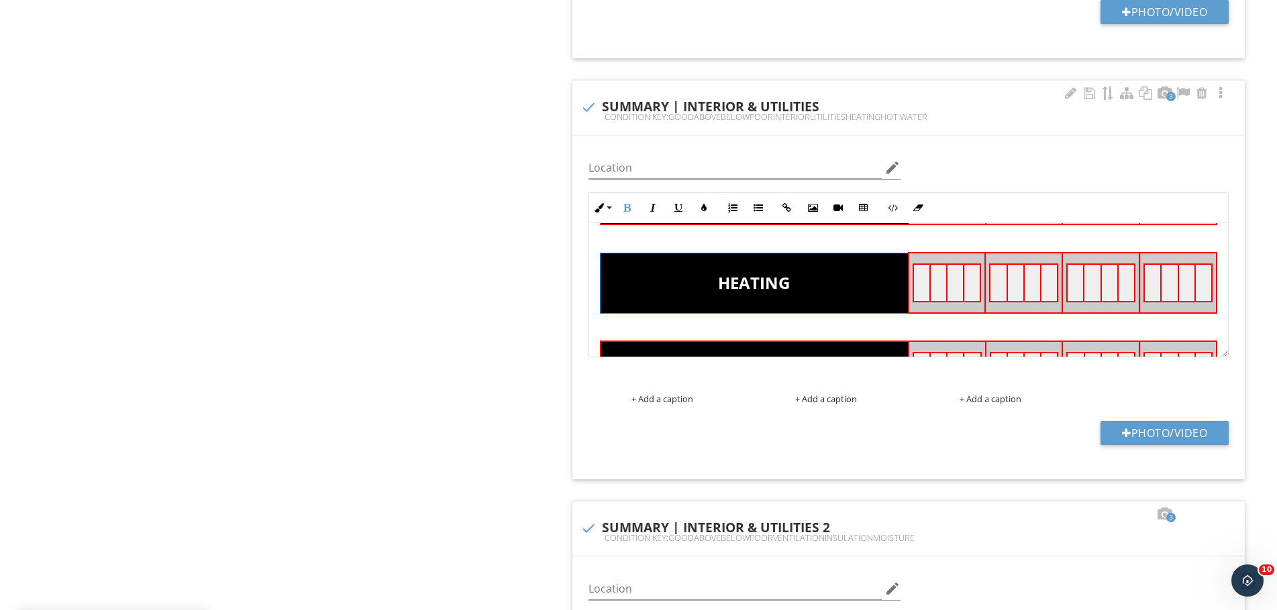
click at [860, 282] on th "HEATING" at bounding box center [754, 283] width 308 height 60
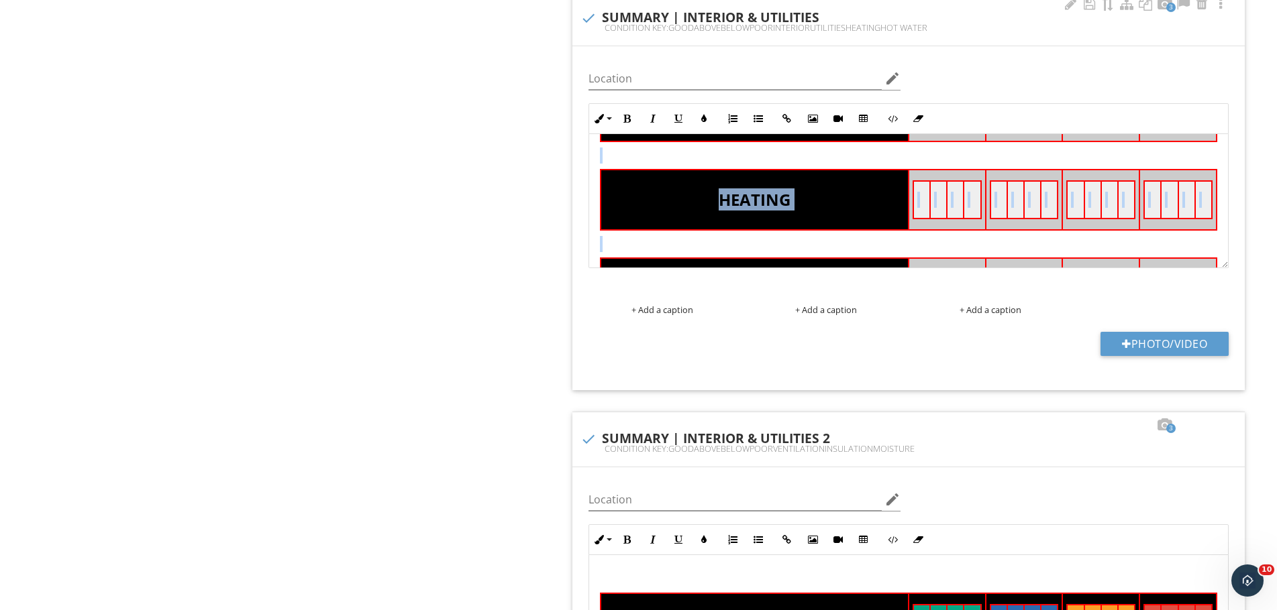
scroll to position [374, 0]
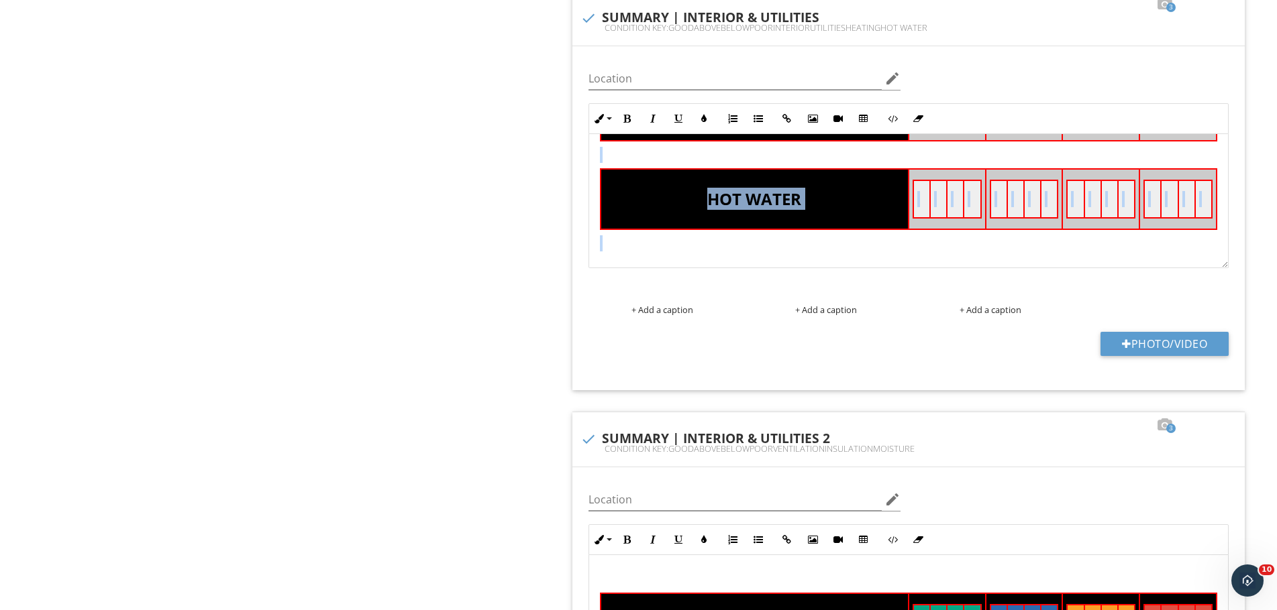
drag, startPoint x: 604, startPoint y: 151, endPoint x: 1409, endPoint y: 369, distance: 834.6
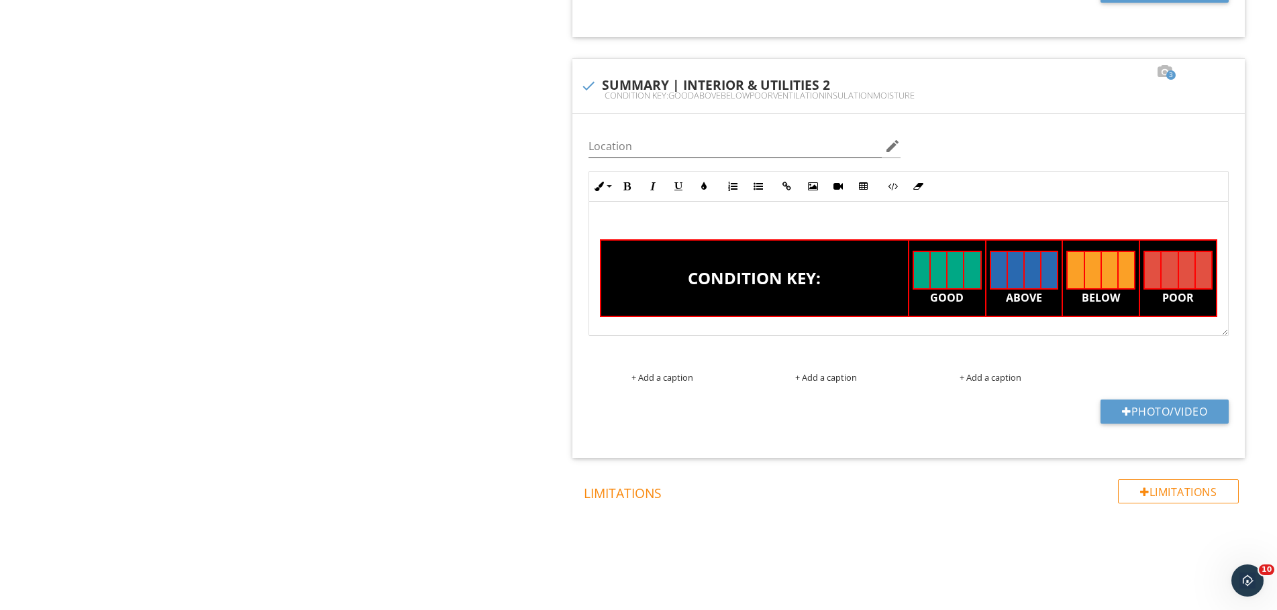
scroll to position [1921, 0]
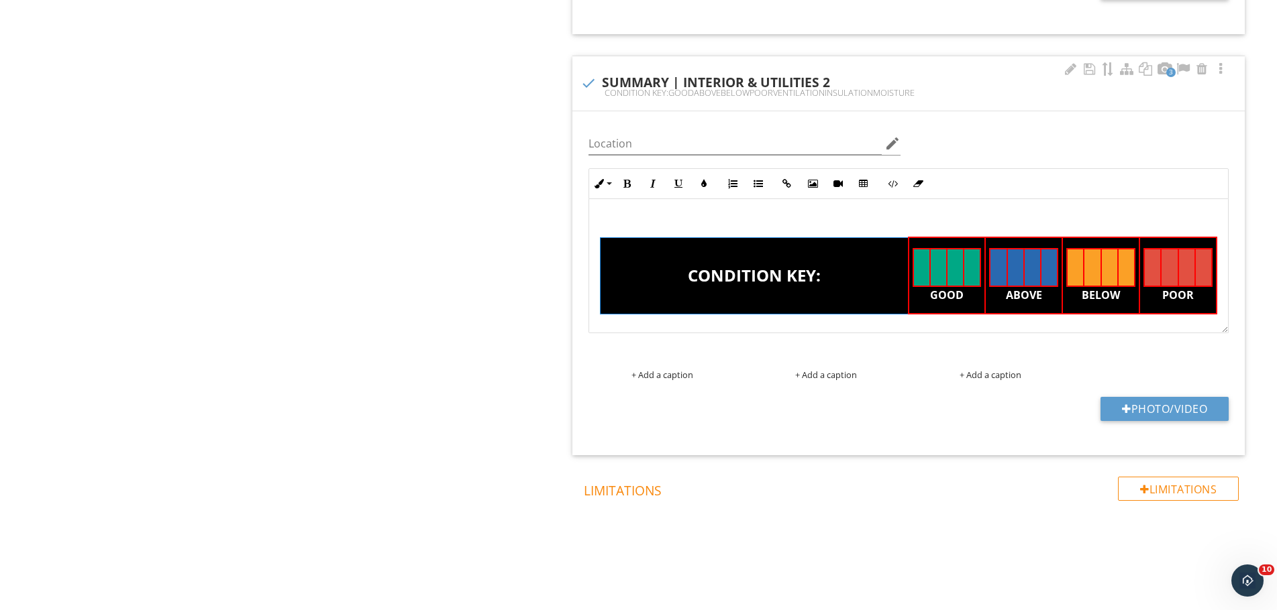
click at [780, 303] on th "CONDITION KEY:" at bounding box center [754, 275] width 308 height 76
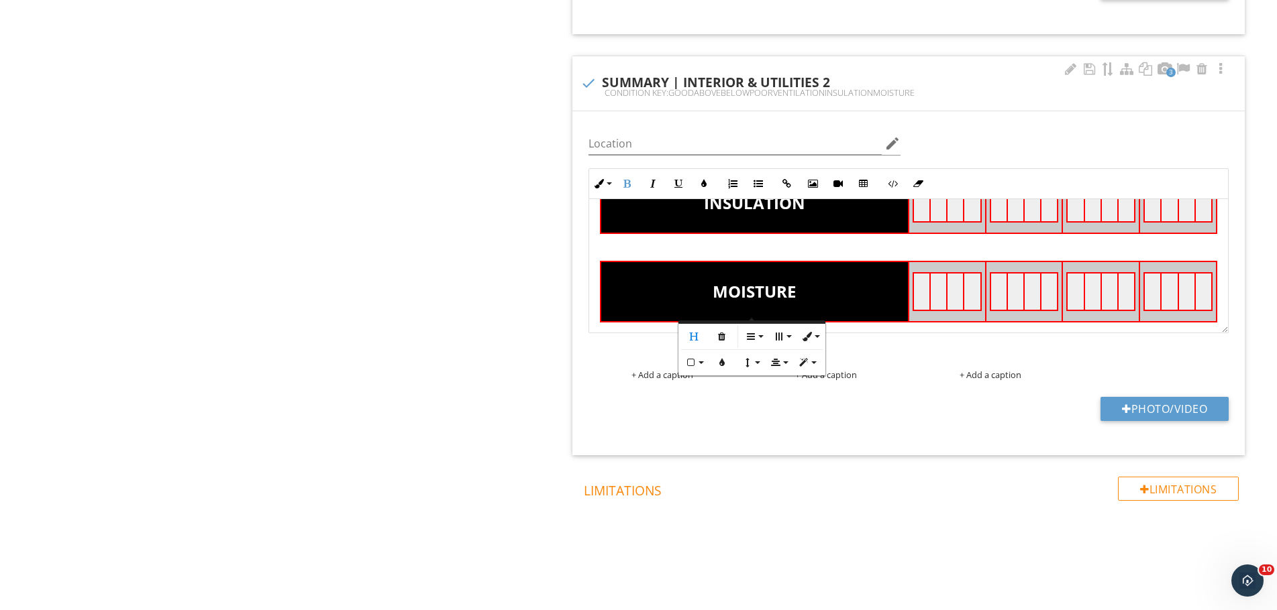
scroll to position [263, 0]
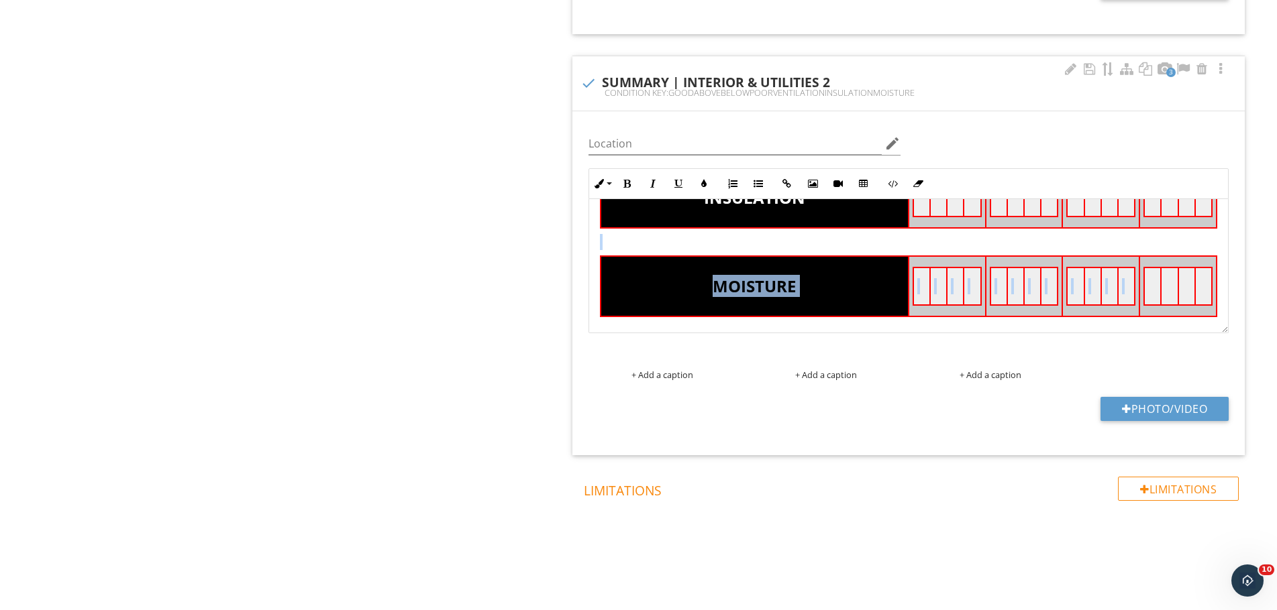
drag, startPoint x: 613, startPoint y: 237, endPoint x: 1206, endPoint y: 308, distance: 597.3
click at [1206, 308] on div "CONDITION KEY: GOOD ABOVE BELOW POOR VENTILATION INSULATION MOISTURE" at bounding box center [908, 145] width 639 height 419
copy div "MOISTURE"
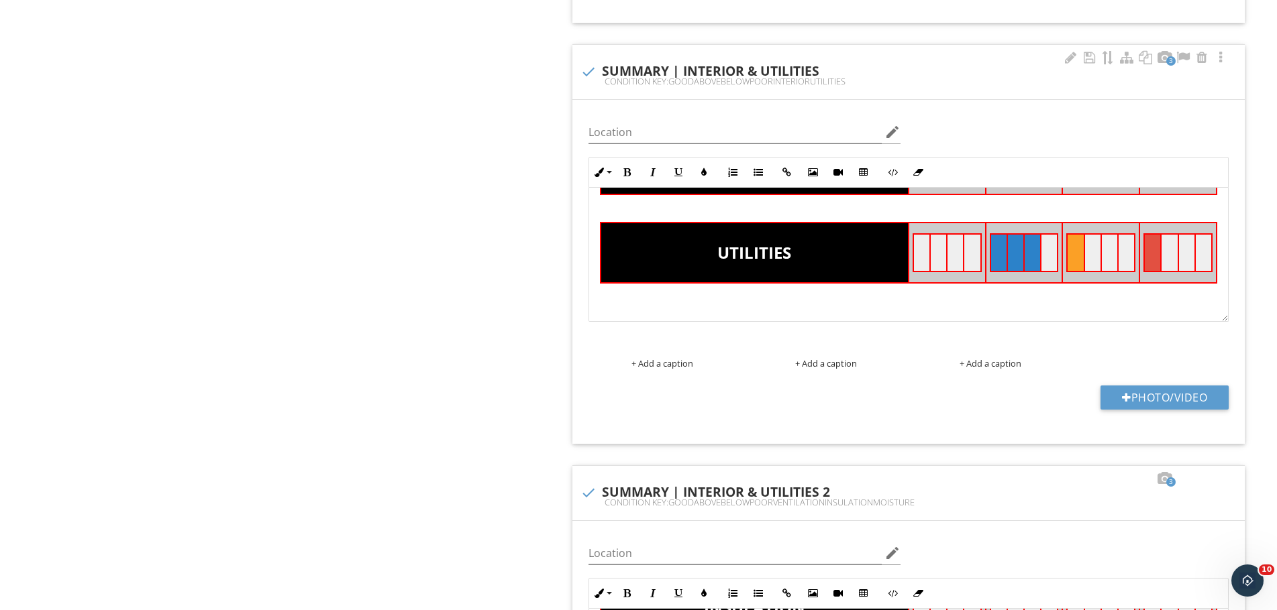
scroll to position [1519, 0]
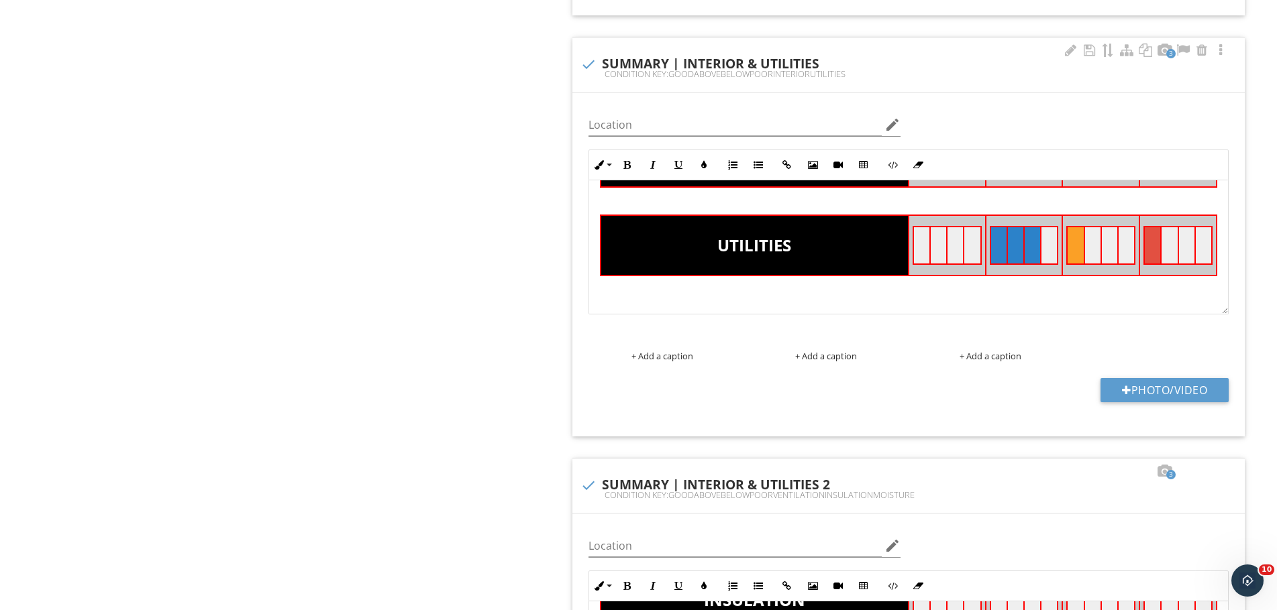
click at [1215, 272] on div "CONDITION KEY: GOOD ABOVE BELOW POOR INTERIOR UTILITIES" at bounding box center [908, 149] width 639 height 330
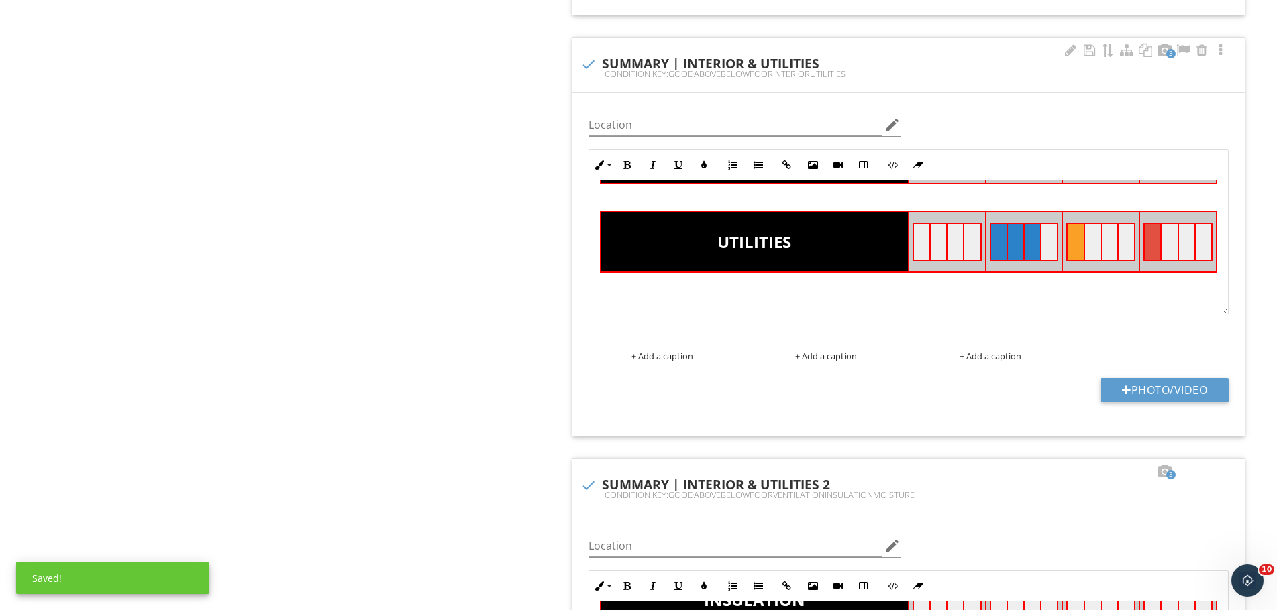
scroll to position [260, 0]
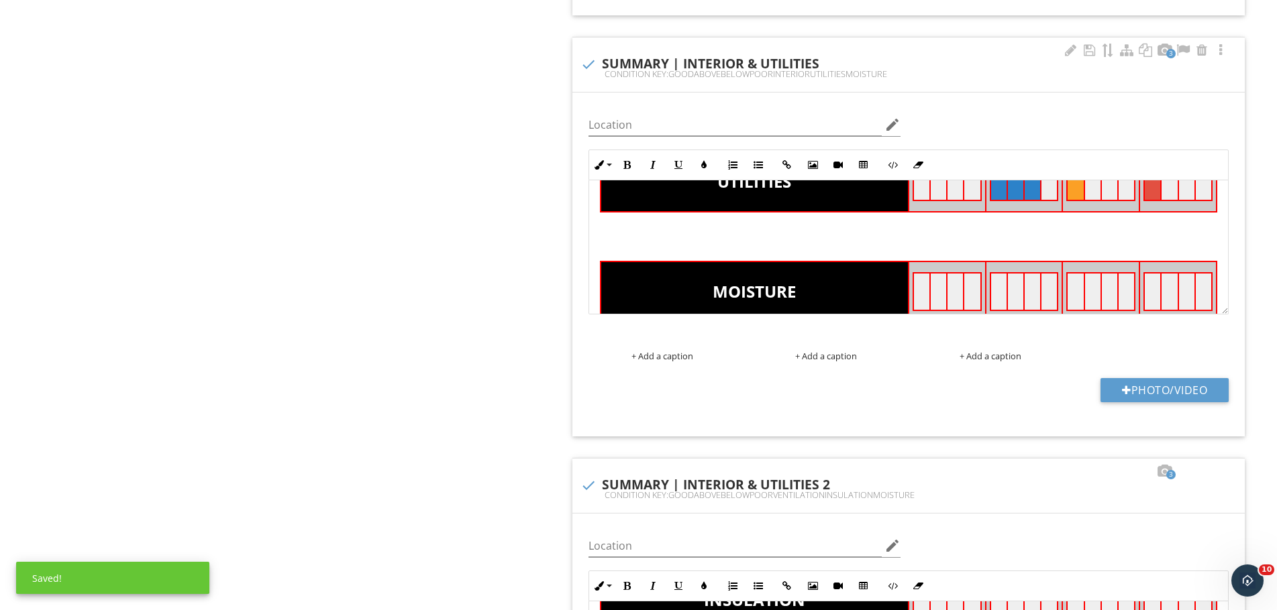
click at [889, 254] on p at bounding box center [908, 247] width 617 height 16
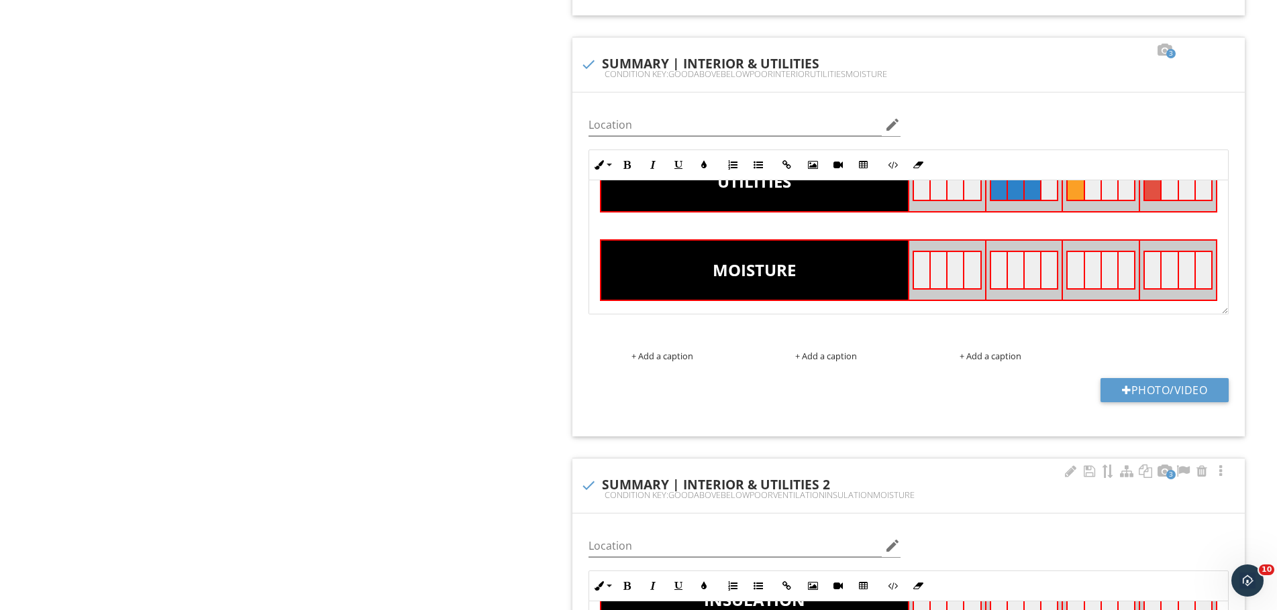
click at [590, 482] on div at bounding box center [588, 485] width 23 height 23
checkbox input "true"
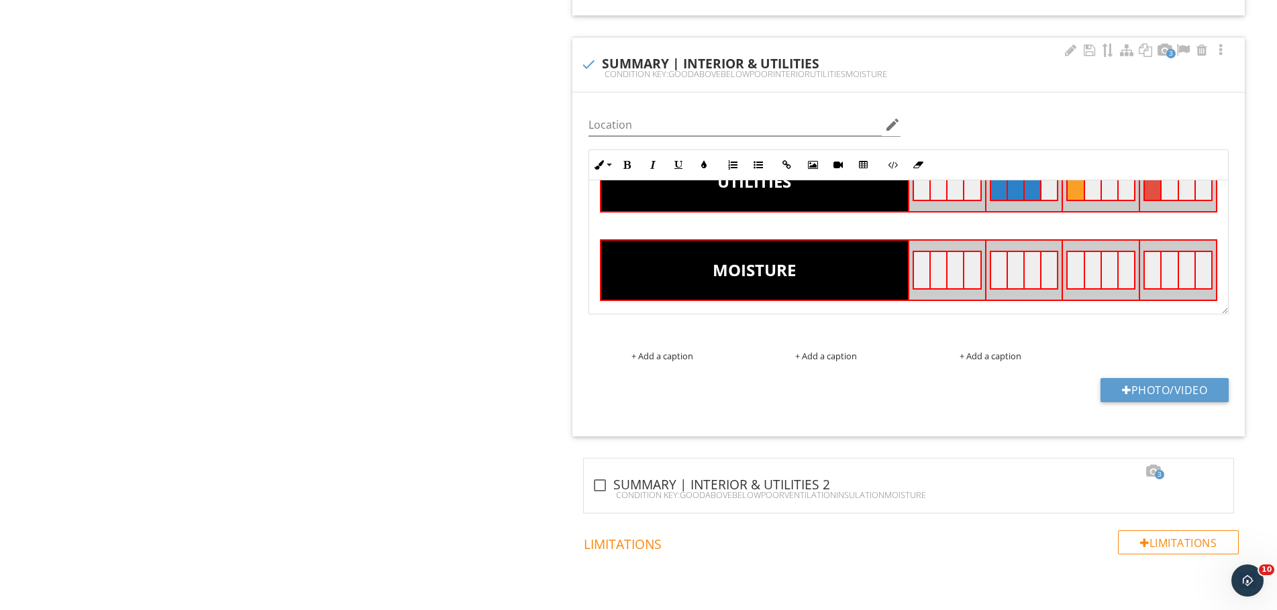
click at [990, 264] on td at bounding box center [998, 271] width 17 height 38
click at [963, 335] on icon "button" at bounding box center [961, 337] width 9 height 9
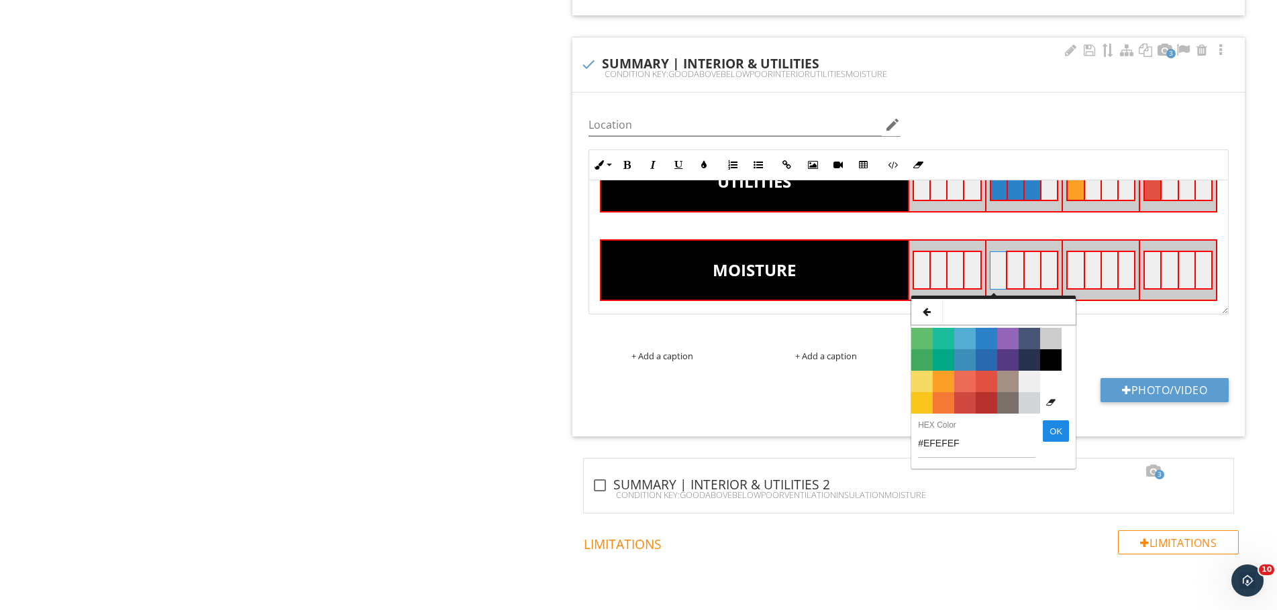
click at [983, 364] on span "Color #2969B0" at bounding box center [985, 360] width 21 height 21
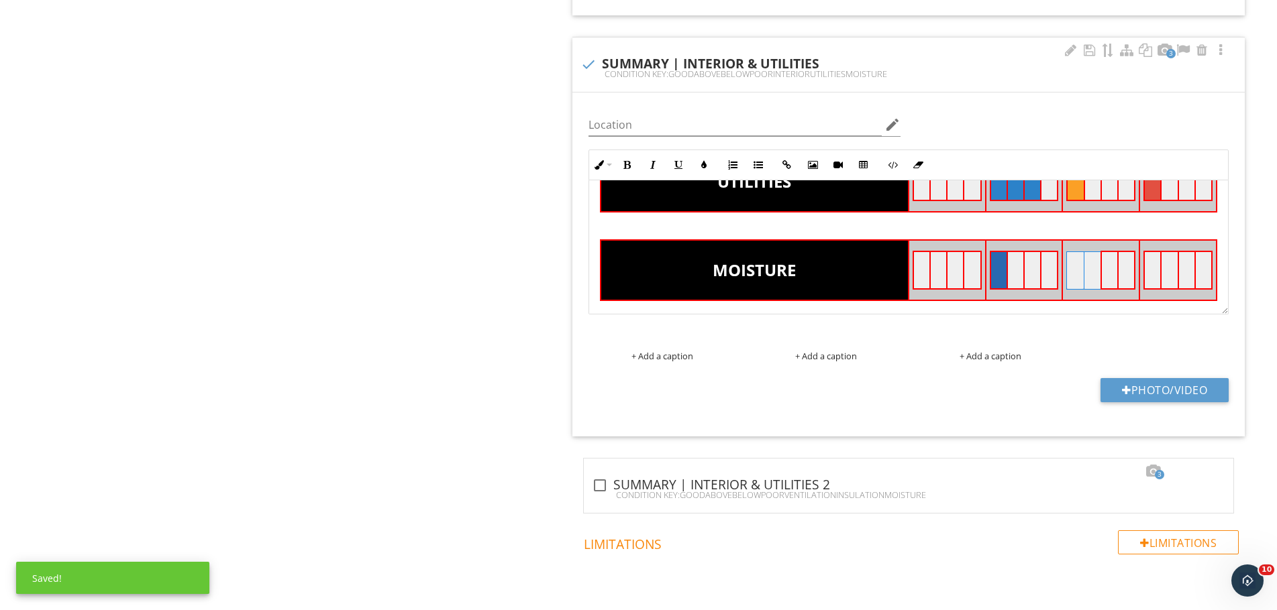
drag, startPoint x: 1069, startPoint y: 267, endPoint x: 1085, endPoint y: 268, distance: 16.8
click at [1085, 268] on tr at bounding box center [1101, 271] width 68 height 38
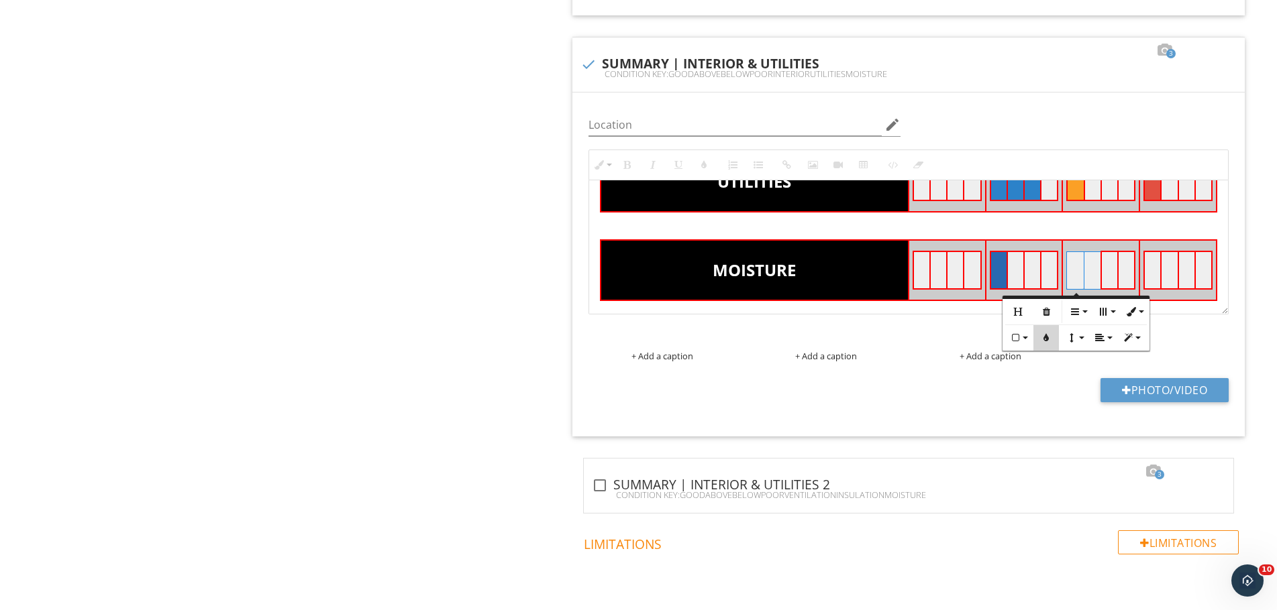
click at [1046, 339] on icon "button" at bounding box center [1045, 337] width 9 height 9
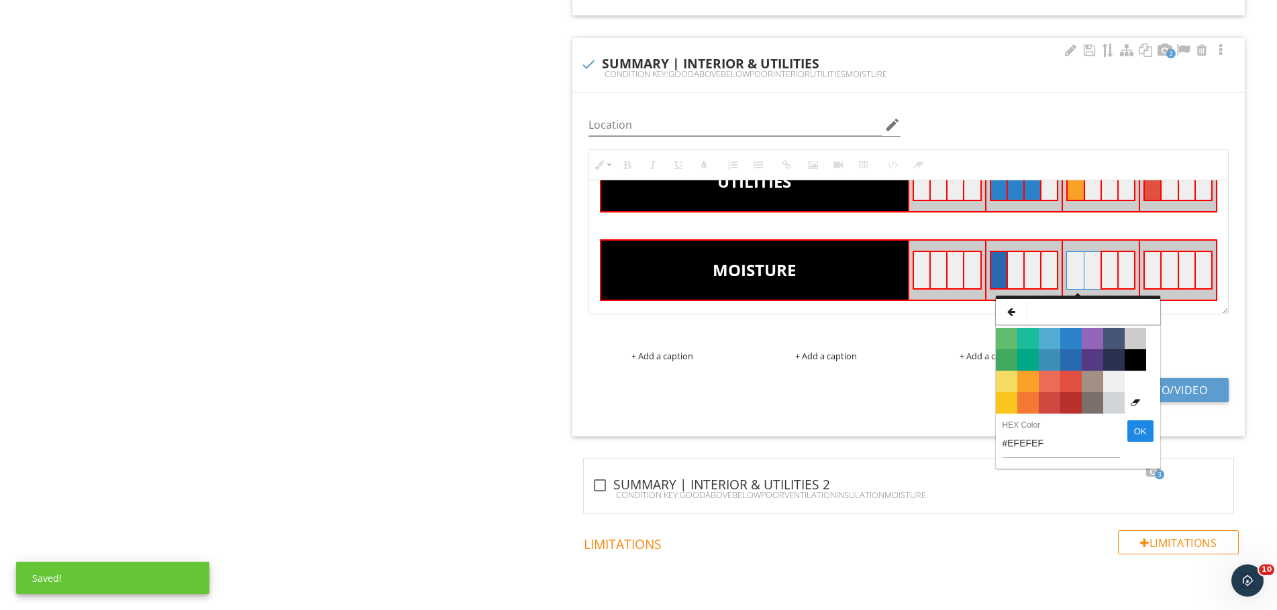
scroll to position [0, 0]
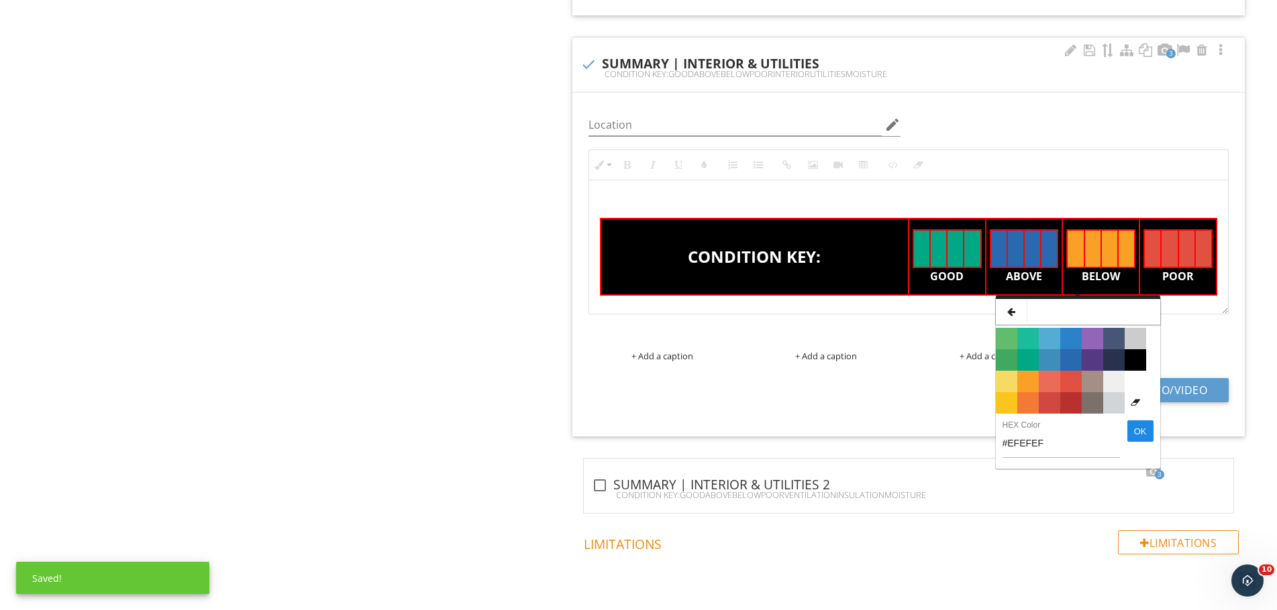
drag, startPoint x: 1046, startPoint y: 339, endPoint x: 1030, endPoint y: 385, distance: 48.4
click at [1030, 385] on span "Color #FBA026" at bounding box center [1027, 381] width 21 height 21
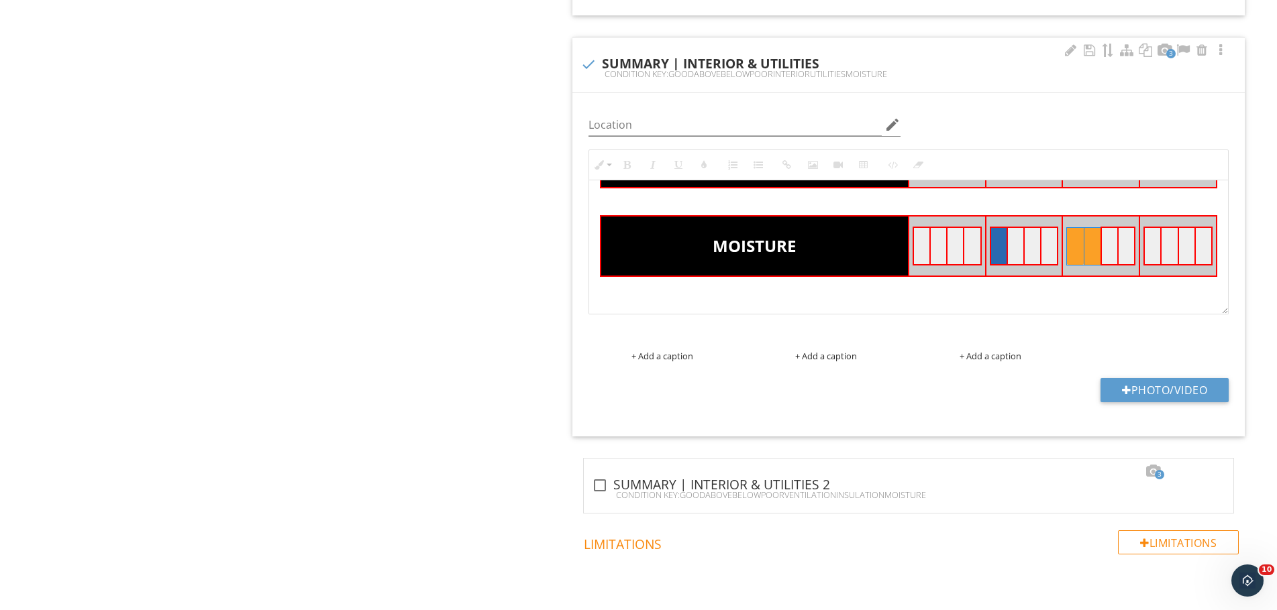
scroll to position [285, 0]
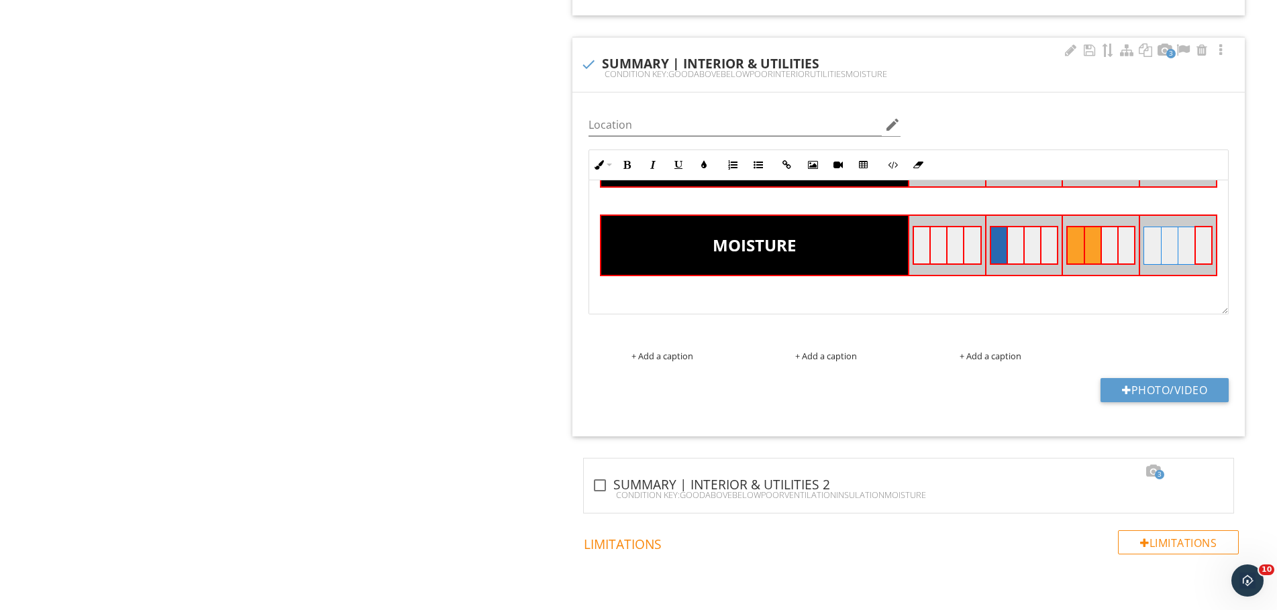
drag, startPoint x: 1144, startPoint y: 250, endPoint x: 1178, endPoint y: 250, distance: 33.5
click at [1178, 250] on tr at bounding box center [1178, 246] width 68 height 38
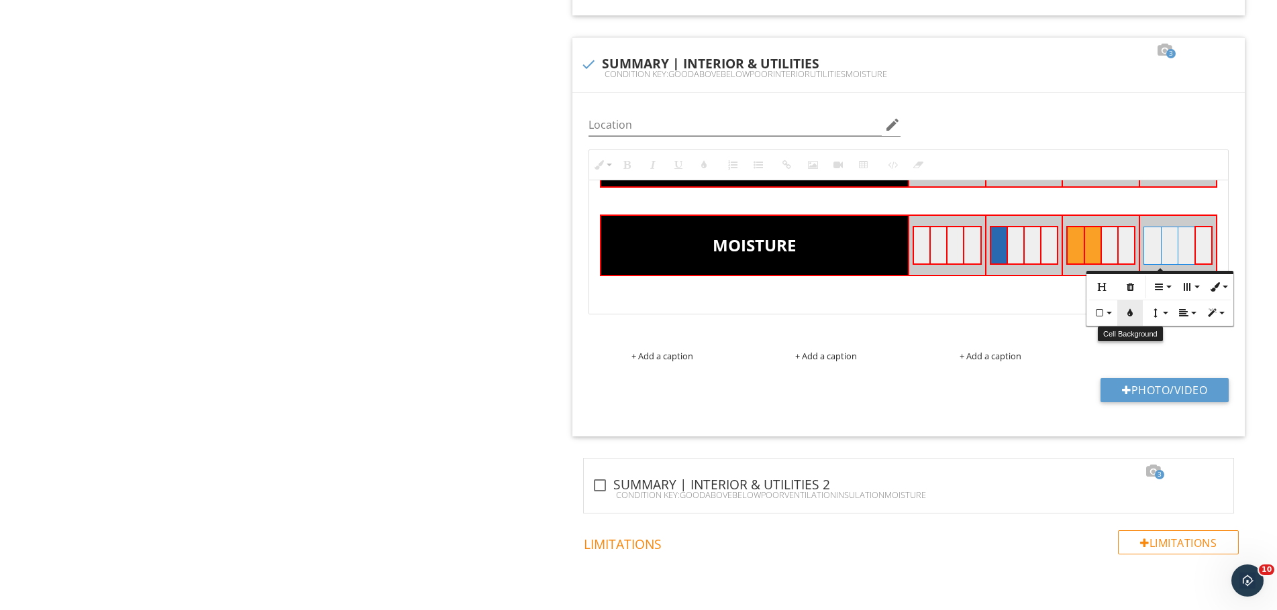
click at [1132, 314] on icon "button" at bounding box center [1129, 313] width 9 height 9
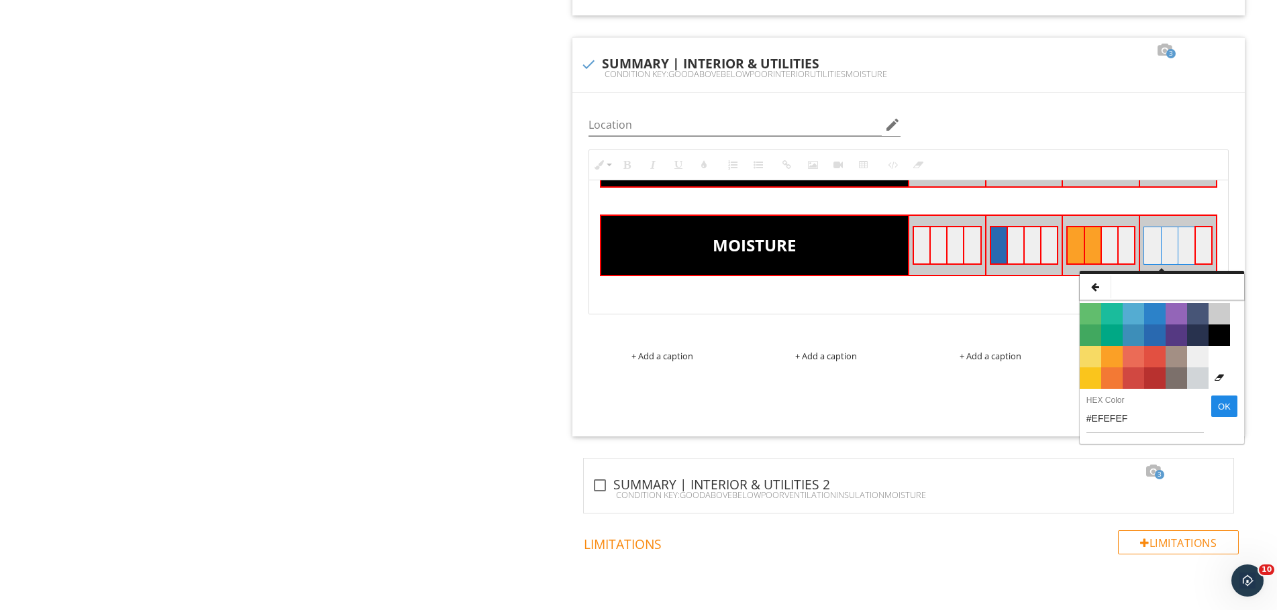
click at [1150, 354] on span "Color #E25041" at bounding box center [1154, 356] width 21 height 21
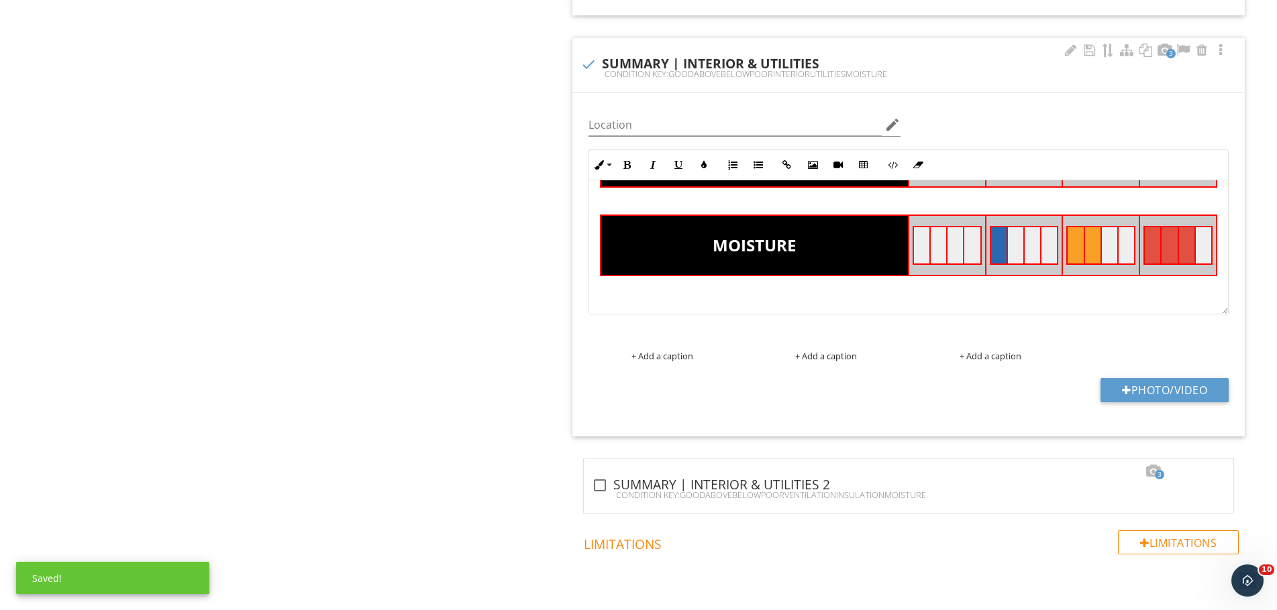
click at [853, 282] on p at bounding box center [908, 290] width 617 height 16
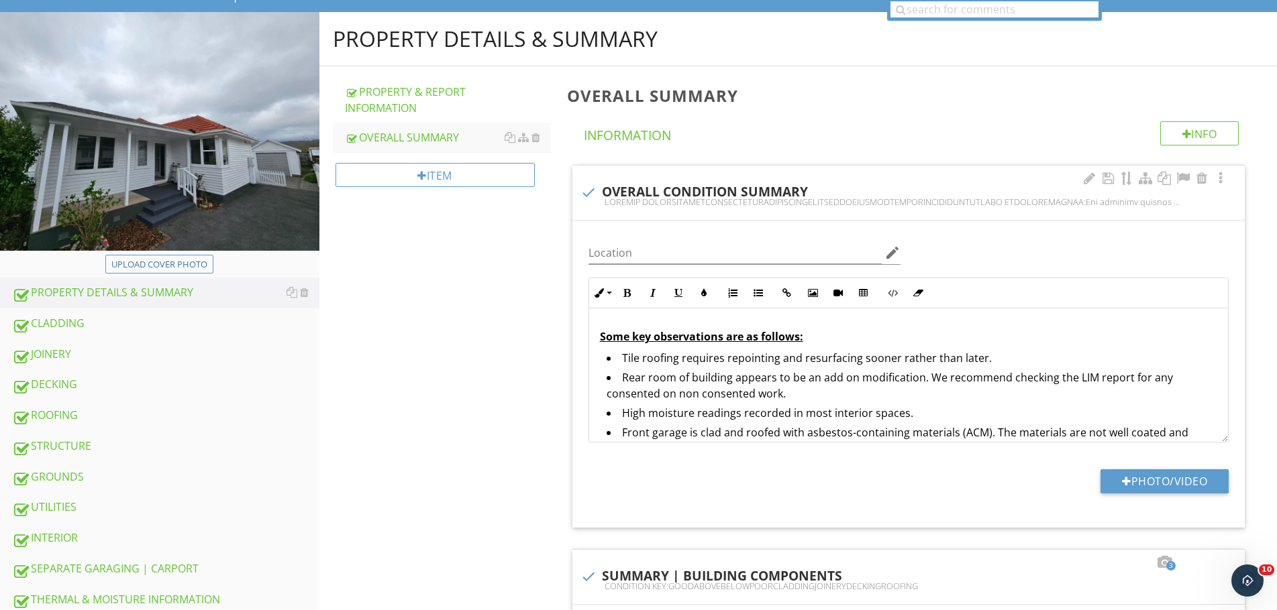
scroll to position [313, 0]
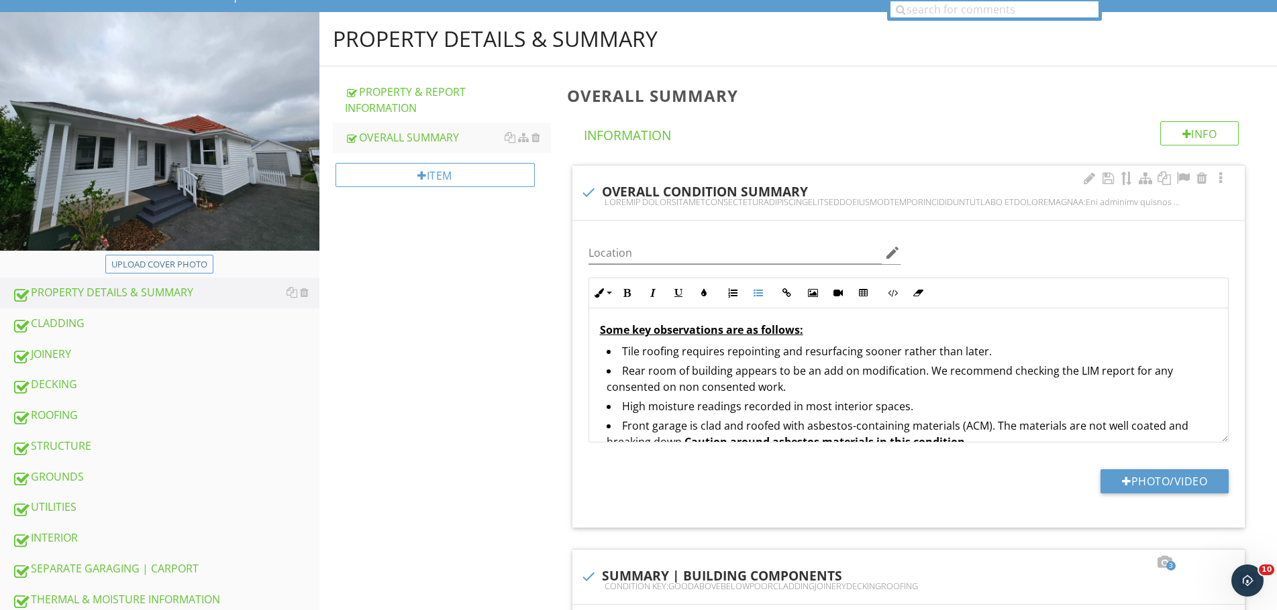
drag, startPoint x: 619, startPoint y: 370, endPoint x: 794, endPoint y: 385, distance: 175.7
click at [794, 385] on li "Rear room of building appears to be an add on modification. We recommend checki…" at bounding box center [911, 381] width 610 height 36
click at [705, 294] on icon "button" at bounding box center [703, 292] width 9 height 9
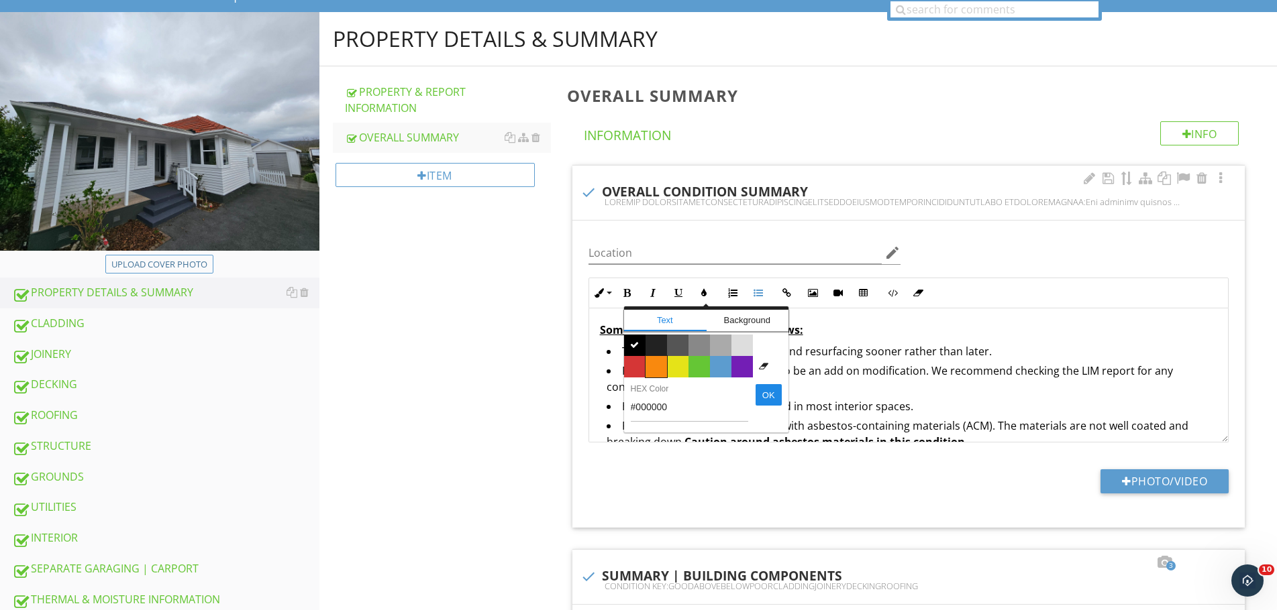
click at [659, 372] on span "Color #f9890e" at bounding box center [655, 366] width 21 height 21
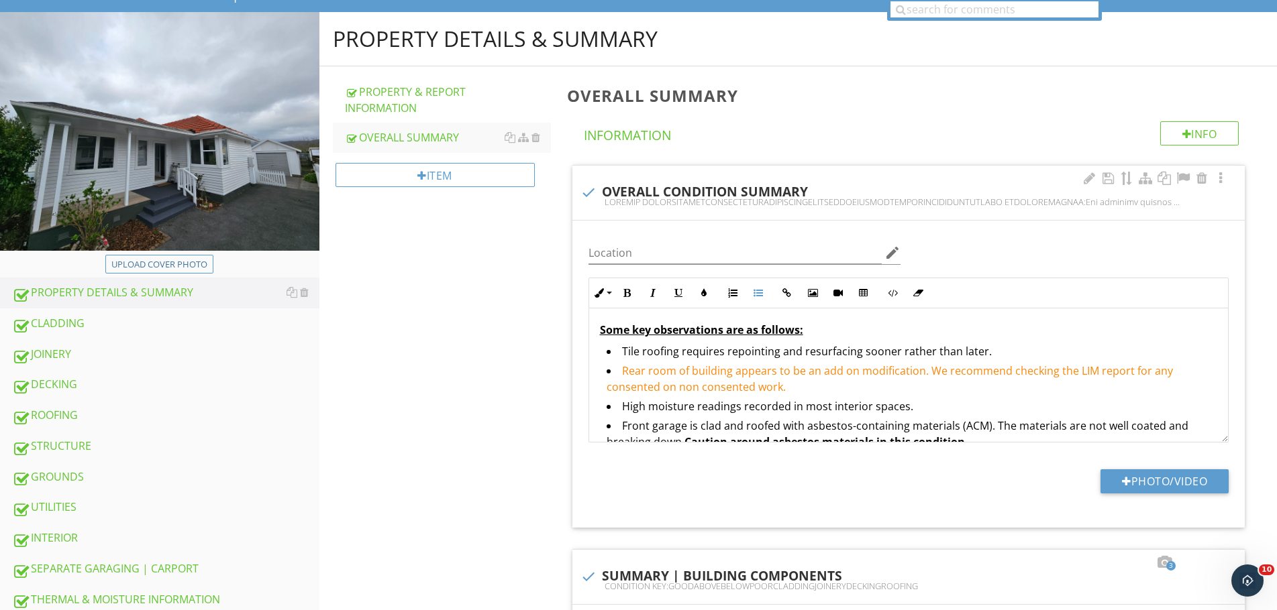
click at [830, 372] on span "Rear room of building appears to be an add on modification. We recommend checki…" at bounding box center [889, 379] width 566 height 31
click at [828, 388] on li "Rear room of building appears to be an add on modification. We recommend checki…" at bounding box center [911, 381] width 610 height 36
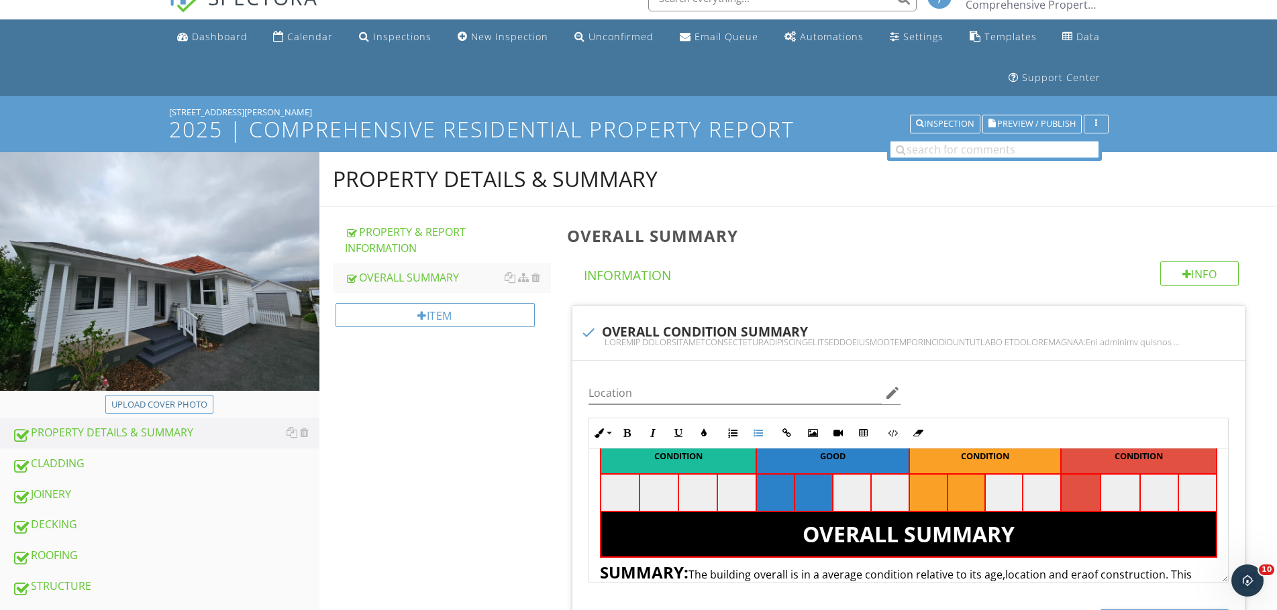
scroll to position [0, 0]
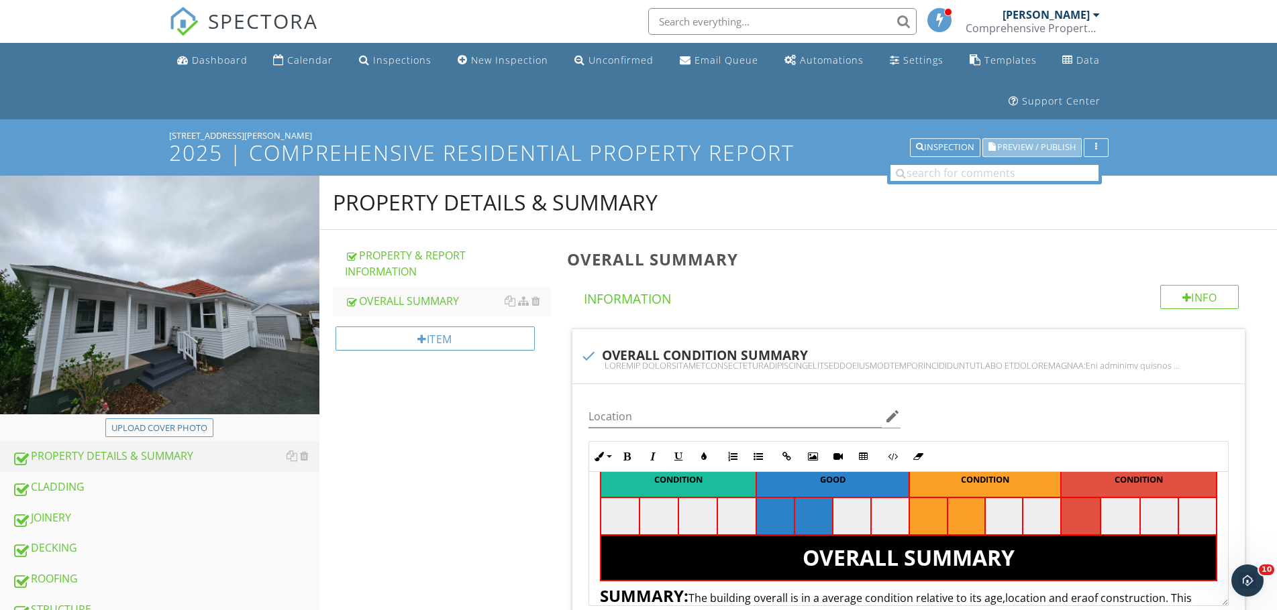
click at [1044, 144] on span "Preview / Publish" at bounding box center [1036, 148] width 78 height 9
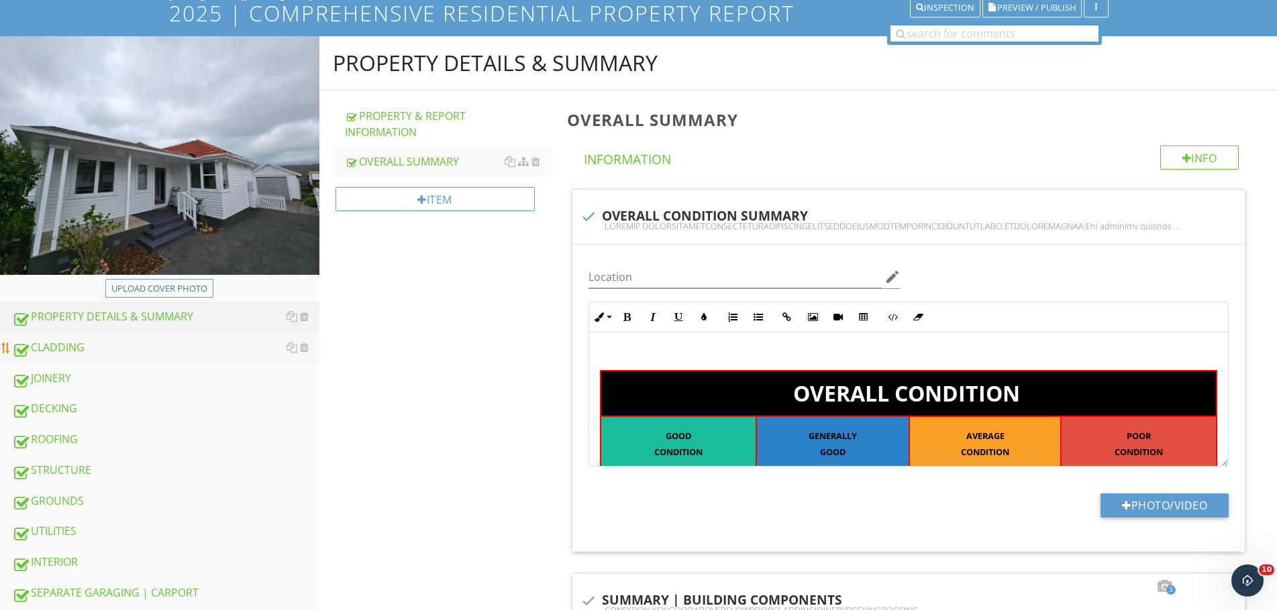
click at [190, 354] on div "CLADDING" at bounding box center [165, 347] width 307 height 17
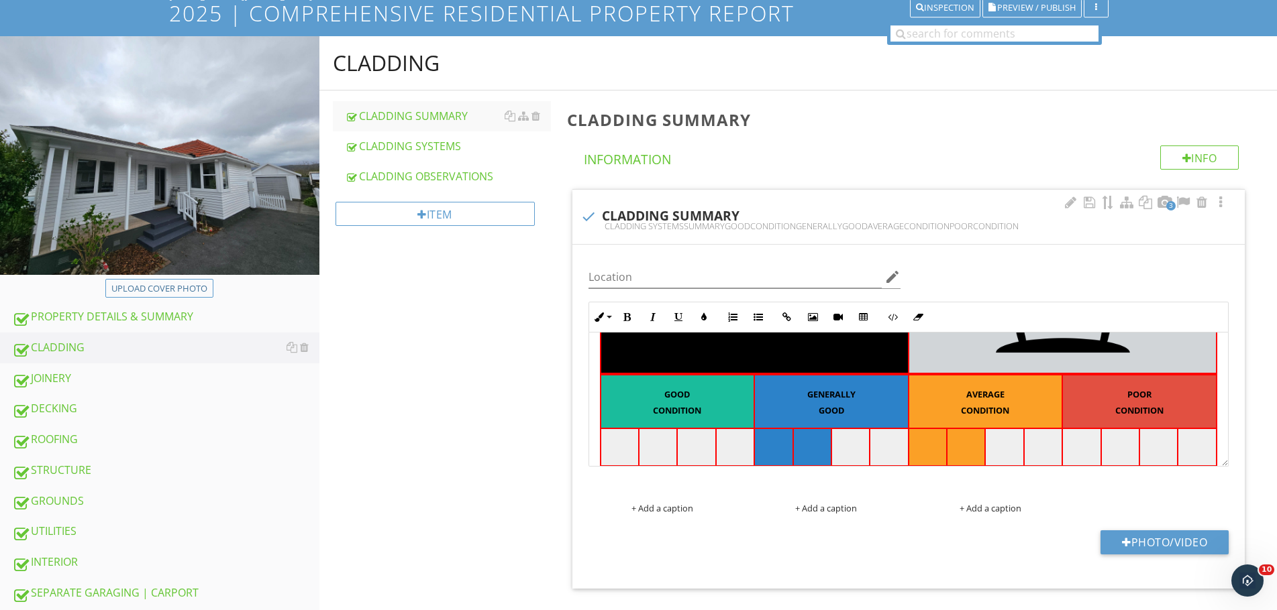
scroll to position [156, 0]
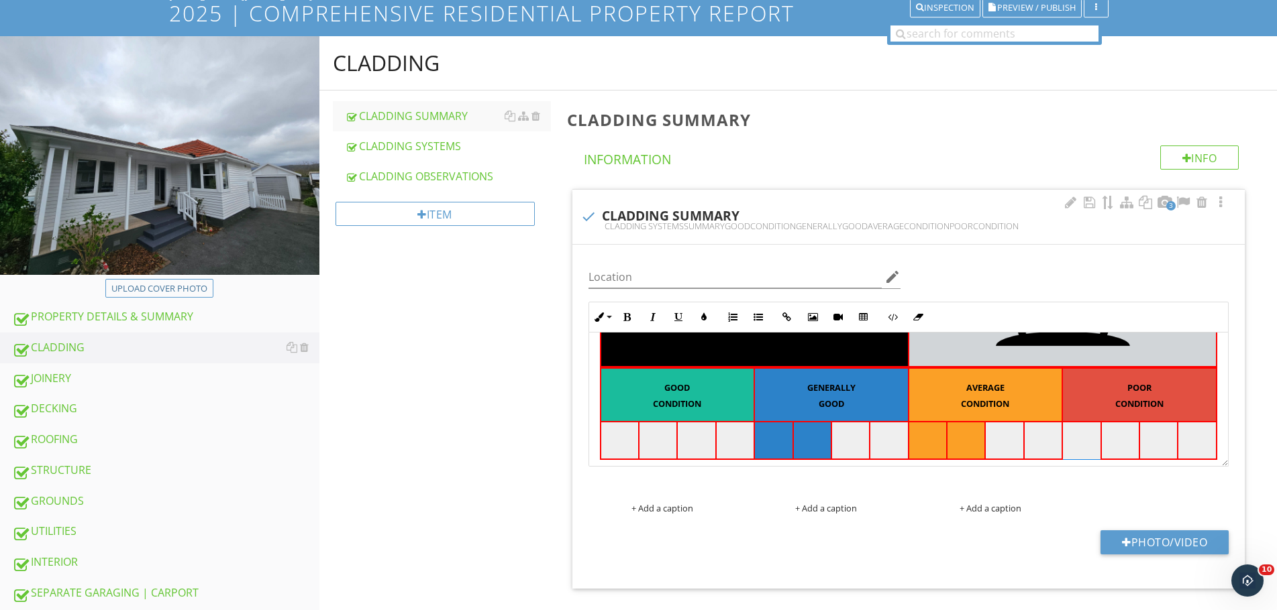
click at [1074, 434] on td at bounding box center [1081, 441] width 38 height 38
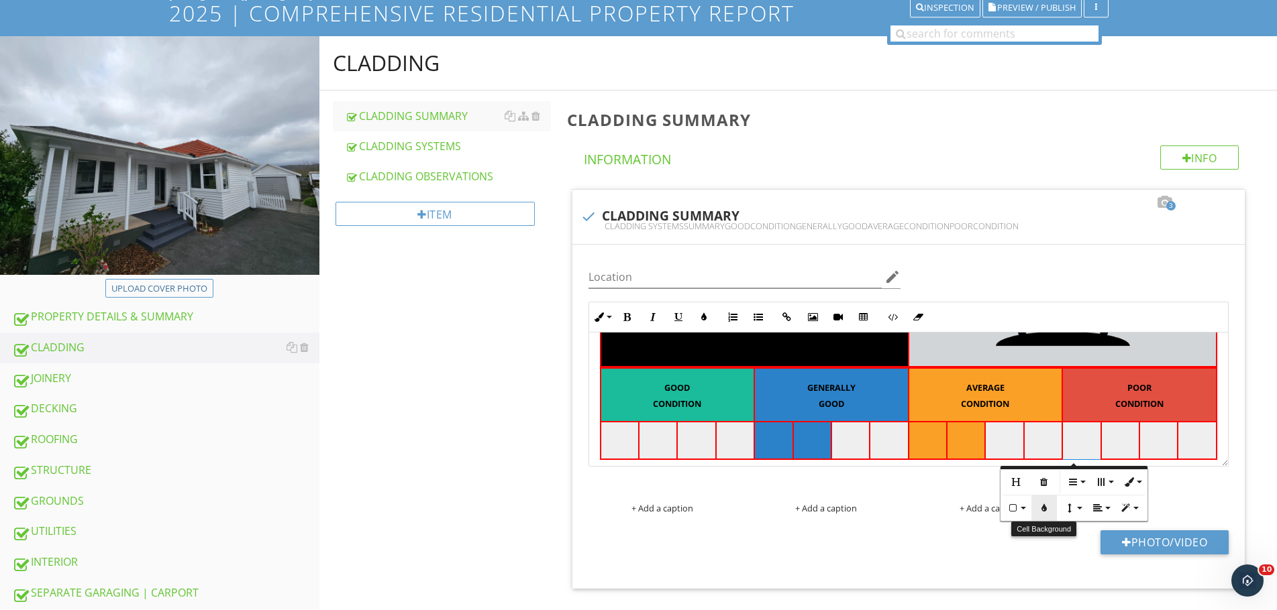
click at [1046, 520] on button "Cell Background" at bounding box center [1043, 508] width 25 height 25
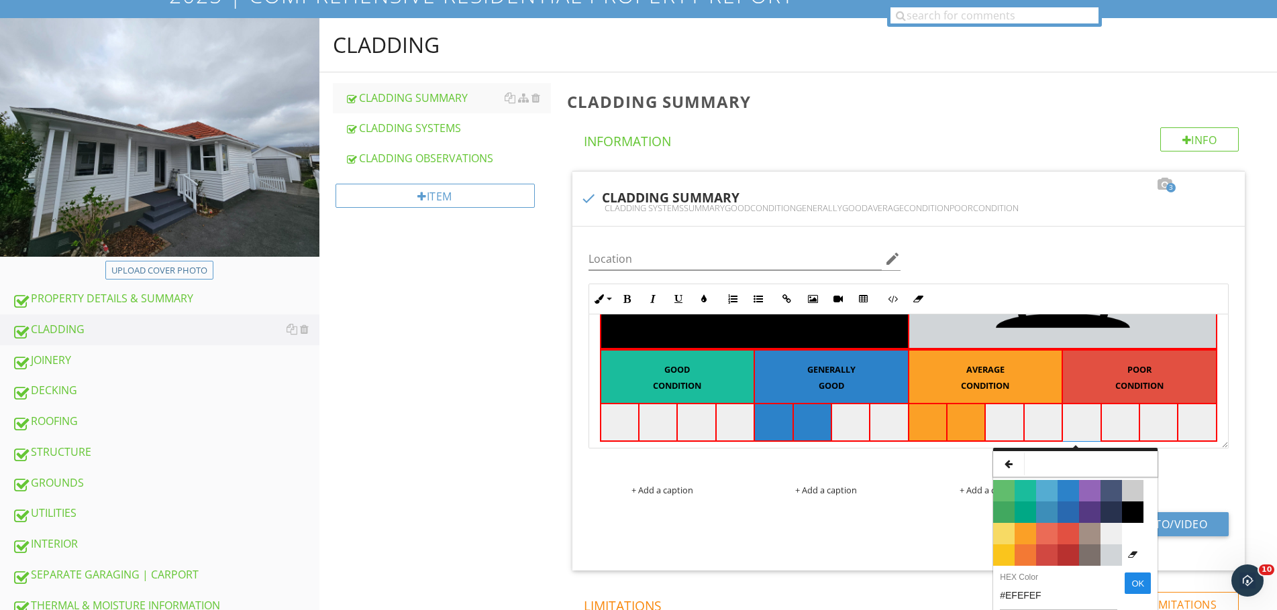
click at [1061, 535] on span "Color #E25041" at bounding box center [1067, 533] width 21 height 21
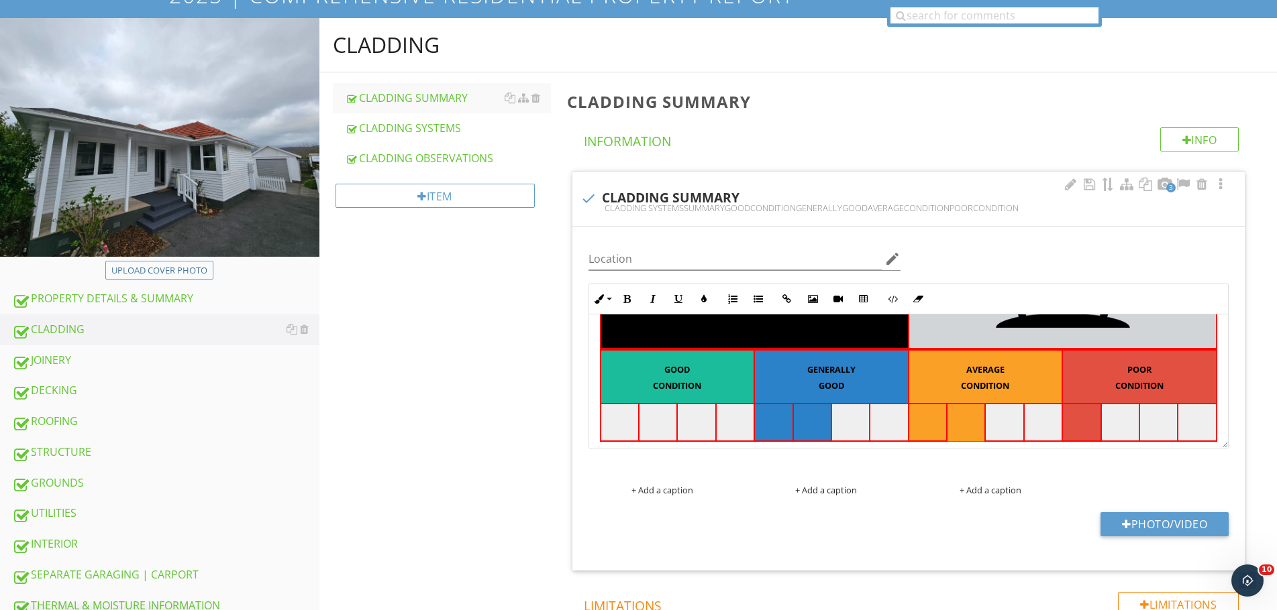
click at [966, 425] on td at bounding box center [966, 423] width 38 height 38
click at [933, 488] on icon "button" at bounding box center [929, 490] width 9 height 9
type input "#FBA026"
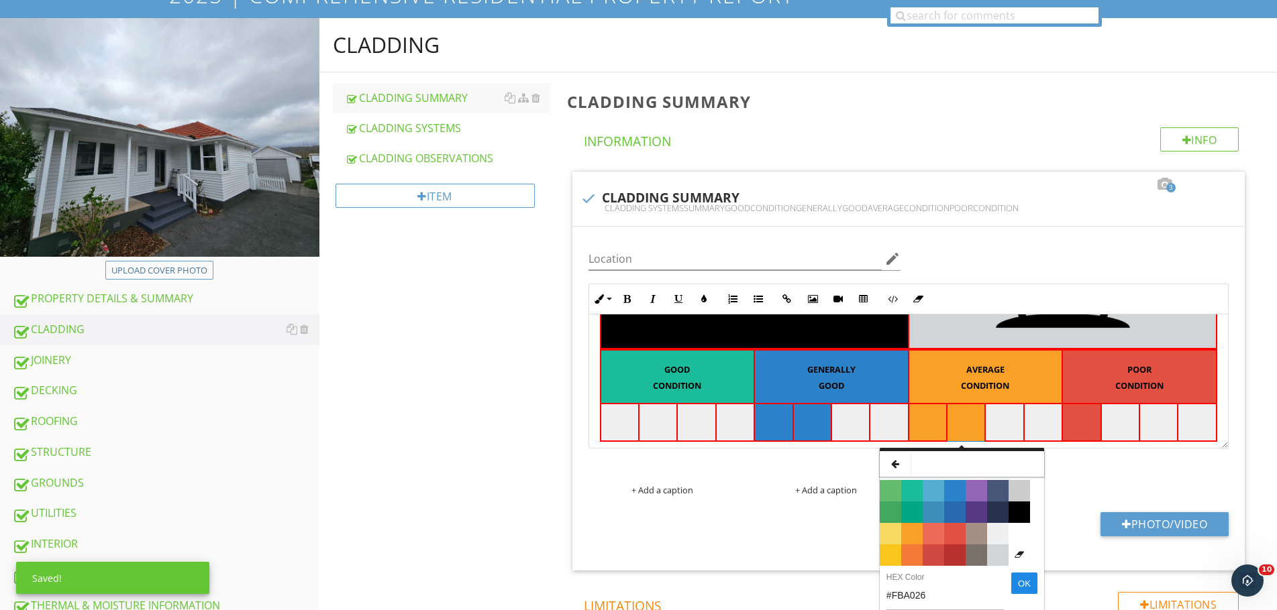
click at [990, 531] on span "Color #EFEFEF" at bounding box center [997, 533] width 21 height 21
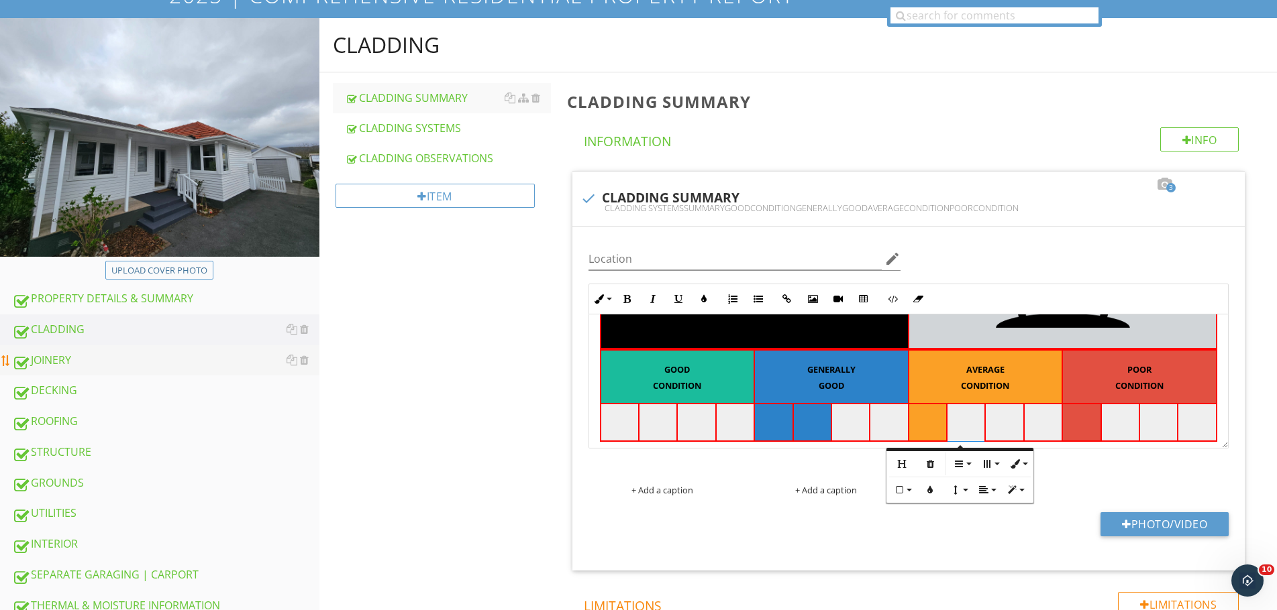
click at [129, 373] on link "JOINERY" at bounding box center [165, 360] width 307 height 31
type textarea "<table style="width: 100%;"><thead><tr><th class="fr-highlighted fr-thick" styl…"
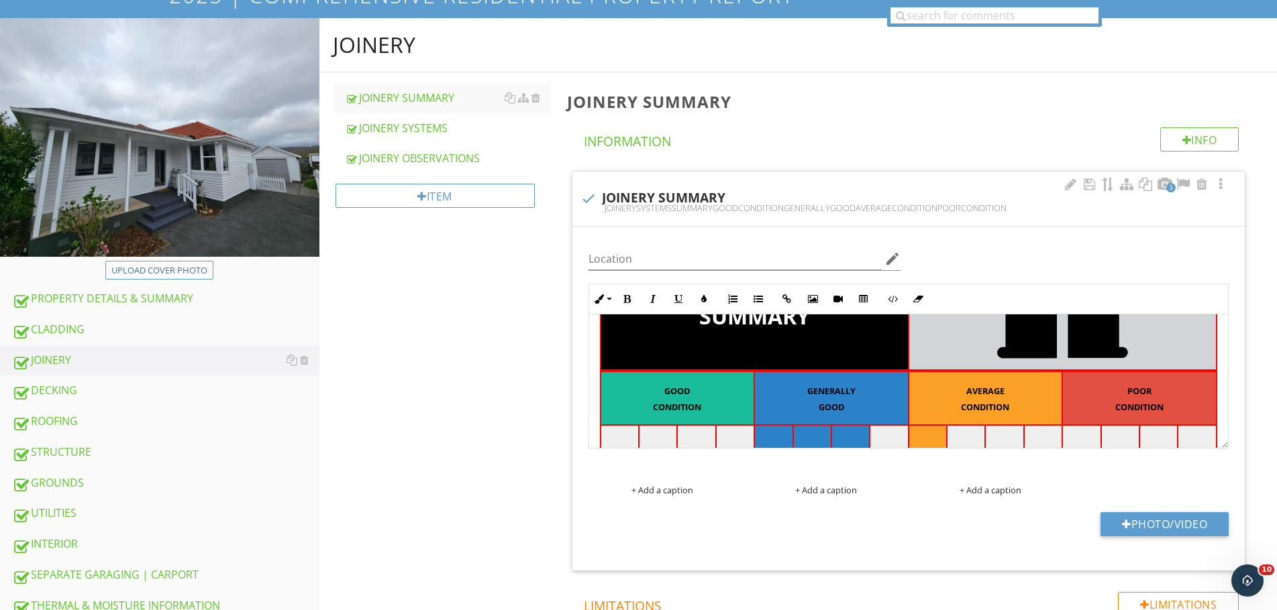
scroll to position [112, 0]
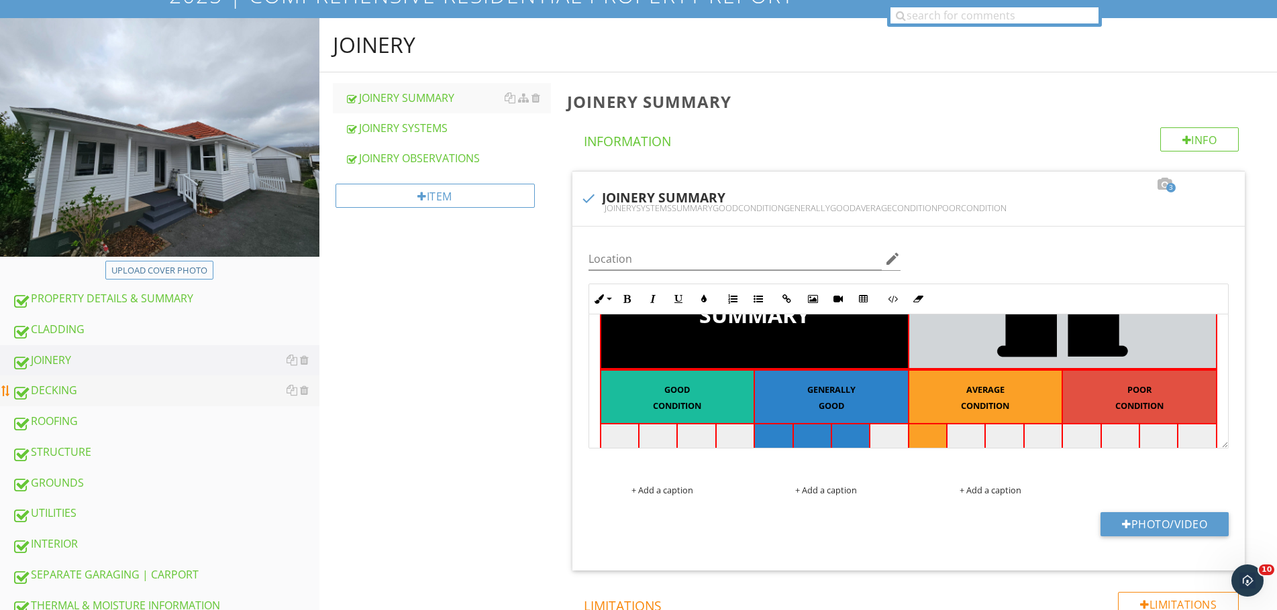
click at [99, 390] on div "DECKING" at bounding box center [165, 390] width 307 height 17
type textarea "<table style="width: 100%;"><thead><tr><th class="fr-highlighted fr-thick " sty…"
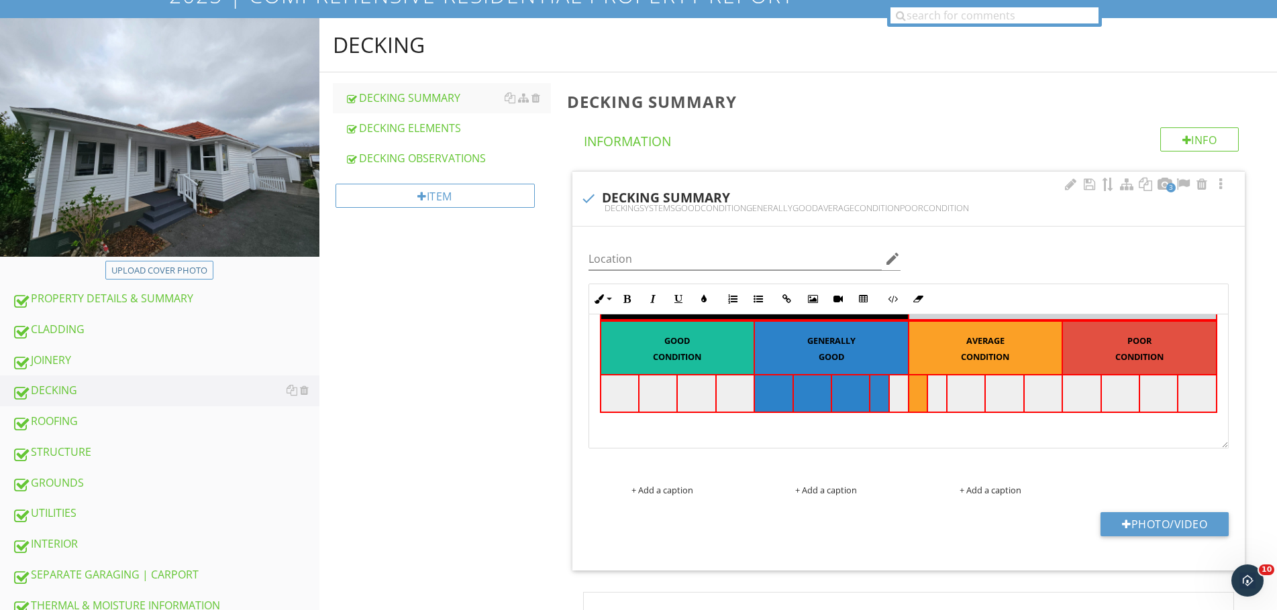
scroll to position [160, 0]
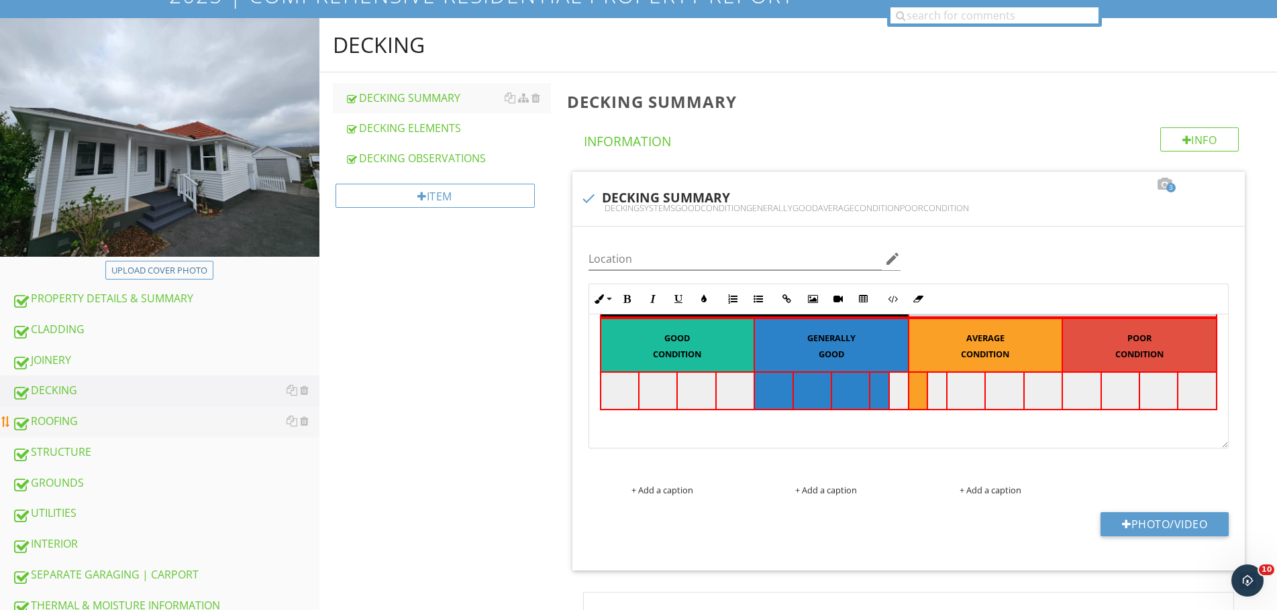
click at [95, 429] on div "ROOFING" at bounding box center [165, 421] width 307 height 17
type textarea "<table style="width: 100%;"><thead><tr><th class="fr-highlighted fr-thick" styl…"
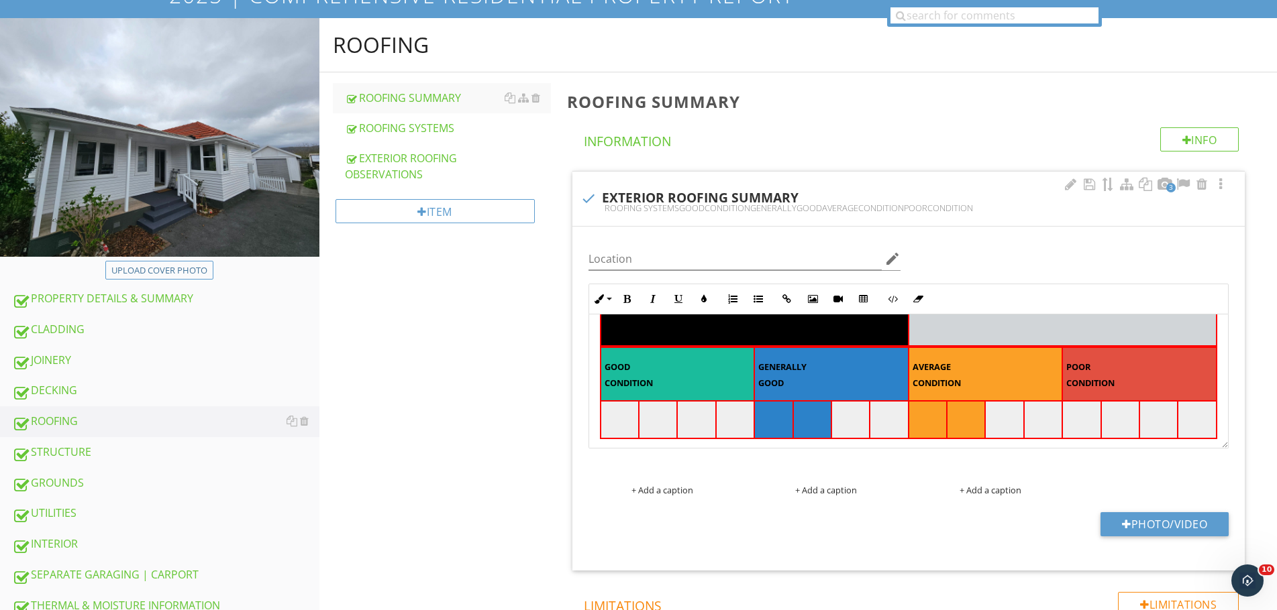
scroll to position [156, 0]
click at [1076, 418] on td at bounding box center [1081, 419] width 38 height 38
click at [1051, 491] on button "Cell Background" at bounding box center [1043, 486] width 25 height 25
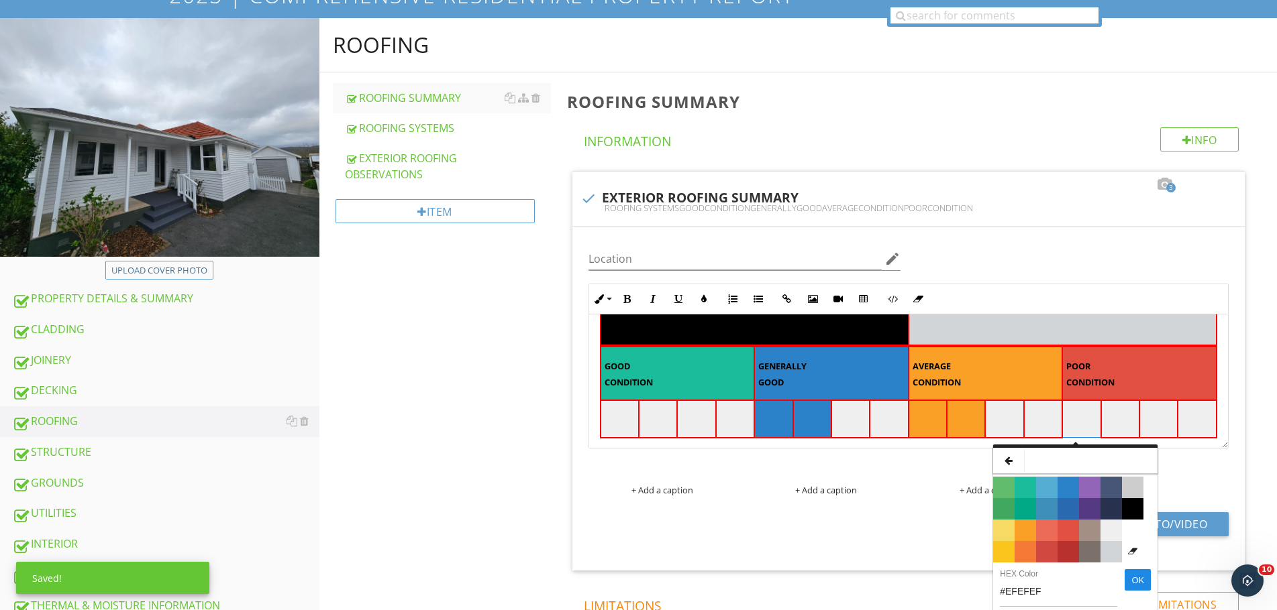
click at [1069, 531] on span "Color #E25041" at bounding box center [1067, 530] width 21 height 21
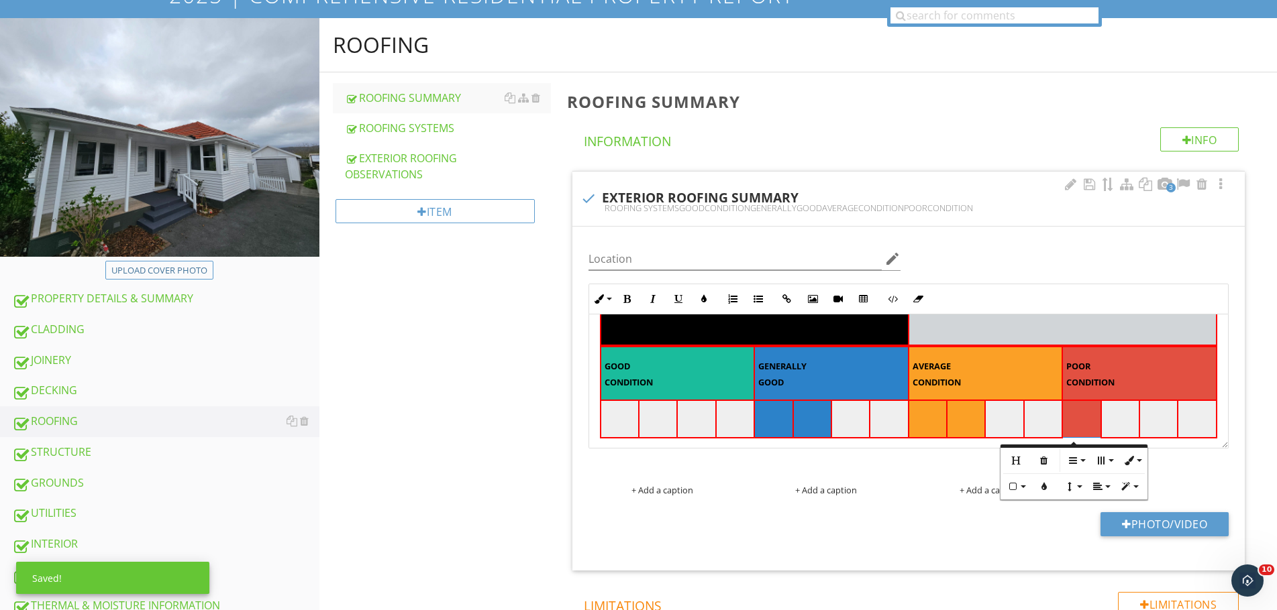
click at [805, 427] on td at bounding box center [812, 419] width 38 height 38
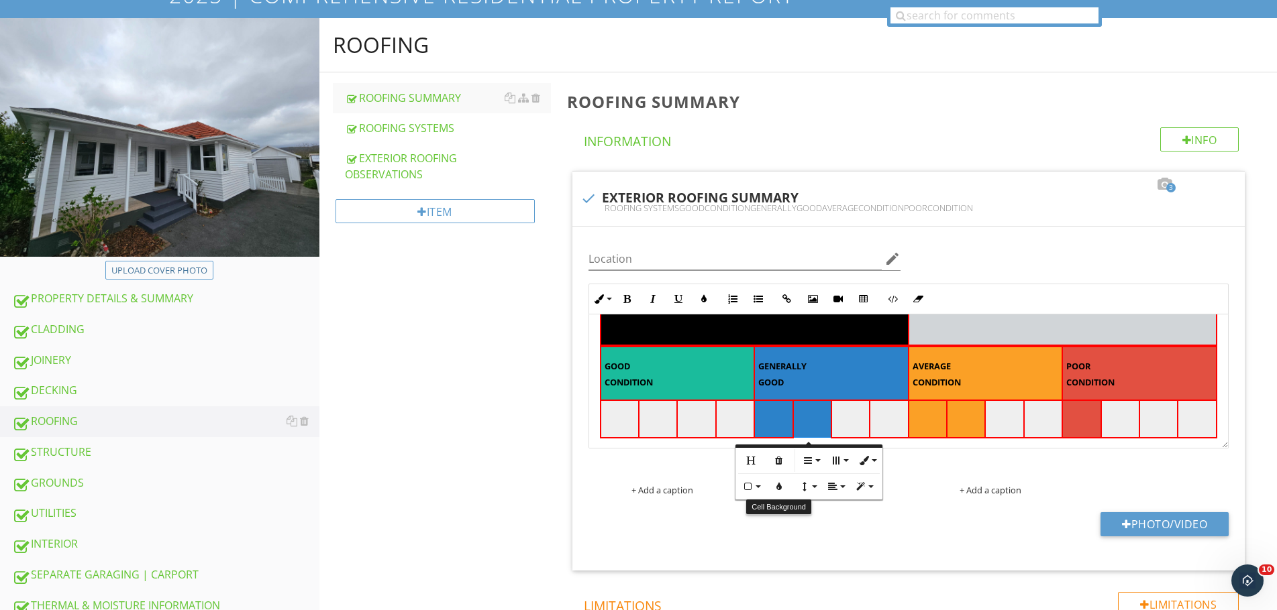
click at [777, 494] on button "Cell Background" at bounding box center [778, 486] width 25 height 25
type input "#2C82C9"
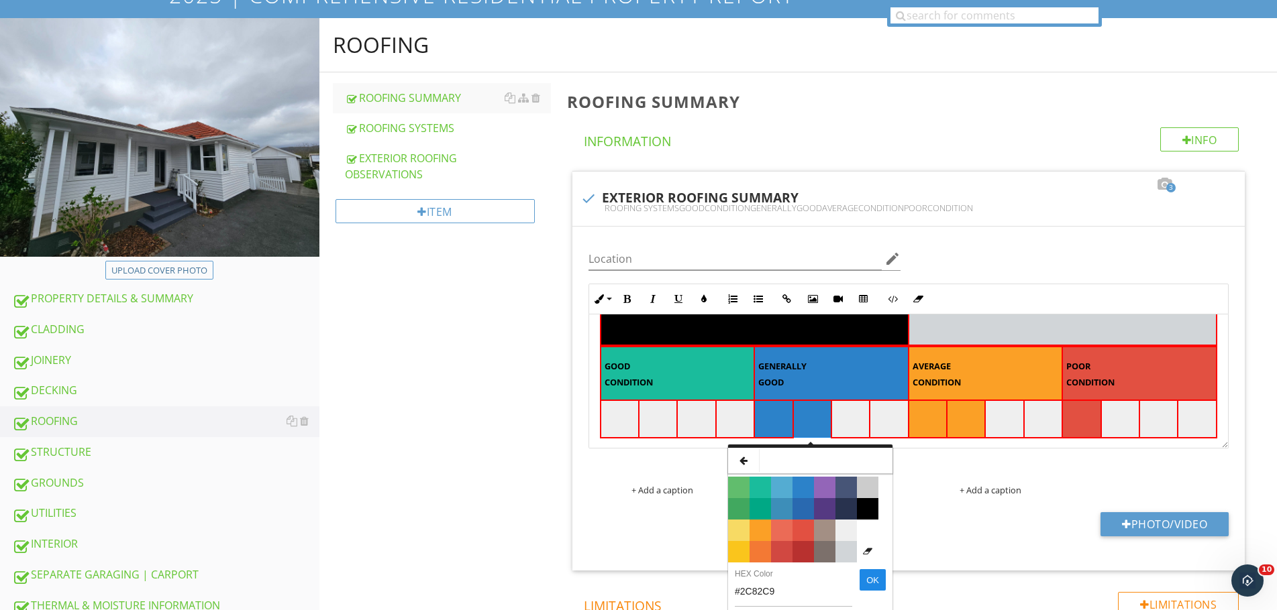
click at [847, 530] on span "Color #EFEFEF" at bounding box center [845, 530] width 21 height 21
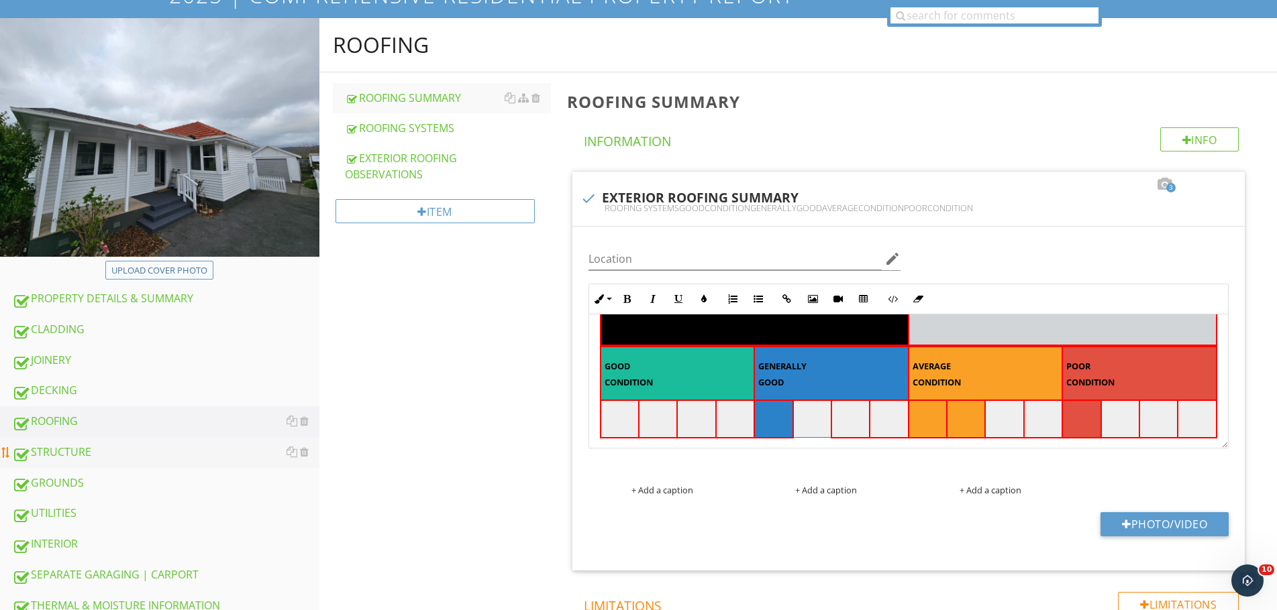
click at [162, 465] on link "STRUCTURE" at bounding box center [165, 452] width 307 height 31
type textarea "<p><br></p><table style="width: 100%;"><thead><tr><th class="fr-highlighted fr-…"
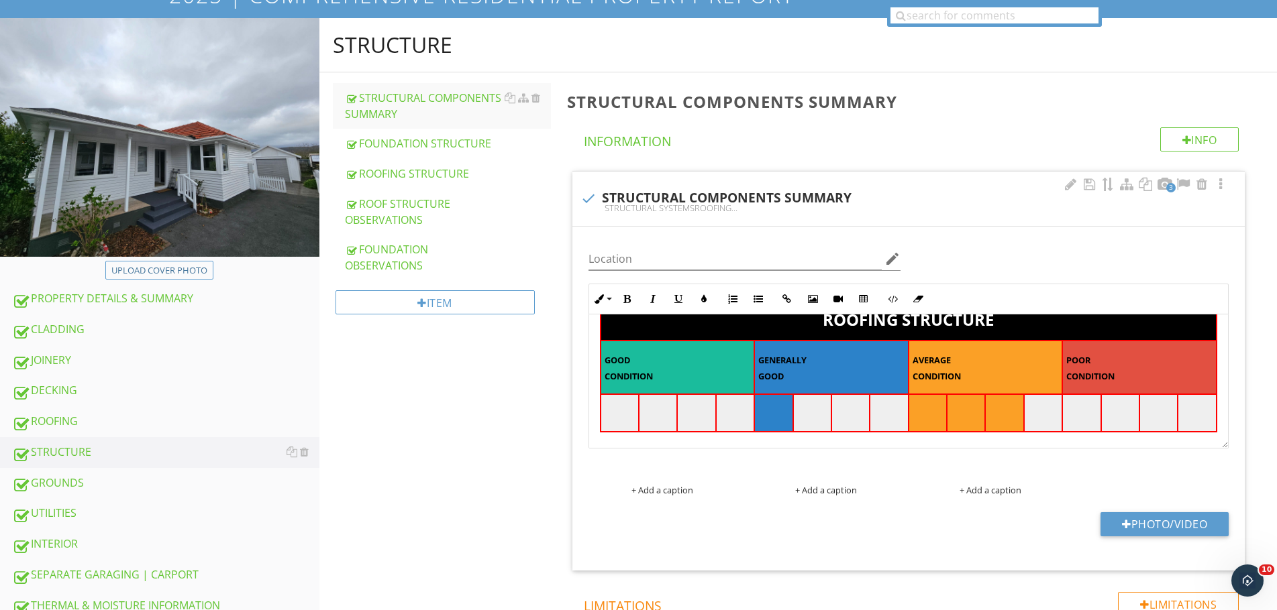
scroll to position [201, 0]
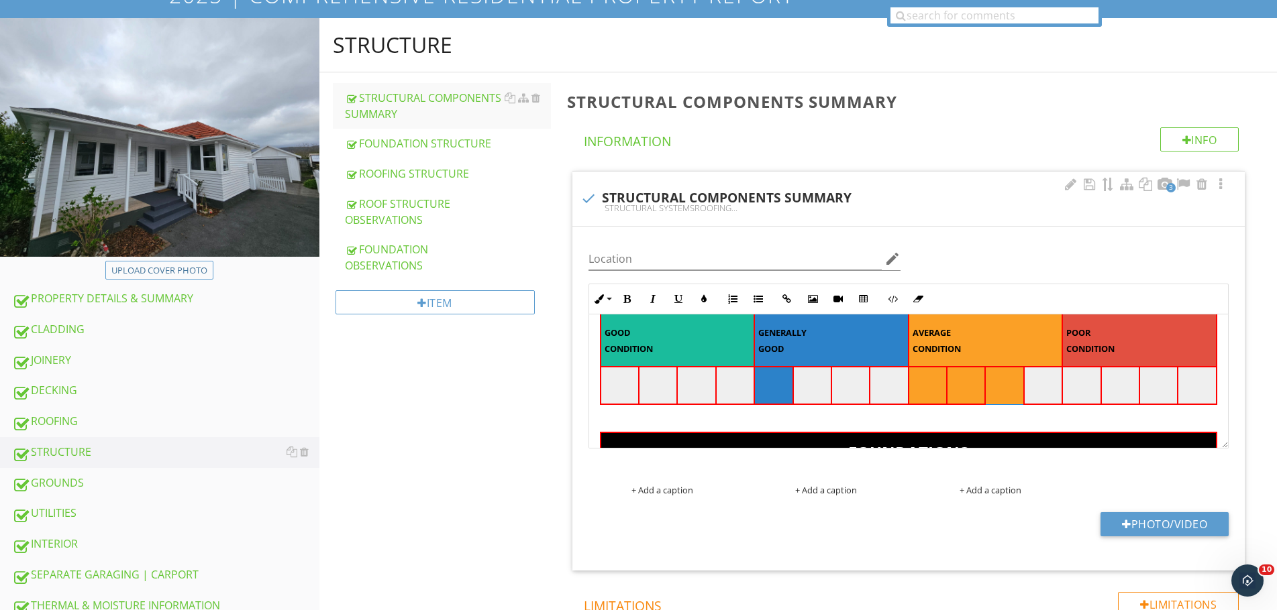
click at [1008, 389] on td at bounding box center [1004, 386] width 38 height 38
click at [975, 460] on button "Cell Background" at bounding box center [967, 453] width 25 height 25
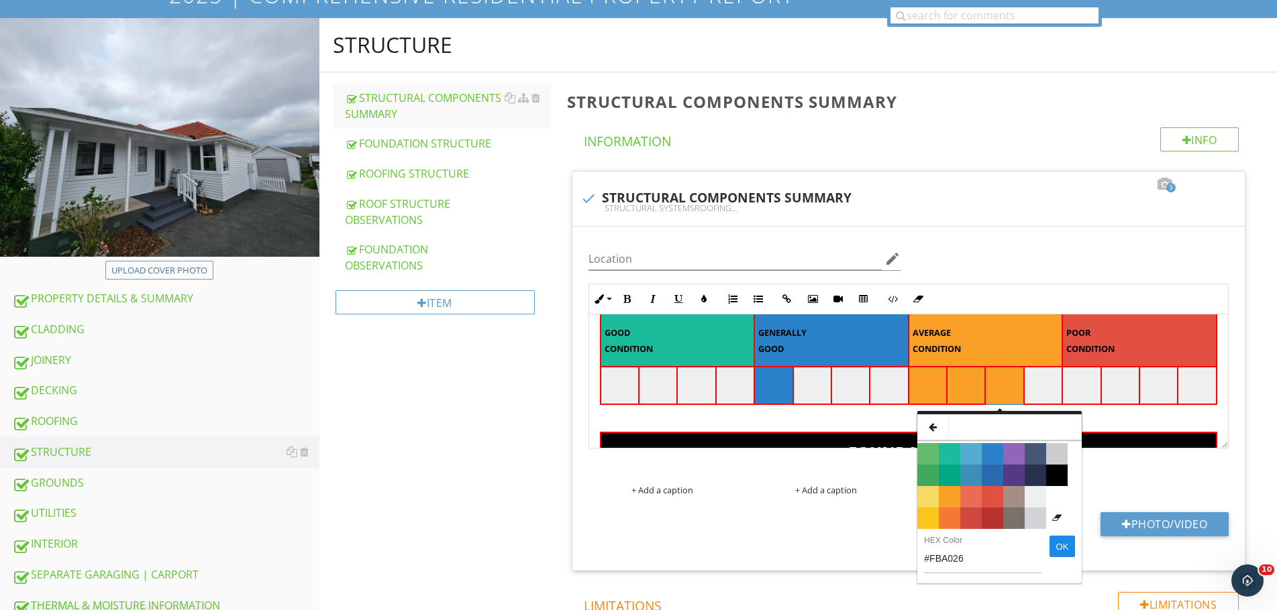
click at [1032, 502] on span "Color #EFEFEF" at bounding box center [1034, 496] width 21 height 21
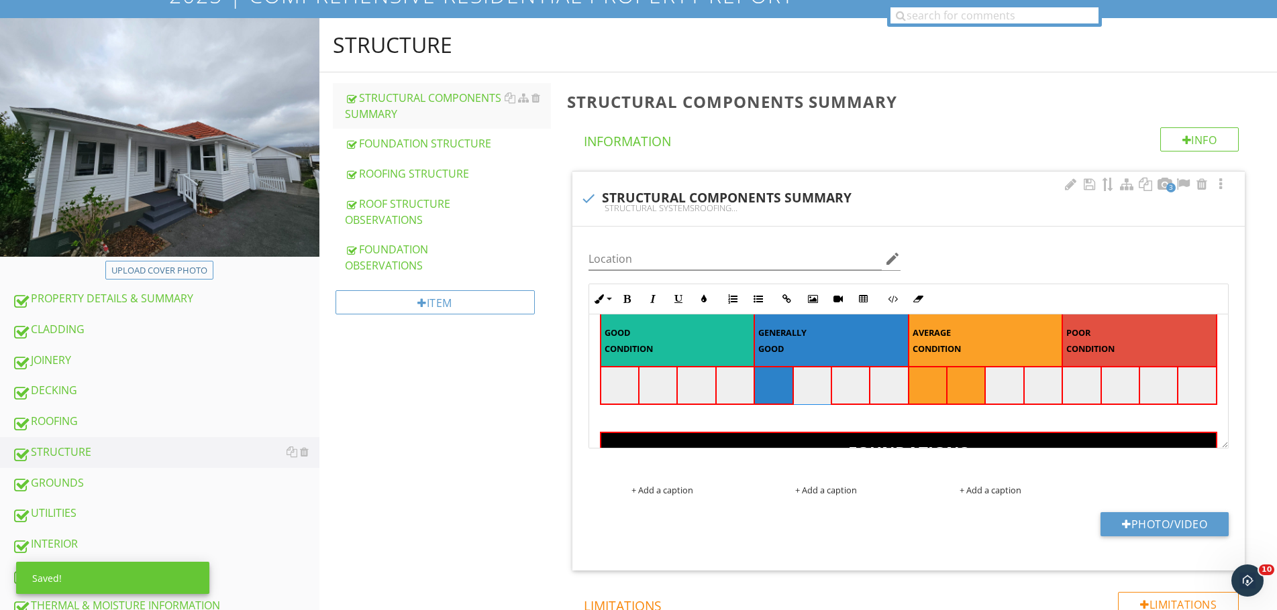
click at [821, 386] on td at bounding box center [812, 386] width 38 height 38
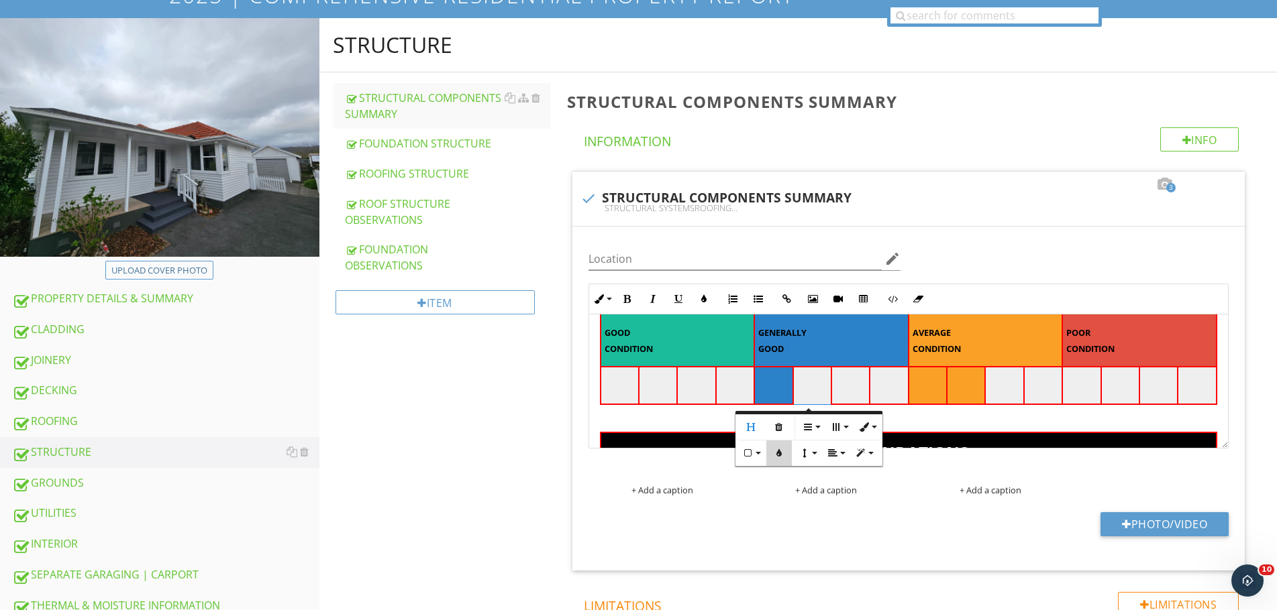
click at [783, 461] on button "Cell Background" at bounding box center [778, 453] width 25 height 25
type input "#EFEFEF"
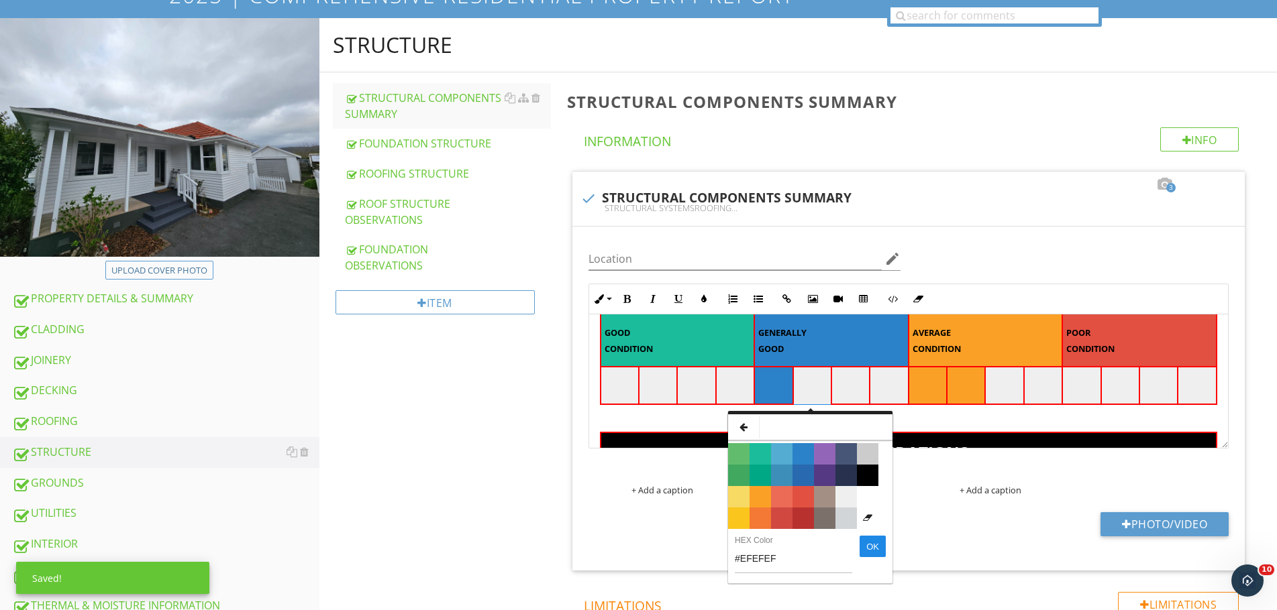
click at [804, 470] on span "Color #2969B0" at bounding box center [802, 475] width 21 height 21
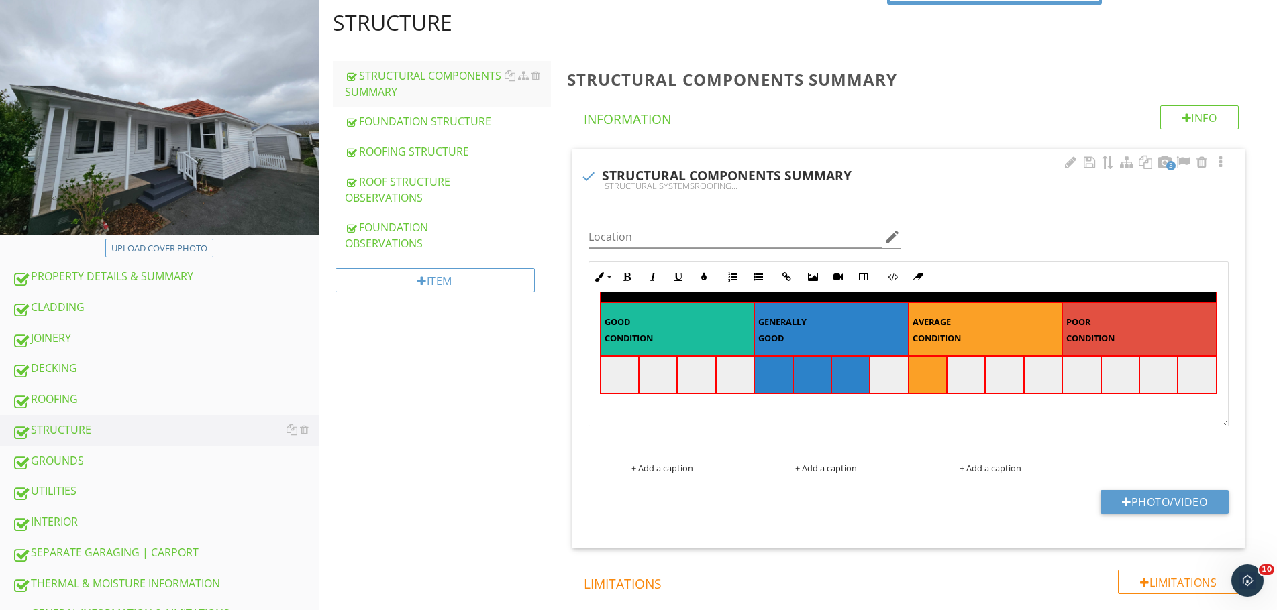
scroll to position [356, 0]
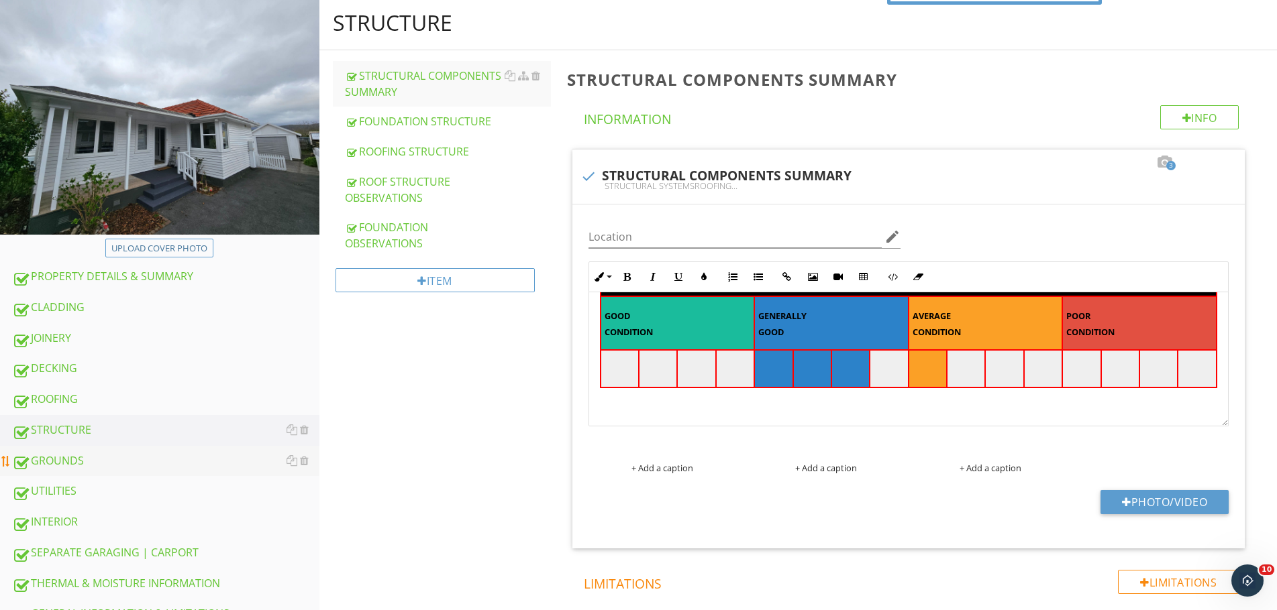
click at [72, 464] on div "GROUNDS" at bounding box center [165, 461] width 307 height 17
type textarea "<table style="width: 100%;"><thead><tr><th class="fr-highlighted fr-thick " sty…"
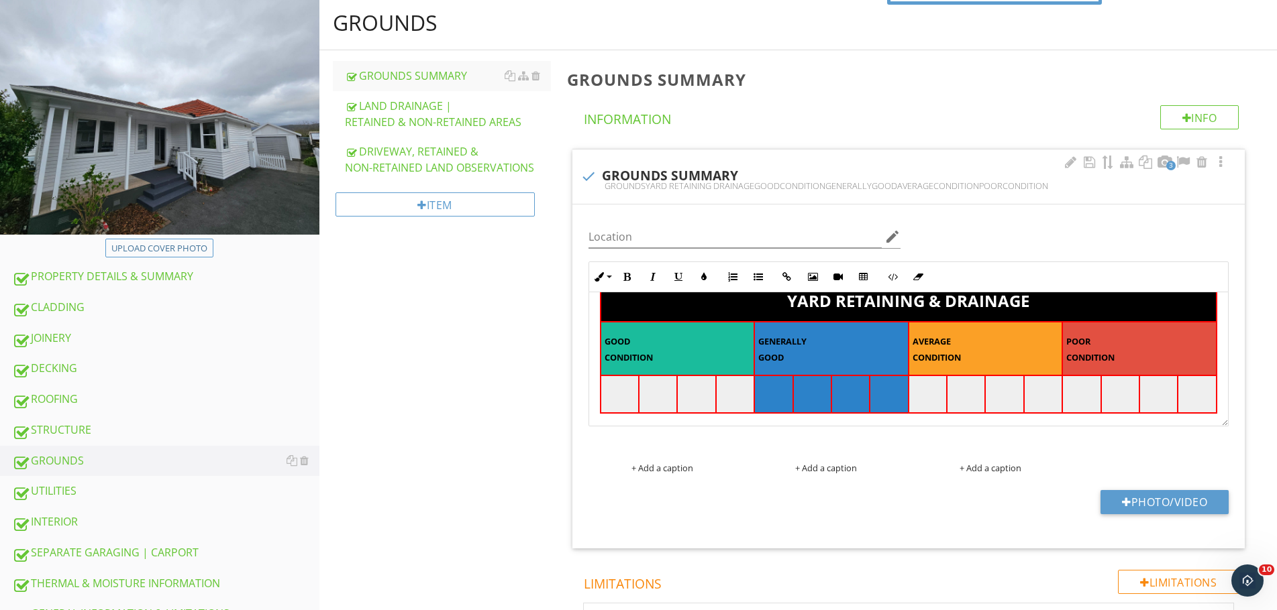
scroll to position [201, 0]
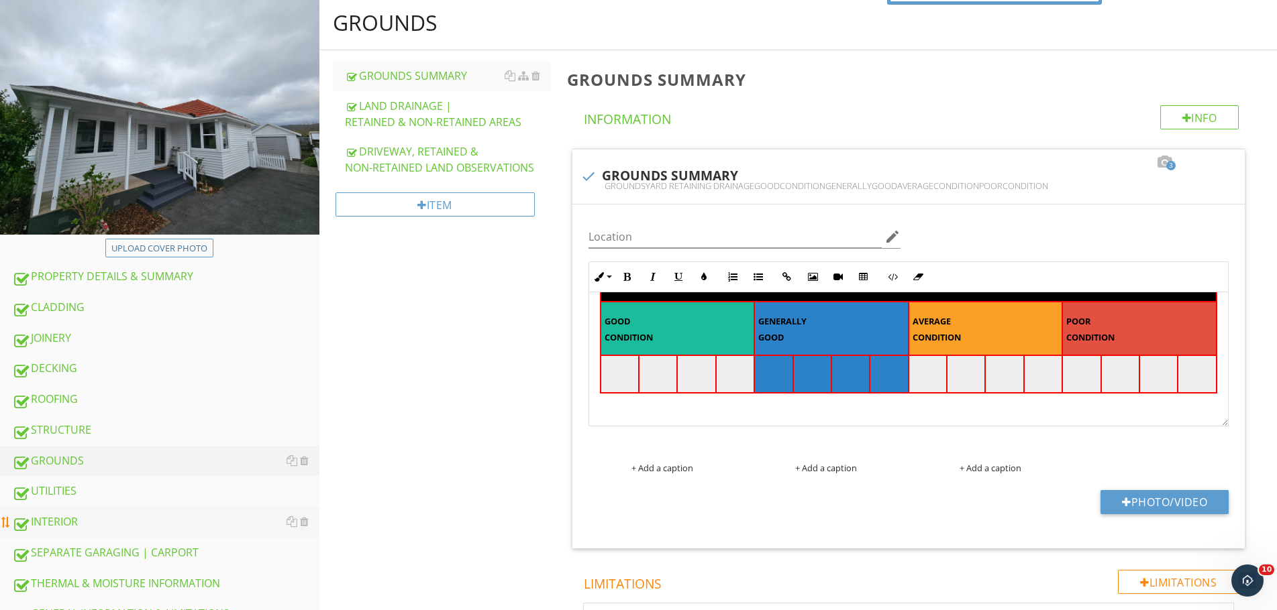
click at [123, 518] on div "INTERIOR" at bounding box center [165, 522] width 307 height 17
type textarea "<table style="width: 100%;"><thead><tr><th class="fr-highlighted fr-thick" styl…"
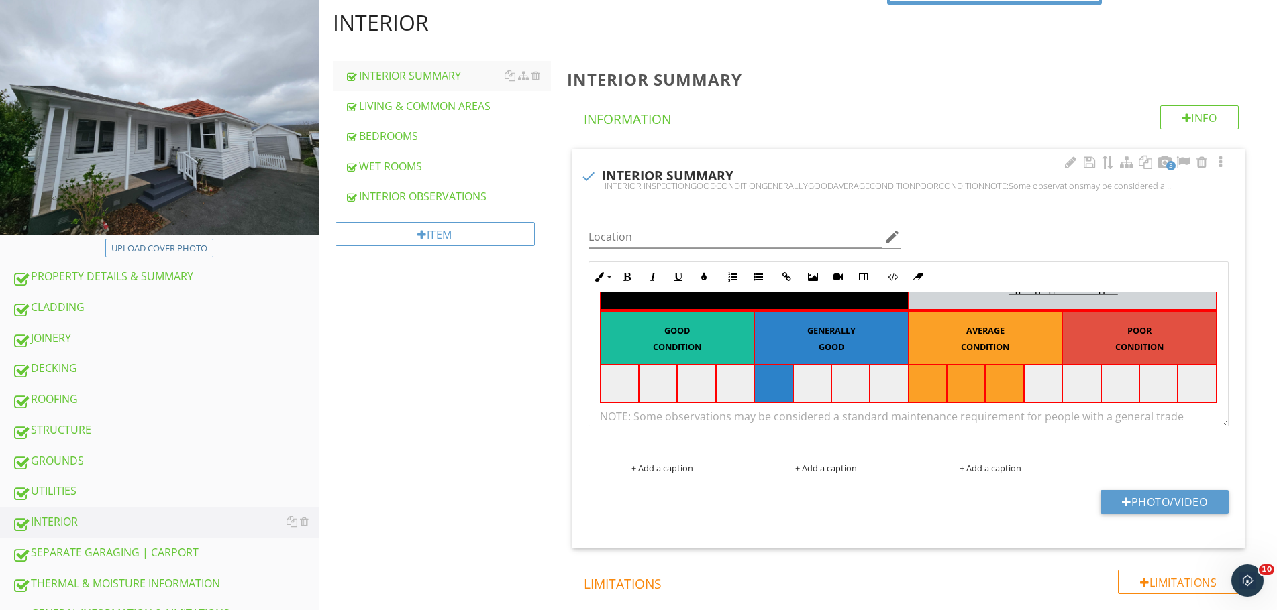
scroll to position [134, 0]
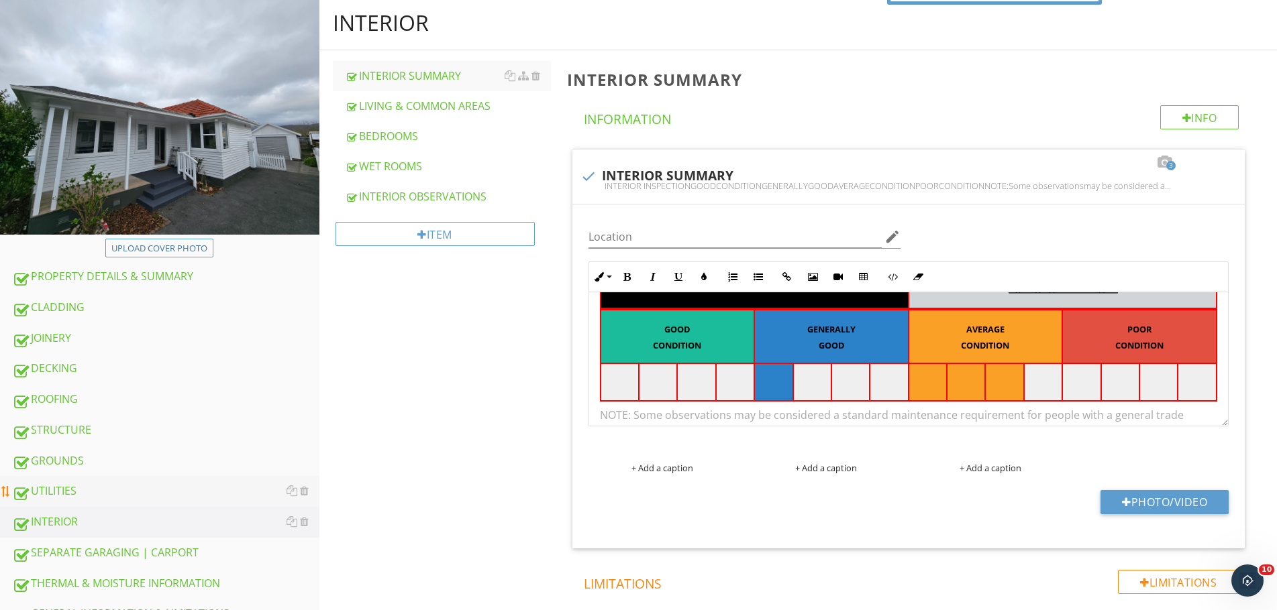
click at [72, 485] on div "UTILITIES" at bounding box center [165, 491] width 307 height 17
type textarea "<table style="width: 100%;"><thead><tr><th class="fr-highlighted fr-thick" styl…"
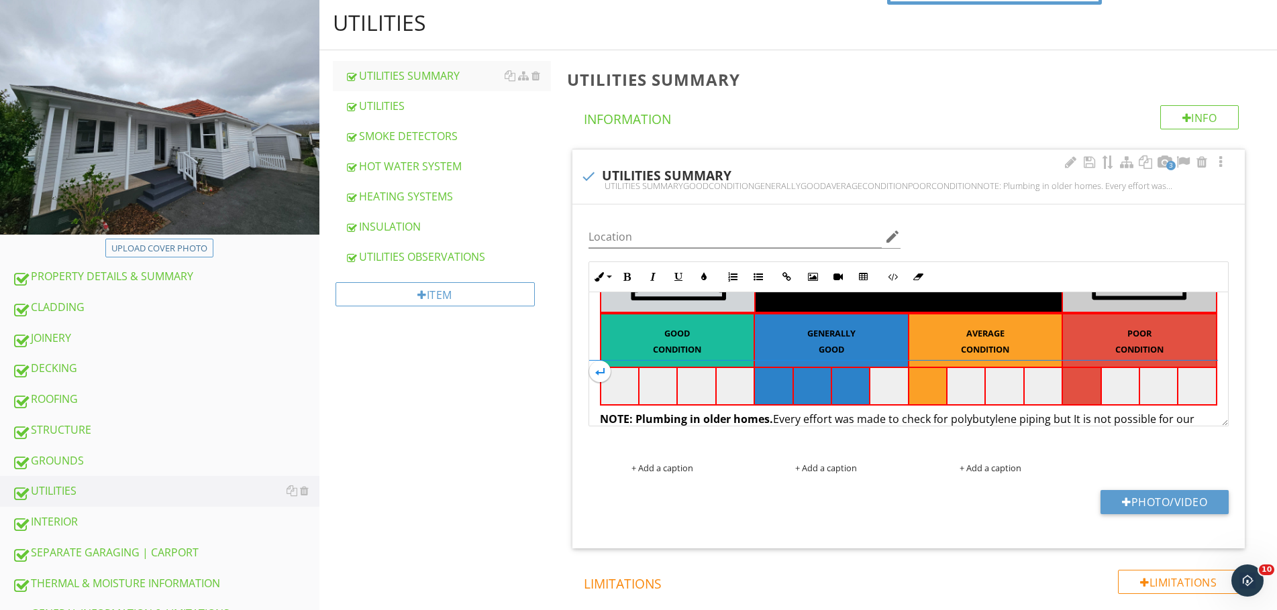
scroll to position [134, 0]
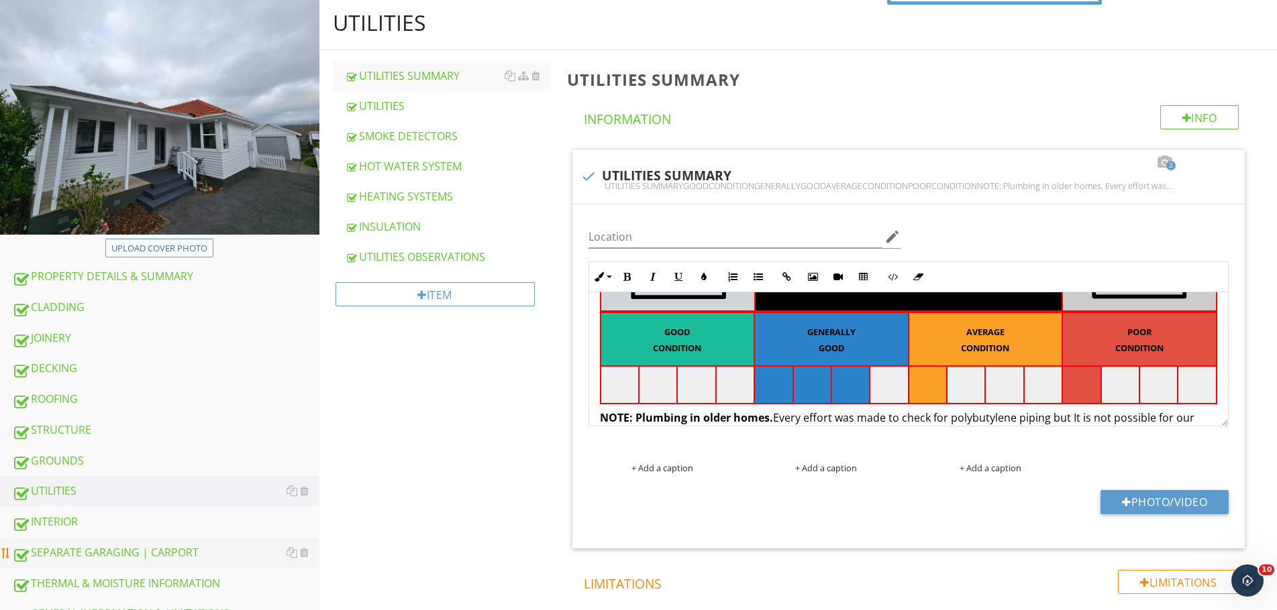
click at [167, 555] on div "SEPARATE GARAGING | CARPORT" at bounding box center [165, 553] width 307 height 17
type textarea "<table style="width: 100%;"><thead><tr><th class="fr-highlighted fr-thick" styl…"
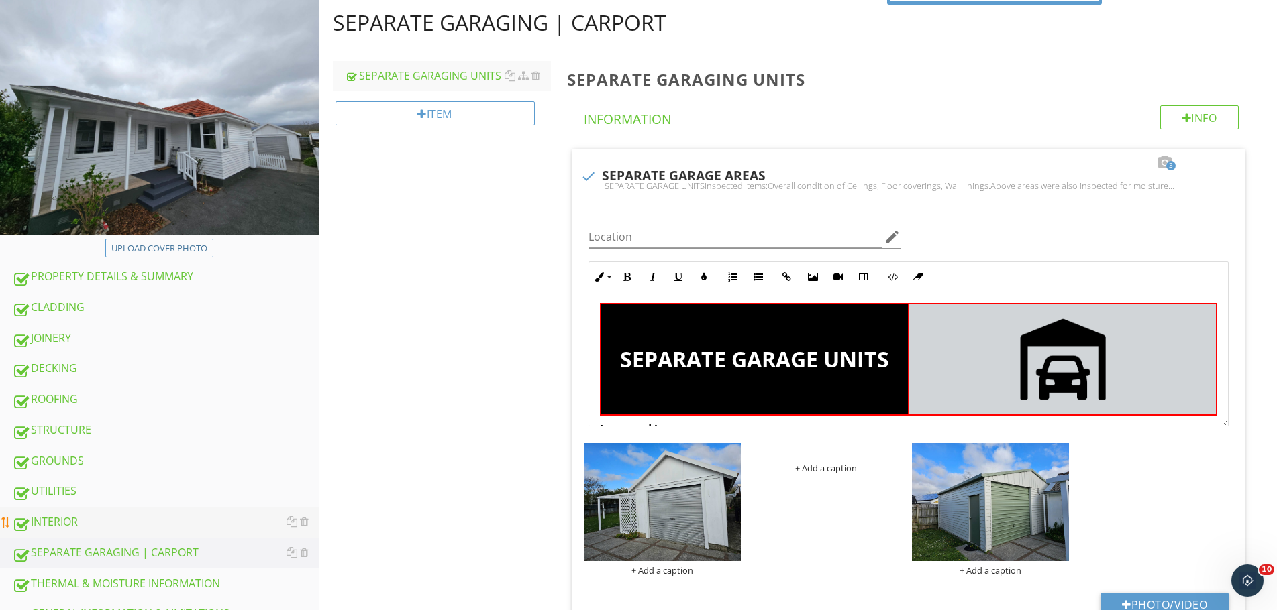
click at [156, 517] on div "INTERIOR" at bounding box center [165, 522] width 307 height 17
type textarea "<table style="width: 100%;"><thead><tr><th class="fr-highlighted fr-thick" styl…"
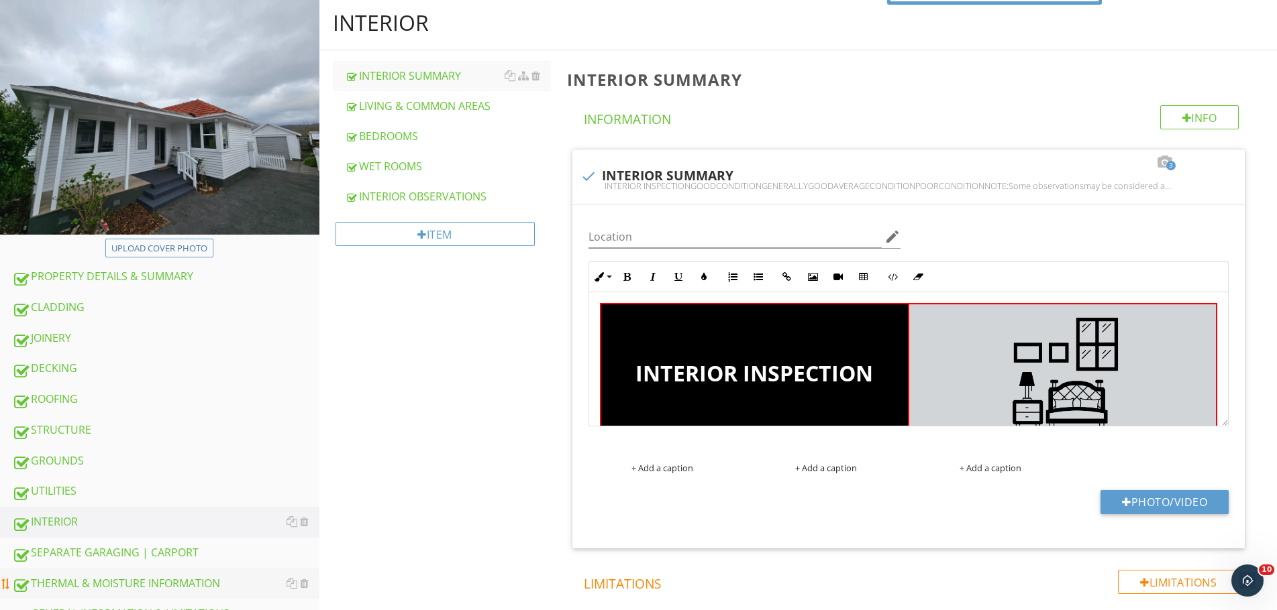
click at [194, 589] on div "THERMAL & MOISTURE INFORMATION" at bounding box center [165, 584] width 307 height 17
type textarea "<table style="width: 100%;"><thead><tr><th class="fr-highlighted fr-thick" styl…"
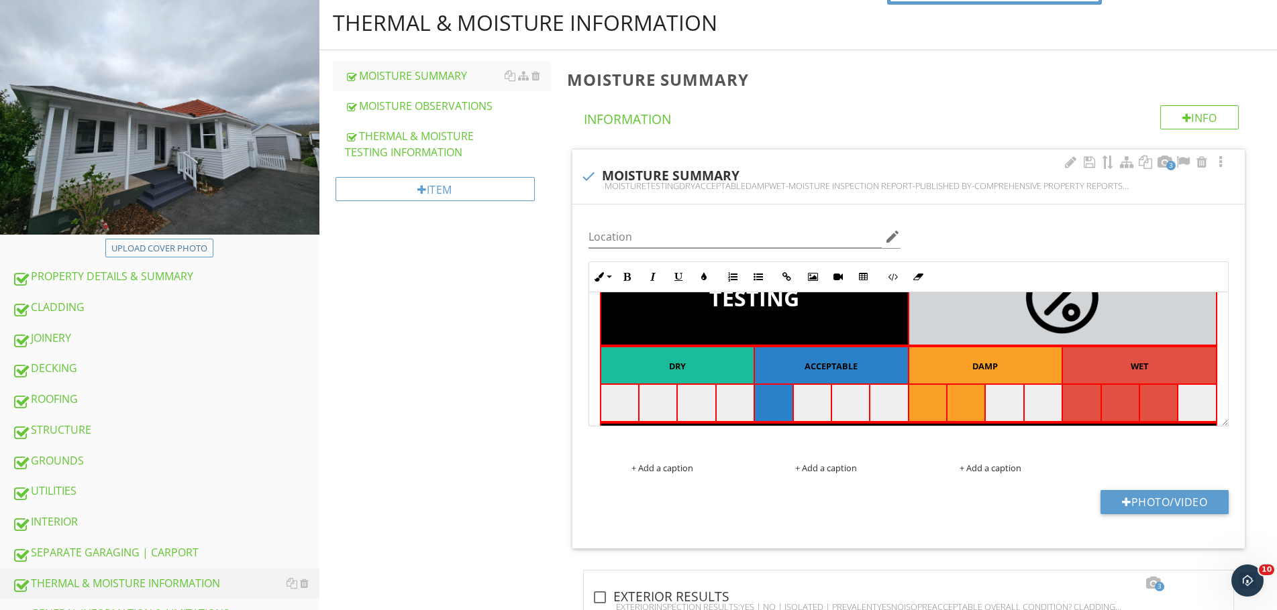
scroll to position [112, 0]
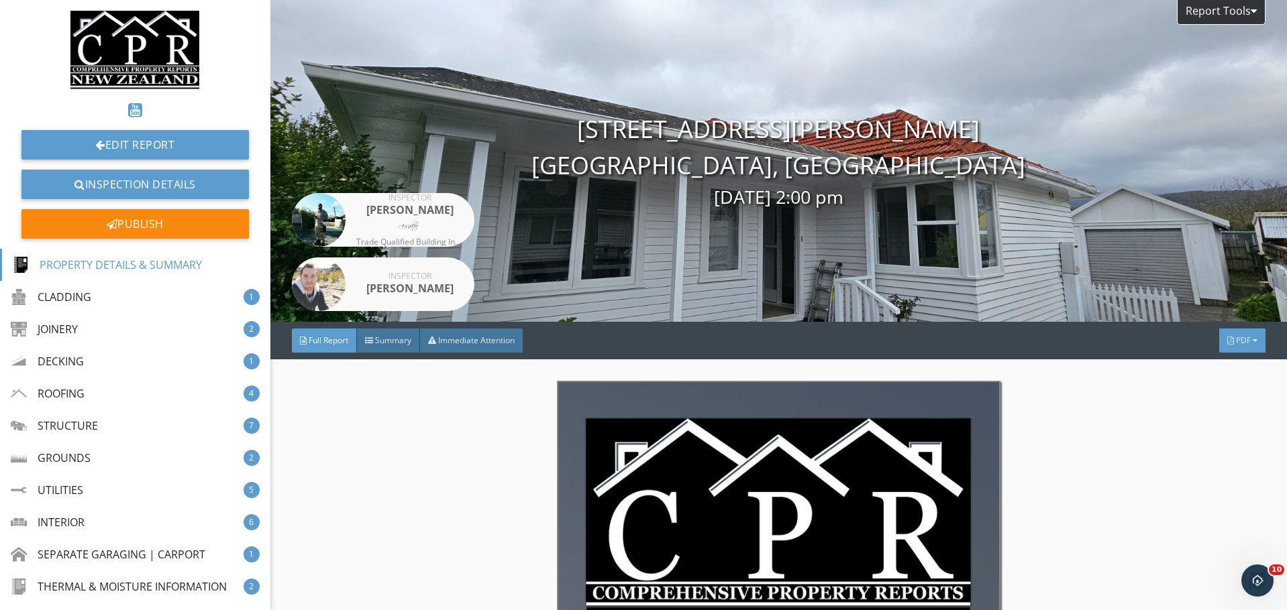
click at [1227, 343] on div at bounding box center [1230, 341] width 7 height 8
click at [1247, 405] on div "Full Report" at bounding box center [1225, 397] width 86 height 16
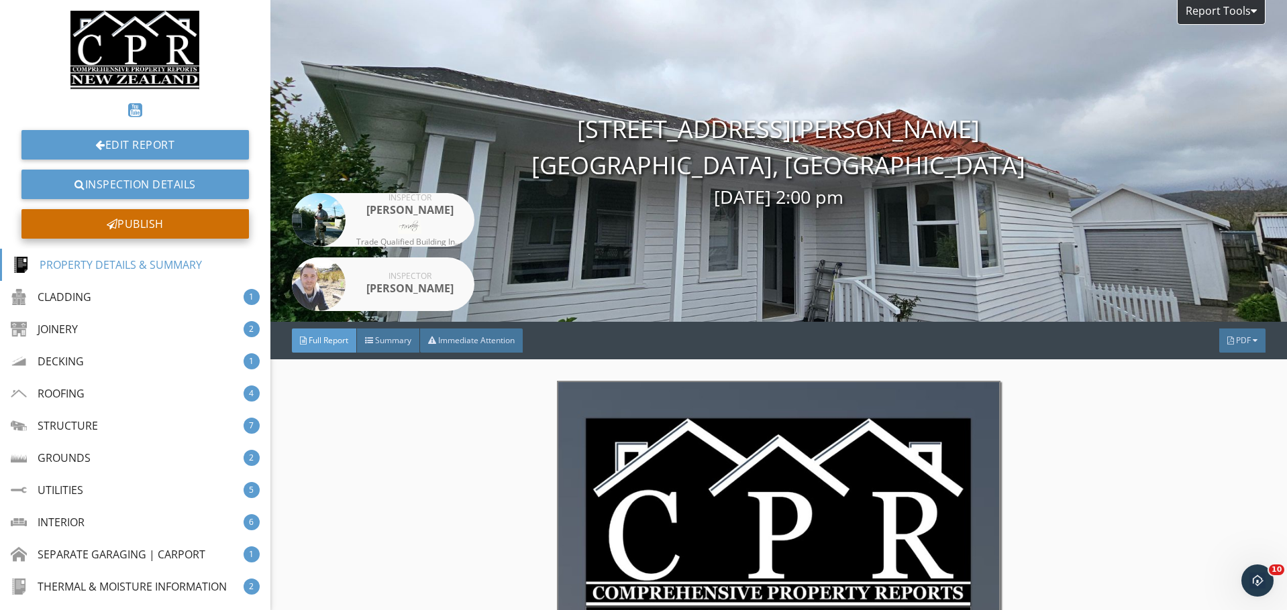
click at [207, 230] on div "Publish" at bounding box center [134, 224] width 227 height 30
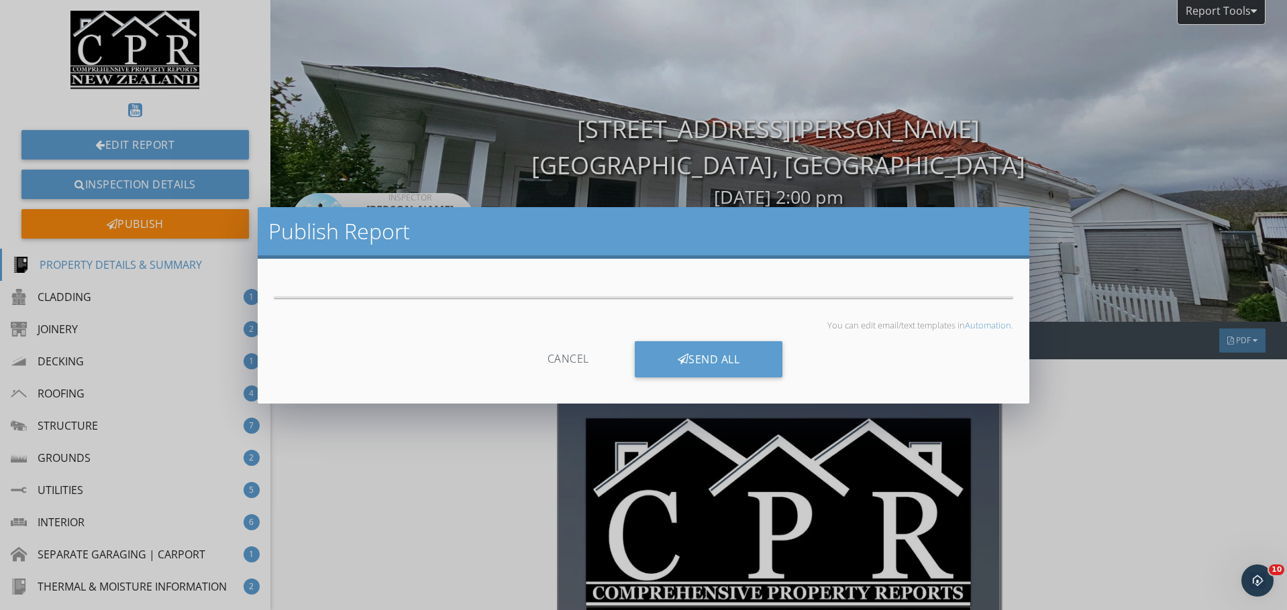
click at [568, 288] on div at bounding box center [644, 297] width 740 height 45
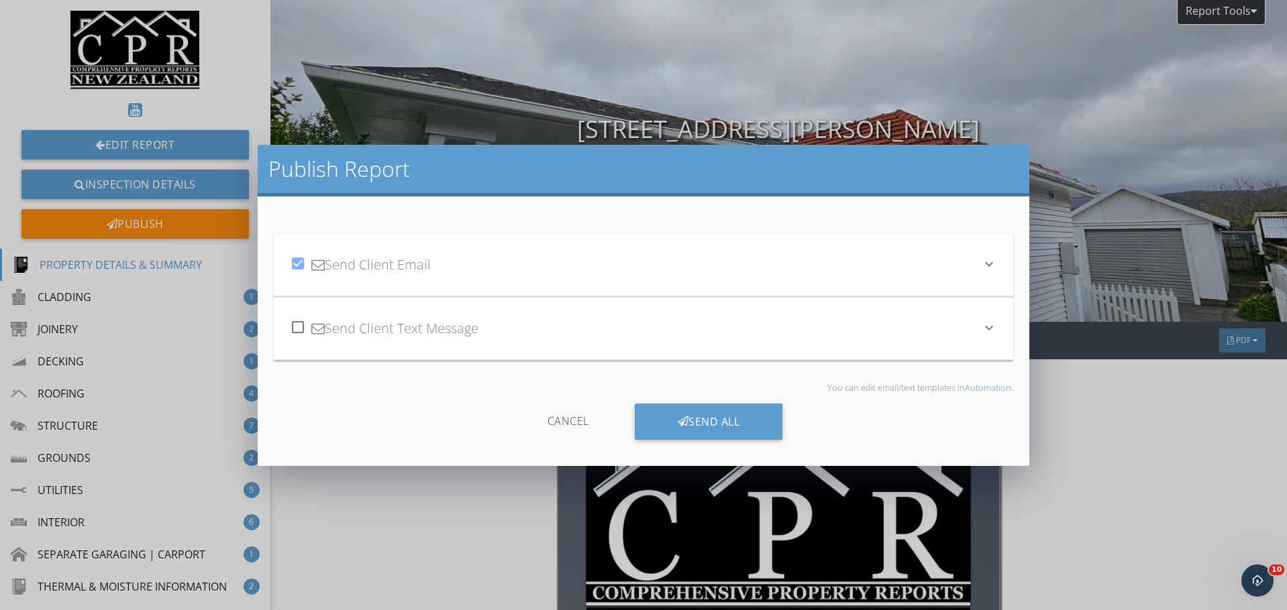
click at [568, 288] on div "check_box Send Client Email keyboard_arrow_down" at bounding box center [644, 265] width 740 height 62
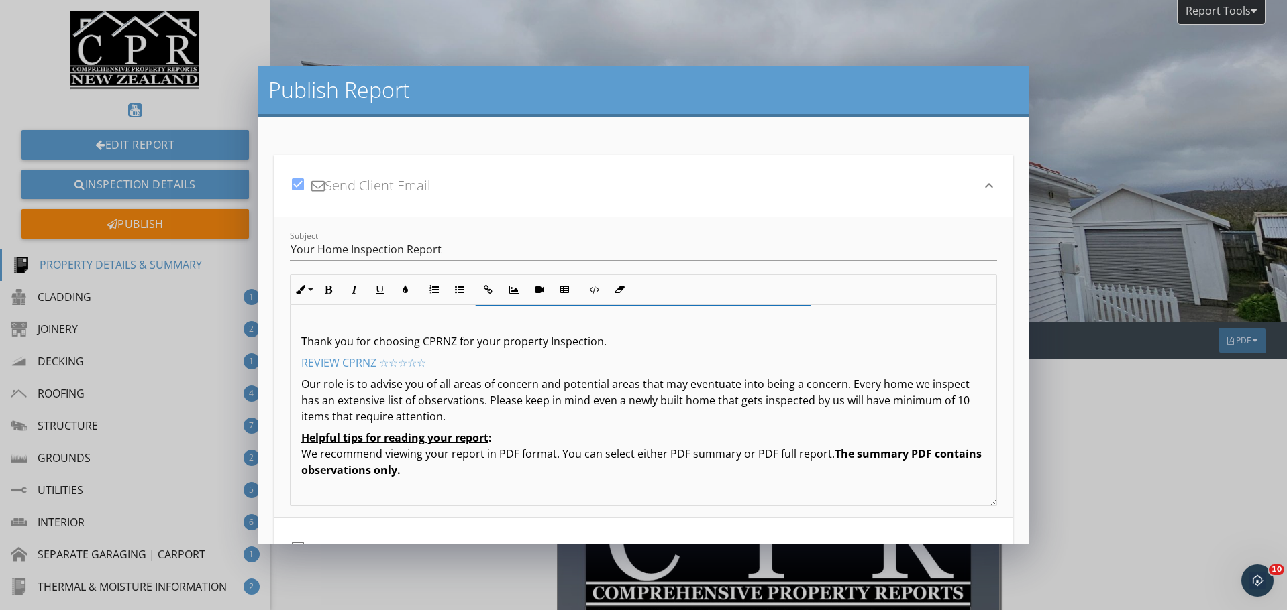
scroll to position [112, 0]
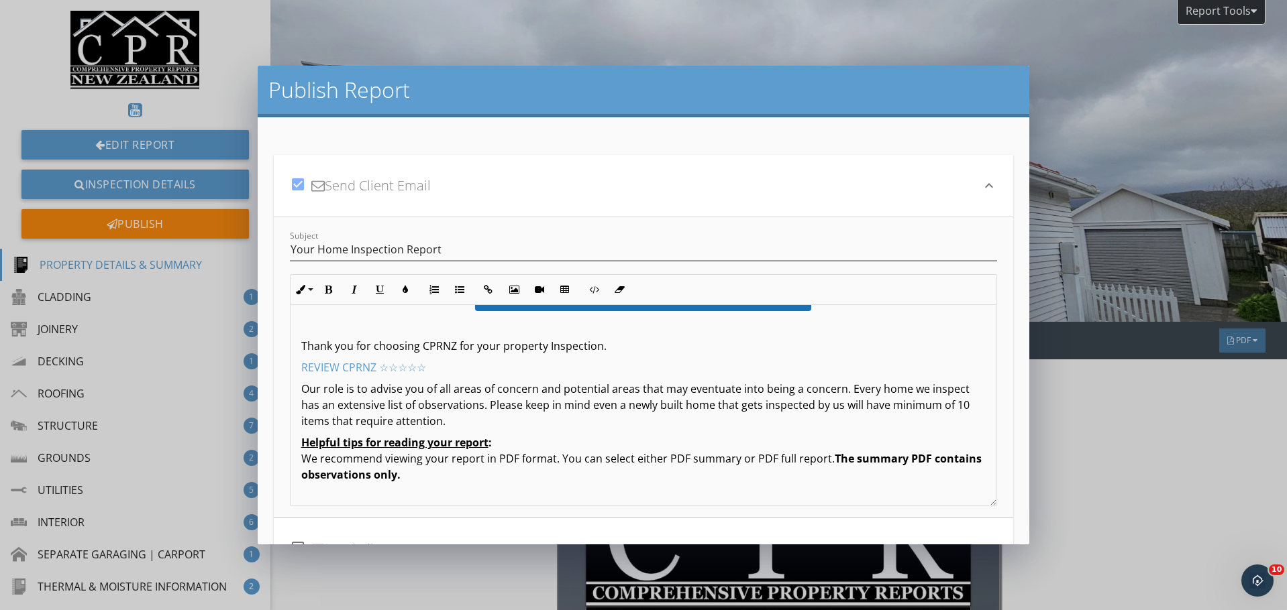
click at [448, 360] on p "REVIEW CPRNZ ☆☆☆☆☆" at bounding box center [643, 368] width 685 height 16
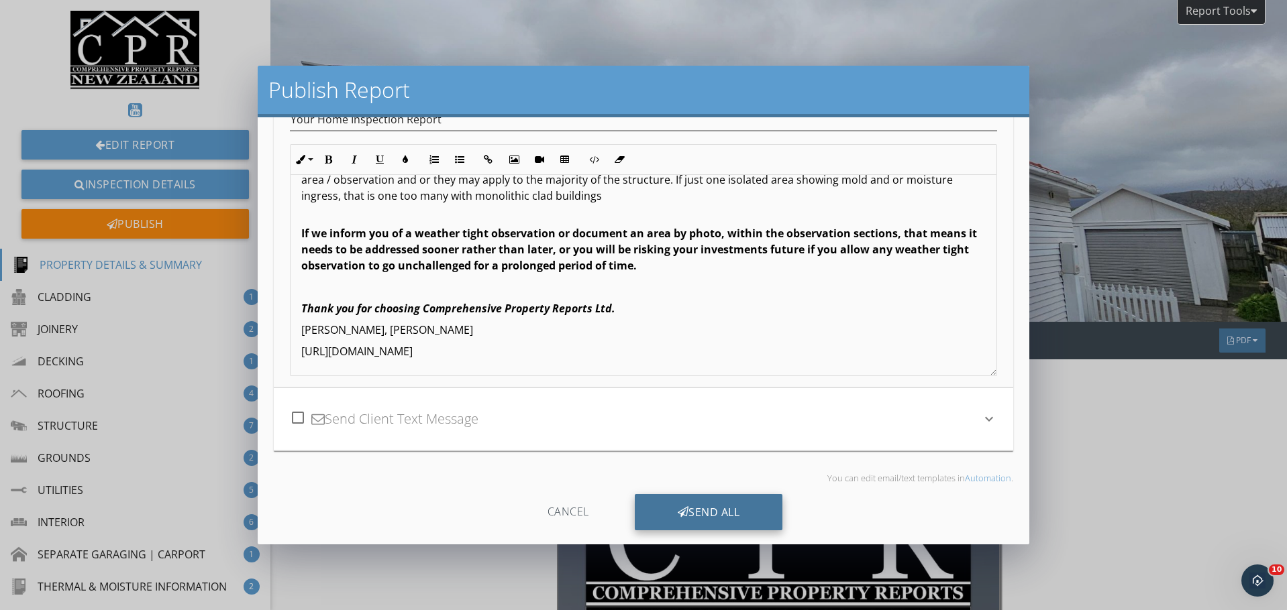
scroll to position [142, 0]
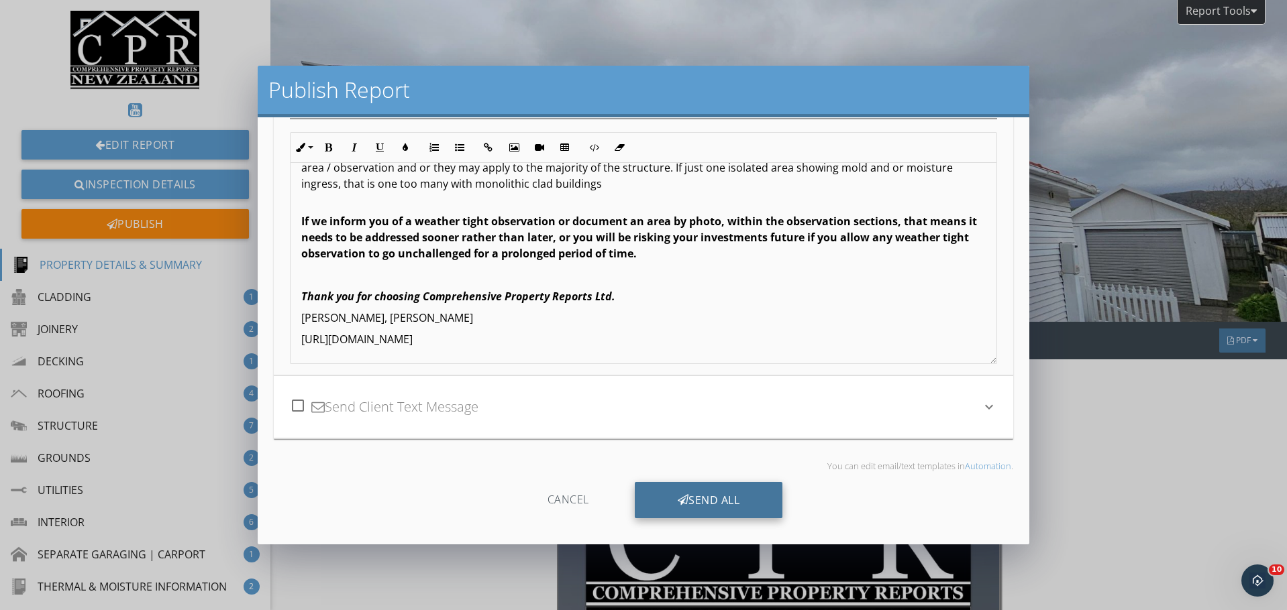
drag, startPoint x: 725, startPoint y: 506, endPoint x: 722, endPoint y: 513, distance: 8.1
click at [726, 513] on div "Send All" at bounding box center [709, 500] width 148 height 36
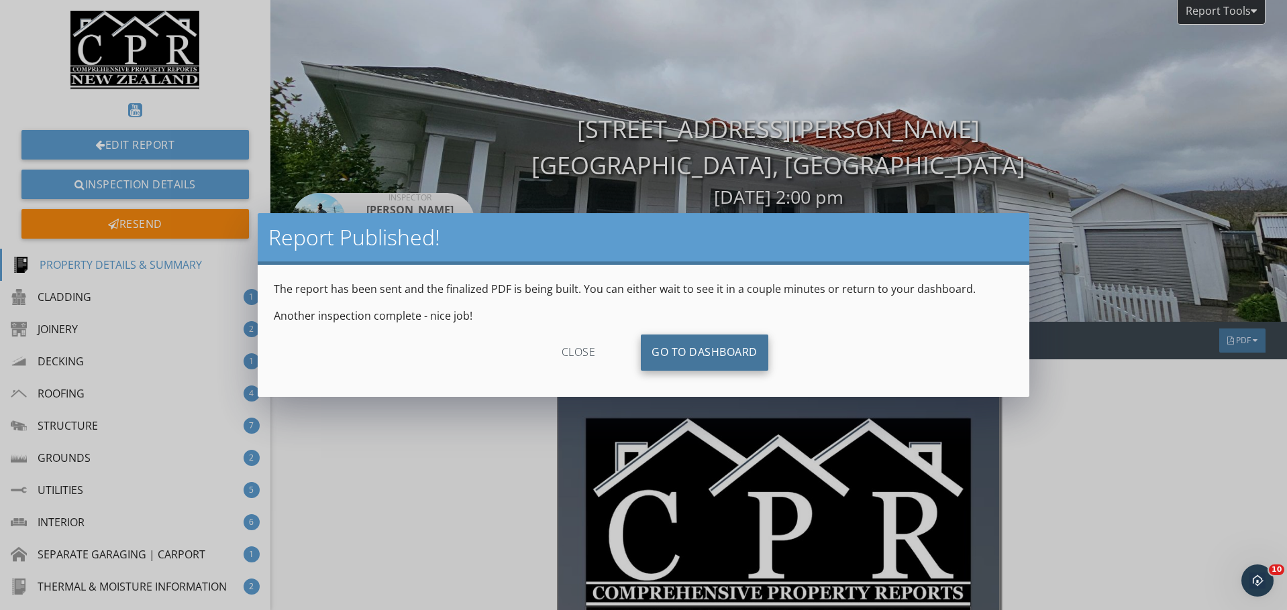
click at [718, 362] on link "Go To Dashboard" at bounding box center [704, 353] width 127 height 36
